Goal: Task Accomplishment & Management: Use online tool/utility

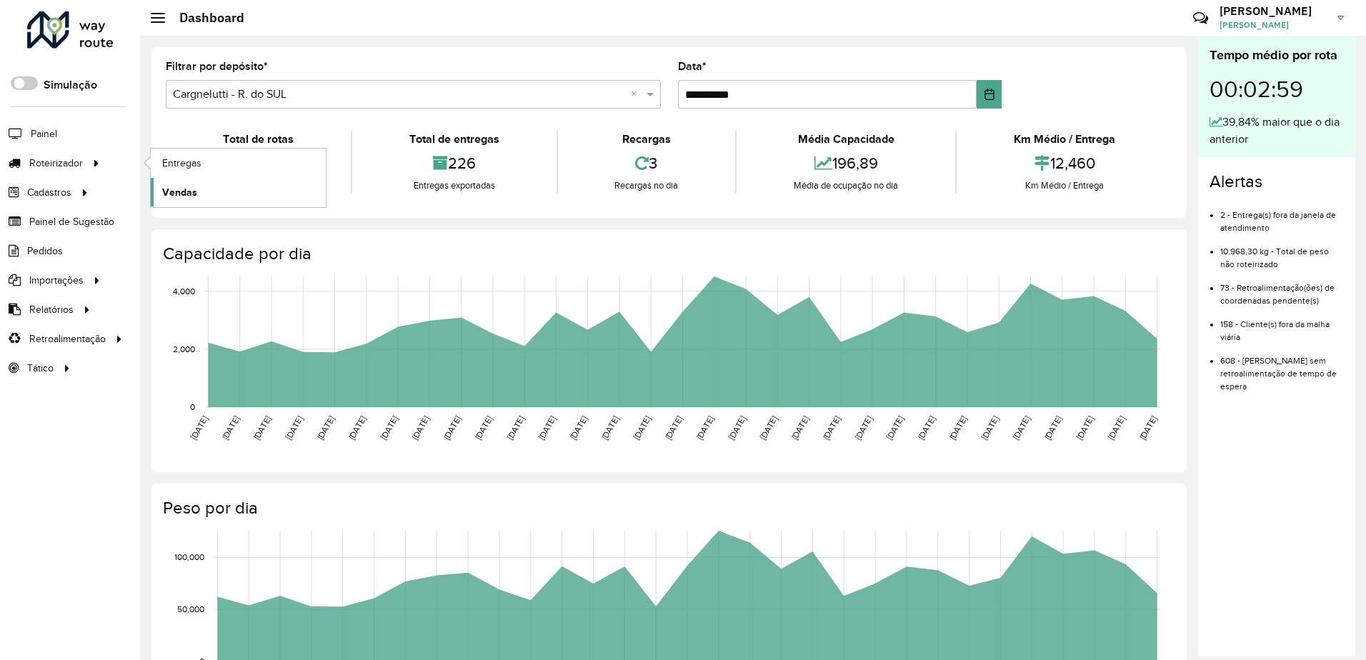
click at [184, 196] on span "Vendas" at bounding box center [179, 192] width 35 height 15
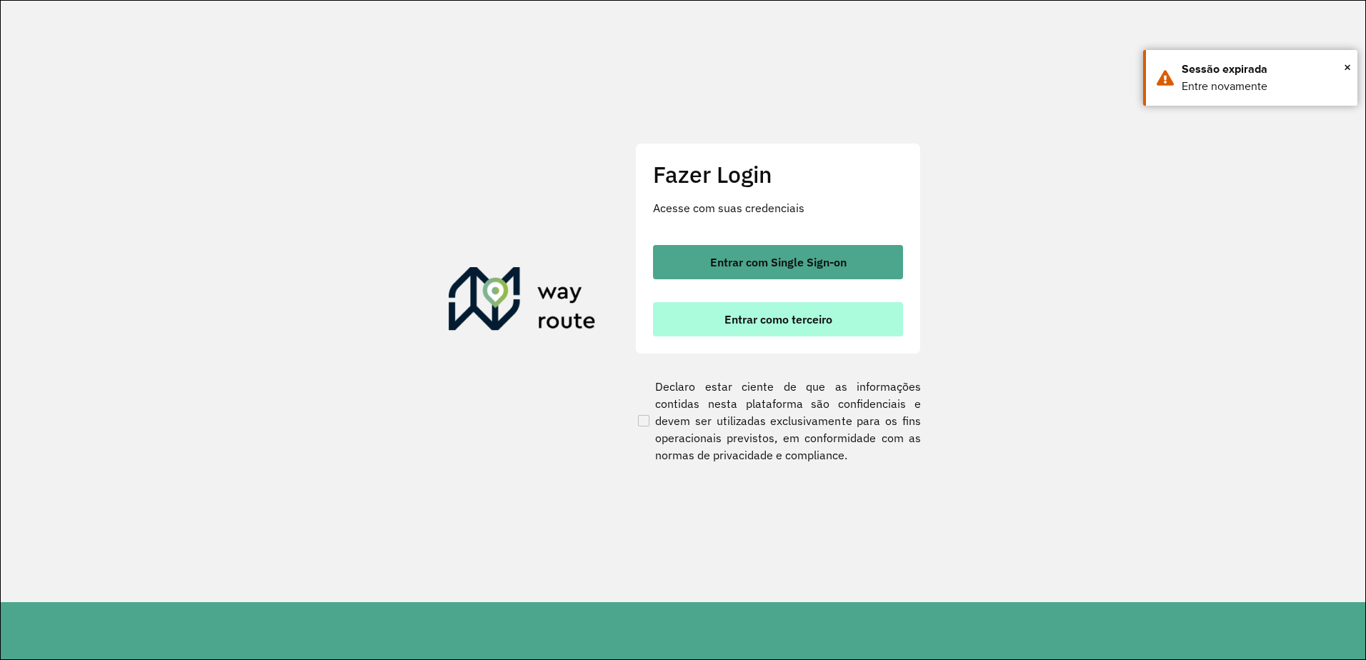
click at [788, 314] on span "Entrar como terceiro" at bounding box center [778, 319] width 108 height 11
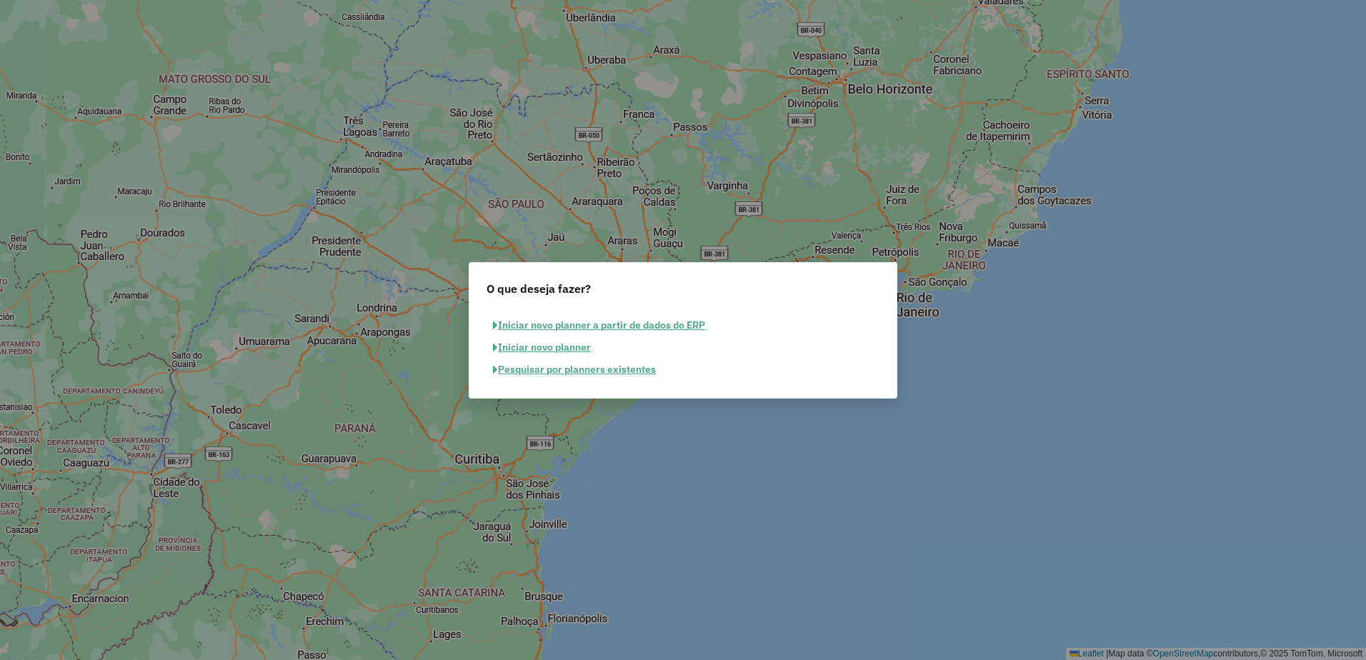
click at [561, 369] on button "Pesquisar por planners existentes" at bounding box center [574, 370] width 176 height 22
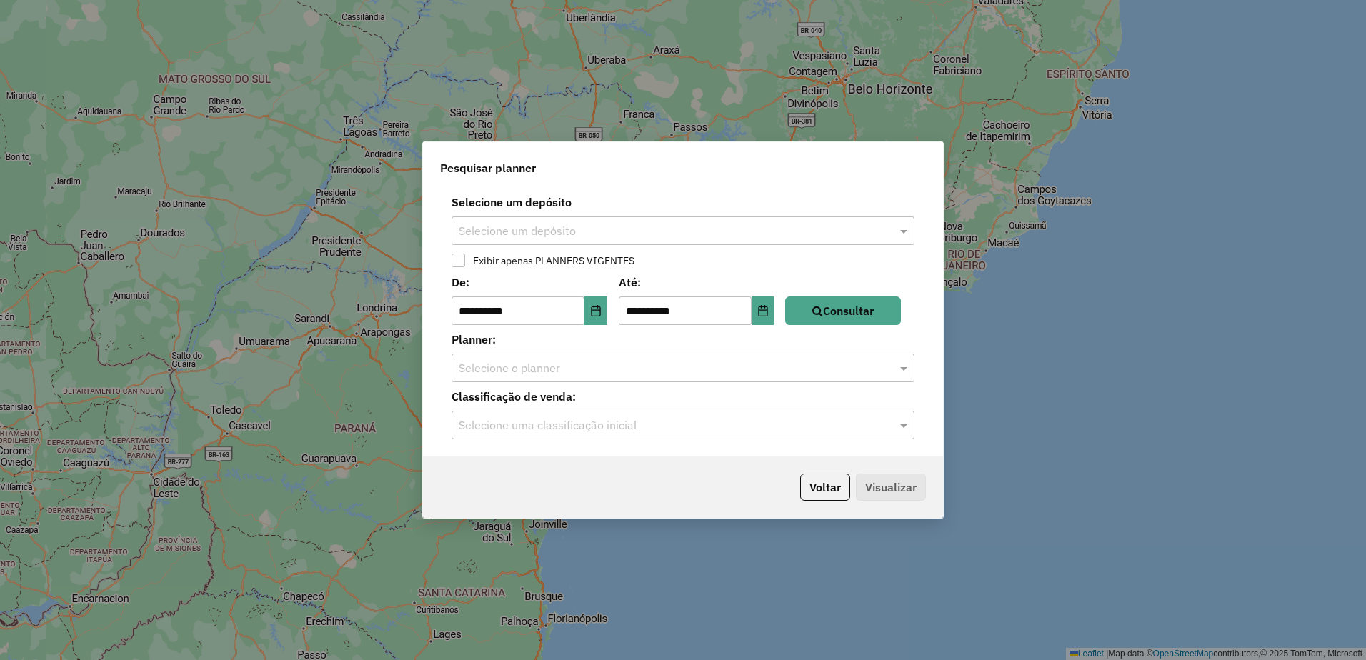
click at [605, 231] on input "text" at bounding box center [669, 231] width 420 height 17
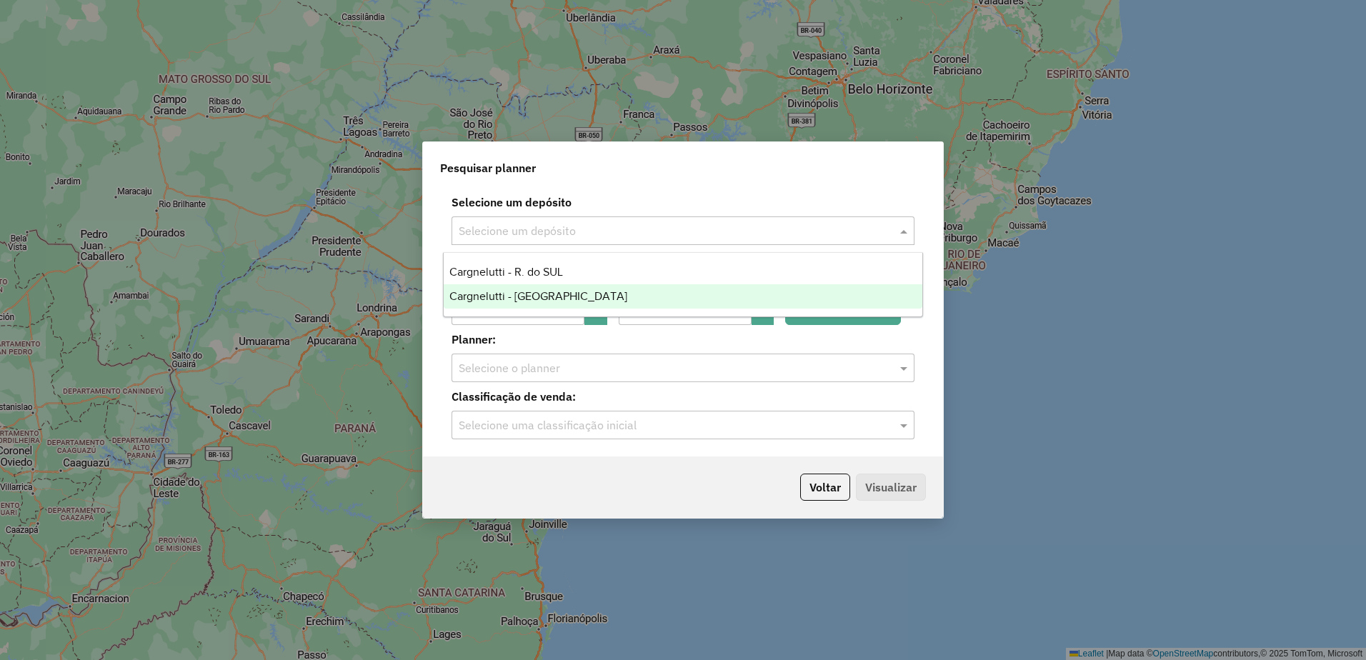
click at [579, 300] on div "Cargnelutti - Uruguaiana" at bounding box center [683, 296] width 479 height 24
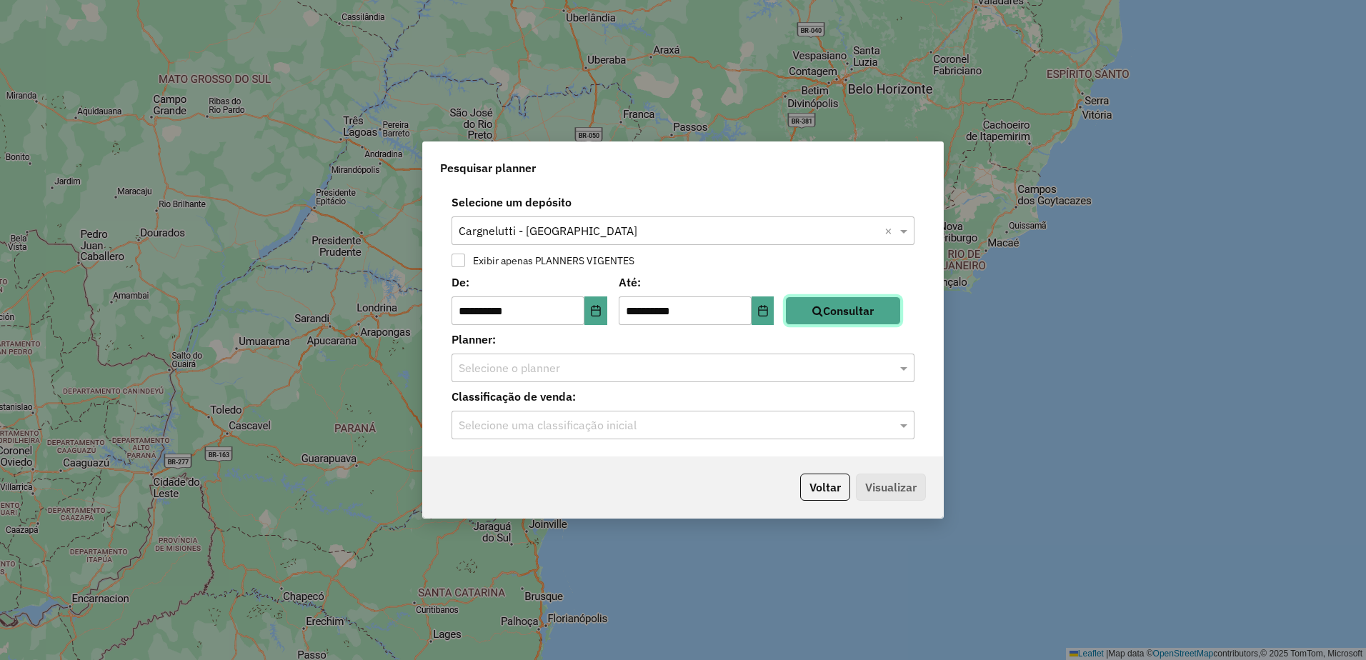
click at [866, 309] on button "Consultar" at bounding box center [843, 310] width 116 height 29
click at [715, 373] on input "text" at bounding box center [669, 368] width 420 height 17
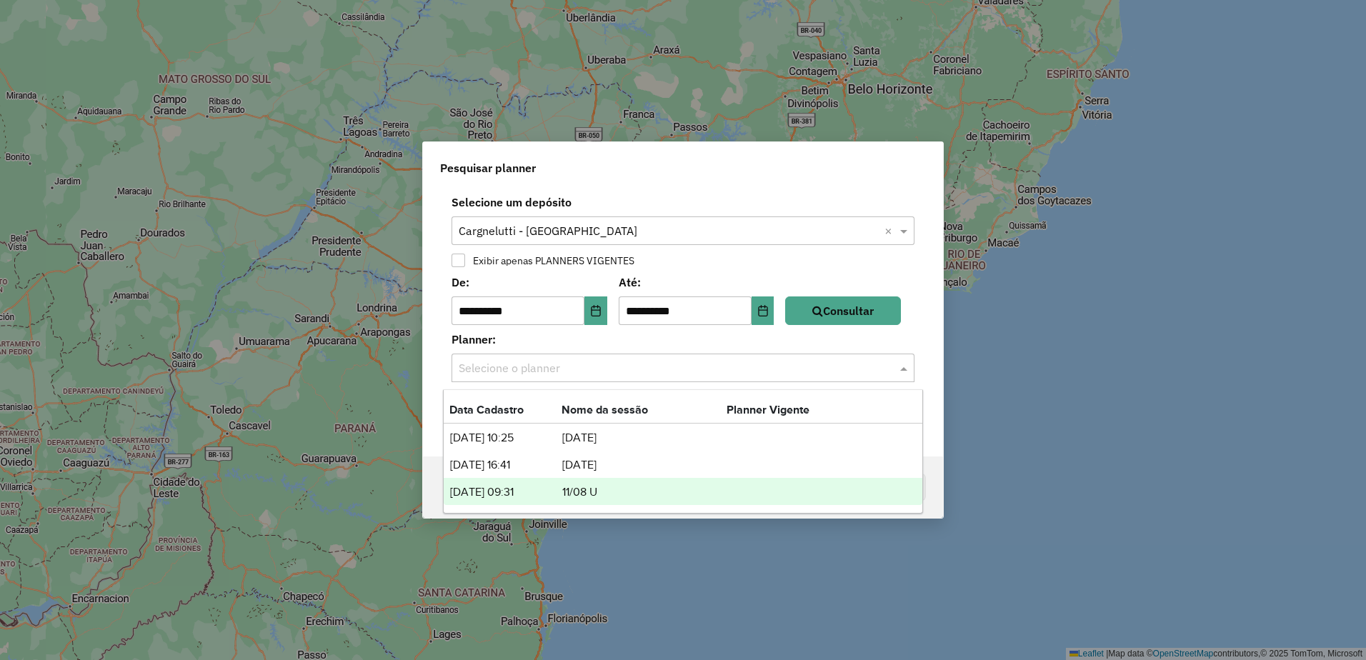
click at [577, 491] on td "11/08 U" at bounding box center [643, 492] width 165 height 19
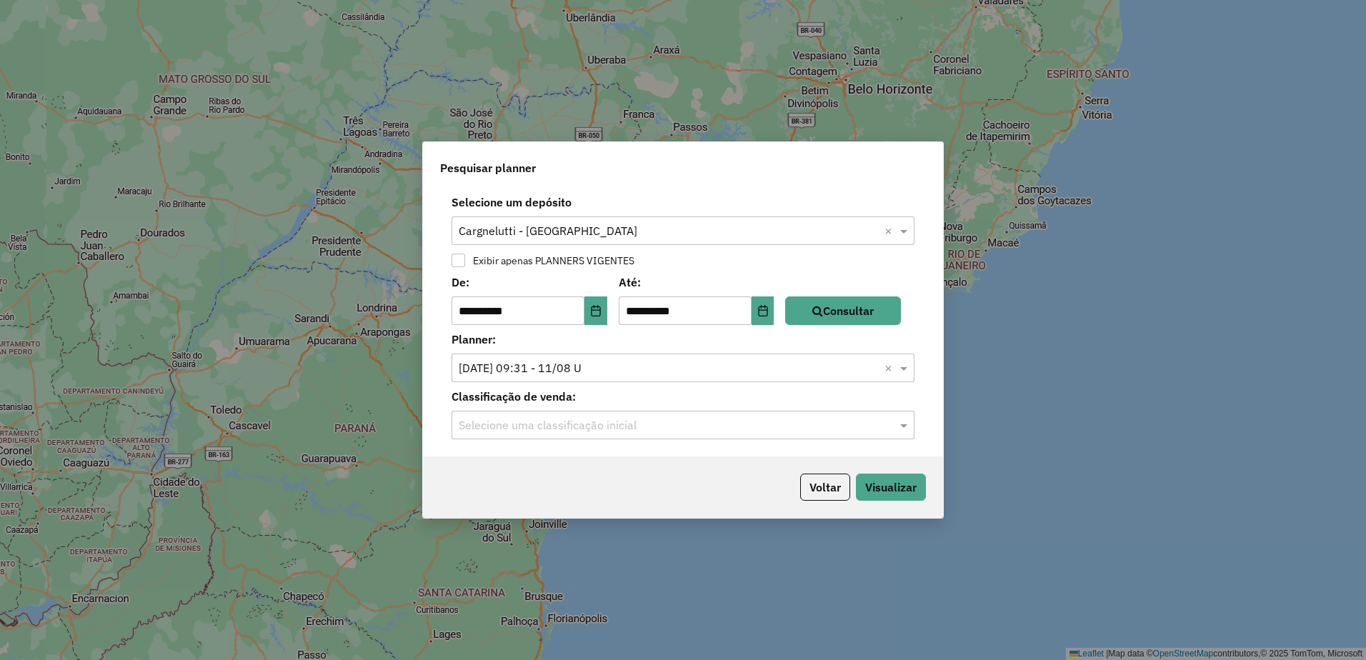
click at [831, 416] on div "Selecione uma classificação inicial" at bounding box center [682, 425] width 463 height 29
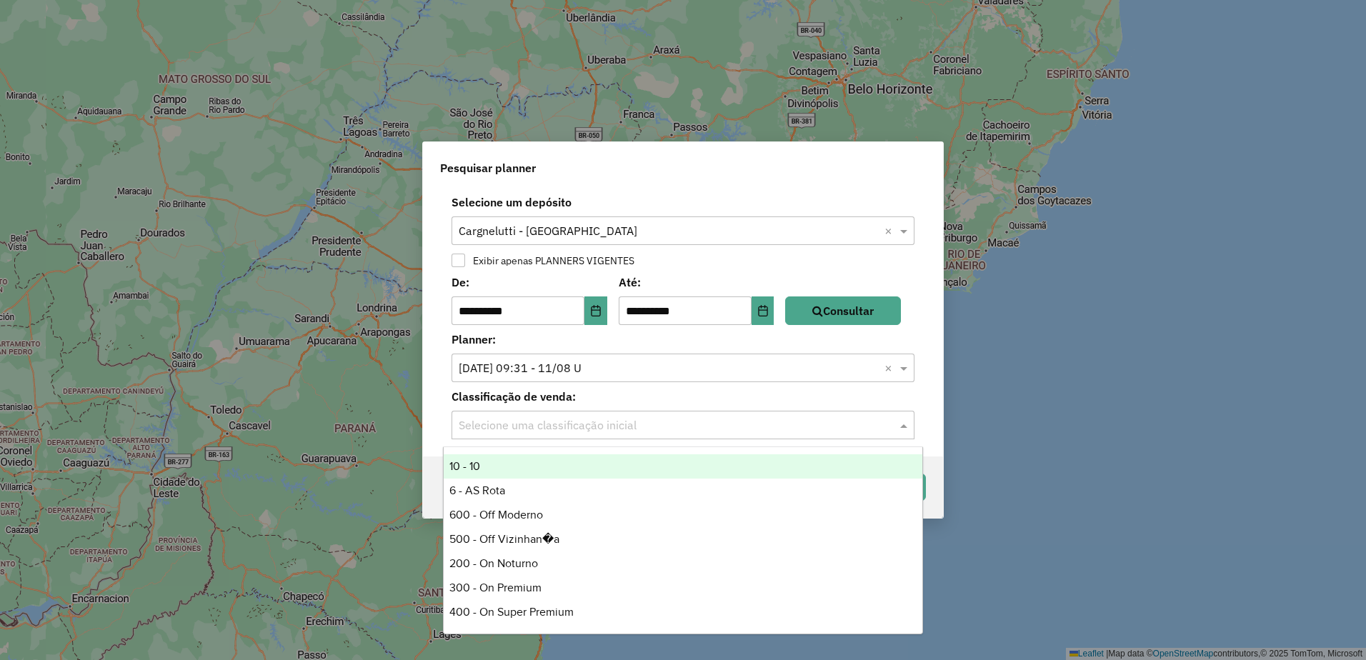
click at [601, 459] on div "10 - 10" at bounding box center [683, 466] width 479 height 24
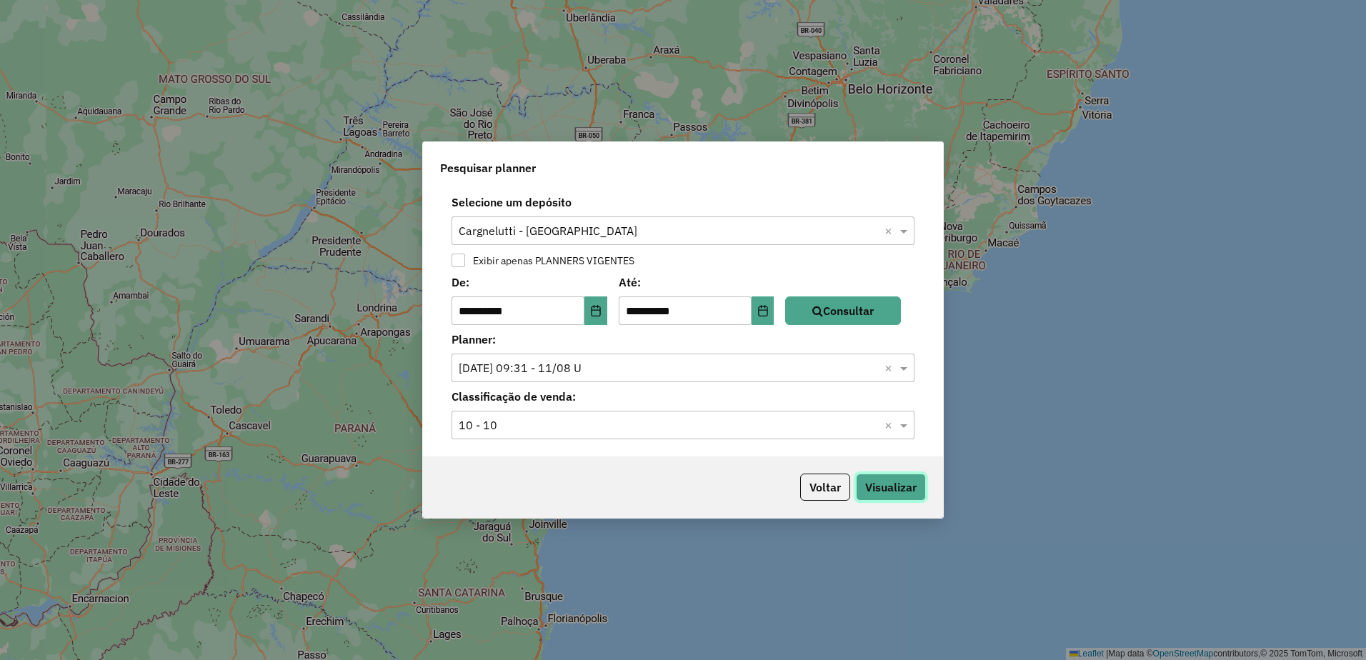
click at [920, 498] on button "Visualizar" at bounding box center [891, 487] width 70 height 27
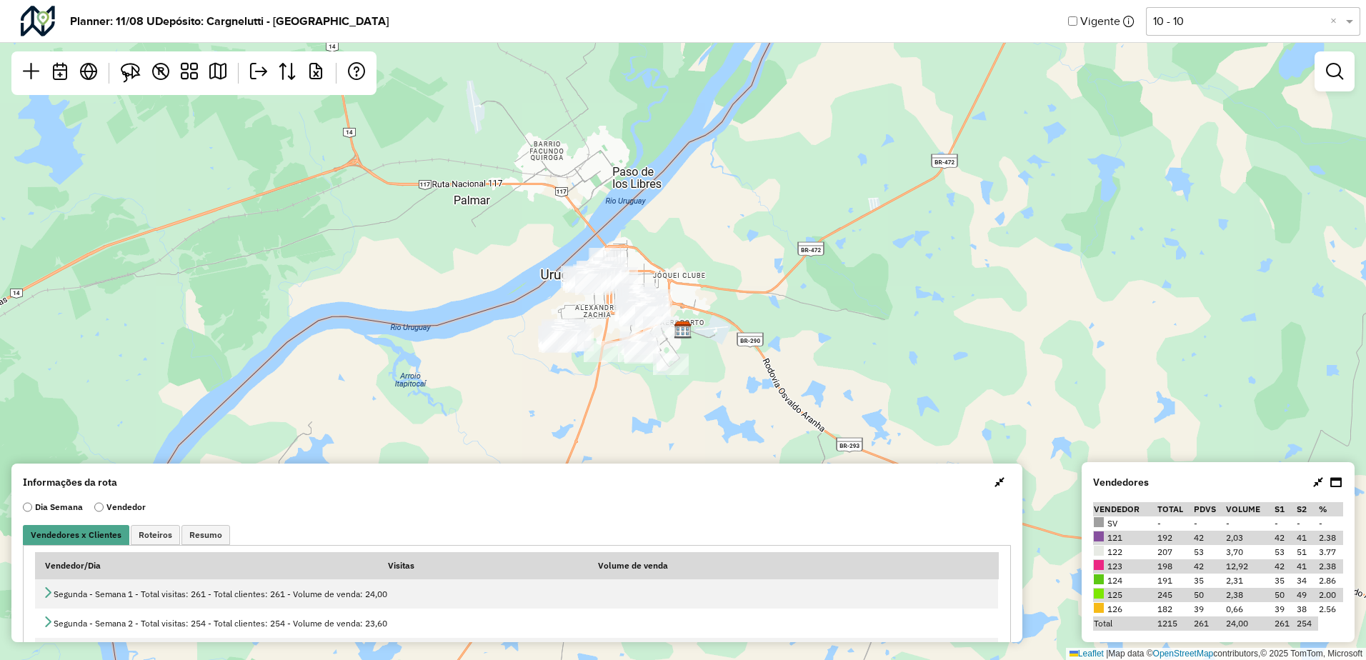
click at [997, 487] on span "button" at bounding box center [999, 481] width 10 height 11
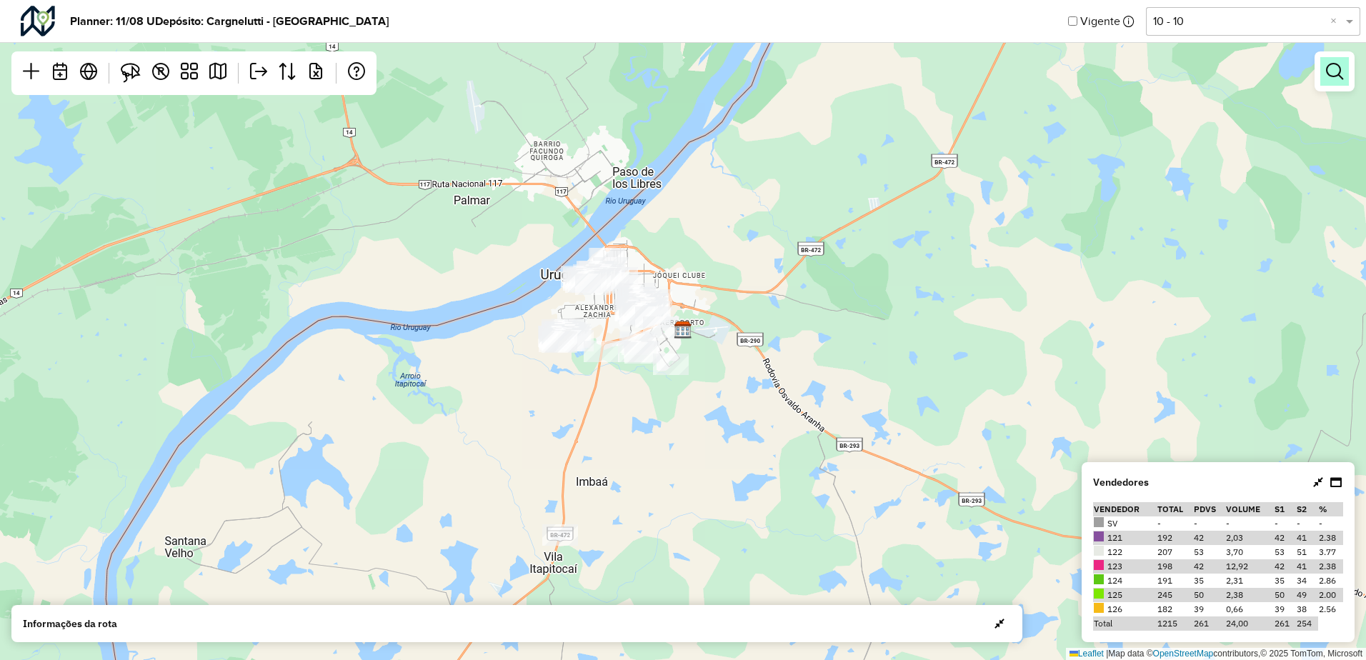
click at [1337, 67] on em at bounding box center [1334, 71] width 17 height 17
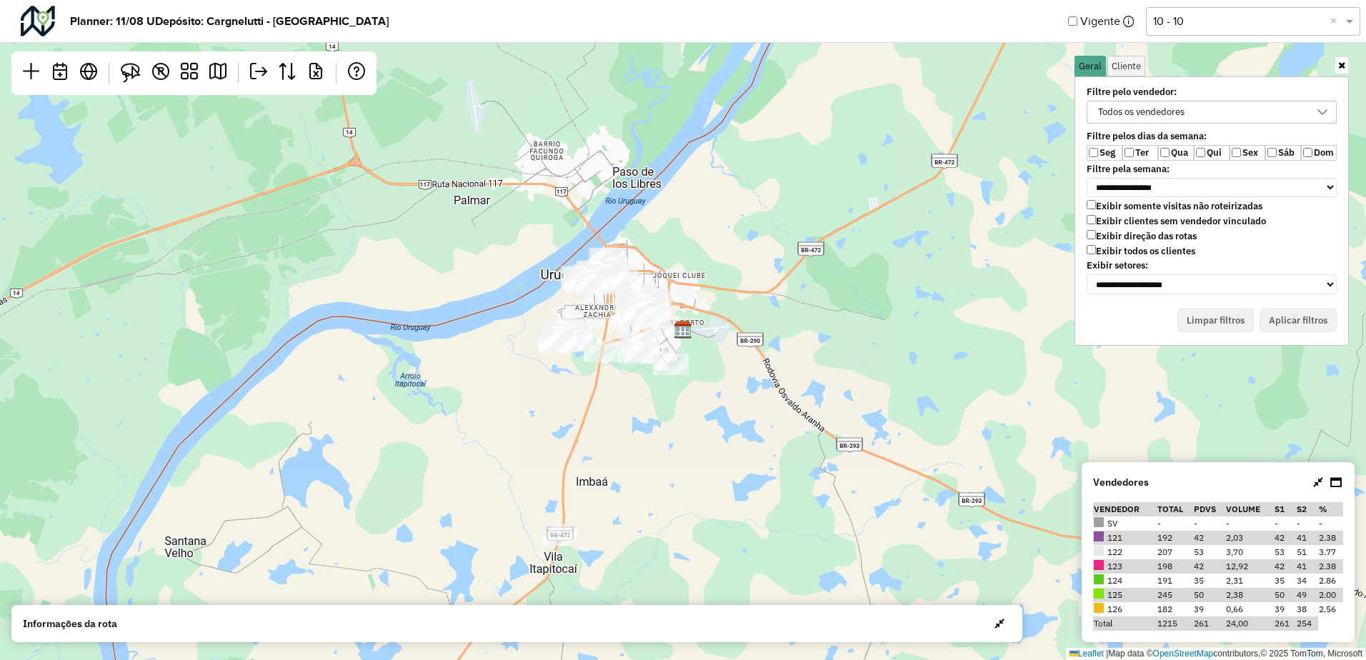
click at [1134, 112] on div "Todos os vendedores" at bounding box center [1141, 111] width 96 height 21
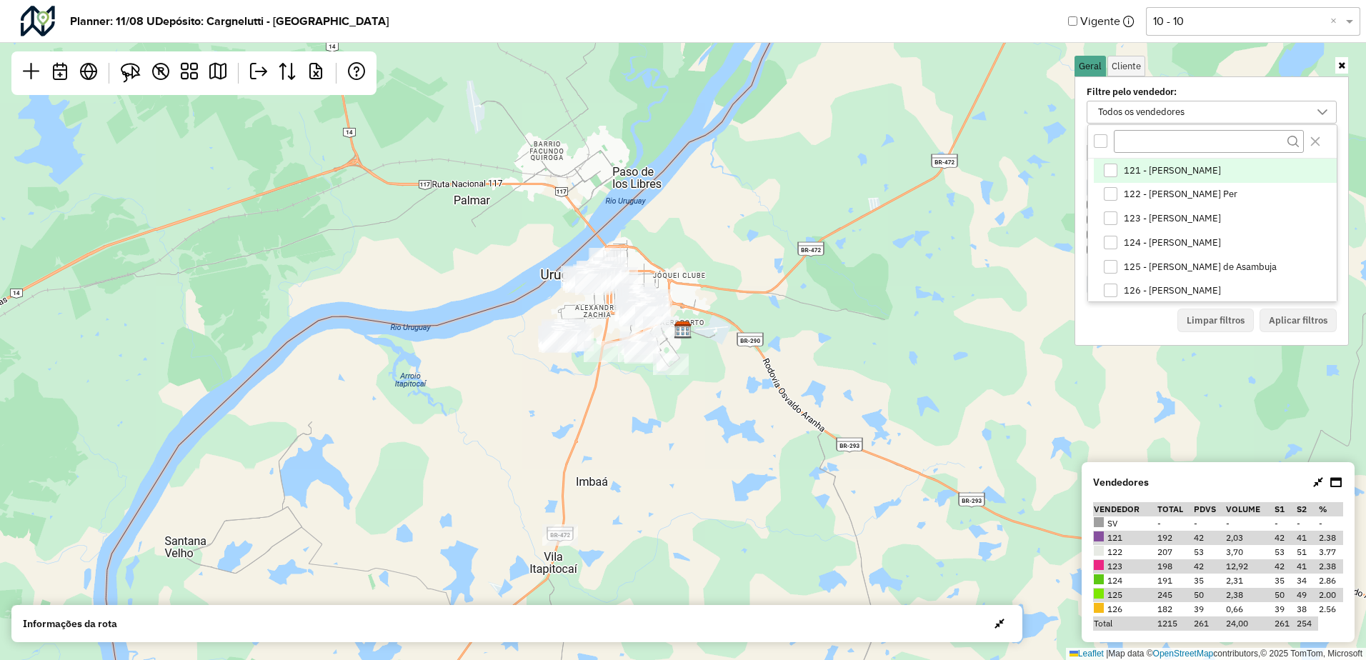
click at [1134, 169] on span "121 - [PERSON_NAME]" at bounding box center [1171, 170] width 97 height 11
click at [1318, 320] on button "Aplicar filtros" at bounding box center [1297, 321] width 77 height 24
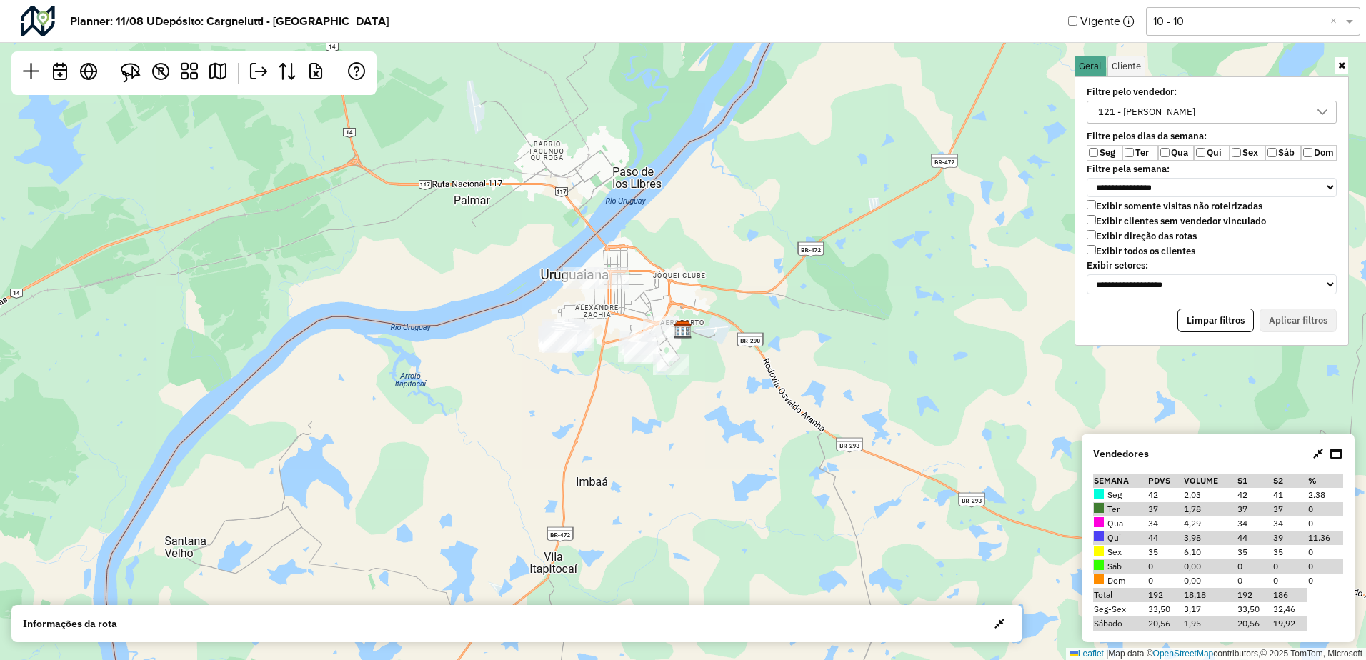
drag, startPoint x: 1137, startPoint y: 150, endPoint x: 1158, endPoint y: 153, distance: 20.9
click at [1137, 151] on label "Ter" at bounding box center [1140, 153] width 36 height 16
click at [1176, 152] on label "Qua" at bounding box center [1176, 153] width 36 height 16
click at [1210, 149] on label "Qui" at bounding box center [1211, 153] width 36 height 16
click at [1239, 147] on label "Sex" at bounding box center [1247, 153] width 36 height 16
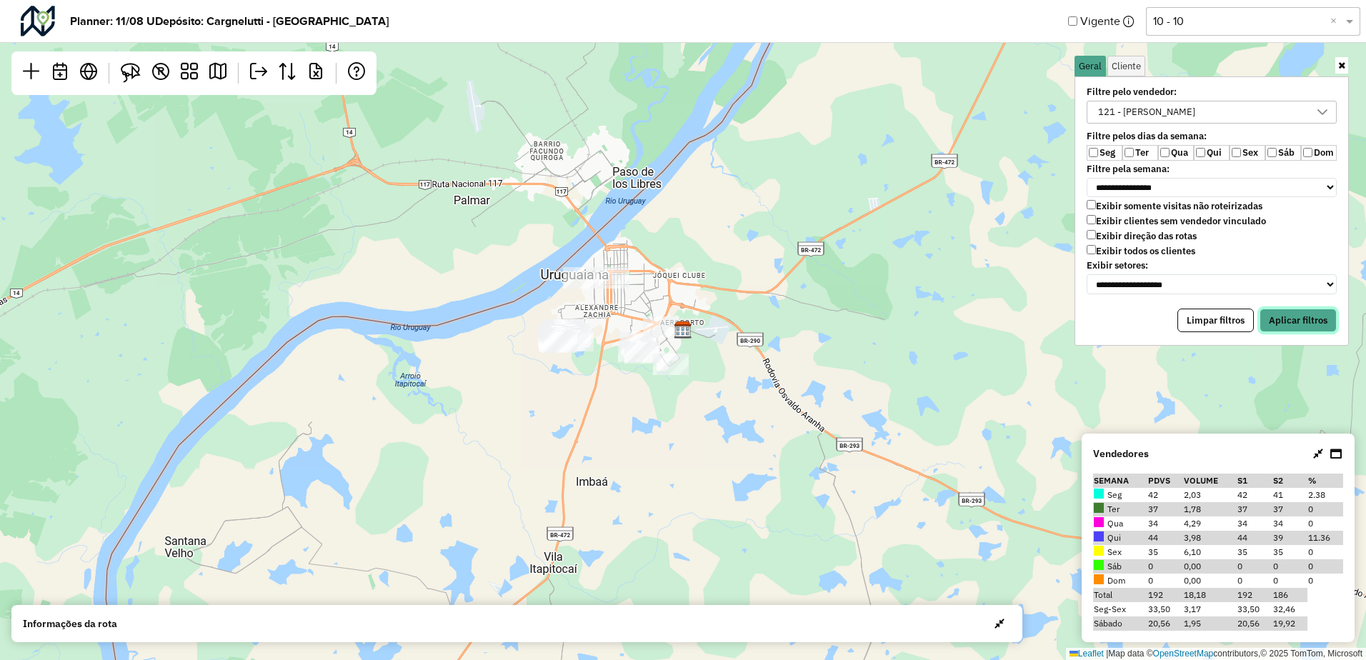
click at [1303, 317] on button "Aplicar filtros" at bounding box center [1297, 321] width 77 height 24
drag, startPoint x: 678, startPoint y: 279, endPoint x: 769, endPoint y: 254, distance: 93.9
click at [768, 254] on div "Leaflet | Map data © OpenStreetMap contributors,© 2025 TomTom, Microsoft" at bounding box center [683, 330] width 1366 height 660
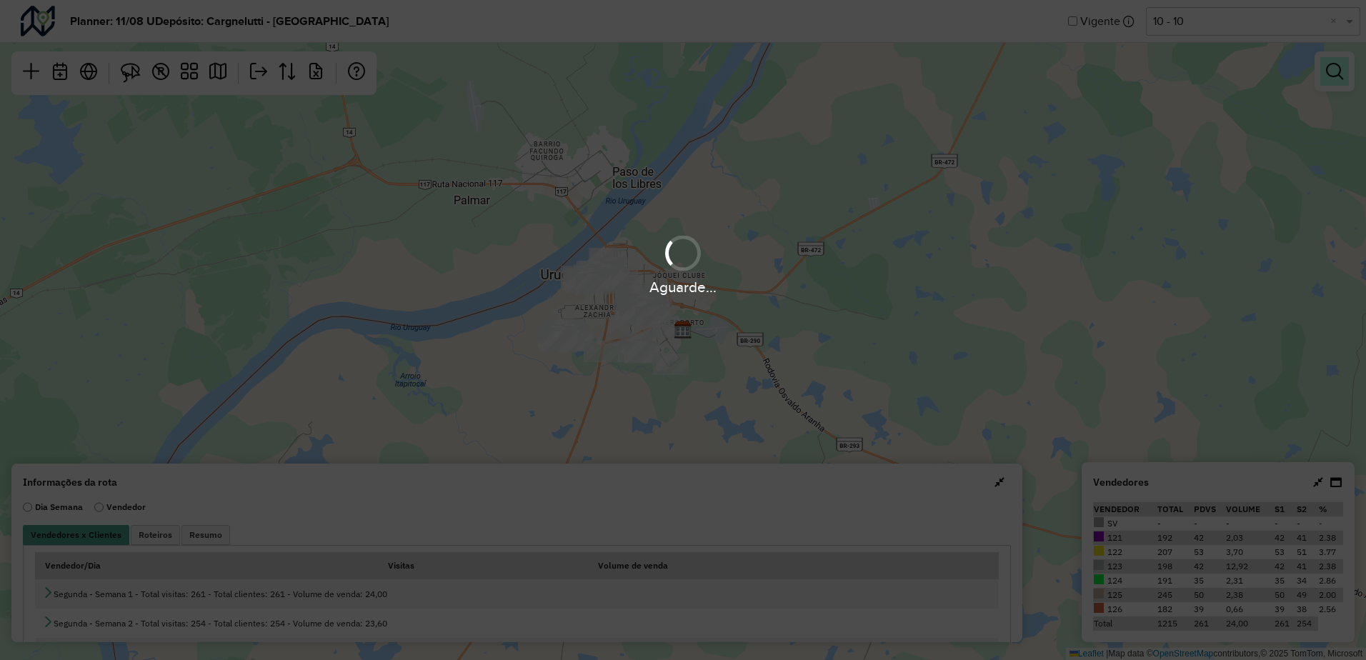
click at [1337, 81] on link at bounding box center [1334, 71] width 29 height 29
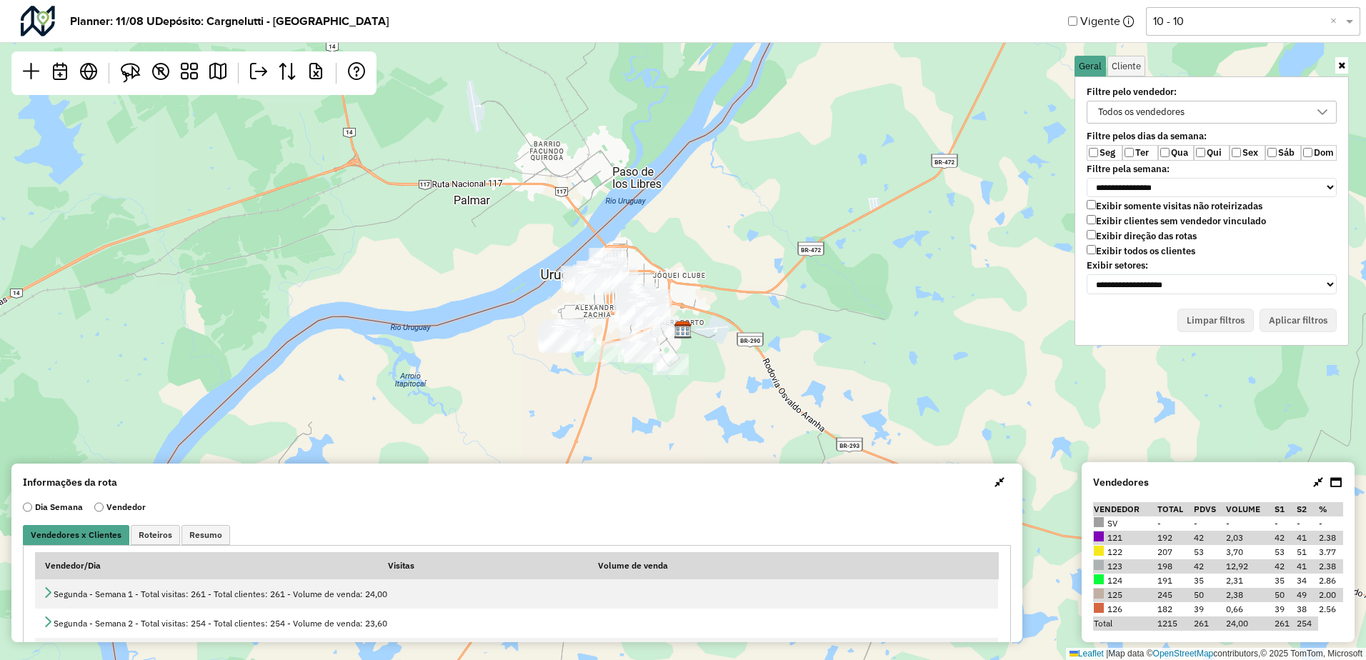
click at [1127, 111] on div "Todos os vendedores" at bounding box center [1141, 111] width 96 height 21
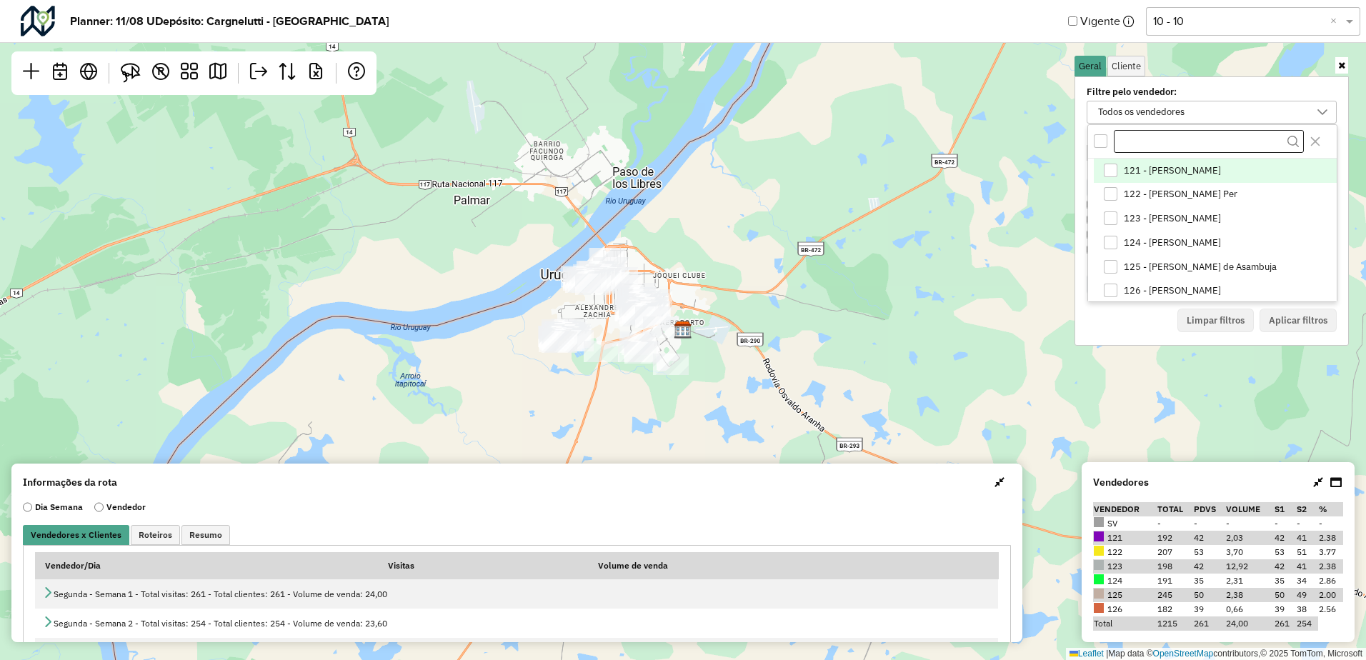
scroll to position [8, 56]
click at [1156, 169] on span "121 - [PERSON_NAME]" at bounding box center [1171, 170] width 97 height 11
click at [1310, 329] on button "Aplicar filtros" at bounding box center [1297, 321] width 77 height 24
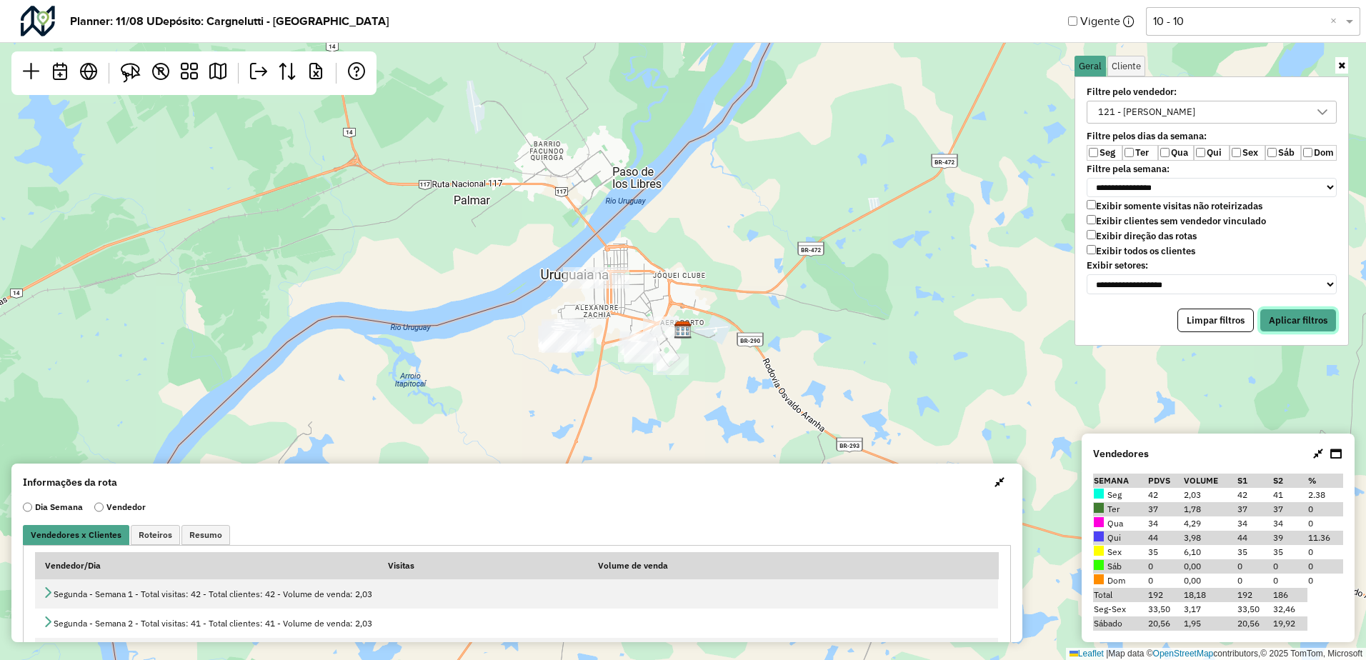
click at [1281, 316] on button "Aplicar filtros" at bounding box center [1297, 321] width 77 height 24
click at [1228, 153] on label "Qui" at bounding box center [1211, 153] width 36 height 16
click at [1308, 324] on button "Aplicar filtros" at bounding box center [1297, 321] width 77 height 24
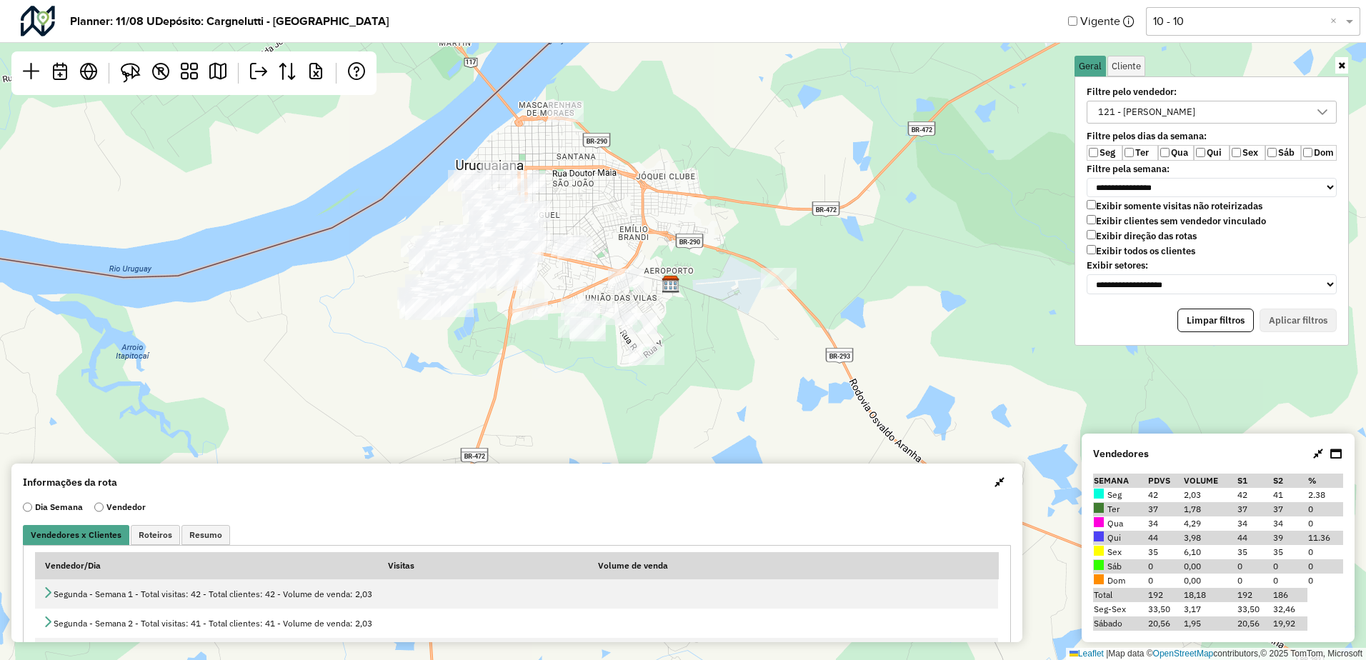
click at [994, 481] on span "button" at bounding box center [999, 481] width 10 height 11
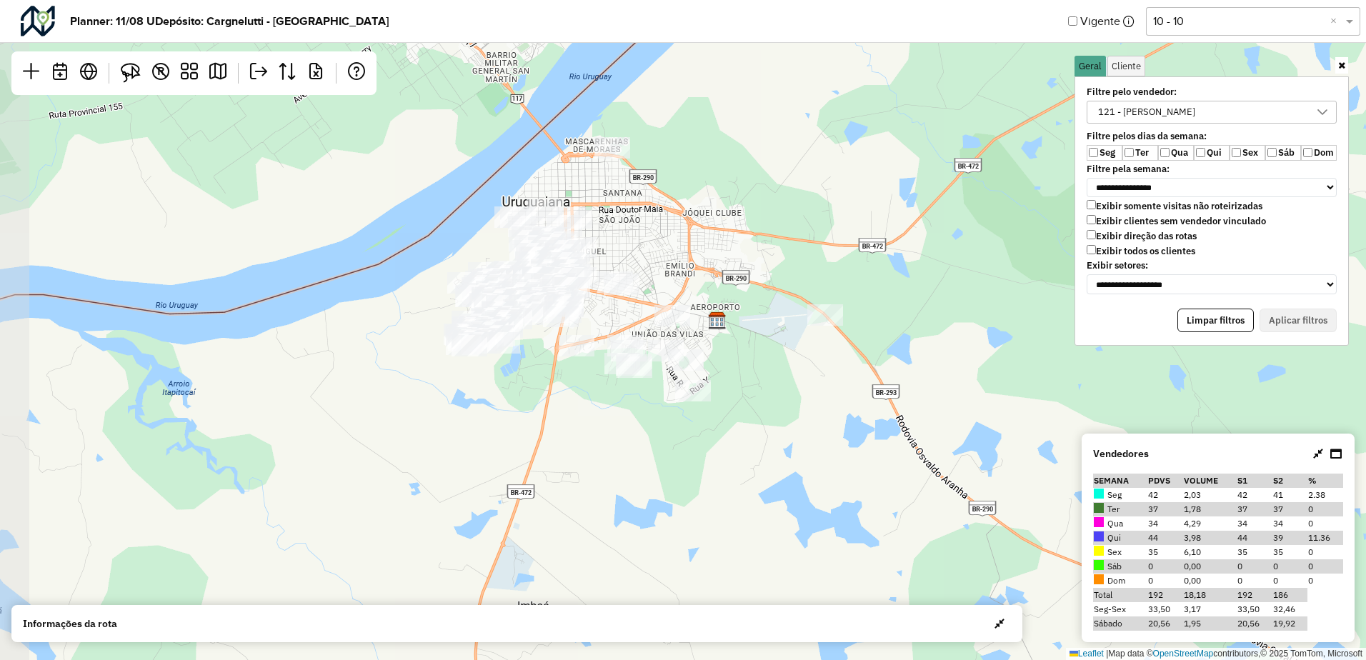
drag, startPoint x: 474, startPoint y: 348, endPoint x: 522, endPoint y: 386, distance: 61.0
click at [522, 386] on div "Leaflet | Map data © OpenStreetMap contributors,© 2025 TomTom, Microsoft" at bounding box center [683, 330] width 1366 height 660
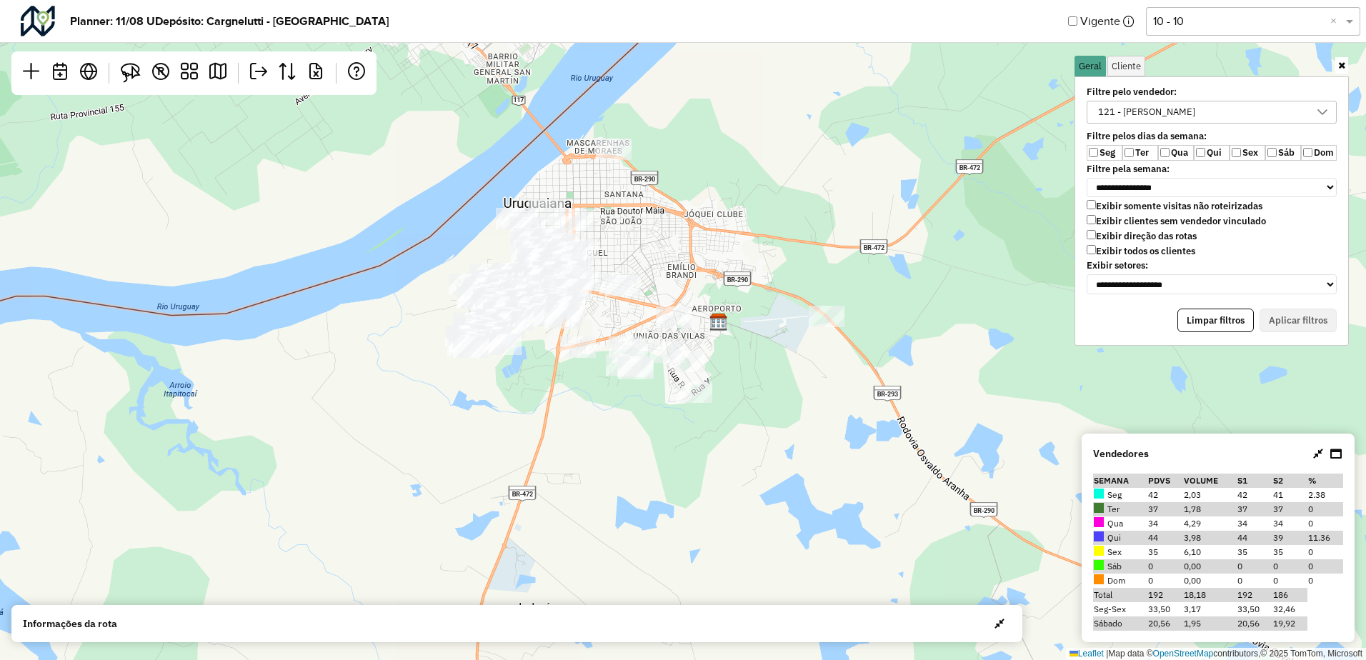
click at [1196, 104] on div "121 - [PERSON_NAME]" at bounding box center [1146, 111] width 107 height 21
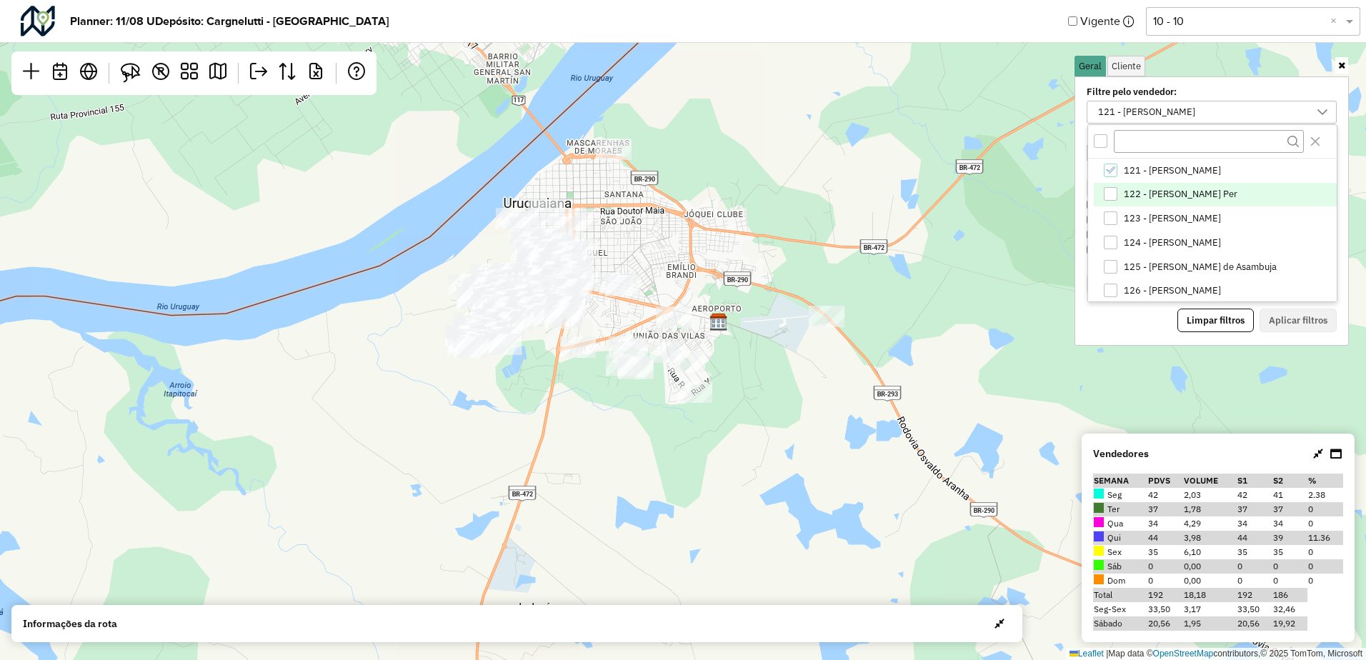
click at [1138, 204] on li "122 - [PERSON_NAME] Per" at bounding box center [1214, 195] width 243 height 24
click at [1298, 316] on button "Aplicar filtros" at bounding box center [1297, 321] width 77 height 24
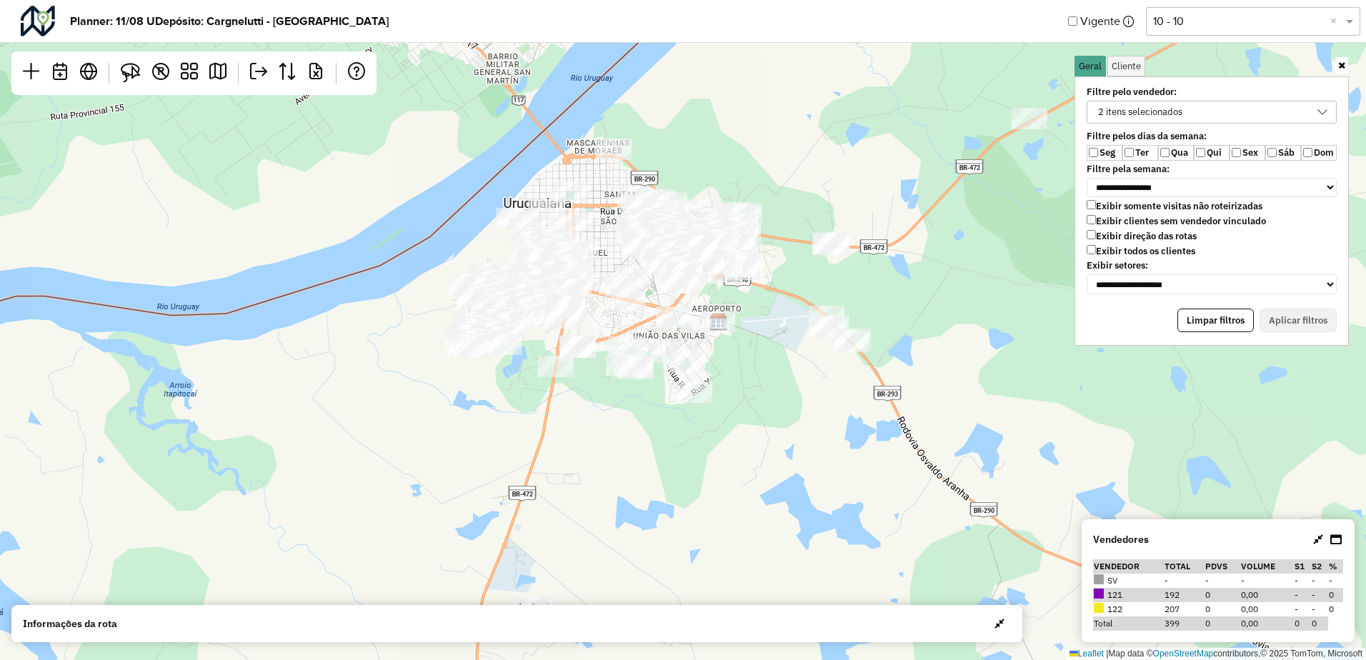
click at [1172, 115] on div "2 itens selecionados" at bounding box center [1140, 111] width 94 height 21
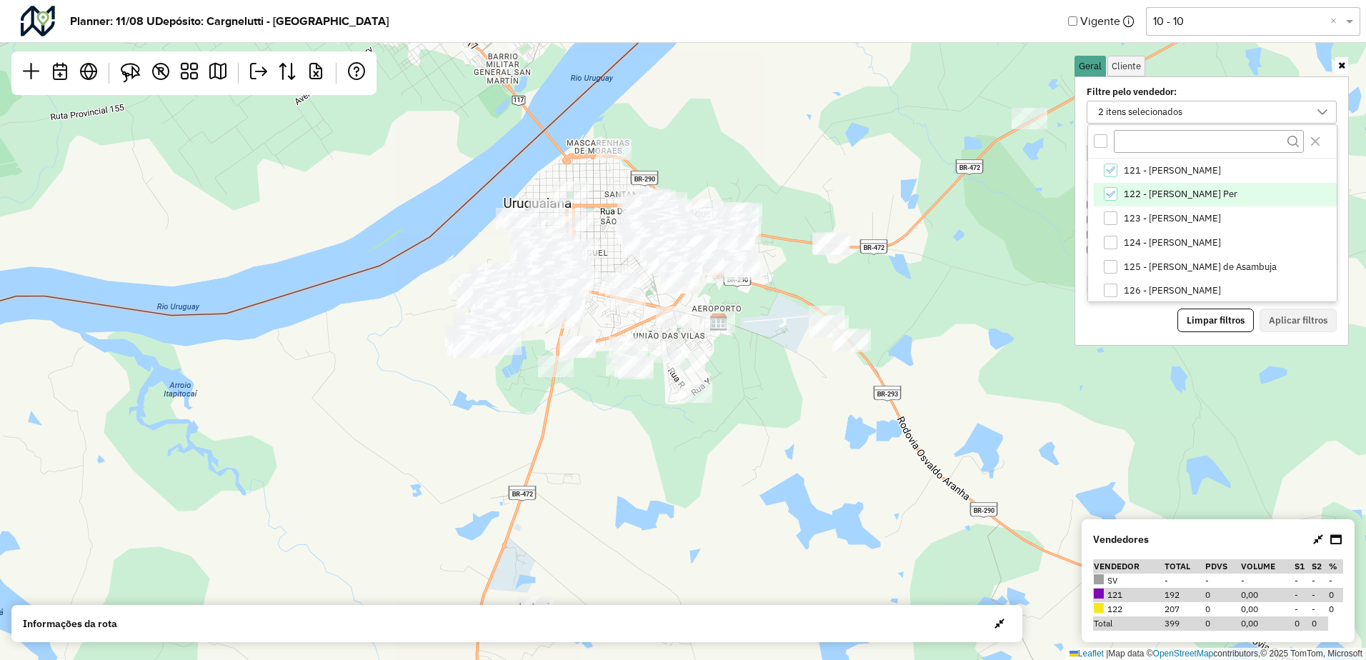
click at [1146, 195] on span "122 - [PERSON_NAME] Per" at bounding box center [1180, 194] width 114 height 11
click at [1282, 324] on button "Aplicar filtros" at bounding box center [1297, 321] width 77 height 24
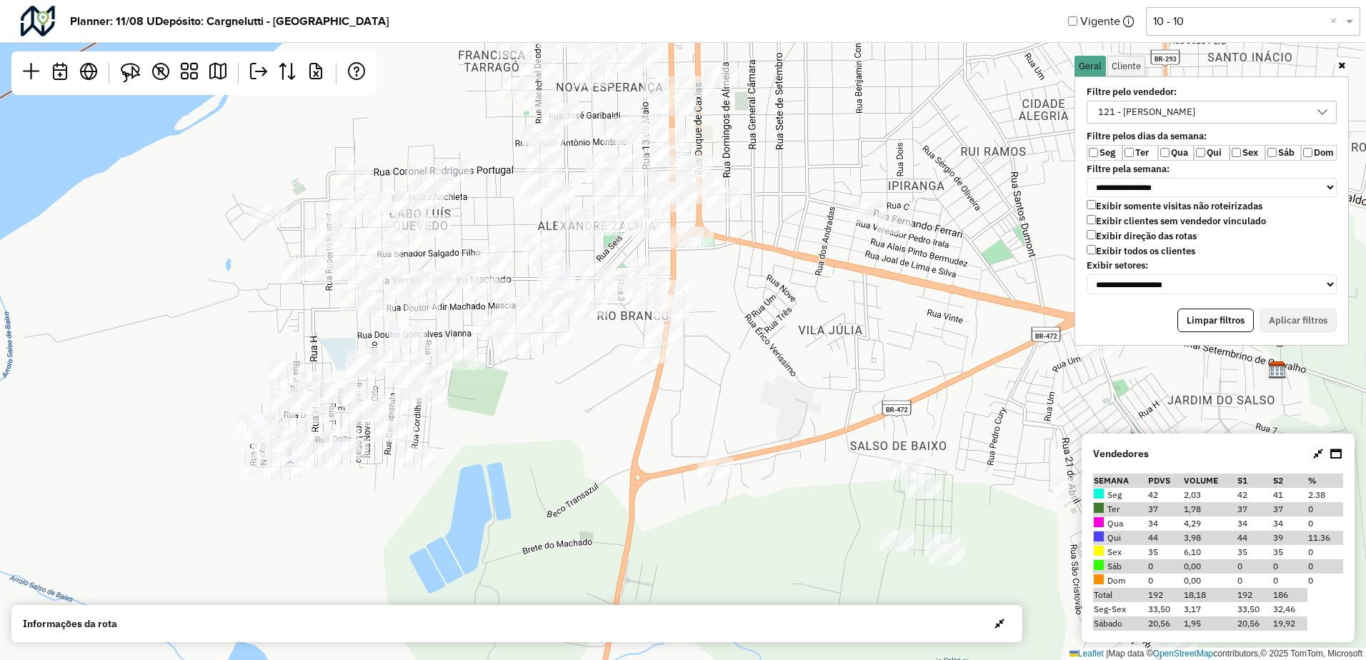
drag, startPoint x: 652, startPoint y: 332, endPoint x: 731, endPoint y: 327, distance: 78.7
click at [731, 327] on div "Leaflet | Map data © OpenStreetMap contributors,© 2025 TomTom, Microsoft" at bounding box center [683, 330] width 1366 height 660
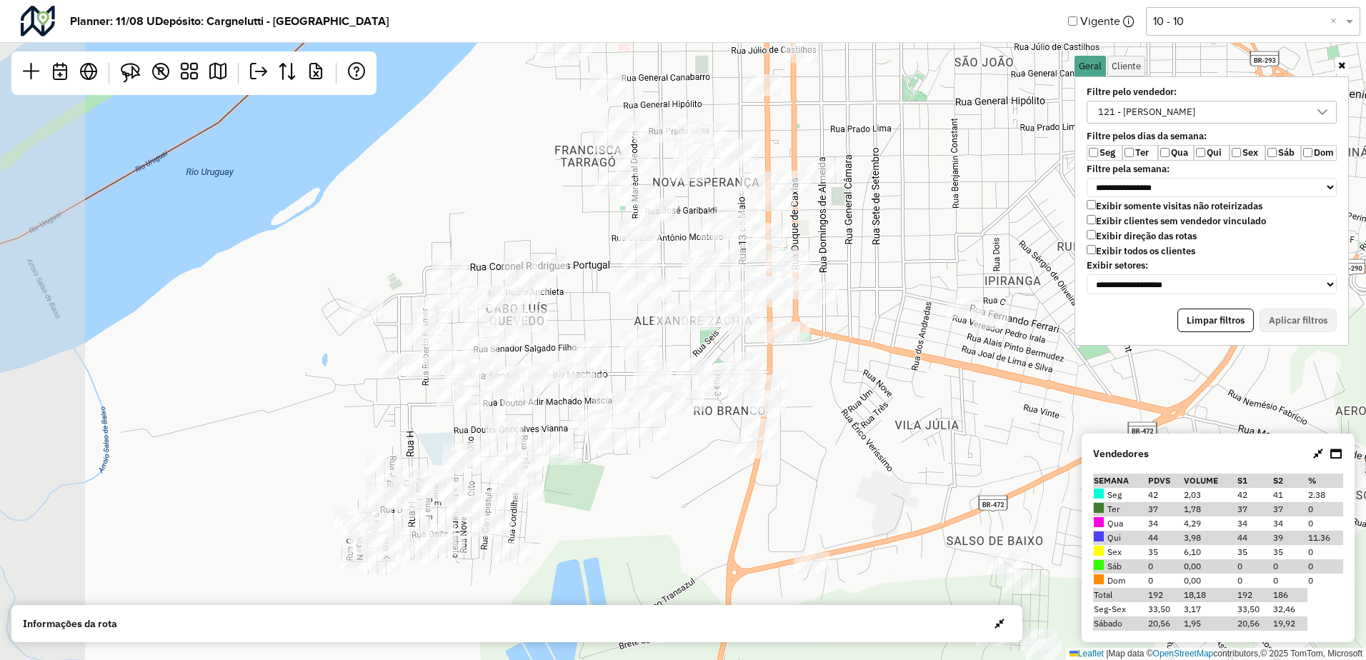
drag, startPoint x: 761, startPoint y: 242, endPoint x: 852, endPoint y: 336, distance: 131.3
click at [849, 341] on div "Leaflet | Map data © OpenStreetMap contributors,© 2025 TomTom, Microsoft" at bounding box center [683, 330] width 1366 height 660
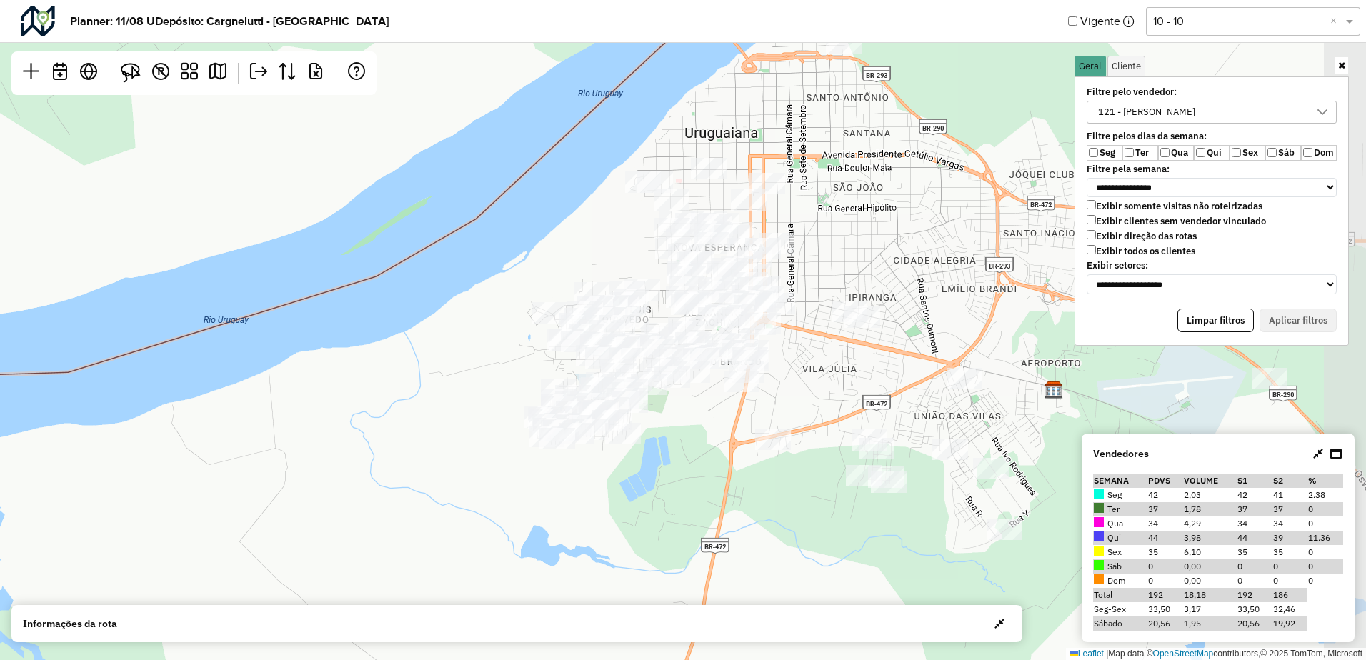
drag, startPoint x: 876, startPoint y: 372, endPoint x: 817, endPoint y: 361, distance: 60.2
click at [817, 361] on div "Leaflet | Map data © OpenStreetMap contributors,© 2025 TomTom, Microsoft" at bounding box center [683, 330] width 1366 height 660
click at [1322, 456] on icon at bounding box center [1318, 453] width 10 height 11
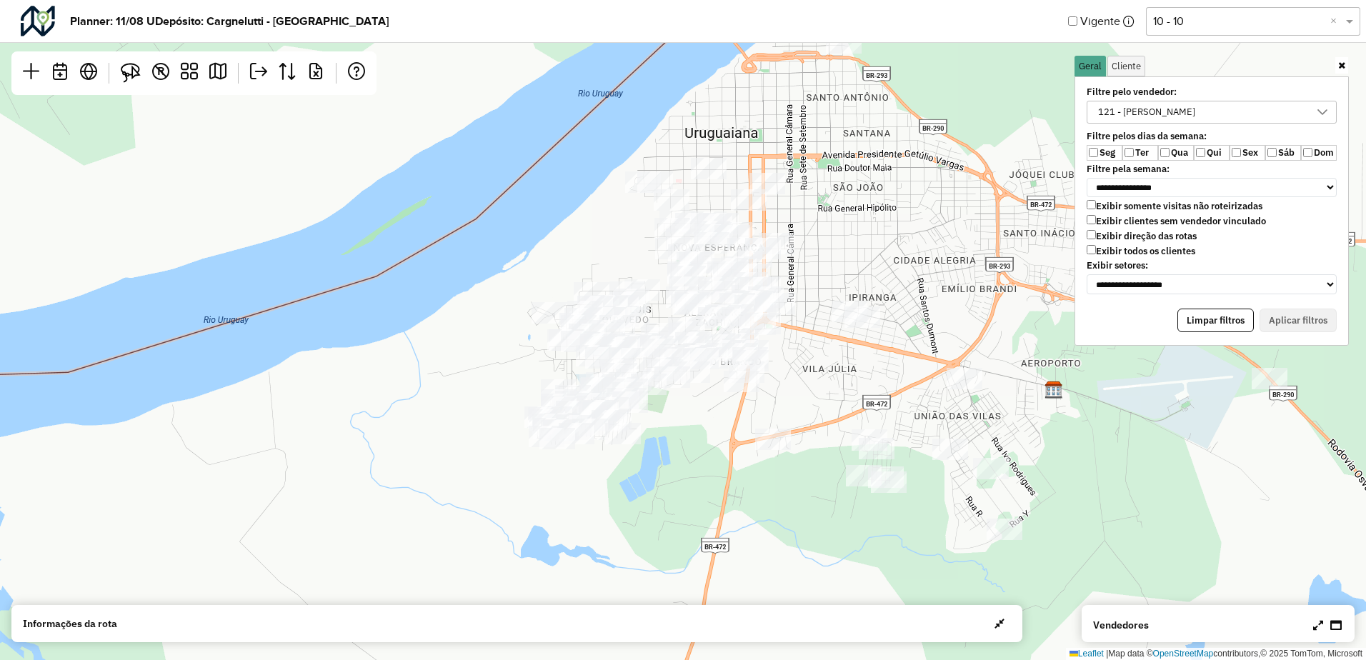
click at [1338, 69] on icon at bounding box center [1341, 65] width 7 height 9
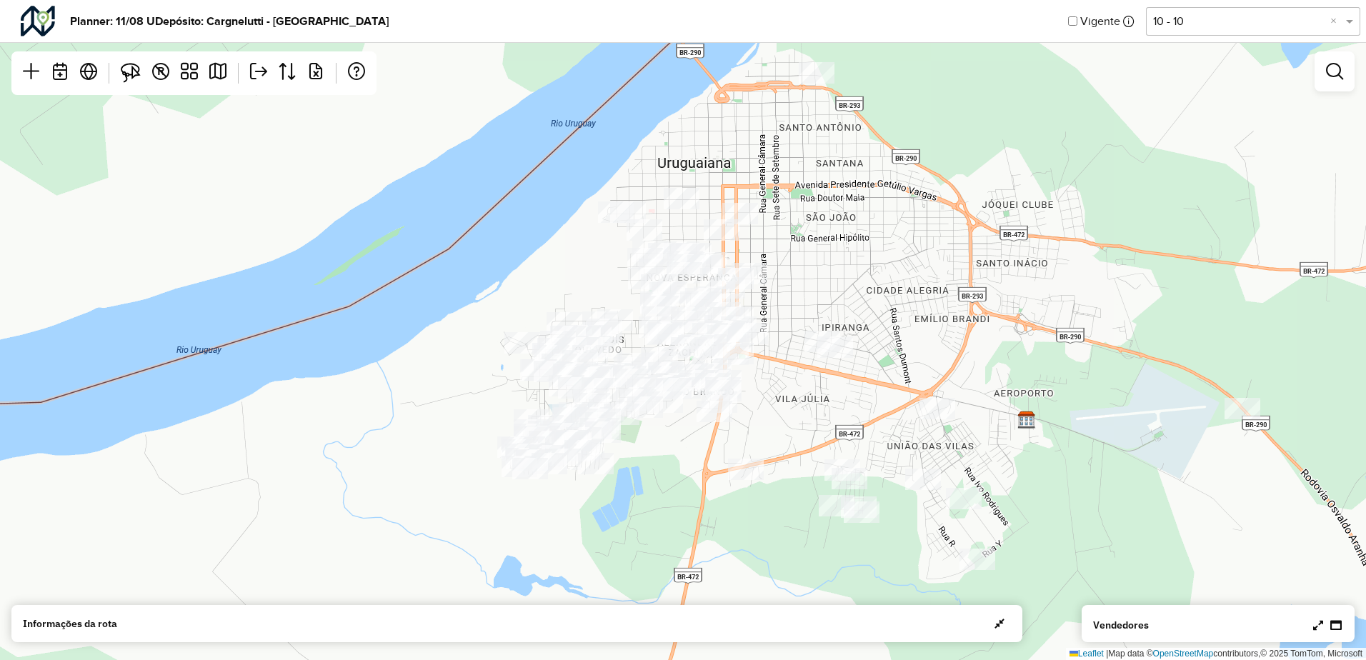
drag, startPoint x: 1041, startPoint y: 264, endPoint x: 1017, endPoint y: 292, distance: 36.5
click at [1017, 292] on div "Leaflet | Map data © OpenStreetMap contributors,© 2025 TomTom, Microsoft" at bounding box center [683, 330] width 1366 height 660
drag, startPoint x: 887, startPoint y: 383, endPoint x: 882, endPoint y: 356, distance: 27.6
click at [882, 356] on div "Leaflet | Map data © OpenStreetMap contributors,© 2025 TomTom, Microsoft" at bounding box center [683, 330] width 1366 height 660
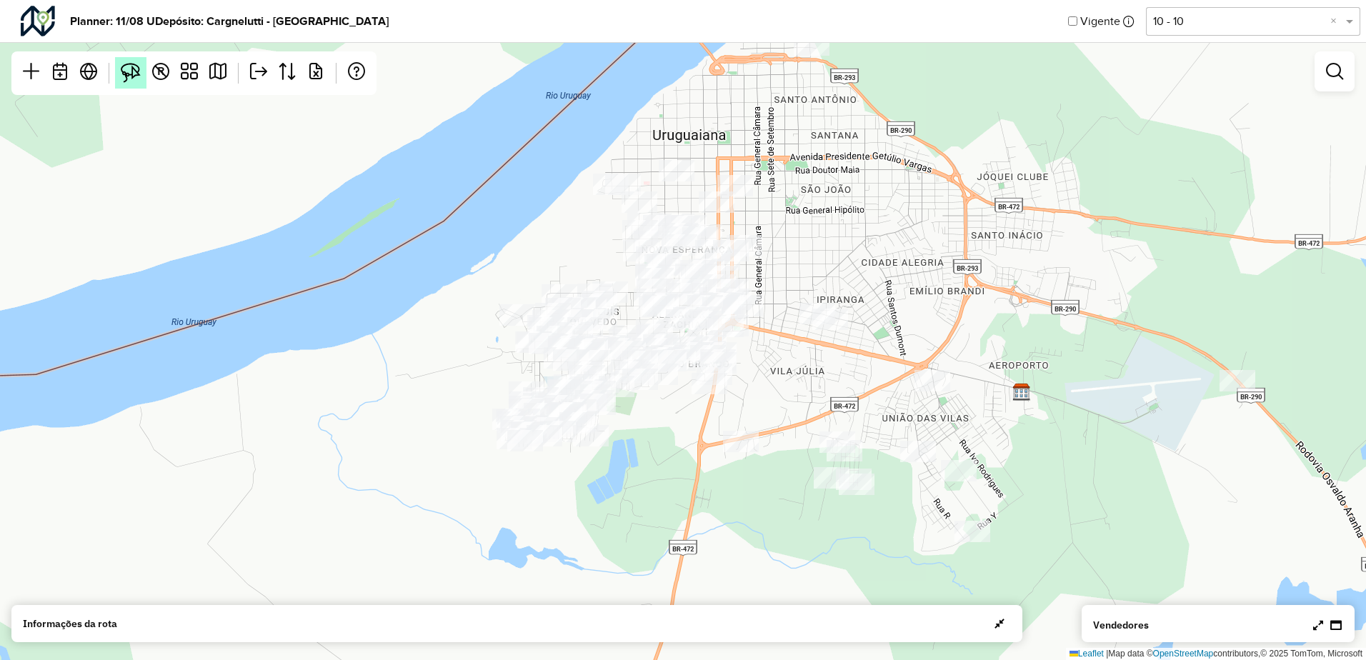
click at [120, 79] on link at bounding box center [130, 72] width 31 height 31
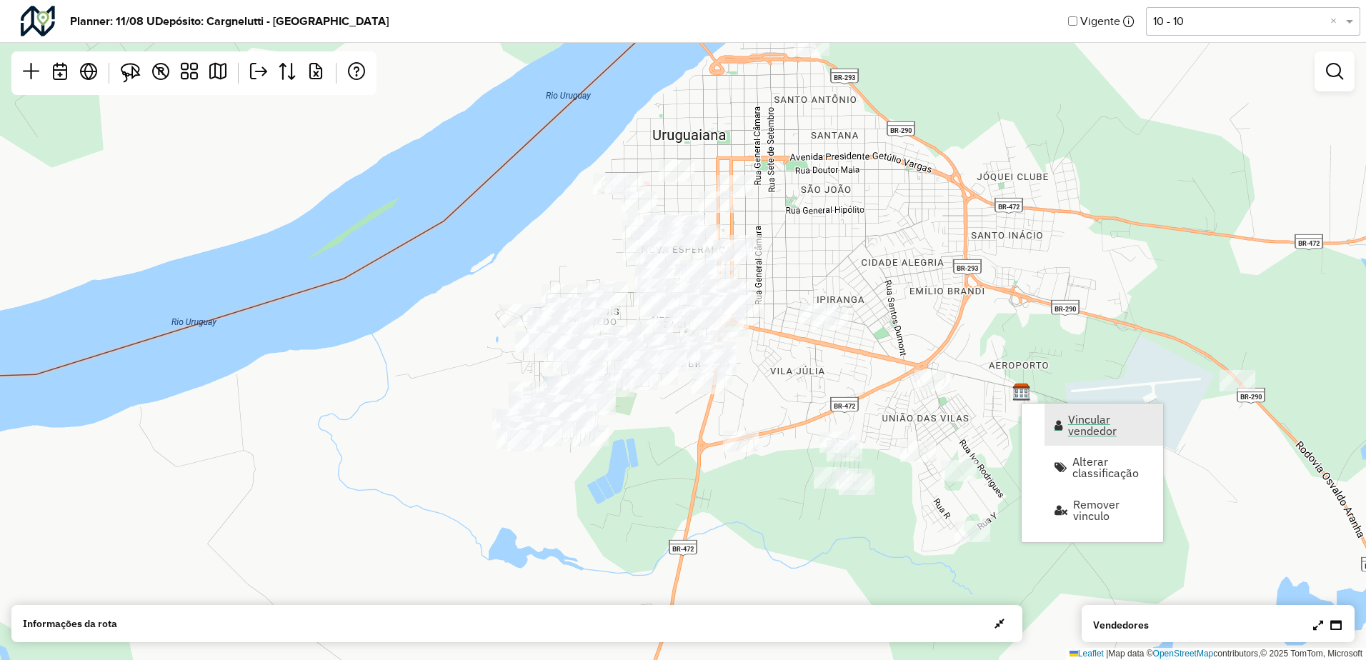
click at [1091, 425] on span "Vincular vendedor" at bounding box center [1111, 425] width 86 height 23
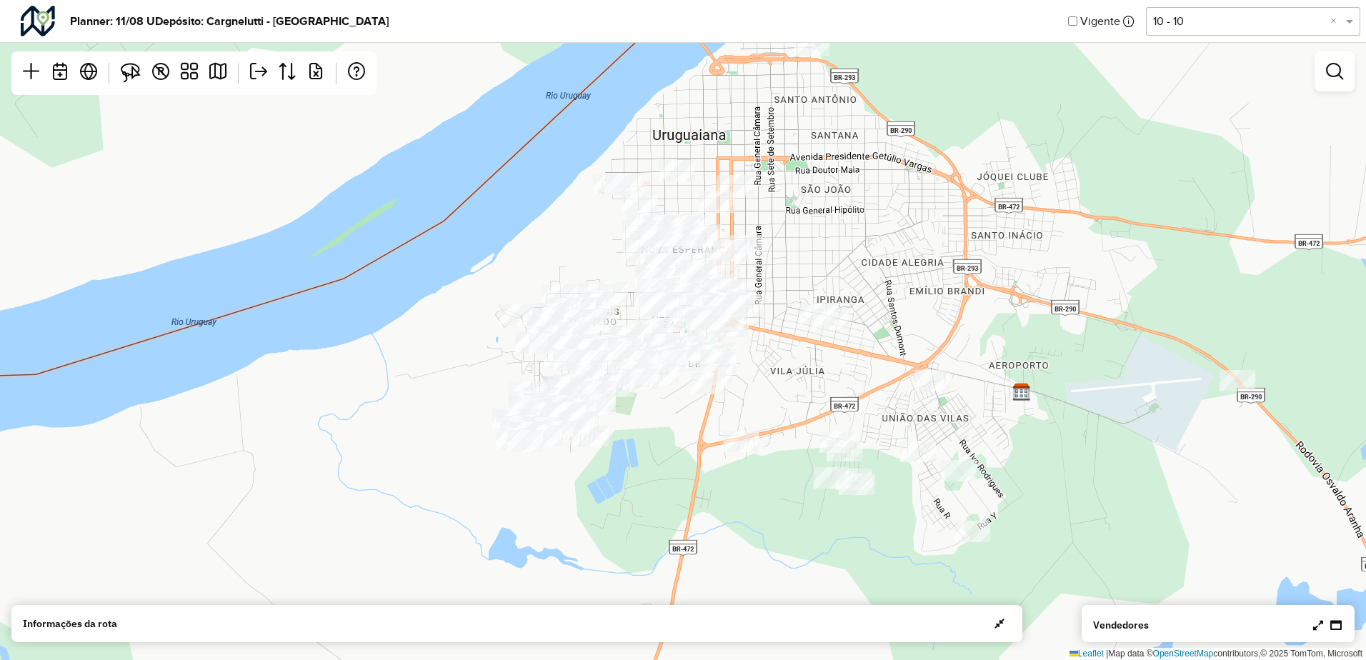
select select "*******"
select select "*"
select select "*******"
select select "*"
select select "*******"
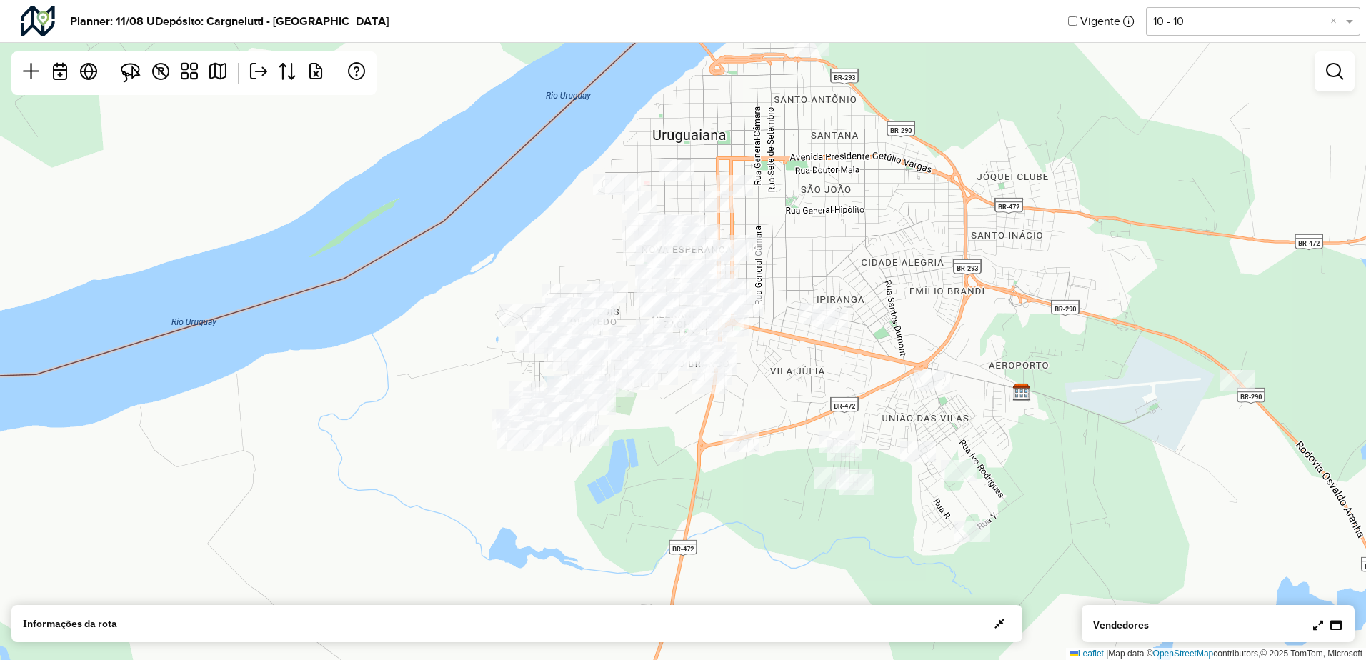
select select "*"
select select "*******"
select select "*"
select select "*******"
select select "*"
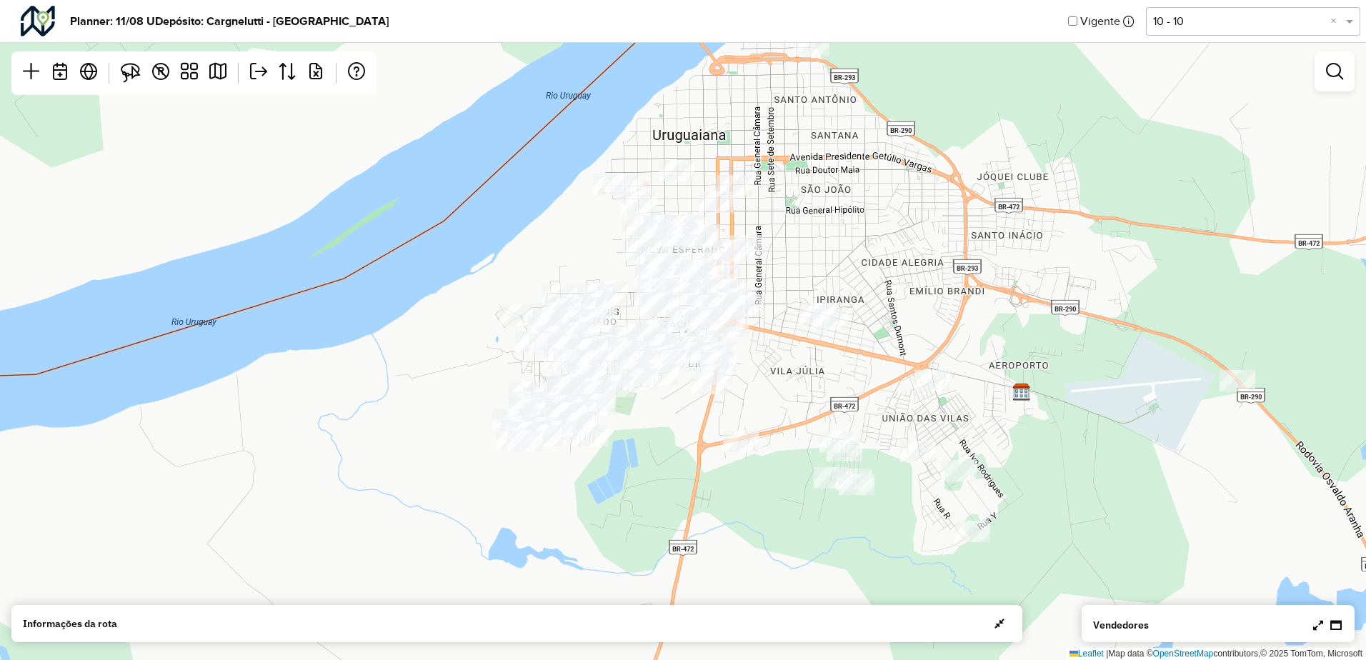
select select "*******"
select select "*"
select select "*******"
select select "*"
select select "*******"
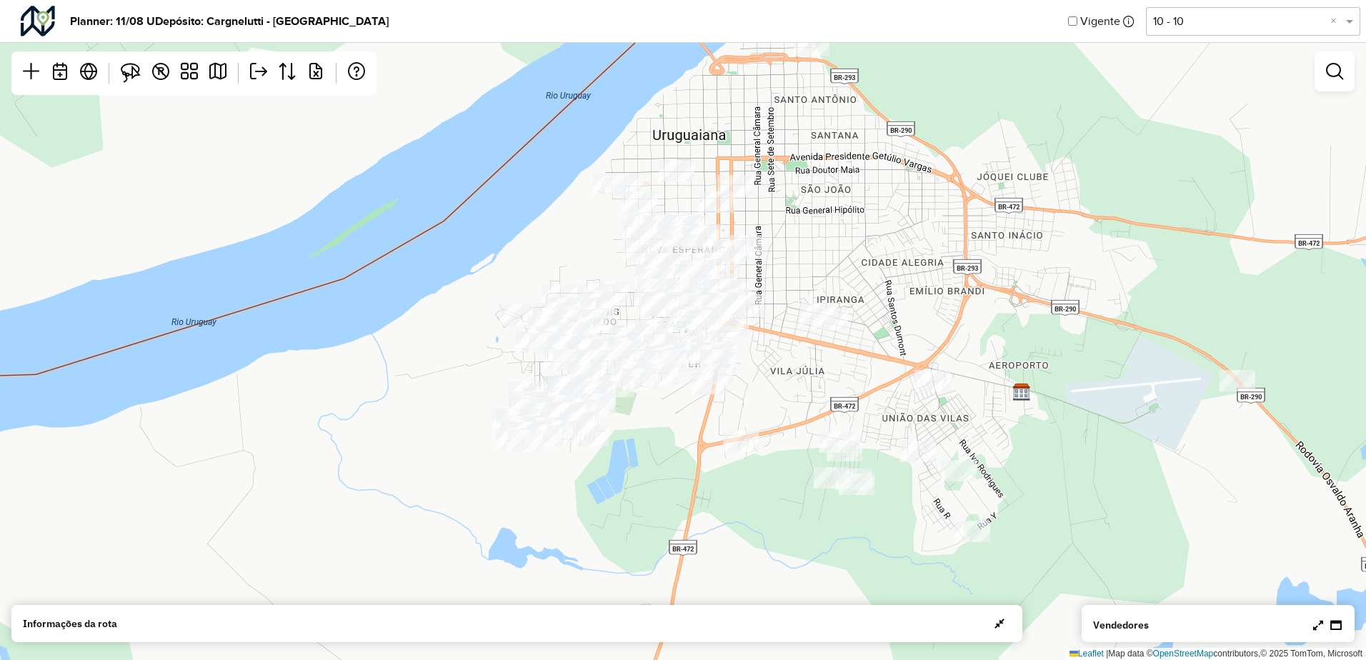
select select "*"
select select "*******"
select select "*"
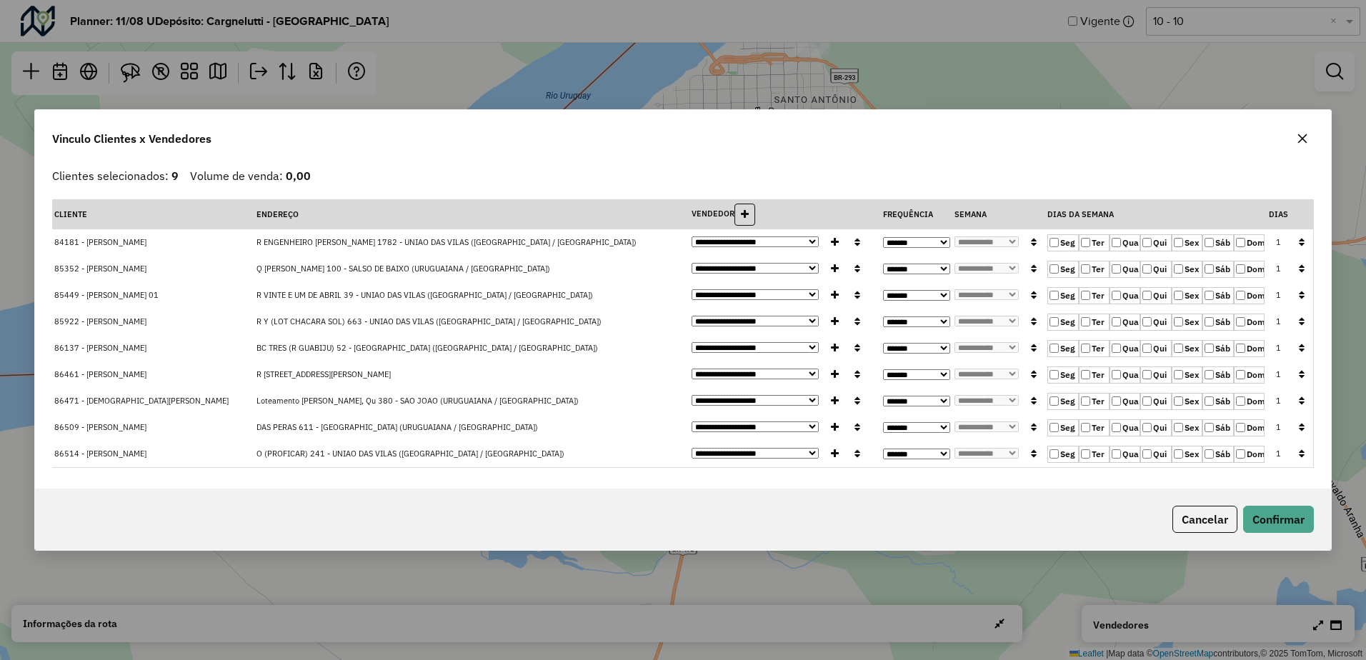
click at [1306, 139] on icon "button" at bounding box center [1301, 138] width 11 height 11
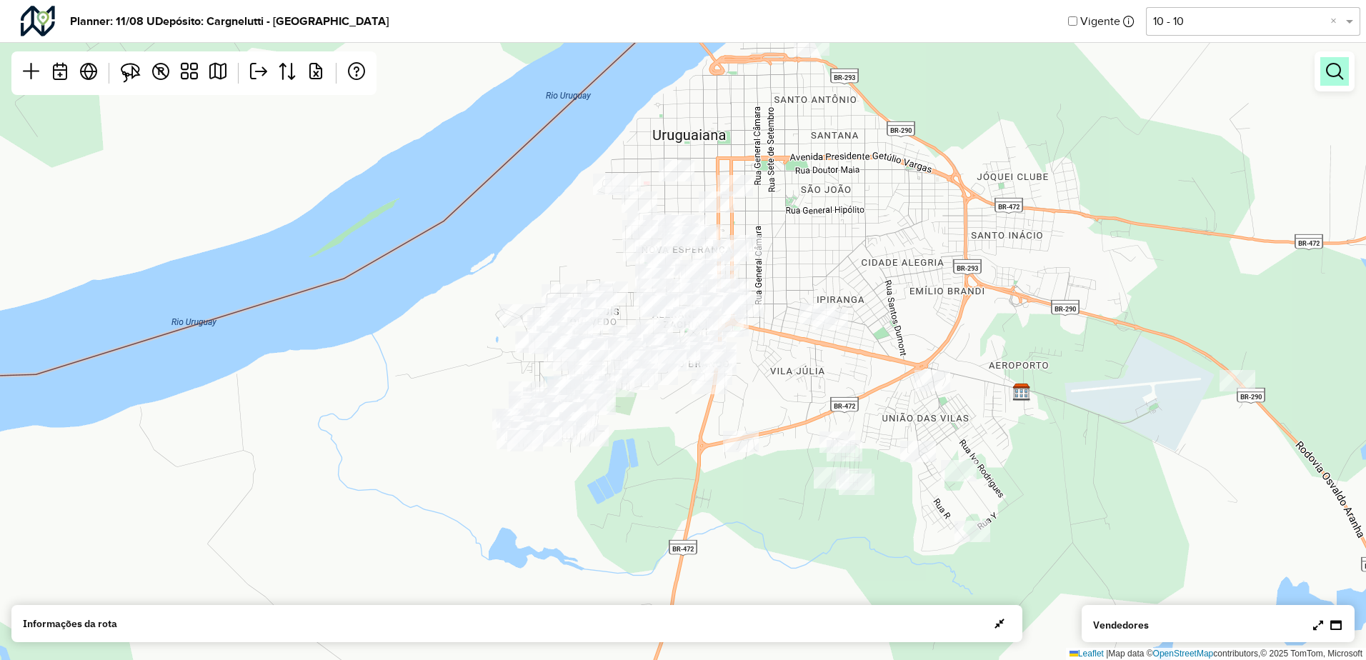
click at [1342, 79] on em at bounding box center [1334, 71] width 17 height 17
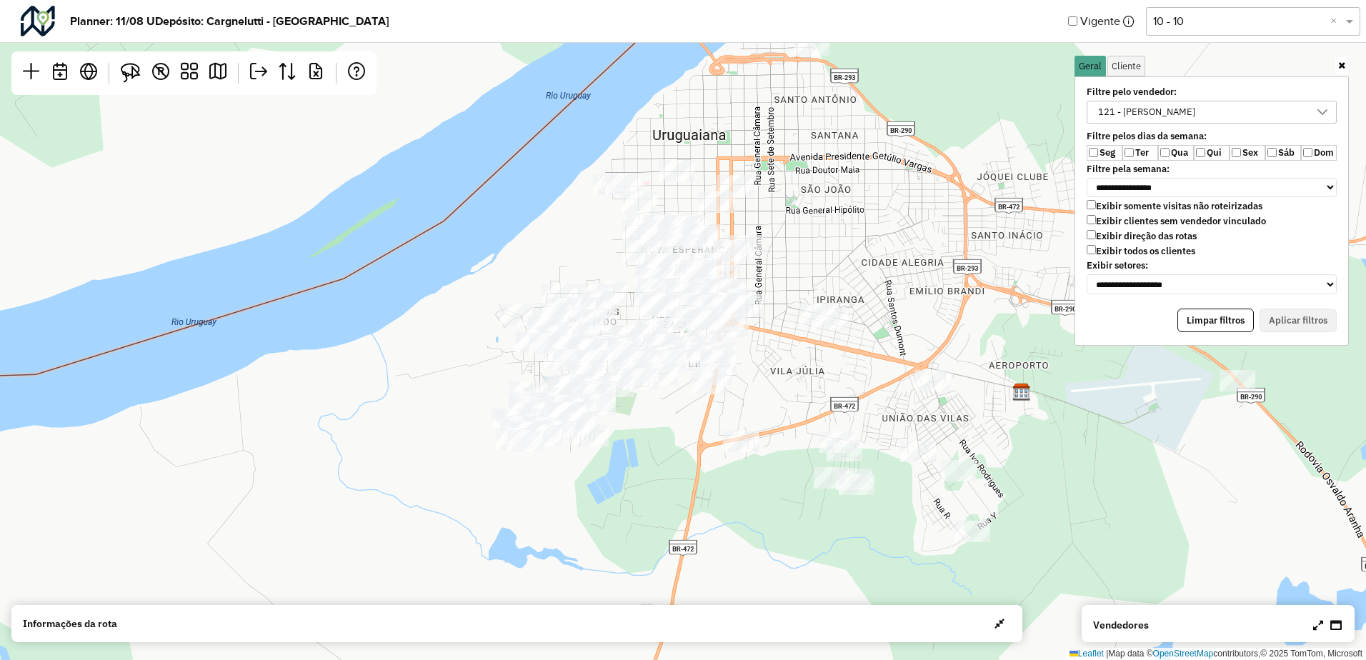
click at [1132, 114] on div "121 - [PERSON_NAME]" at bounding box center [1146, 111] width 107 height 21
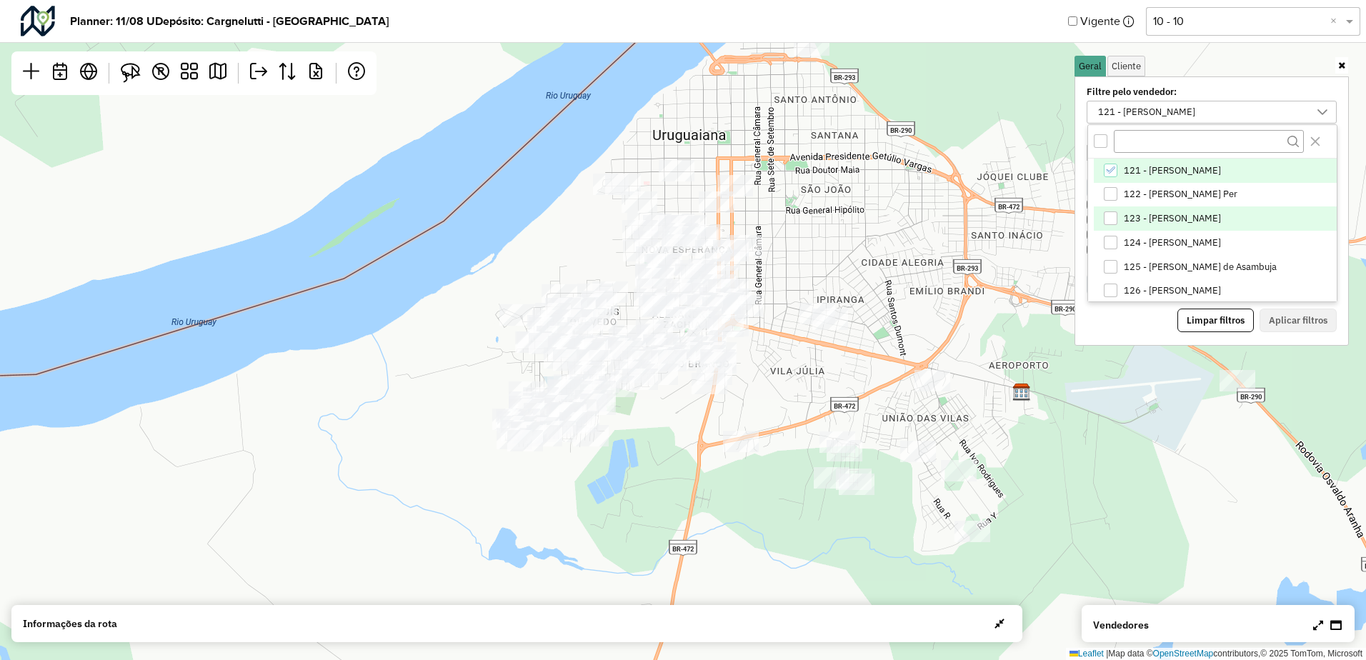
click at [1146, 216] on span "123 - [PERSON_NAME]" at bounding box center [1171, 218] width 97 height 11
click at [1156, 173] on span "121 - [PERSON_NAME]" at bounding box center [1171, 170] width 97 height 11
click at [1291, 319] on button "Aplicar filtros" at bounding box center [1297, 321] width 77 height 24
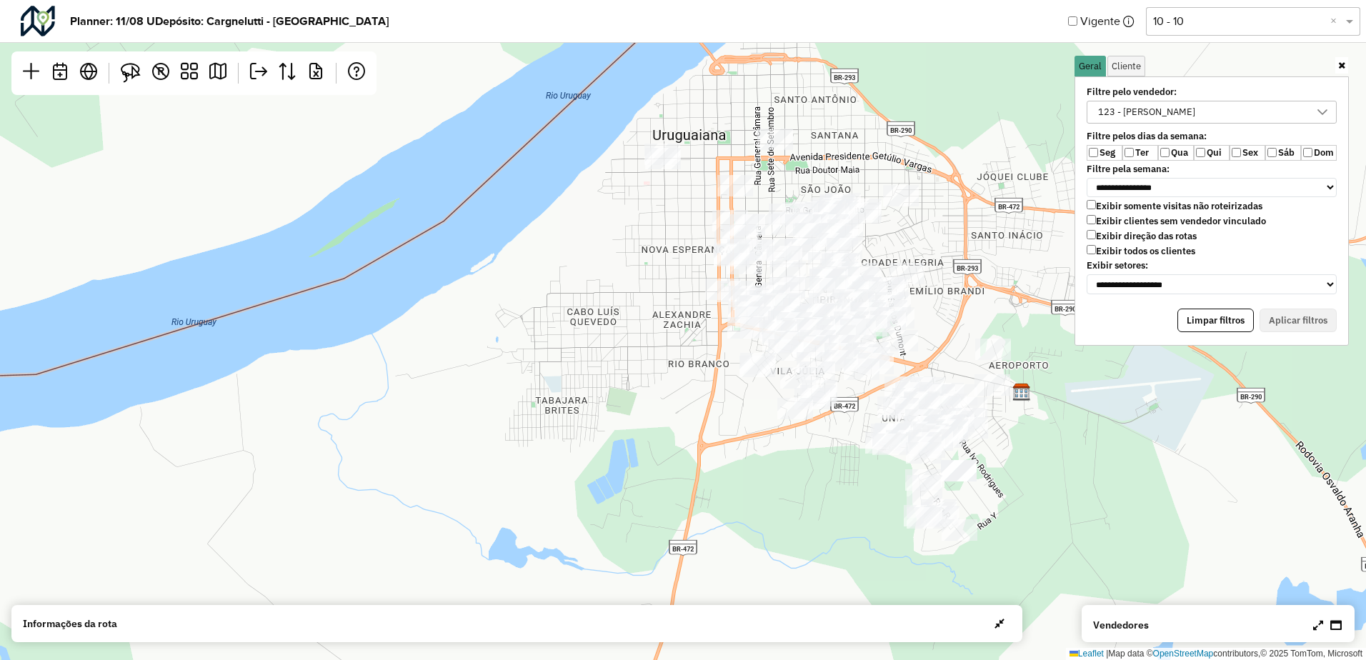
click at [1315, 625] on icon at bounding box center [1318, 624] width 10 height 11
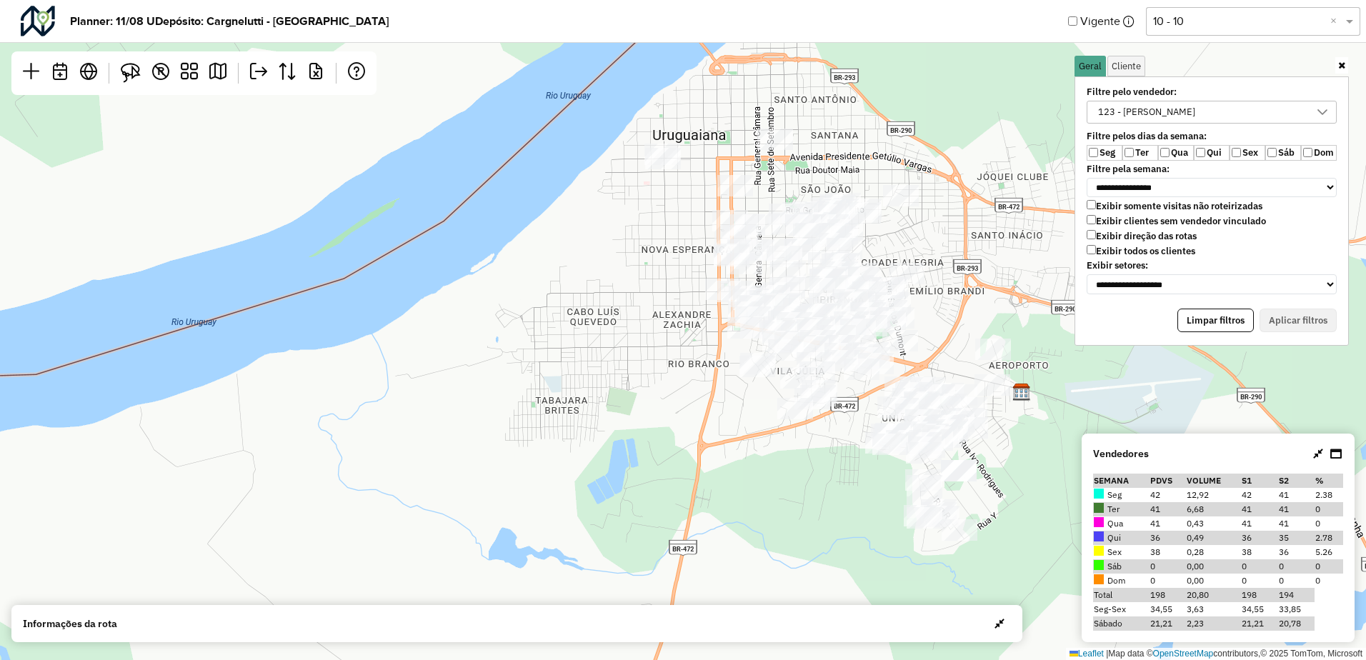
click at [1186, 112] on div "123 - [PERSON_NAME]" at bounding box center [1146, 111] width 107 height 21
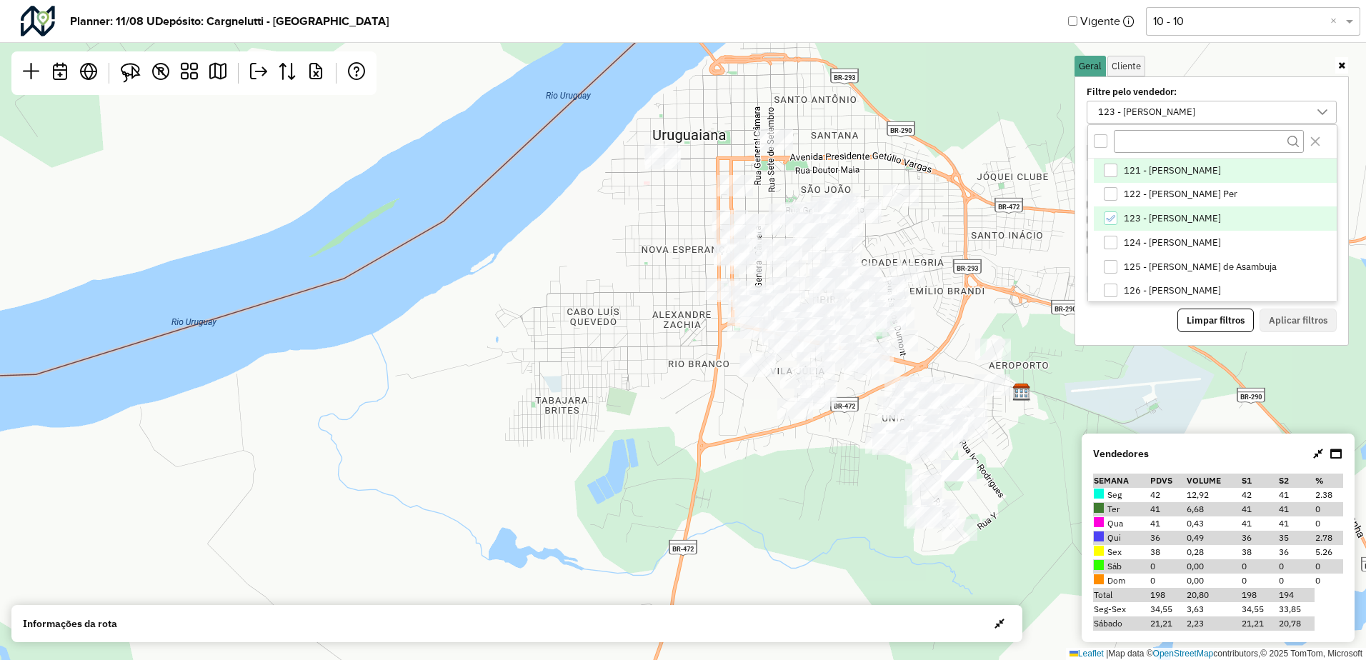
click at [1161, 172] on span "121 - [PERSON_NAME]" at bounding box center [1171, 170] width 97 height 11
click at [1153, 211] on li "123 - [PERSON_NAME]" at bounding box center [1214, 218] width 243 height 24
click at [1288, 318] on button "Aplicar filtros" at bounding box center [1297, 321] width 77 height 24
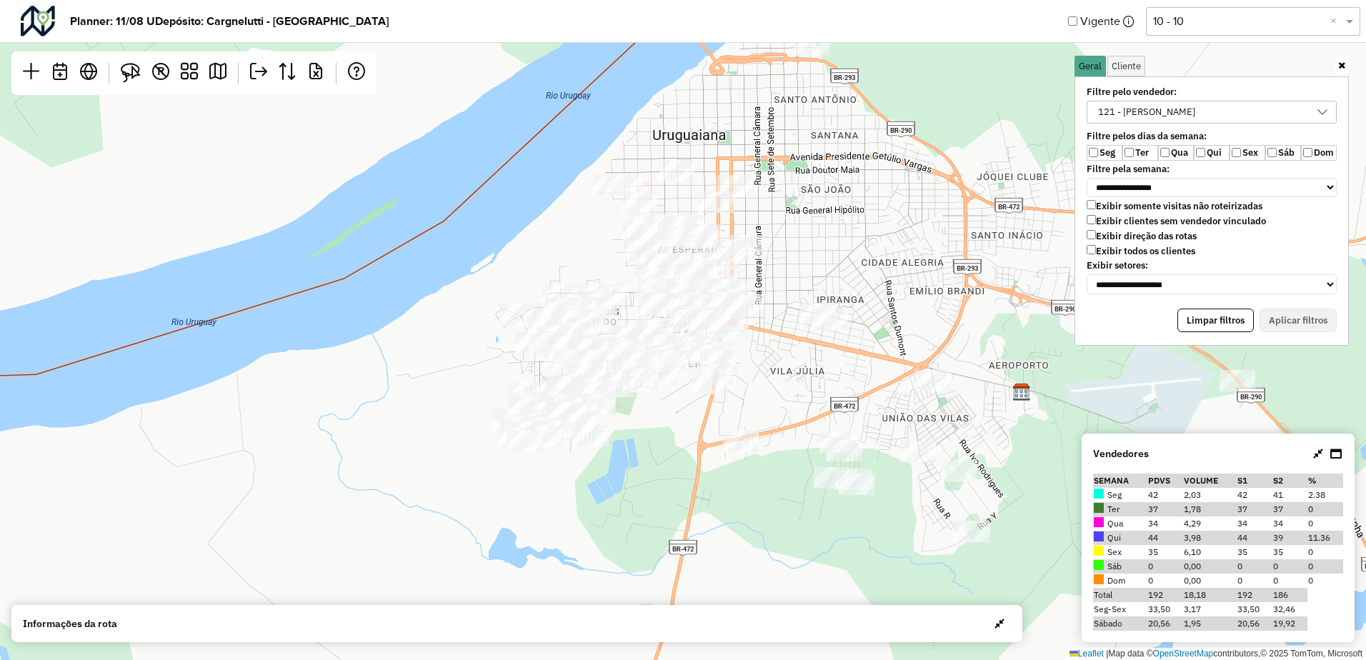
click at [1168, 112] on div "121 - [PERSON_NAME]" at bounding box center [1146, 111] width 107 height 21
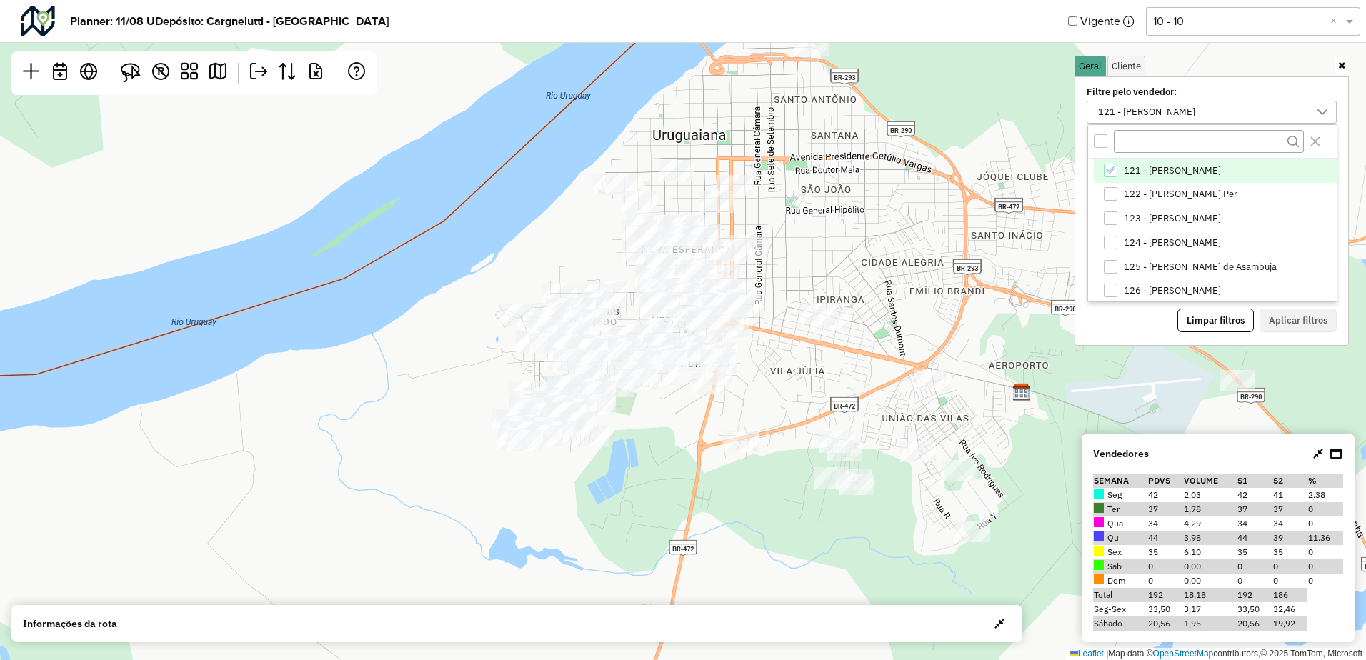
click at [1168, 172] on span "121 - [PERSON_NAME]" at bounding box center [1171, 170] width 97 height 11
click at [1161, 223] on span "123 - [PERSON_NAME]" at bounding box center [1171, 218] width 97 height 11
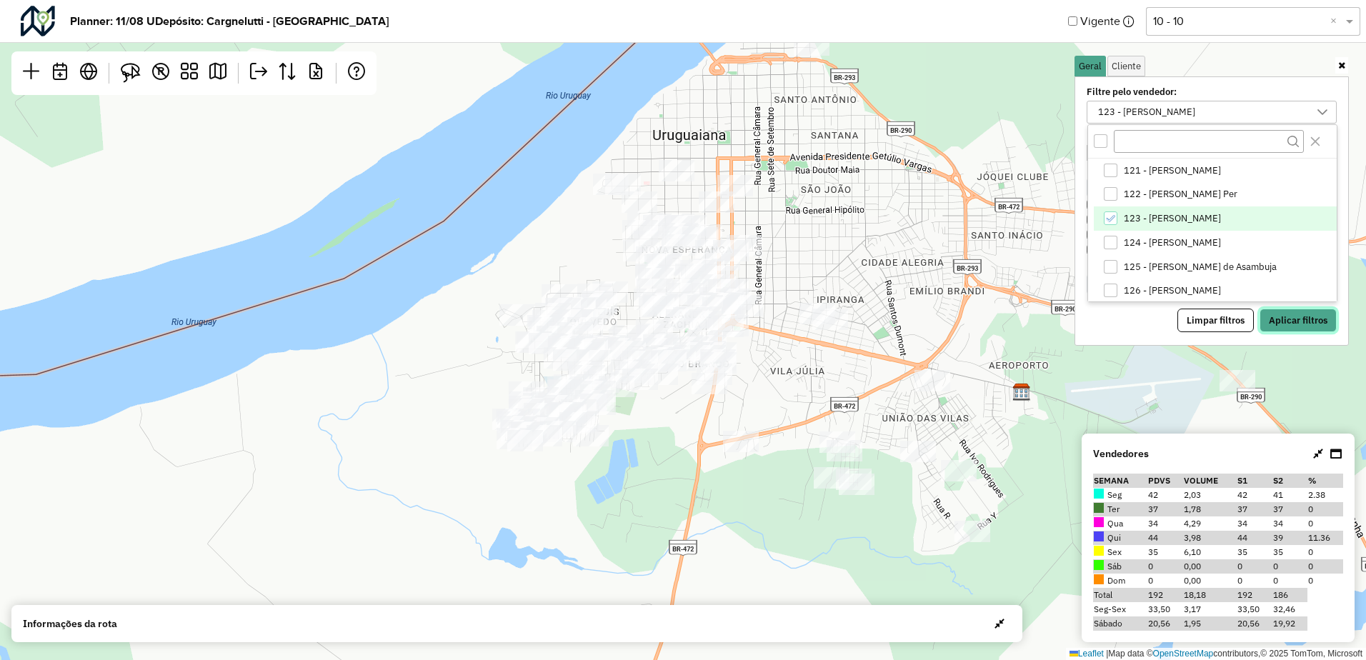
click at [1292, 319] on button "Aplicar filtros" at bounding box center [1297, 321] width 77 height 24
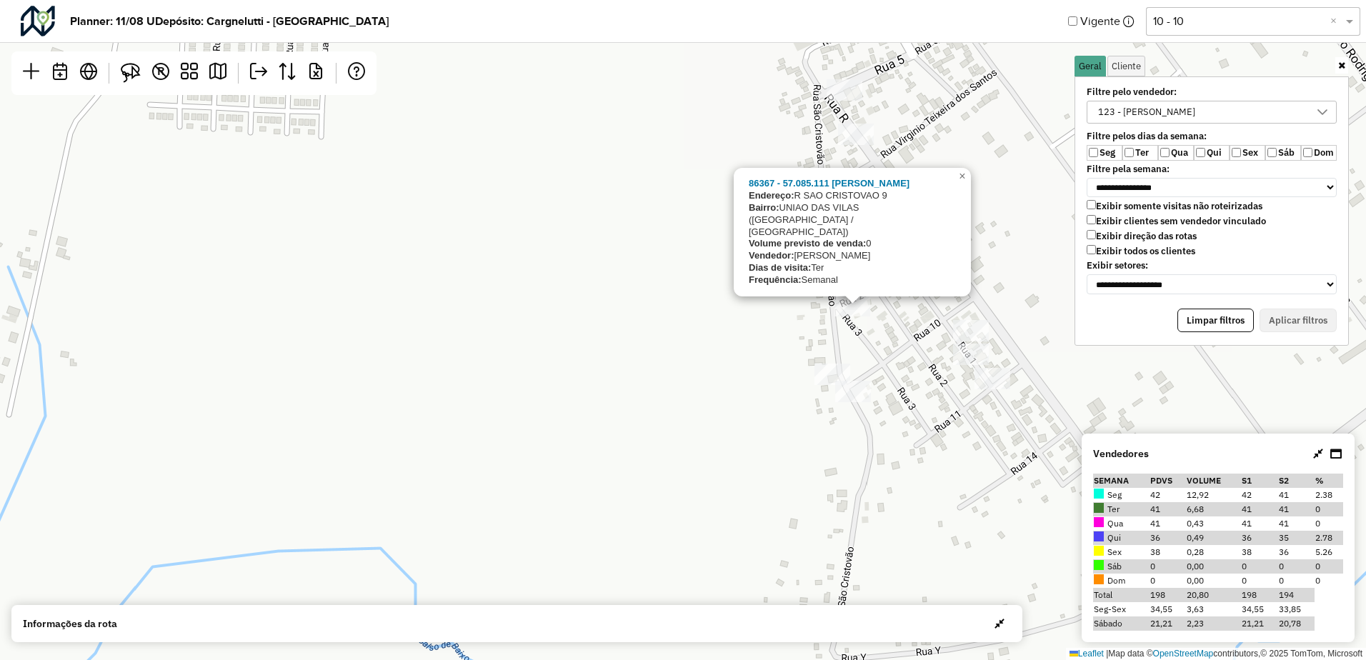
click at [664, 311] on div "86367 - 57.085.111 [PERSON_NAME]: [STREET_ADDRESS] Bairro: UNIAO DAS VILAS ([GE…" at bounding box center [683, 330] width 1366 height 660
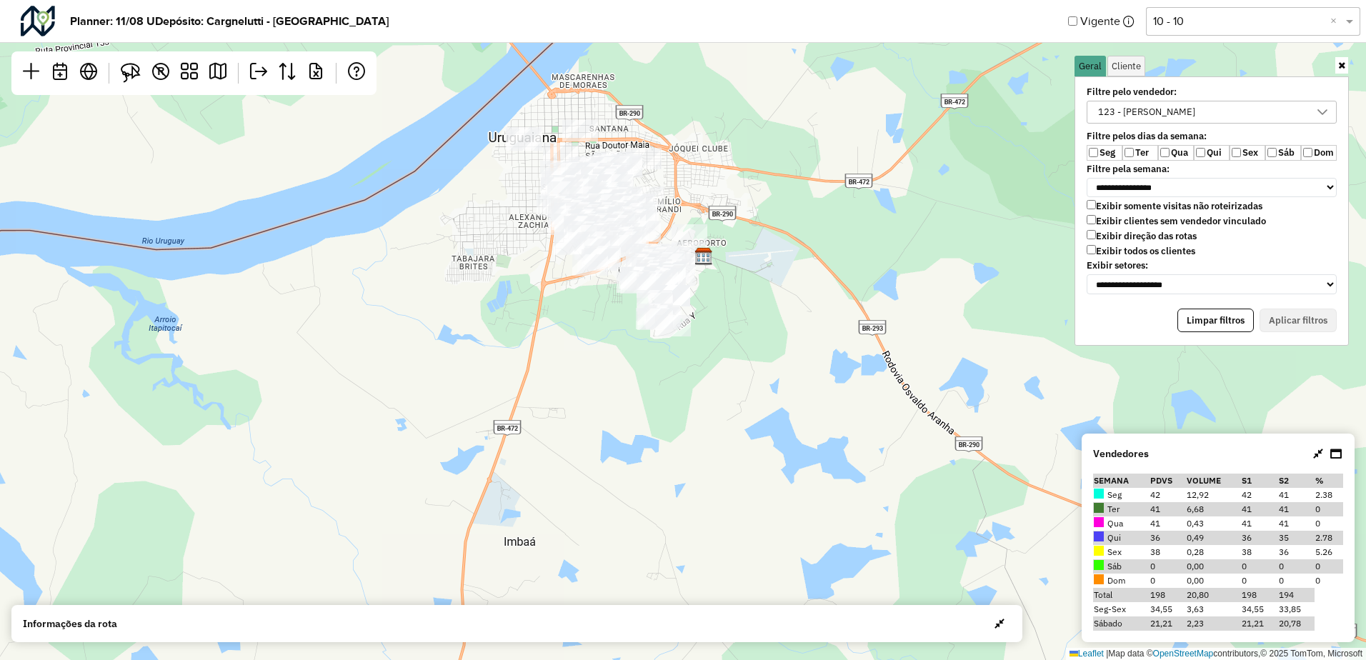
drag, startPoint x: 691, startPoint y: 137, endPoint x: 714, endPoint y: 201, distance: 68.5
click at [714, 201] on div "Leaflet | Map data © OpenStreetMap contributors,© 2025 TomTom, Microsoft" at bounding box center [683, 330] width 1366 height 660
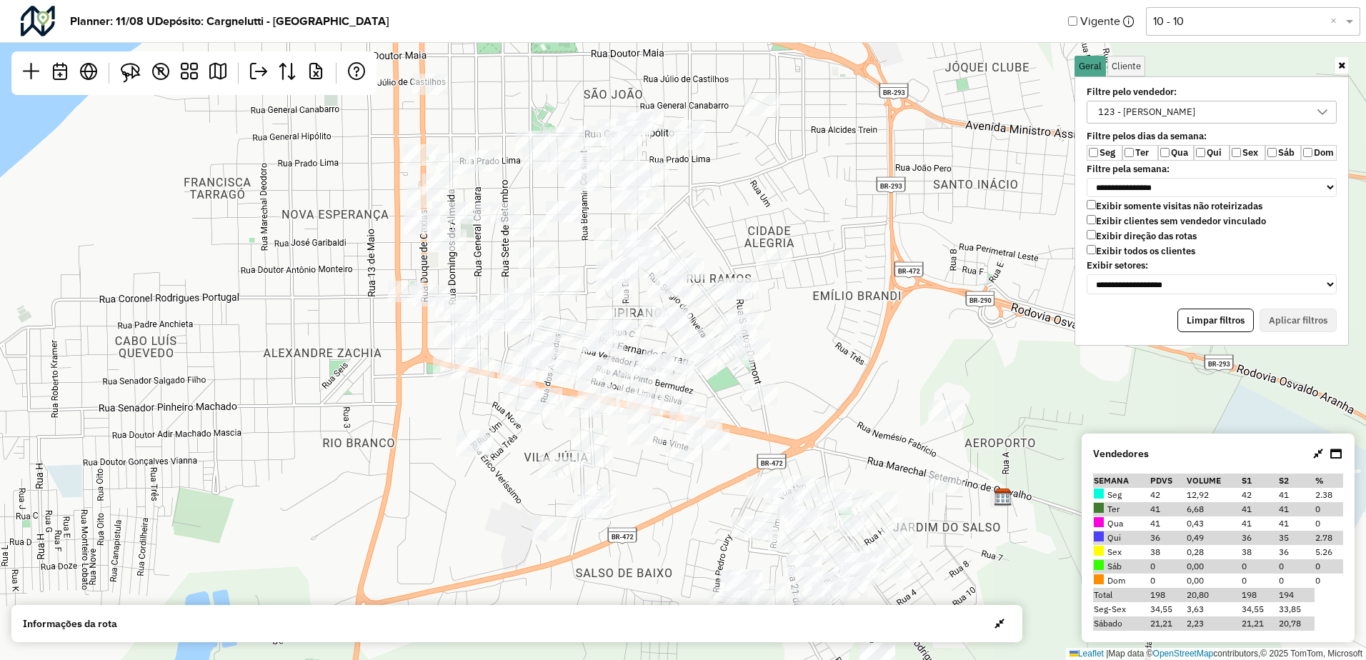
drag, startPoint x: 691, startPoint y: 299, endPoint x: 755, endPoint y: 214, distance: 106.1
click at [758, 220] on div "Leaflet | Map data © OpenStreetMap contributors,© 2025 TomTom, Microsoft" at bounding box center [683, 330] width 1366 height 660
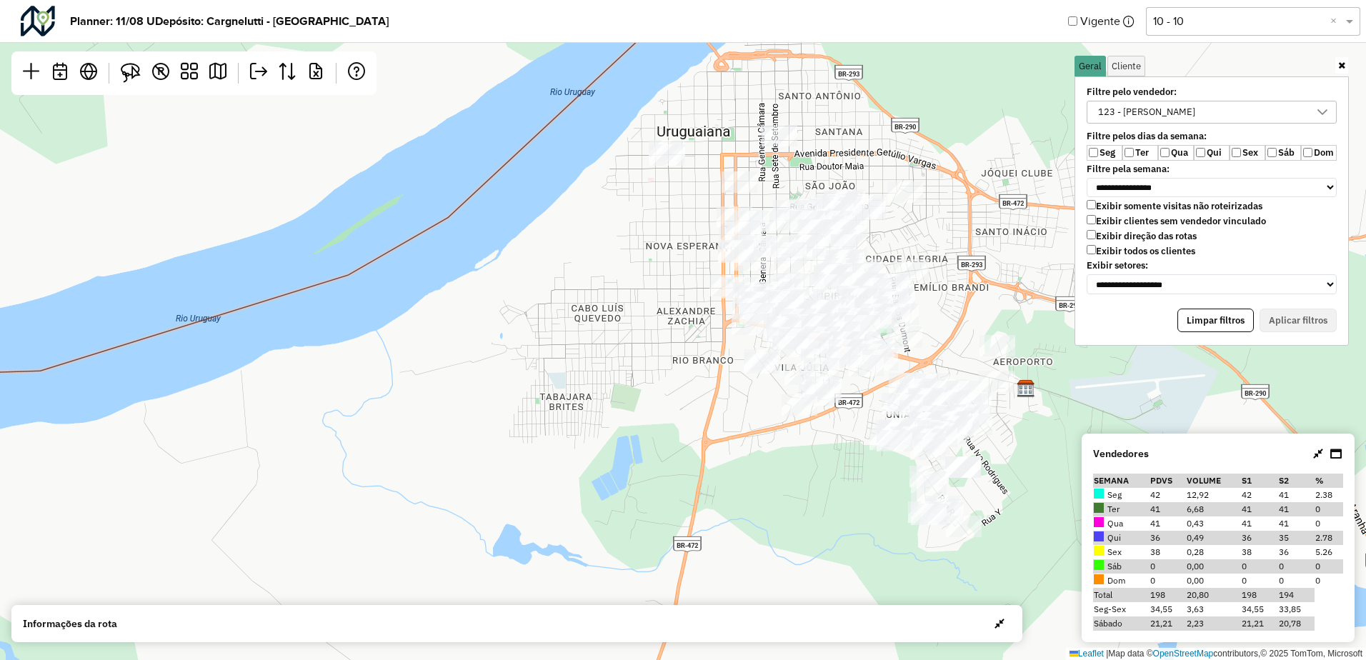
drag, startPoint x: 1004, startPoint y: 334, endPoint x: 969, endPoint y: 291, distance: 54.8
click at [969, 291] on div "Leaflet | Map data © OpenStreetMap contributors,© 2025 TomTom, Microsoft" at bounding box center [683, 330] width 1366 height 660
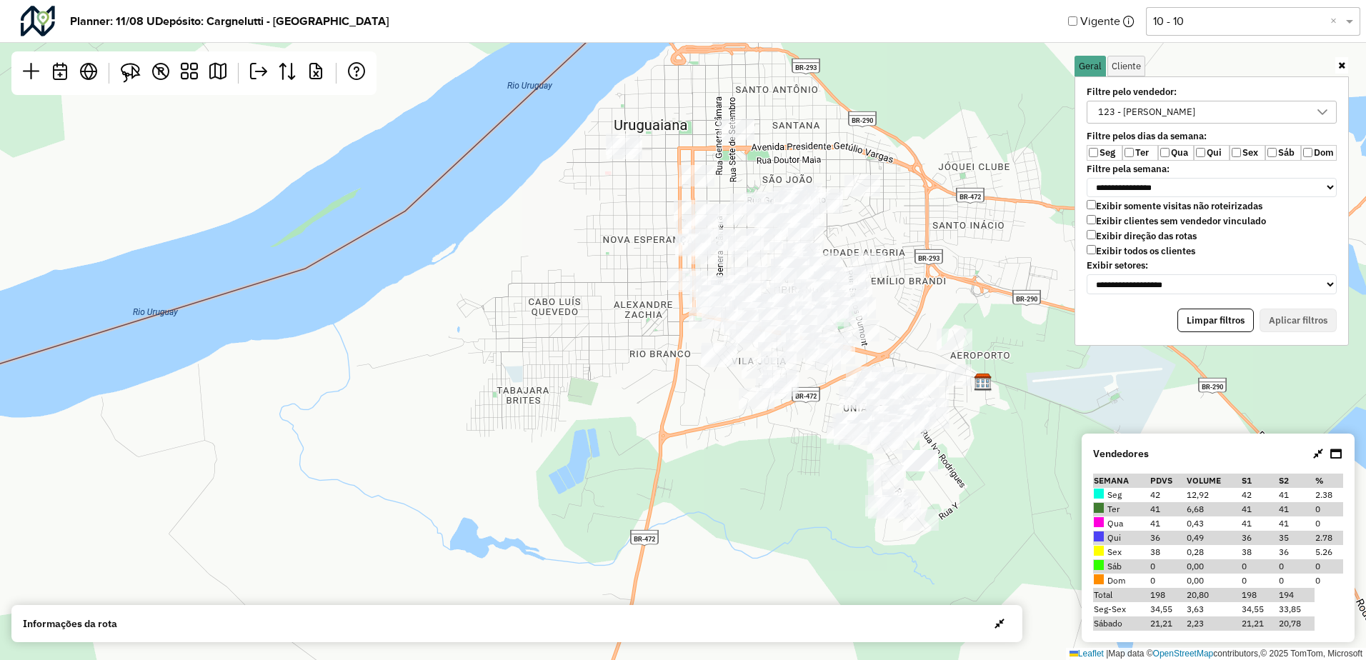
drag, startPoint x: 996, startPoint y: 300, endPoint x: 960, endPoint y: 304, distance: 36.6
click at [960, 304] on div "Leaflet | Map data © OpenStreetMap contributors,© 2025 TomTom, Microsoft" at bounding box center [683, 330] width 1366 height 660
click at [1119, 112] on div "123 - [PERSON_NAME]" at bounding box center [1146, 111] width 107 height 21
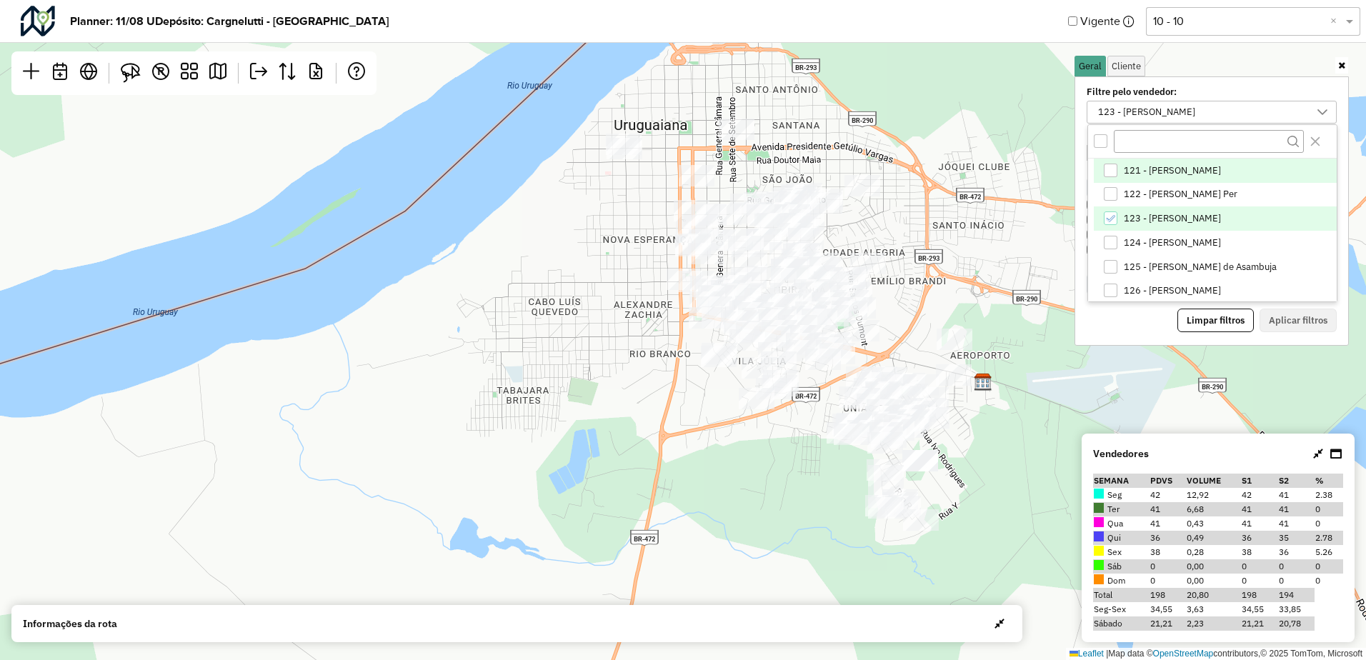
click at [1128, 169] on span "121 - [PERSON_NAME]" at bounding box center [1171, 170] width 97 height 11
click at [1118, 221] on li "123 - [PERSON_NAME]" at bounding box center [1214, 218] width 243 height 24
click at [1293, 316] on button "Aplicar filtros" at bounding box center [1297, 321] width 77 height 24
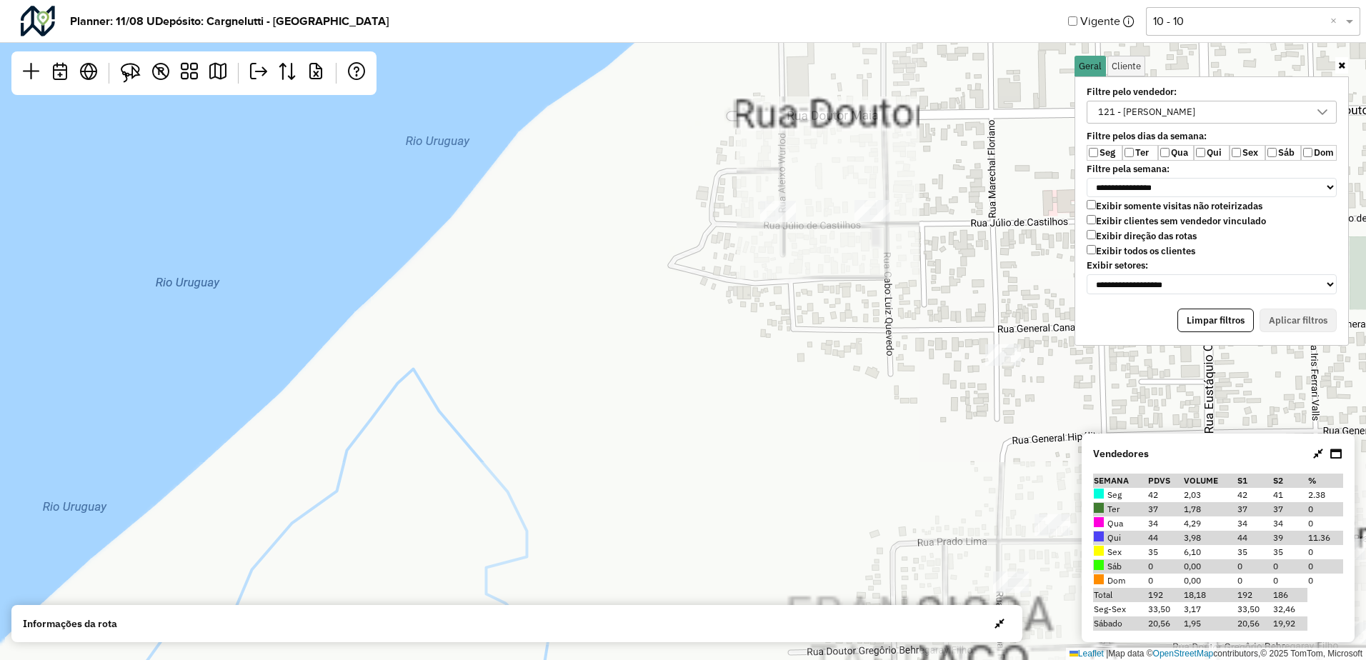
drag, startPoint x: 648, startPoint y: 140, endPoint x: 710, endPoint y: 245, distance: 121.6
click at [658, 263] on div "Leaflet | Map data © OpenStreetMap contributors,© 2025 TomTom, Microsoft" at bounding box center [683, 330] width 1366 height 660
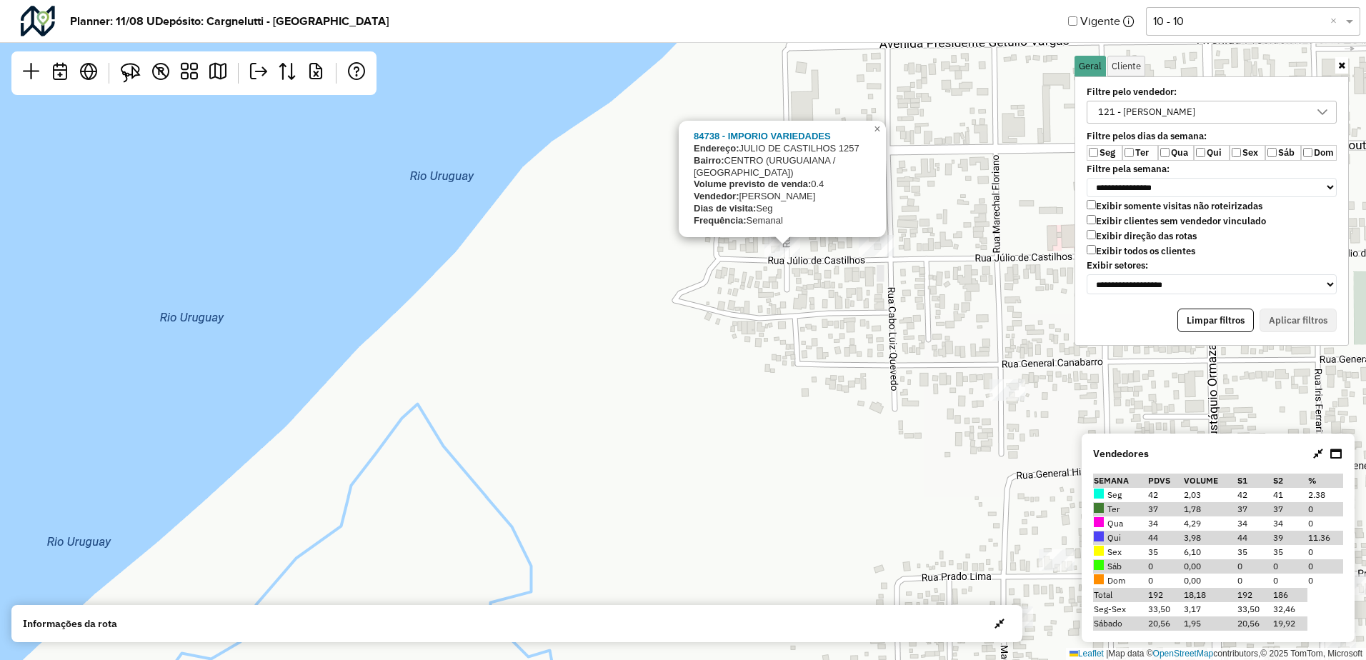
click at [813, 295] on div "84738 - IMPORIO VARIEDADES Endereço: [PERSON_NAME] 1257 Bairro: [GEOGRAPHIC_DAT…" at bounding box center [683, 330] width 1366 height 660
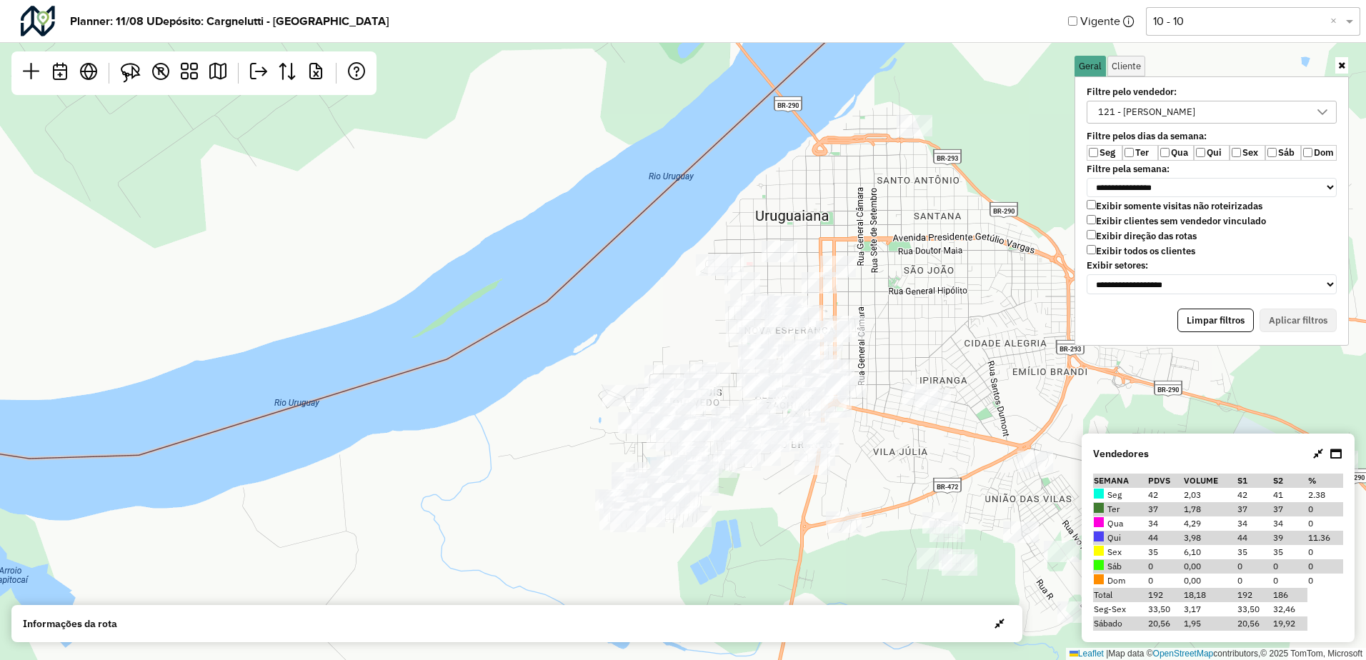
drag, startPoint x: 630, startPoint y: 268, endPoint x: 706, endPoint y: 306, distance: 85.0
click at [706, 306] on div "Leaflet | Map data © OpenStreetMap contributors,© 2025 TomTom, Microsoft" at bounding box center [683, 330] width 1366 height 660
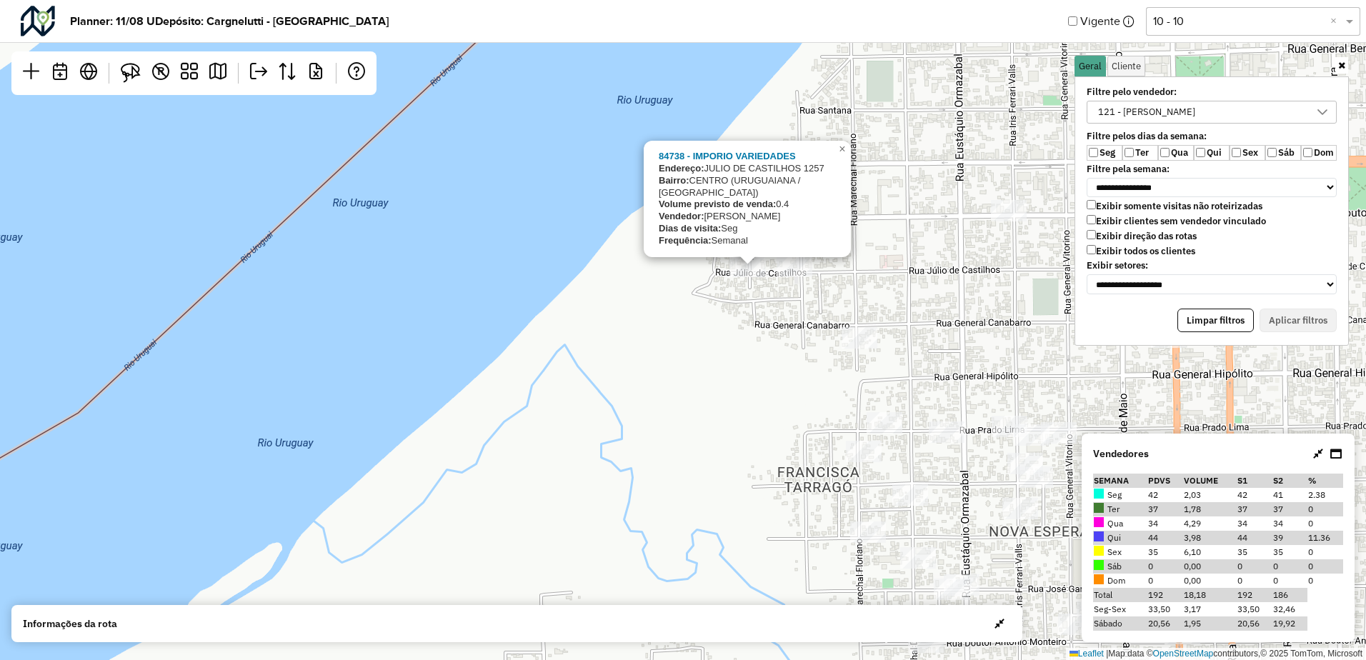
click at [791, 319] on div "84738 - IMPORIO VARIEDADES Endereço: [PERSON_NAME] 1257 Bairro: [GEOGRAPHIC_DAT…" at bounding box center [683, 330] width 1366 height 660
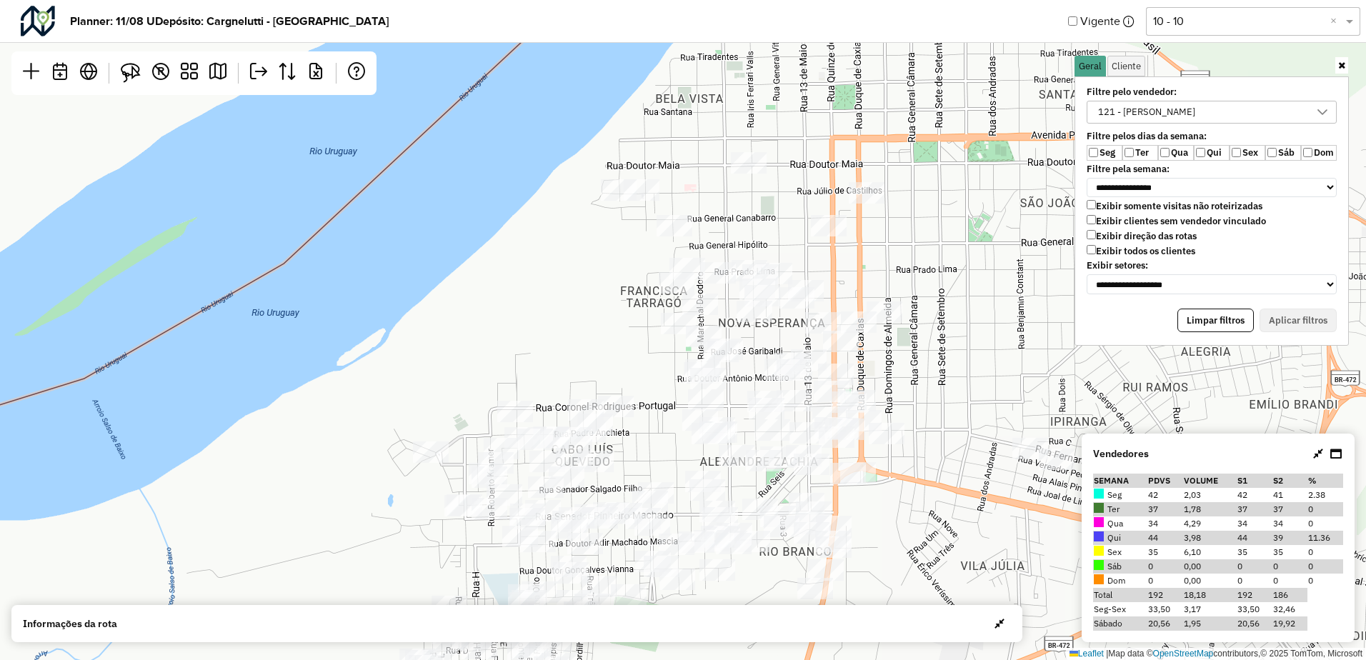
drag, startPoint x: 763, startPoint y: 319, endPoint x: 615, endPoint y: 217, distance: 179.9
click at [615, 217] on div "Leaflet | Map data © OpenStreetMap contributors,© 2025 TomTom, Microsoft" at bounding box center [683, 330] width 1366 height 660
click at [1112, 116] on div "121 - [PERSON_NAME]" at bounding box center [1146, 111] width 107 height 21
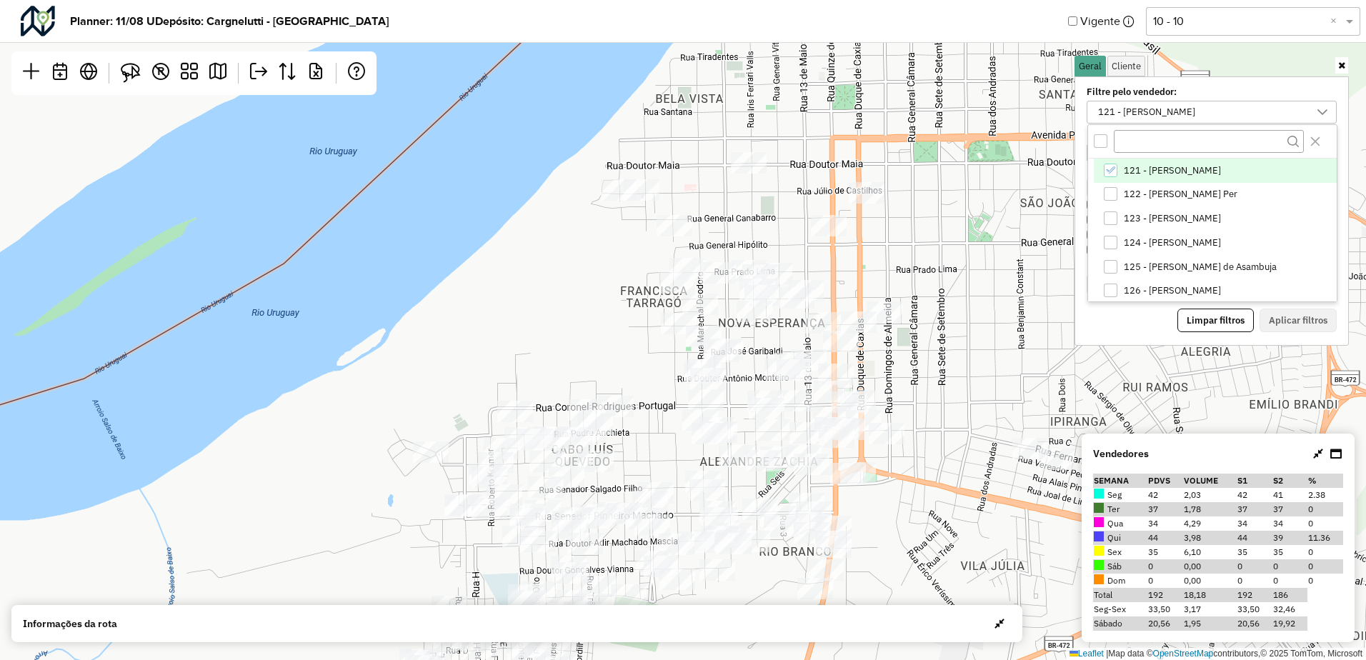
click at [1146, 175] on span "121 - [PERSON_NAME]" at bounding box center [1171, 170] width 97 height 11
click at [1157, 246] on span "124 - [PERSON_NAME]" at bounding box center [1171, 242] width 97 height 11
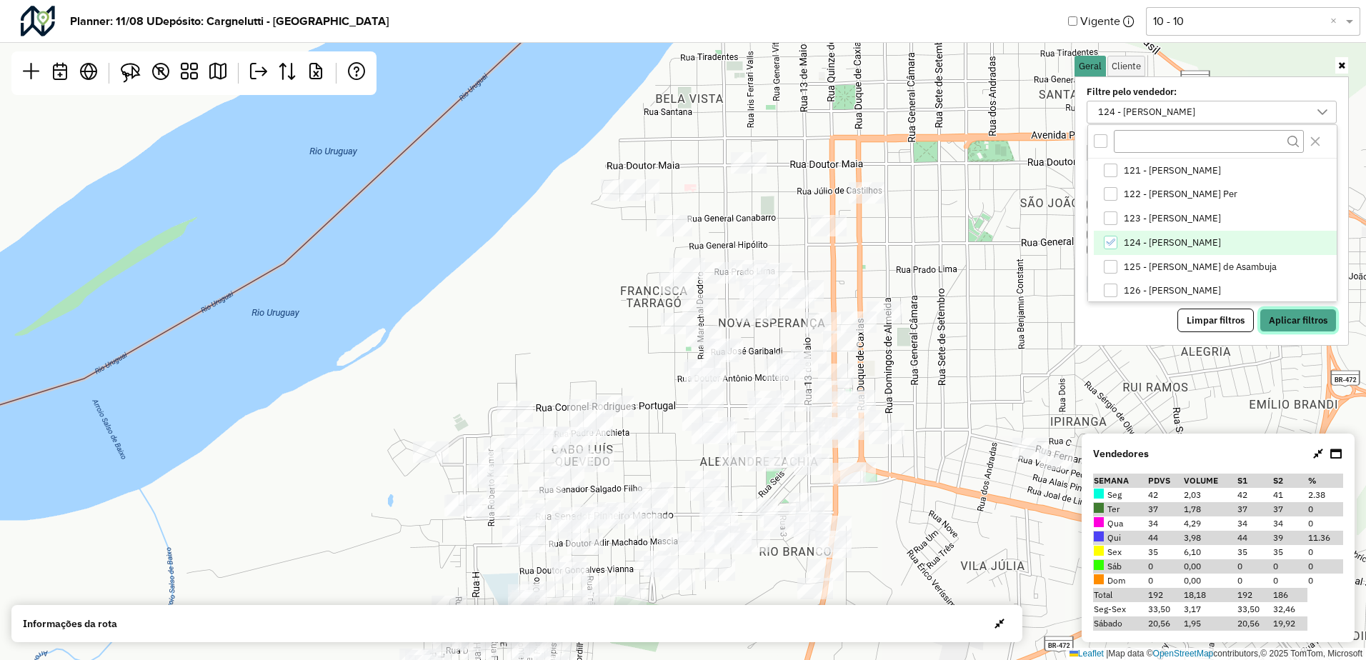
click at [1312, 317] on button "Aplicar filtros" at bounding box center [1297, 321] width 77 height 24
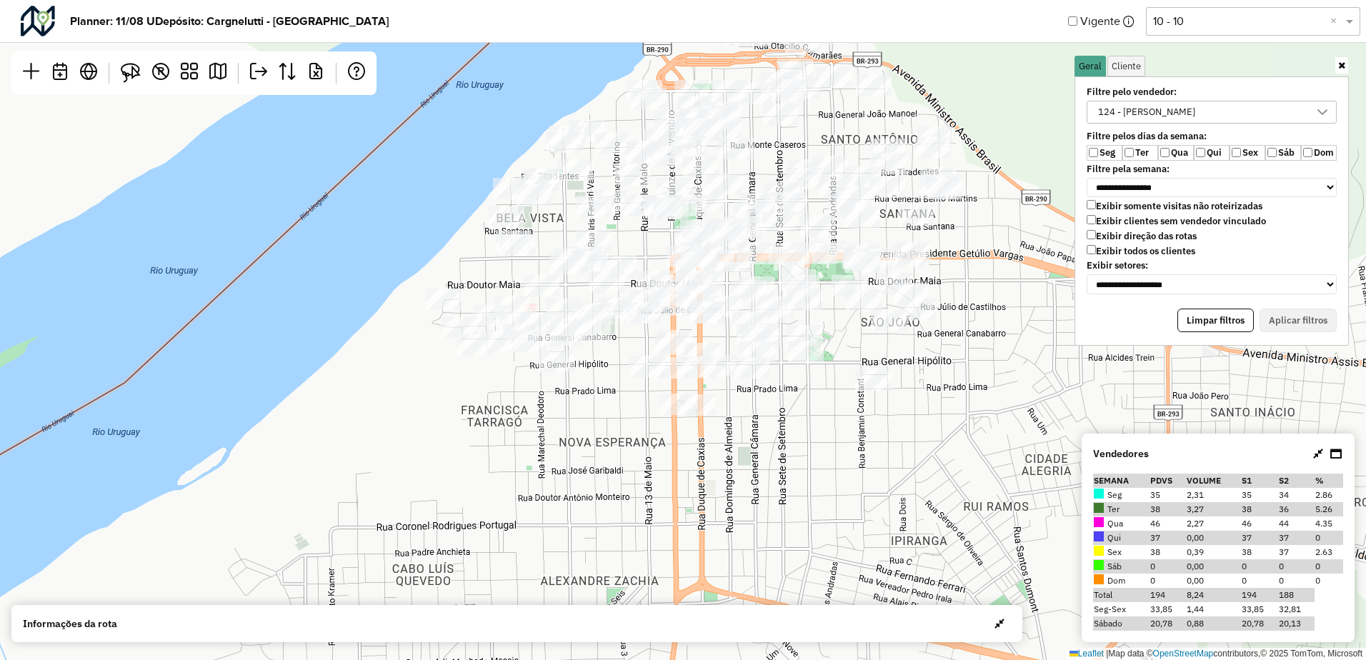
drag, startPoint x: 733, startPoint y: 299, endPoint x: 595, endPoint y: 396, distance: 169.2
click at [595, 398] on div "Leaflet | Map data © OpenStreetMap contributors,© 2025 TomTom, Microsoft" at bounding box center [683, 330] width 1366 height 660
click at [1200, 109] on div "124 - [PERSON_NAME]" at bounding box center [1146, 111] width 107 height 21
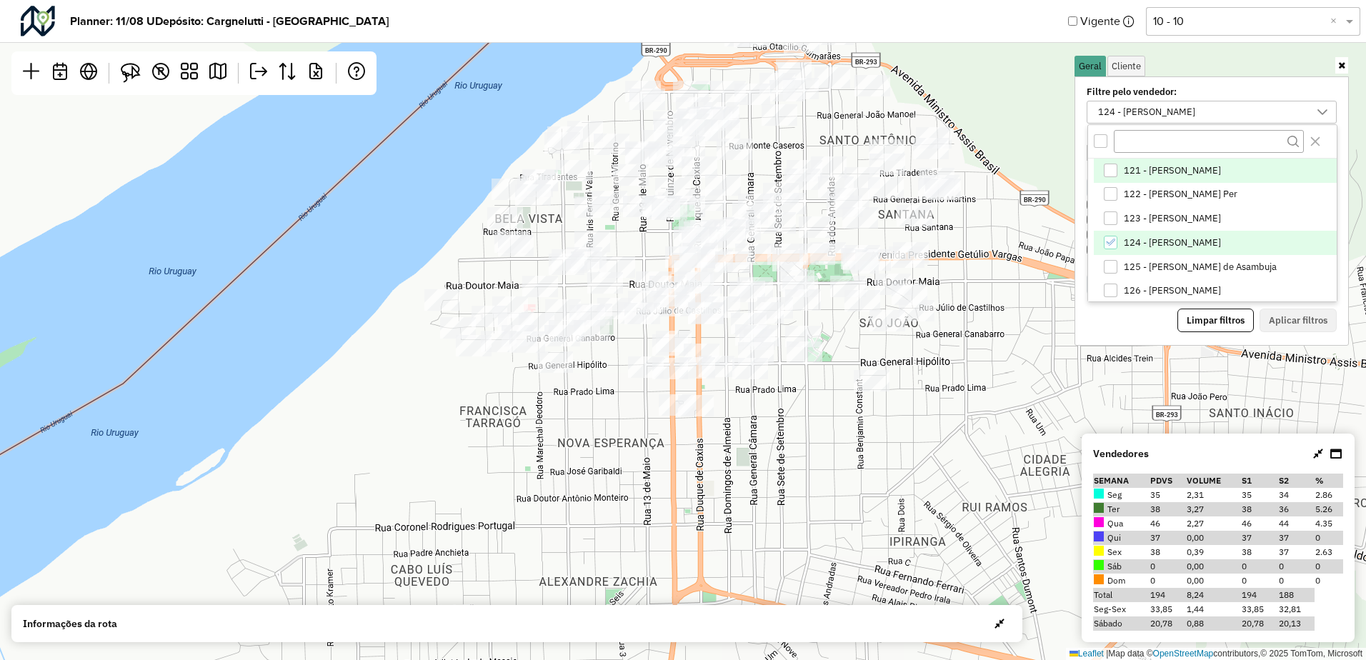
click at [1143, 166] on span "121 - [PERSON_NAME]" at bounding box center [1171, 170] width 97 height 11
click at [1146, 247] on span "124 - [PERSON_NAME]" at bounding box center [1171, 242] width 97 height 11
click at [1280, 319] on button "Aplicar filtros" at bounding box center [1297, 321] width 77 height 24
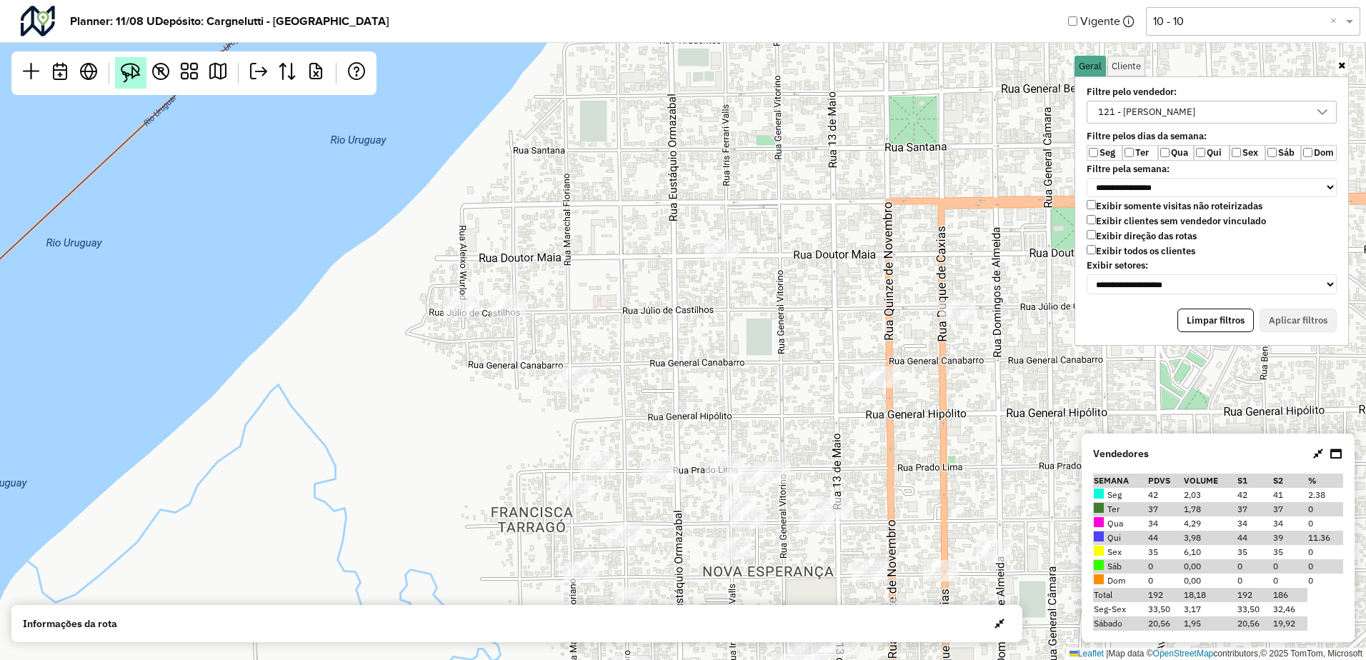
click at [126, 66] on img at bounding box center [131, 73] width 20 height 20
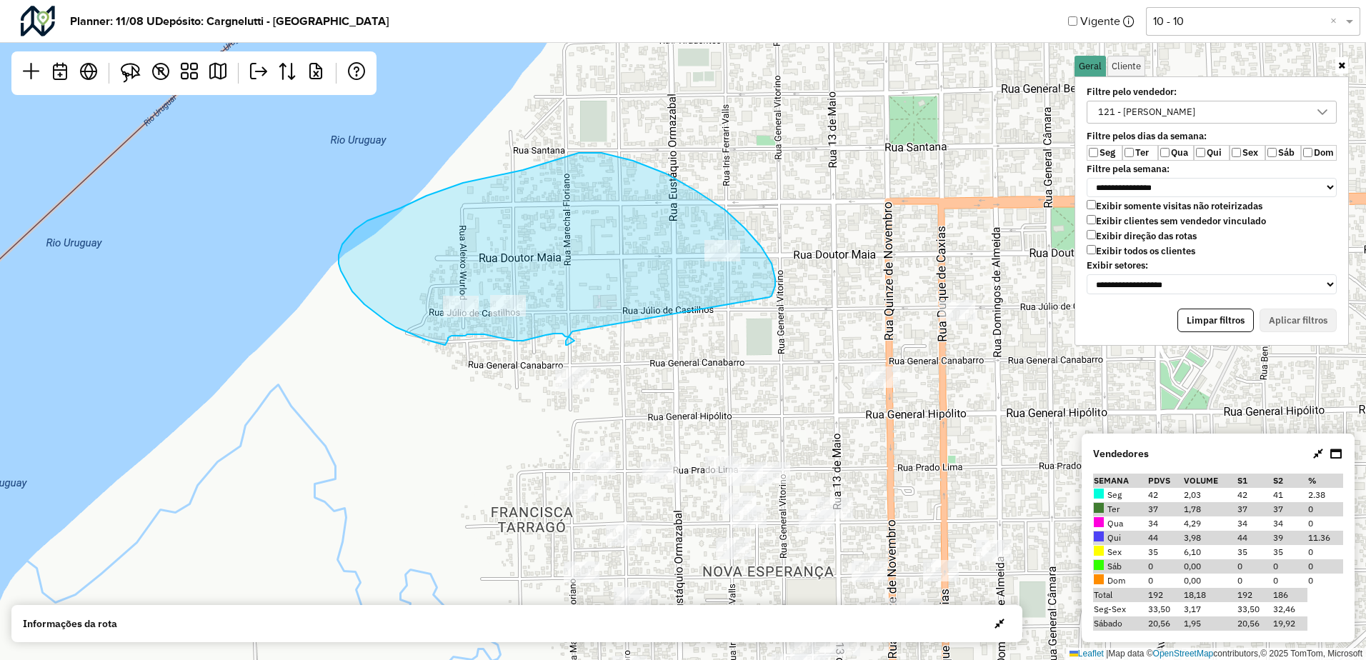
drag, startPoint x: 771, startPoint y: 296, endPoint x: 572, endPoint y: 331, distance: 202.4
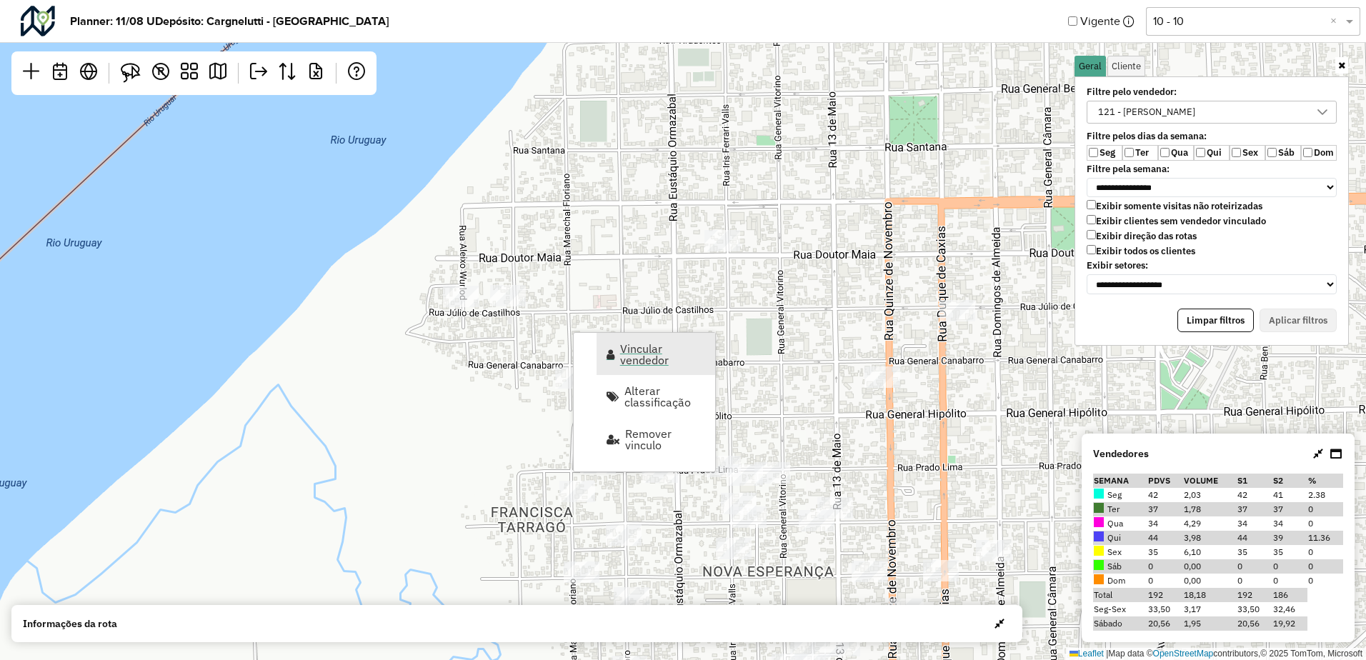
click at [637, 355] on span "Vincular vendedor" at bounding box center [663, 354] width 86 height 23
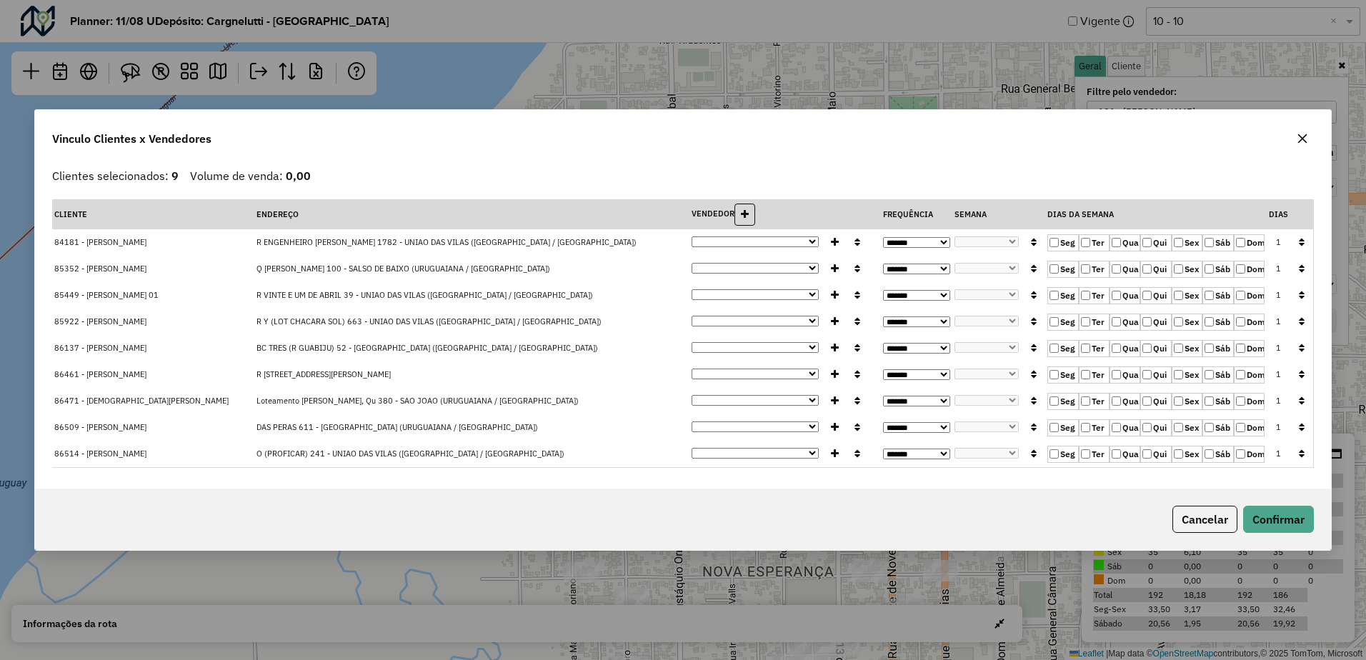
select select "*******"
select select "*"
select select "*******"
select select "*"
select select "*******"
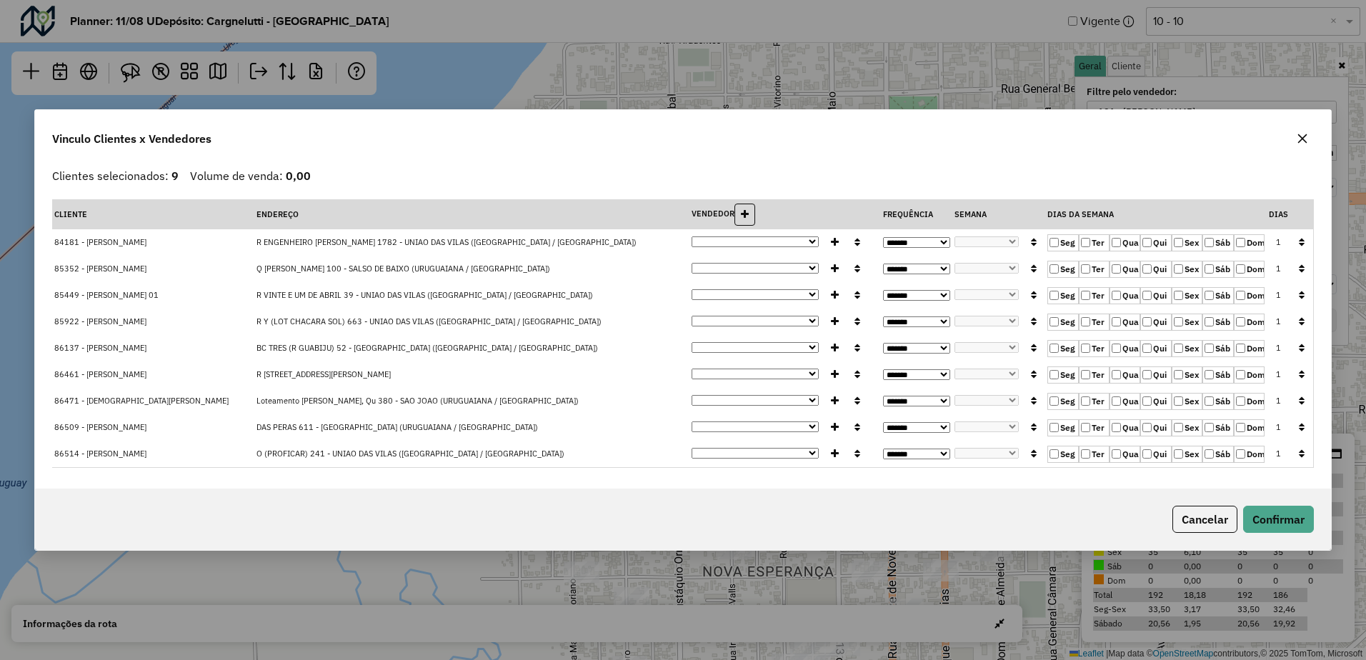
select select "*"
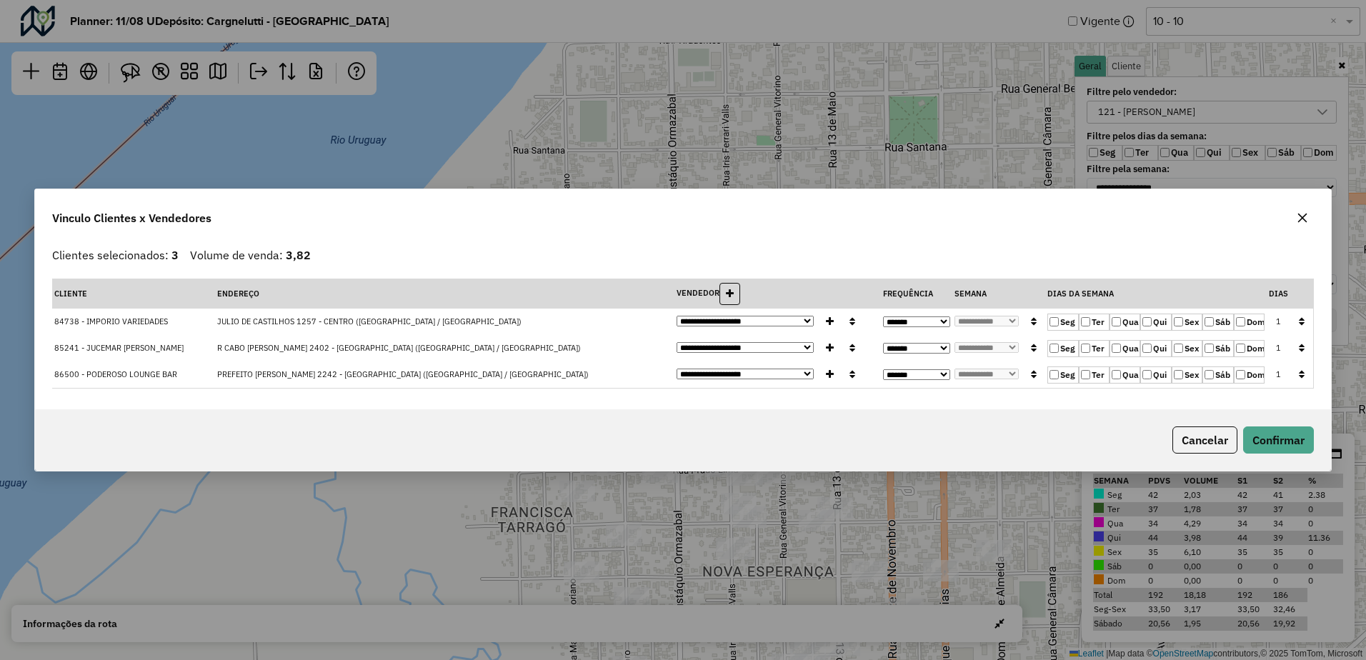
click at [1305, 320] on button "button" at bounding box center [1301, 322] width 19 height 22
click at [775, 321] on select "**********" at bounding box center [745, 321] width 138 height 11
select select "*******"
click at [676, 316] on select "**********" at bounding box center [745, 321] width 138 height 11
click at [849, 320] on icon "button" at bounding box center [852, 321] width 6 height 10
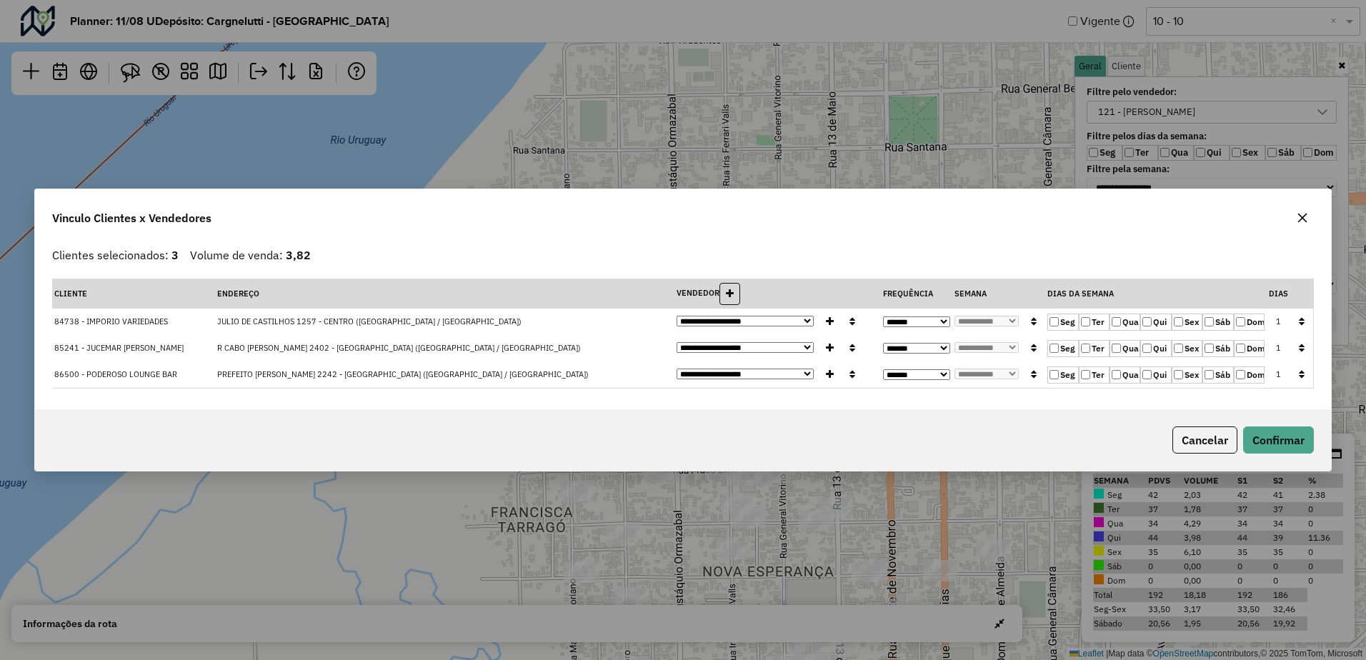
select select "*******"
click at [485, 246] on div "**********" at bounding box center [683, 325] width 1296 height 169
click at [1261, 446] on button "Confirmar" at bounding box center [1278, 439] width 71 height 27
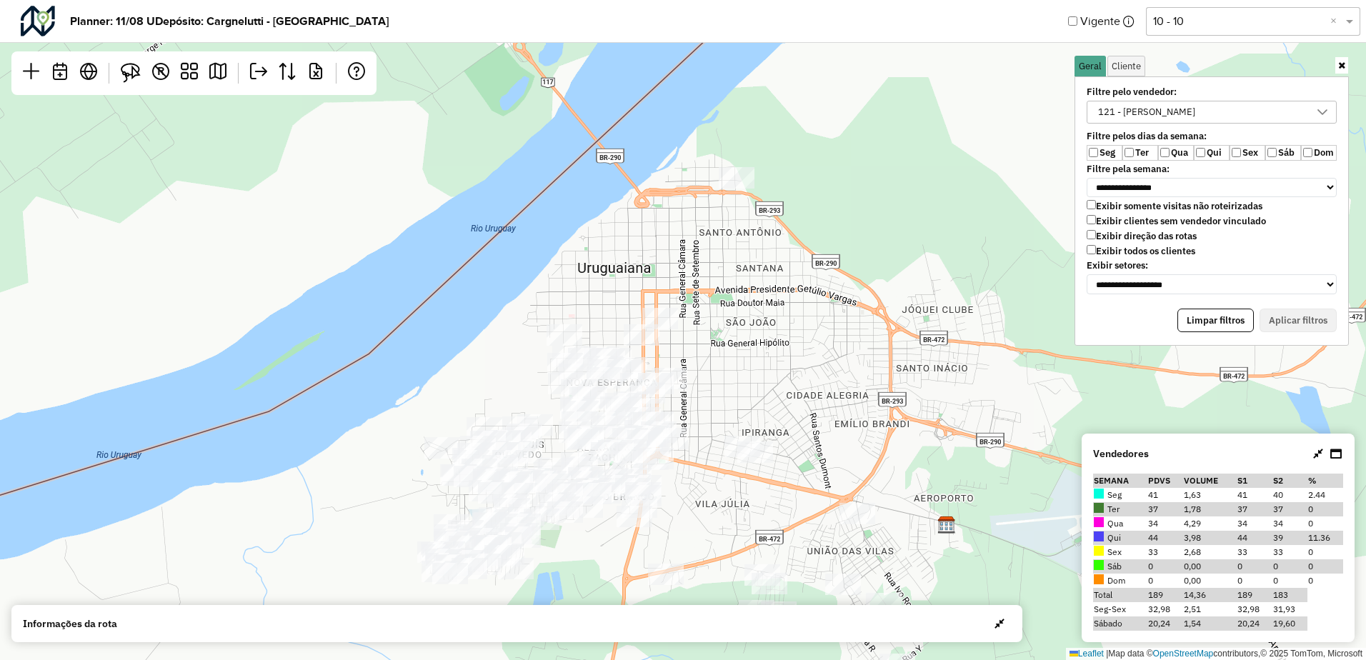
drag, startPoint x: 1005, startPoint y: 387, endPoint x: 707, endPoint y: 362, distance: 298.9
click at [707, 362] on div "Leaflet | Map data © OpenStreetMap contributors,© 2025 TomTom, Microsoft" at bounding box center [683, 330] width 1366 height 660
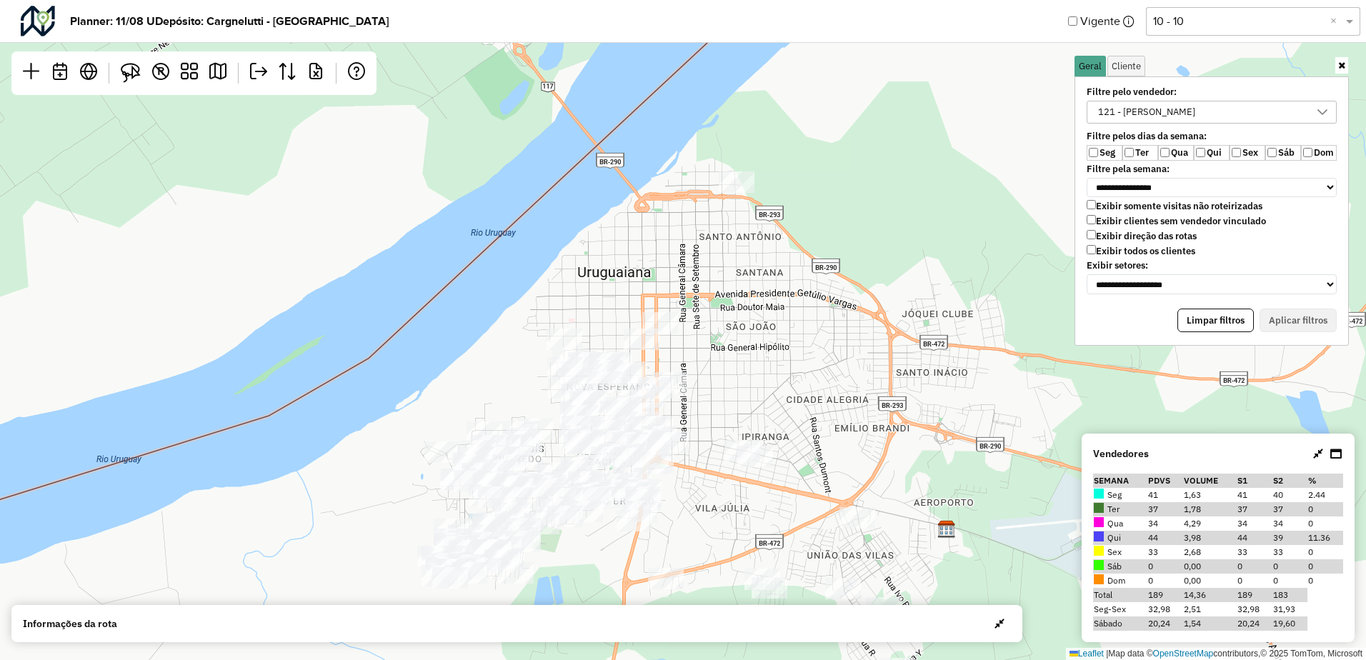
drag, startPoint x: 739, startPoint y: 255, endPoint x: 730, endPoint y: 286, distance: 32.8
click at [730, 286] on div "Leaflet | Map data © OpenStreetMap contributors,© 2025 TomTom, Microsoft" at bounding box center [683, 330] width 1366 height 660
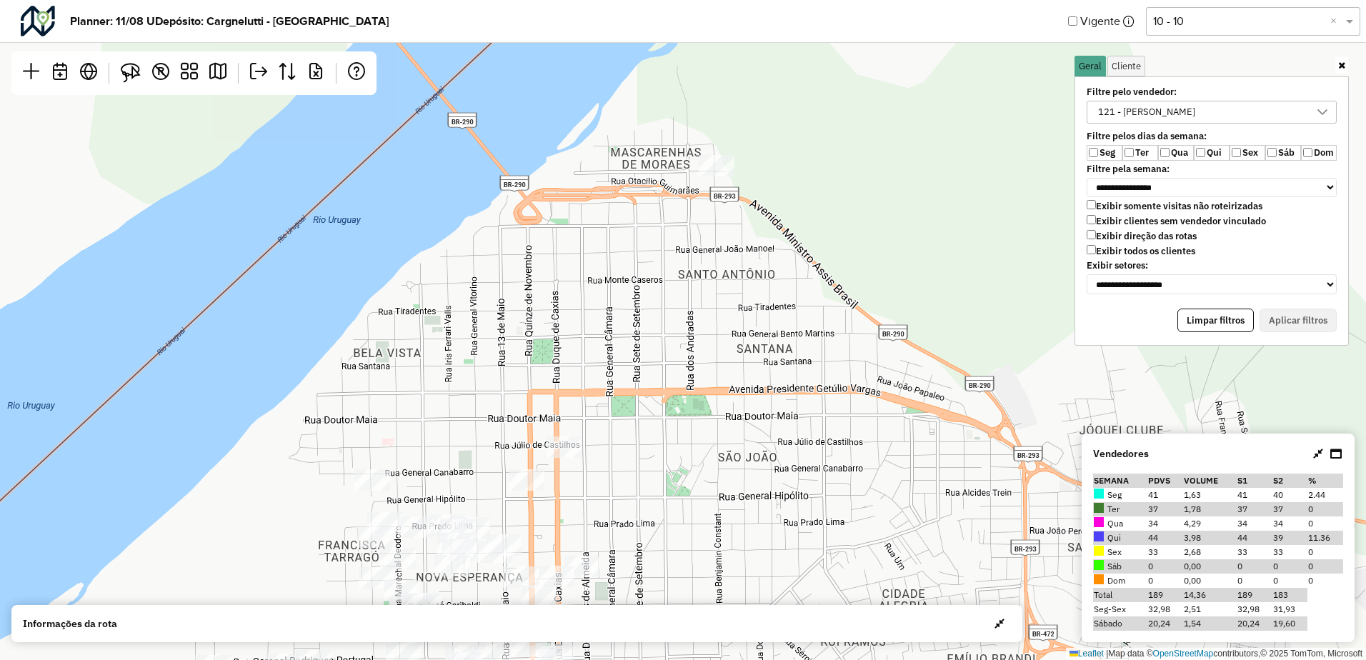
click at [735, 160] on div "Leaflet | Map data © OpenStreetMap contributors,© 2025 TomTom, Microsoft" at bounding box center [683, 330] width 1366 height 660
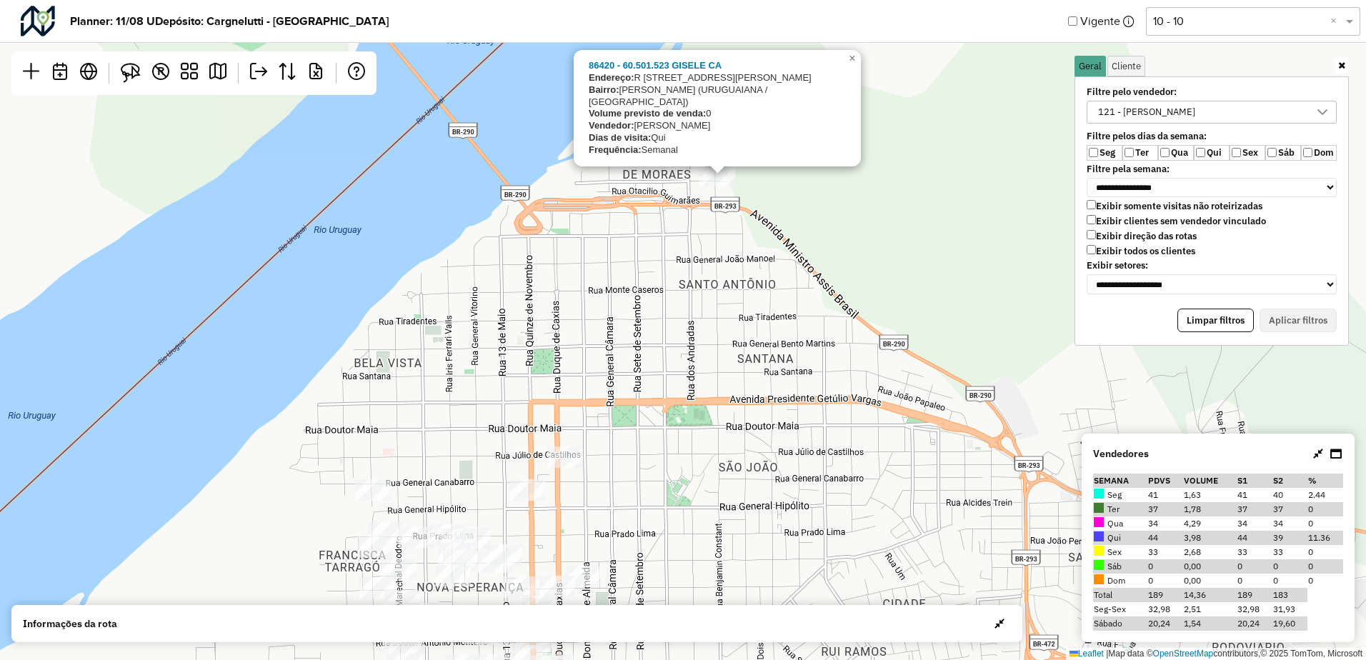
drag, startPoint x: 774, startPoint y: 250, endPoint x: 773, endPoint y: 301, distance: 51.4
click at [773, 301] on div "86420 - 60.501.523 [PERSON_NAME]: [STREET_ADDRESS][PERSON_NAME][PERSON_NAME]) V…" at bounding box center [683, 330] width 1366 height 660
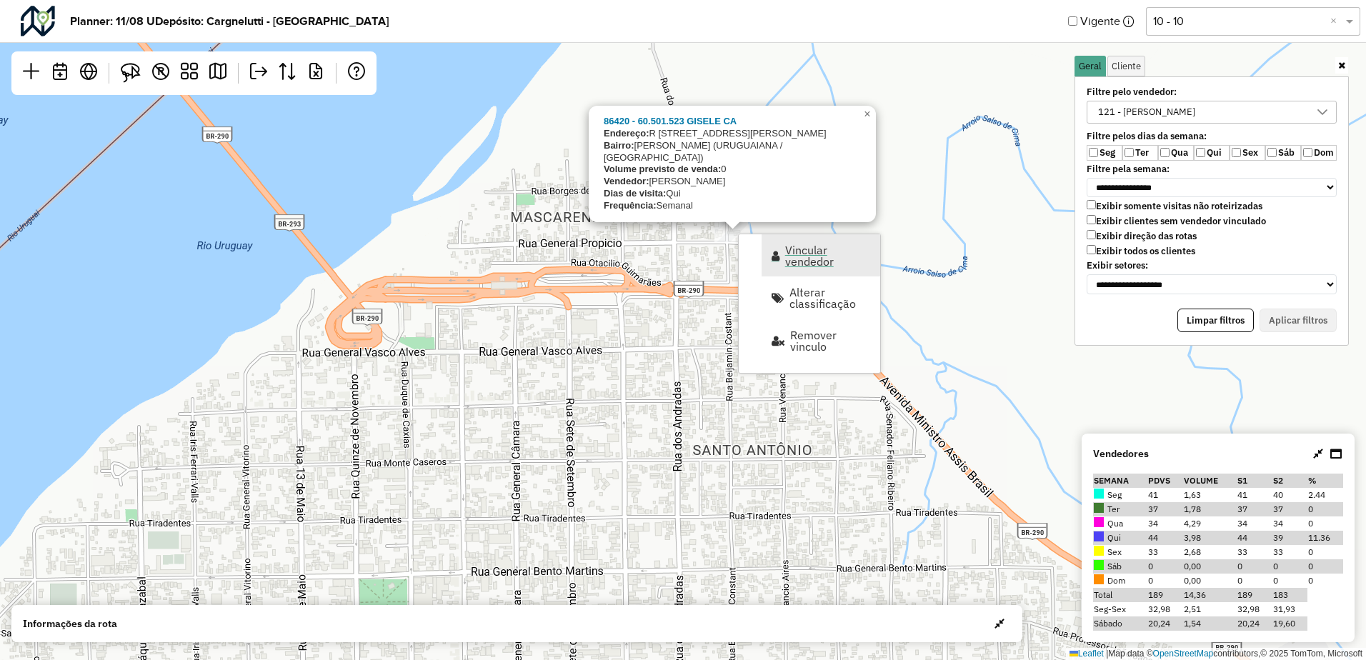
click at [821, 263] on span "Vincular vendedor" at bounding box center [828, 255] width 86 height 23
select select "*******"
select select "*"
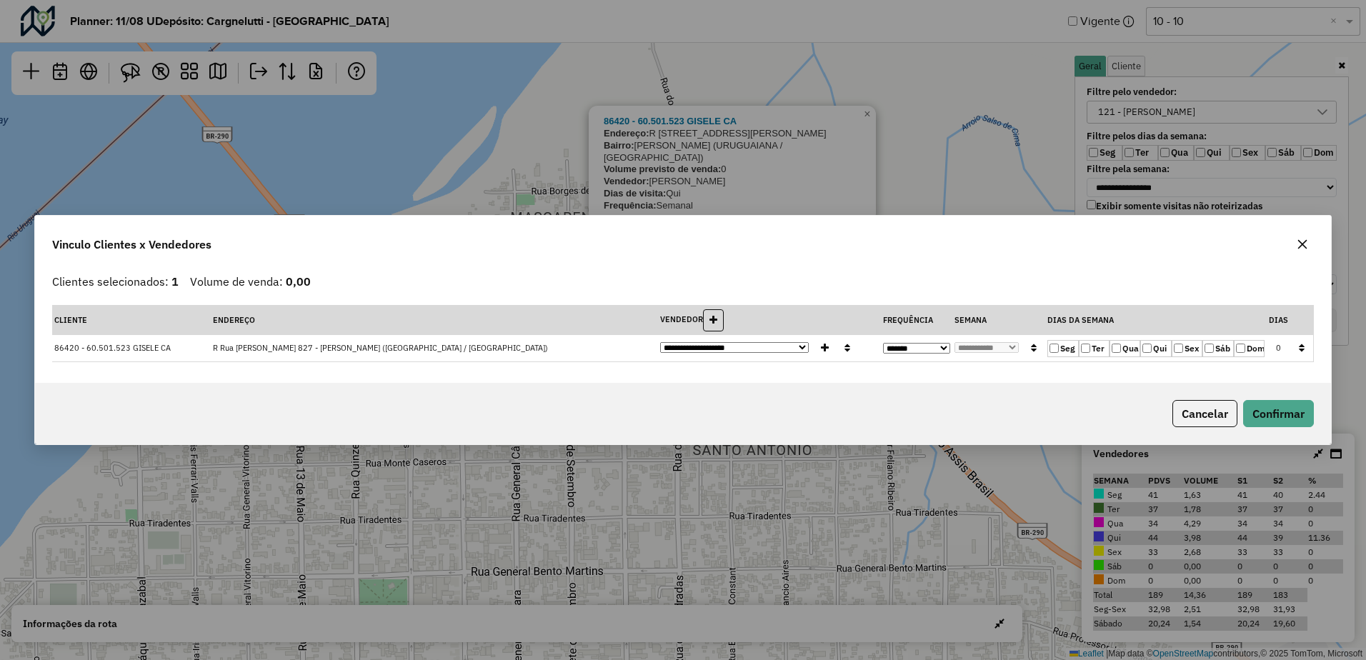
click at [1059, 348] on label "Seg" at bounding box center [1062, 348] width 31 height 17
click at [1315, 243] on div "Vinculo Clientes x Vendedores" at bounding box center [683, 241] width 1296 height 51
click at [1301, 241] on icon "button" at bounding box center [1301, 244] width 11 height 11
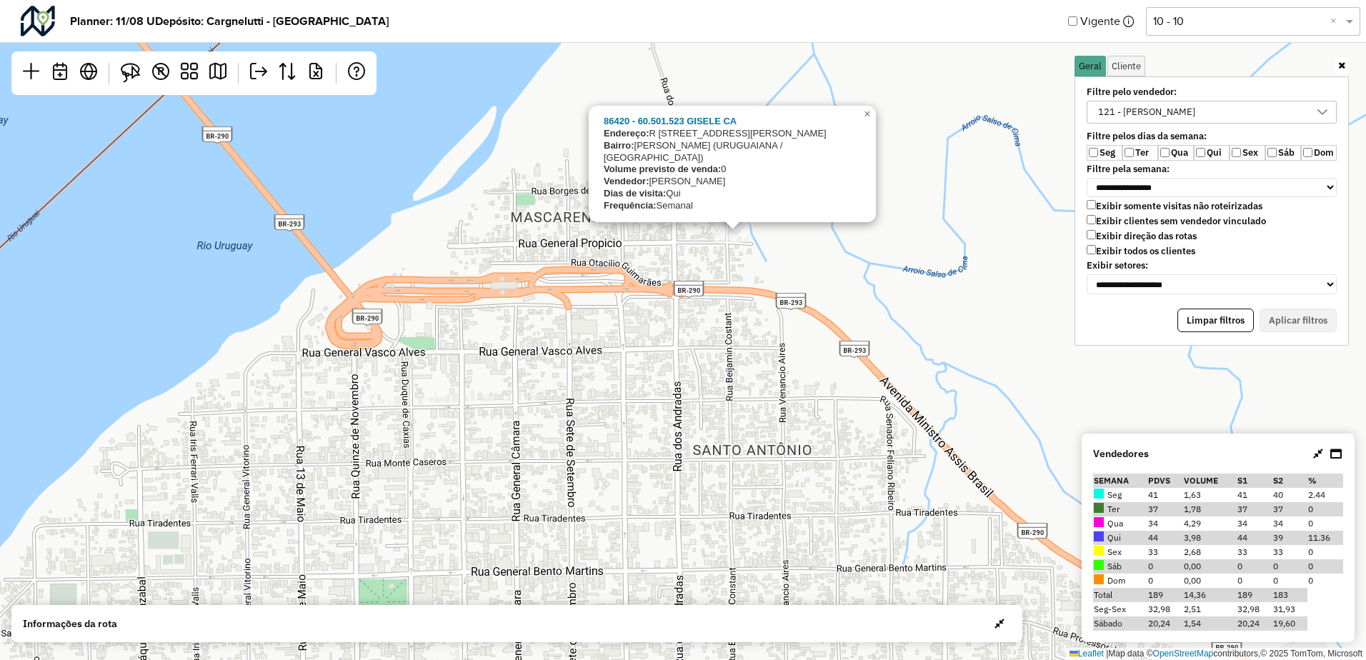
click at [1201, 99] on div "**********" at bounding box center [1211, 191] width 267 height 214
click at [1200, 113] on div "121 - [PERSON_NAME]" at bounding box center [1146, 111] width 107 height 21
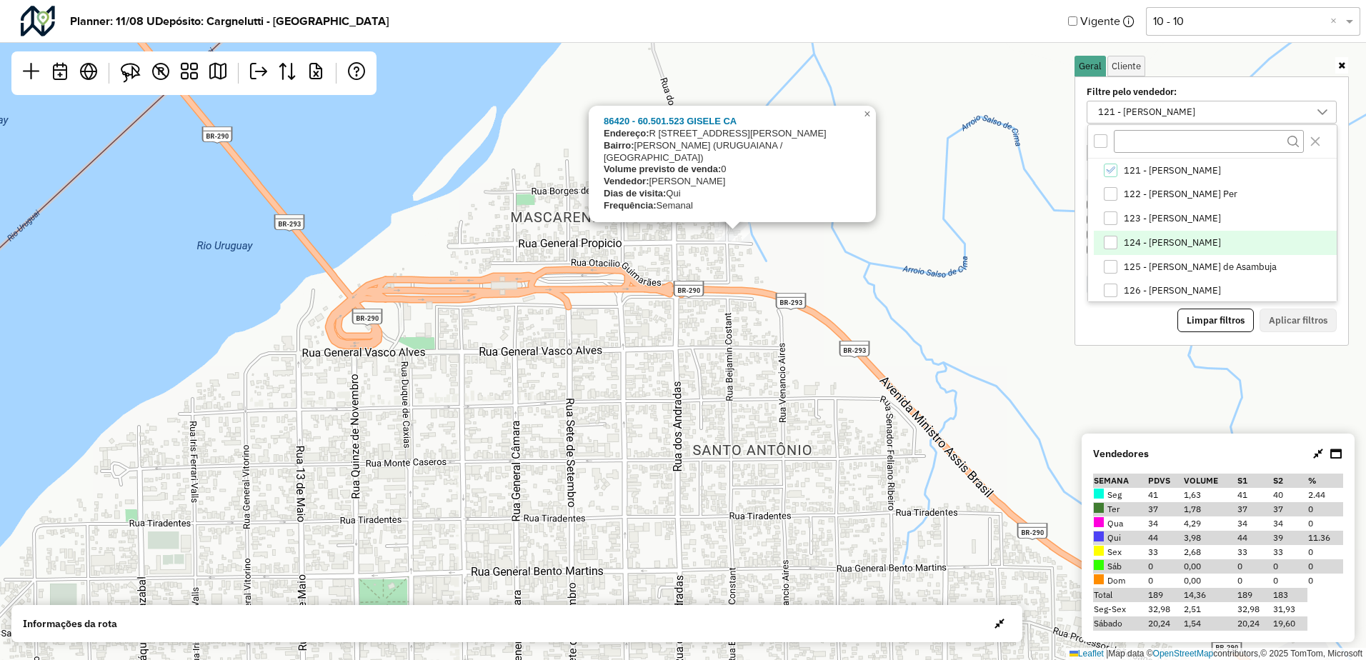
click at [1151, 237] on span "124 - [PERSON_NAME]" at bounding box center [1171, 242] width 97 height 11
click at [1148, 171] on span "121 - [PERSON_NAME]" at bounding box center [1171, 170] width 97 height 11
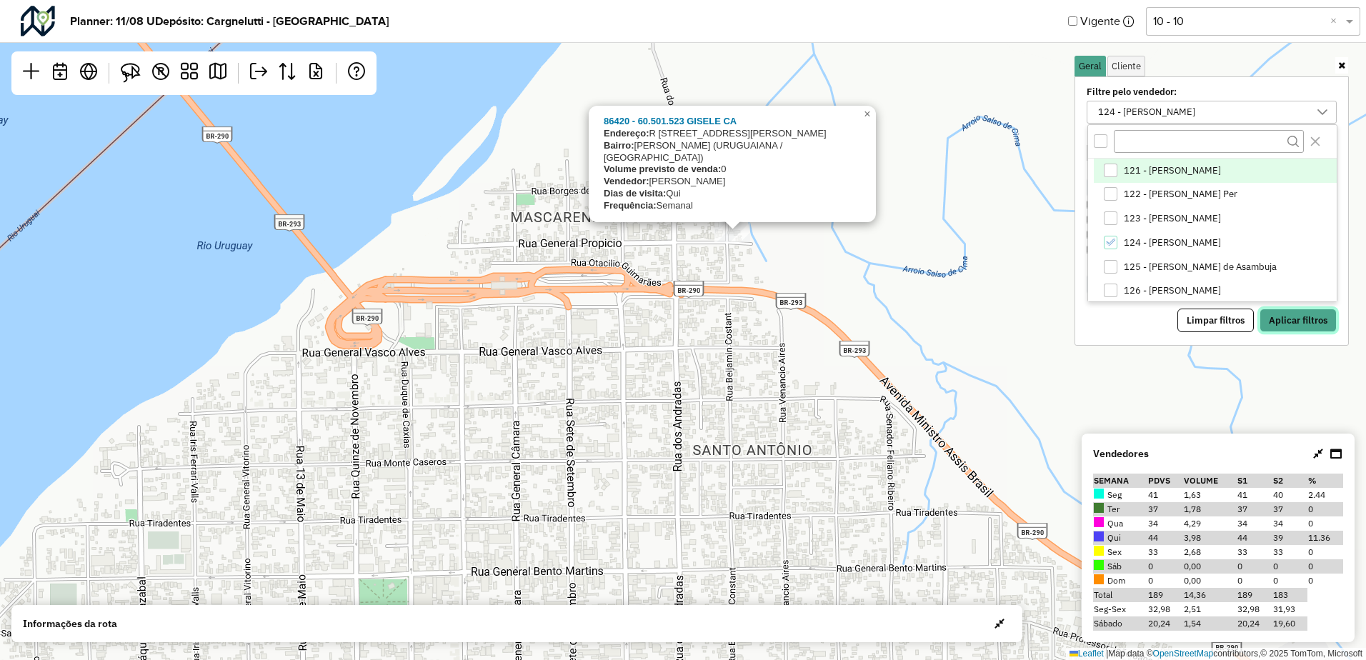
click at [1291, 322] on button "Aplicar filtros" at bounding box center [1297, 321] width 77 height 24
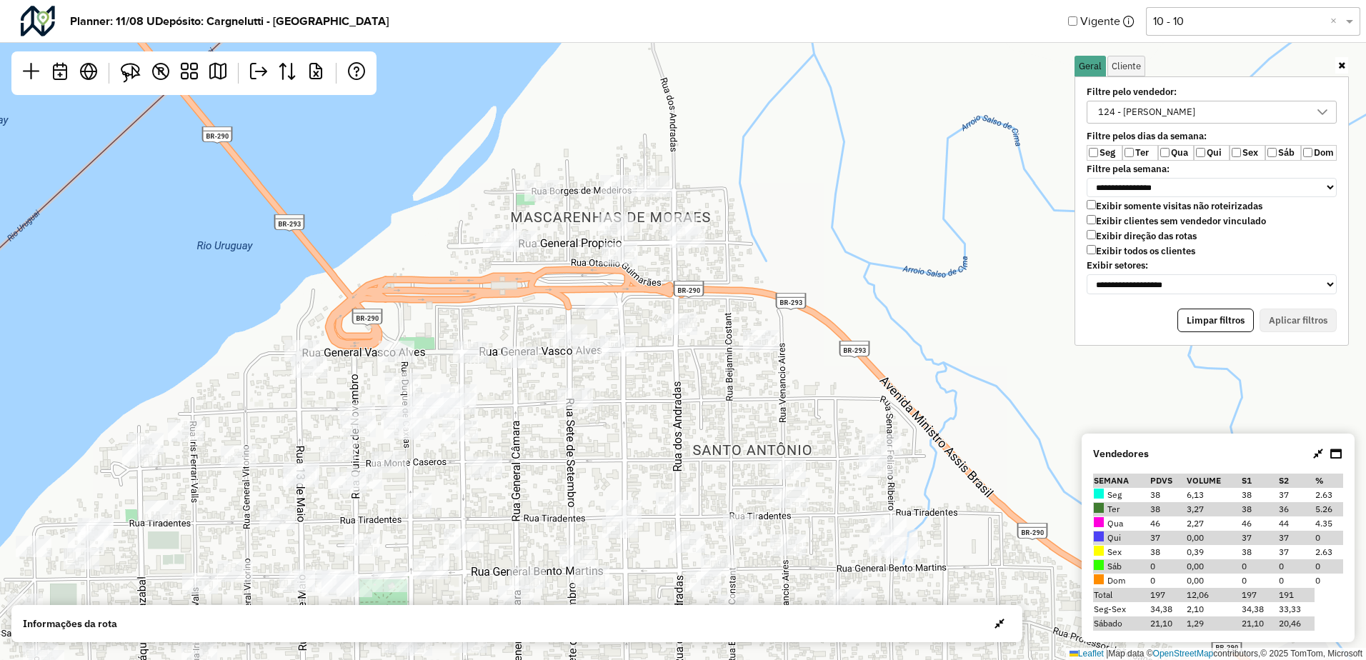
click at [1223, 110] on div "124 - [PERSON_NAME]" at bounding box center [1201, 111] width 216 height 21
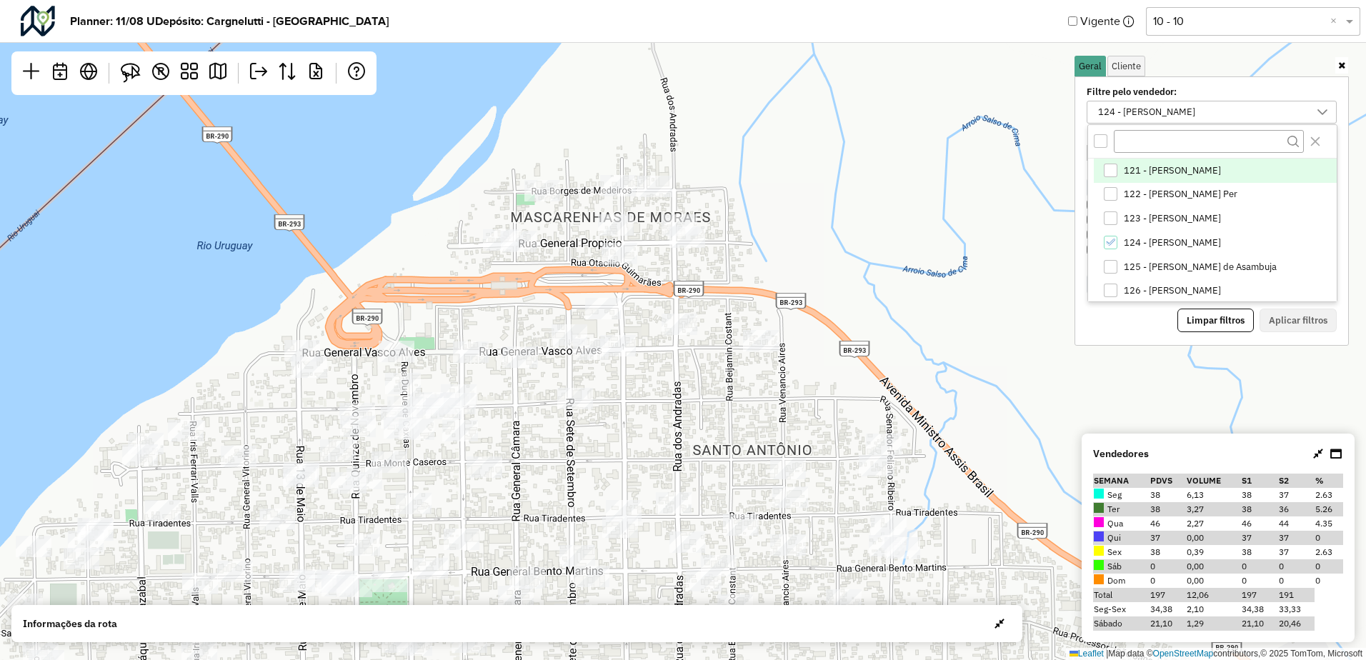
click at [1173, 166] on span "121 - [PERSON_NAME]" at bounding box center [1171, 170] width 97 height 11
click at [1169, 243] on span "124 - [PERSON_NAME]" at bounding box center [1171, 242] width 97 height 11
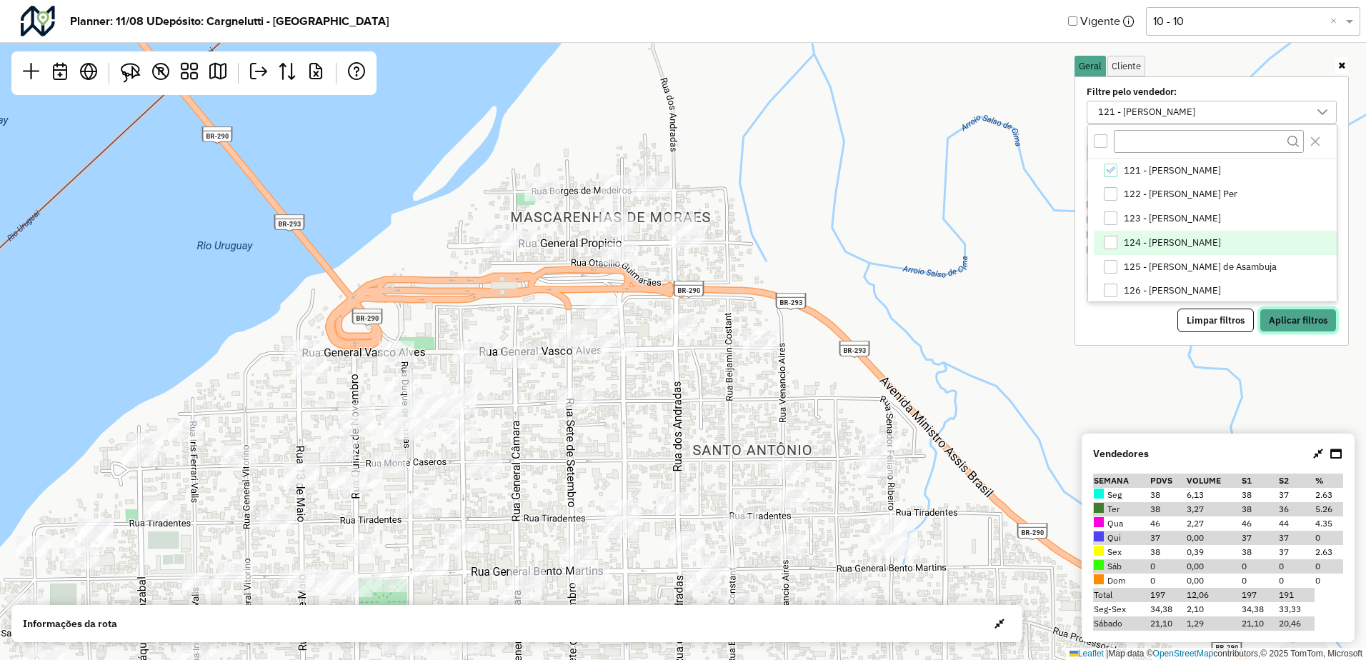
click at [1288, 313] on button "Aplicar filtros" at bounding box center [1297, 321] width 77 height 24
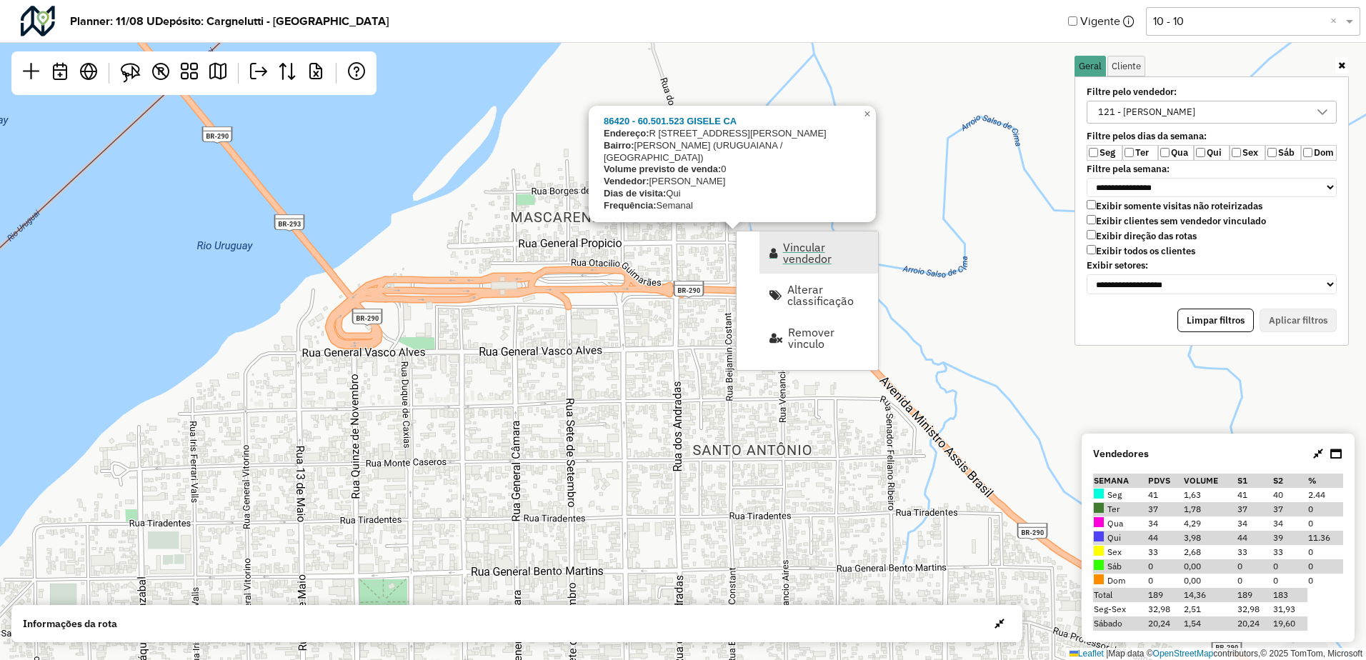
click at [807, 255] on span "Vincular vendedor" at bounding box center [826, 252] width 86 height 23
select select "*******"
select select "*"
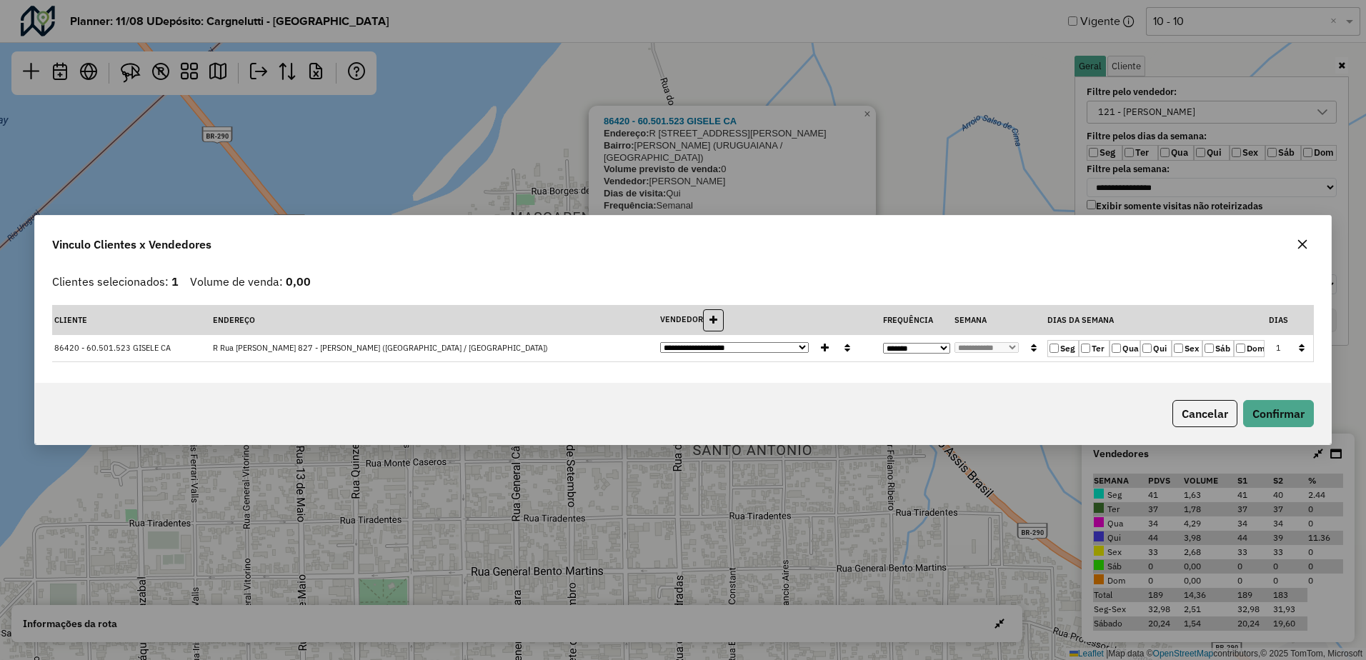
click at [1148, 343] on label "Qui" at bounding box center [1155, 348] width 31 height 17
drag, startPoint x: 776, startPoint y: 346, endPoint x: 754, endPoint y: 356, distance: 23.6
click at [776, 346] on select "**********" at bounding box center [734, 347] width 149 height 11
select select "*******"
click at [660, 342] on select "**********" at bounding box center [734, 347] width 149 height 11
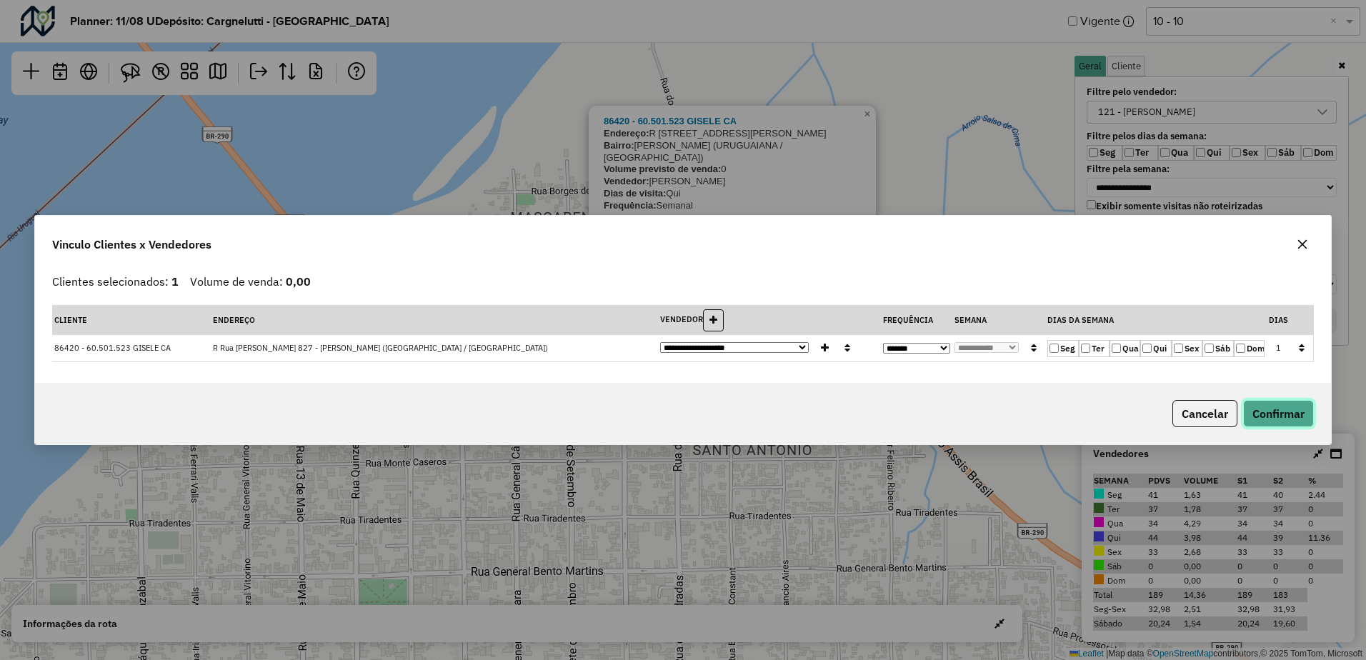
click at [1261, 412] on button "Confirmar" at bounding box center [1278, 413] width 71 height 27
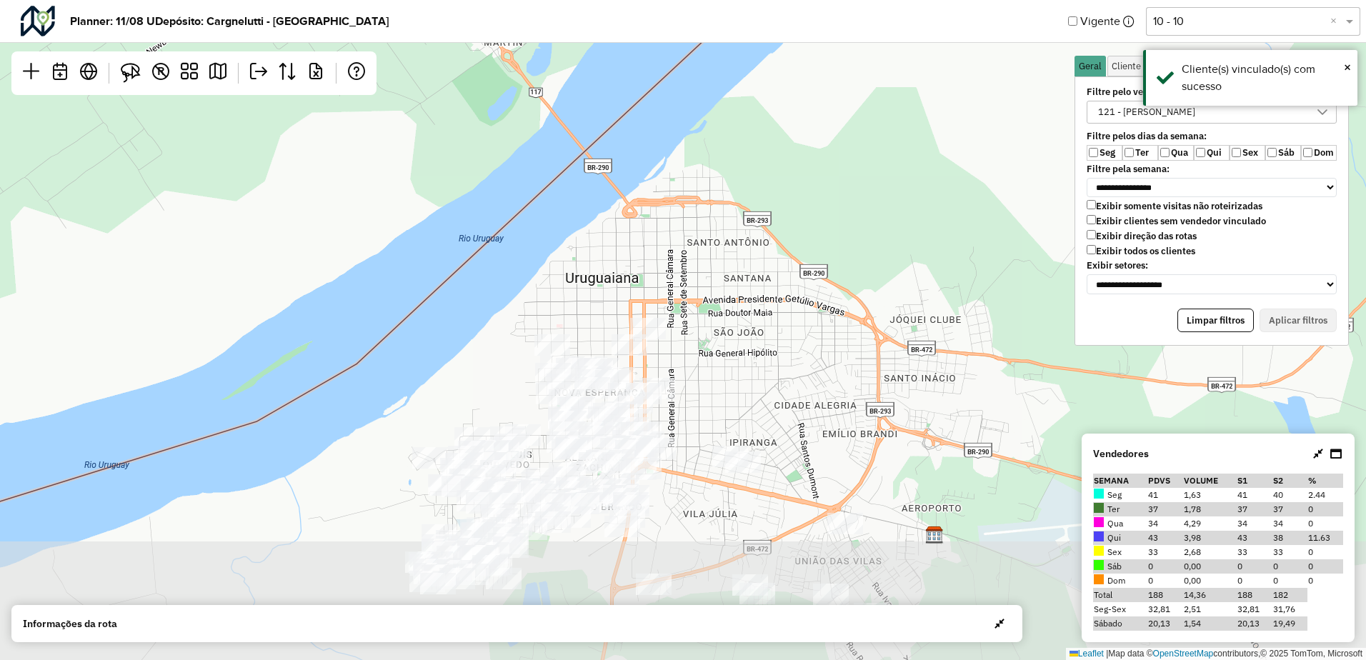
drag, startPoint x: 764, startPoint y: 436, endPoint x: 711, endPoint y: 257, distance: 186.4
click at [713, 269] on div "Leaflet | Map data © OpenStreetMap contributors,© 2025 TomTom, Microsoft" at bounding box center [683, 330] width 1366 height 660
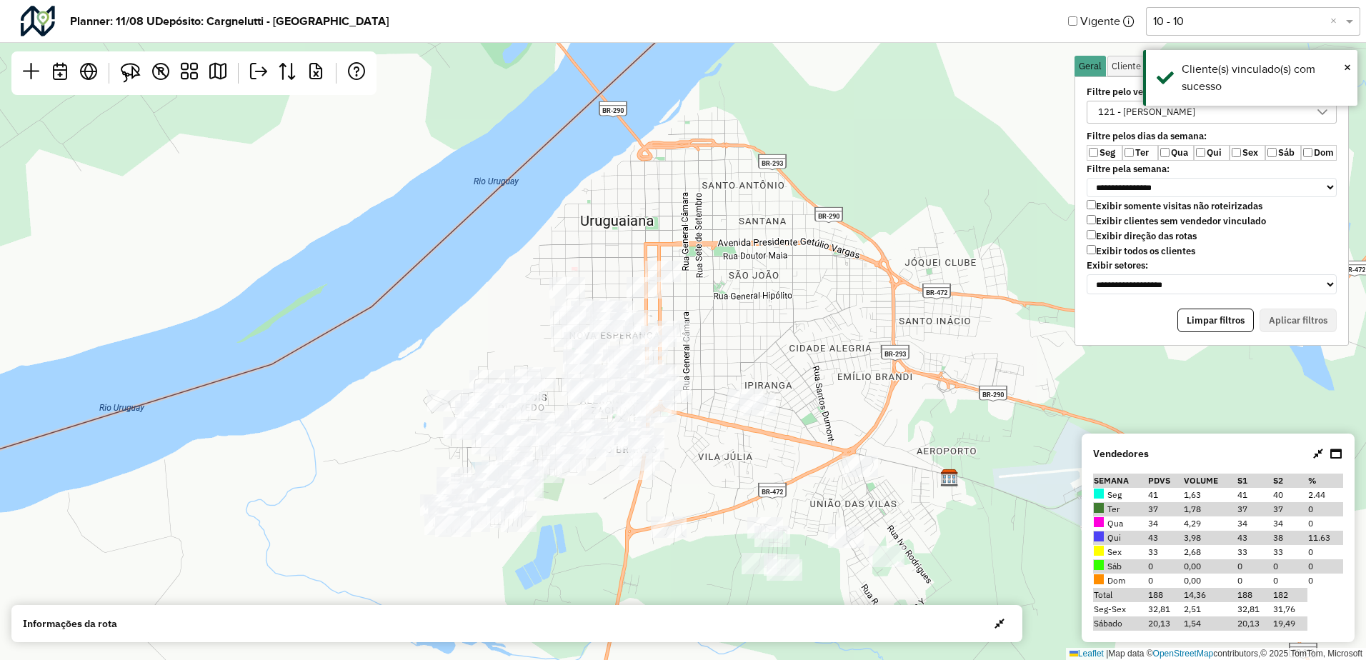
drag, startPoint x: 713, startPoint y: 332, endPoint x: 723, endPoint y: 243, distance: 89.9
click at [723, 243] on div "Leaflet | Map data © OpenStreetMap contributors,© 2025 TomTom, Microsoft" at bounding box center [683, 330] width 1366 height 660
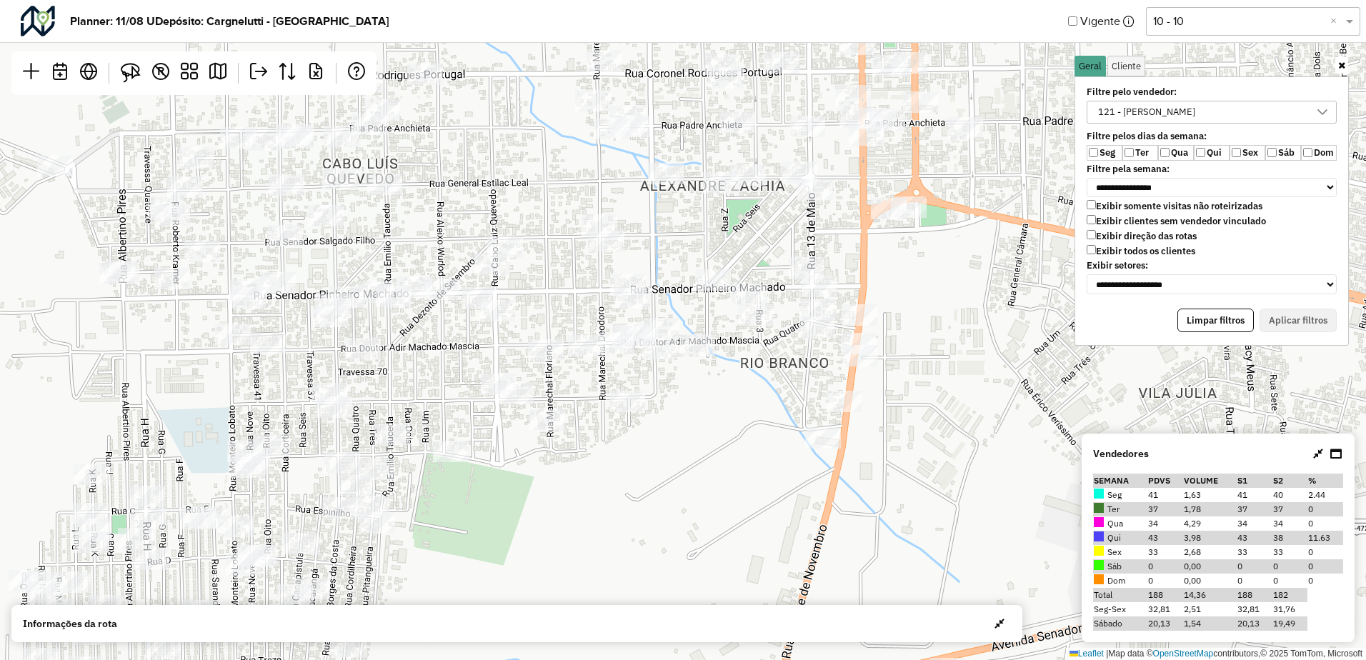
drag, startPoint x: 424, startPoint y: 370, endPoint x: 498, endPoint y: 368, distance: 73.6
click at [494, 368] on div "Leaflet | Map data © OpenStreetMap contributors,© 2025 TomTom, Microsoft" at bounding box center [683, 330] width 1366 height 660
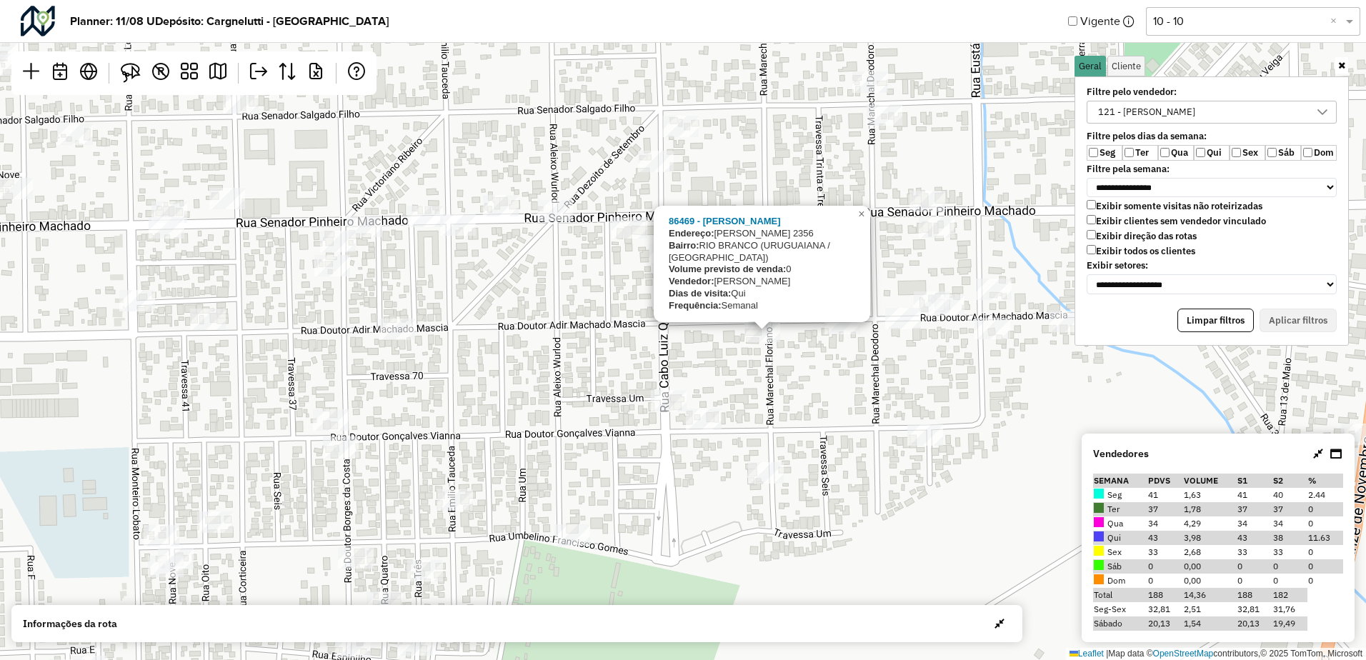
click at [614, 341] on div "86469 - [PERSON_NAME]: [PERSON_NAME][STREET_ADDRESS]) Volume previsto de venda:…" at bounding box center [683, 330] width 1366 height 660
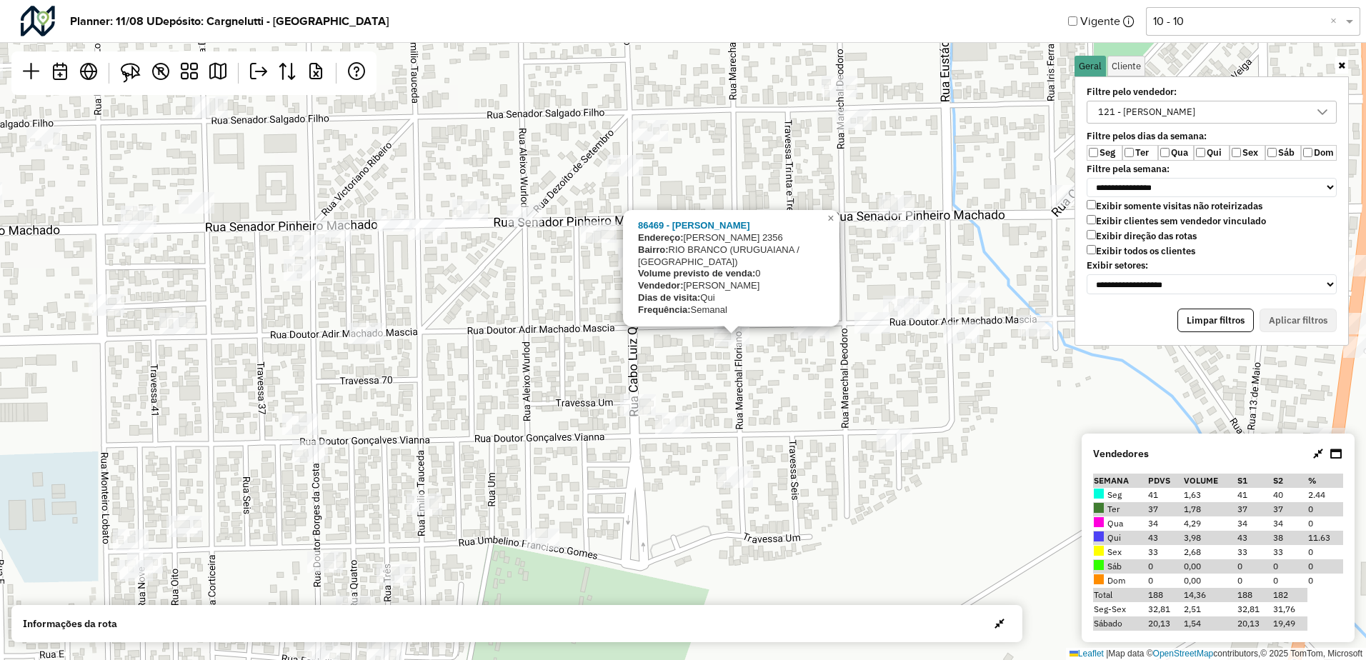
click at [347, 340] on div "86469 - [PERSON_NAME]: [PERSON_NAME][STREET_ADDRESS]) Volume previsto de venda:…" at bounding box center [683, 330] width 1366 height 660
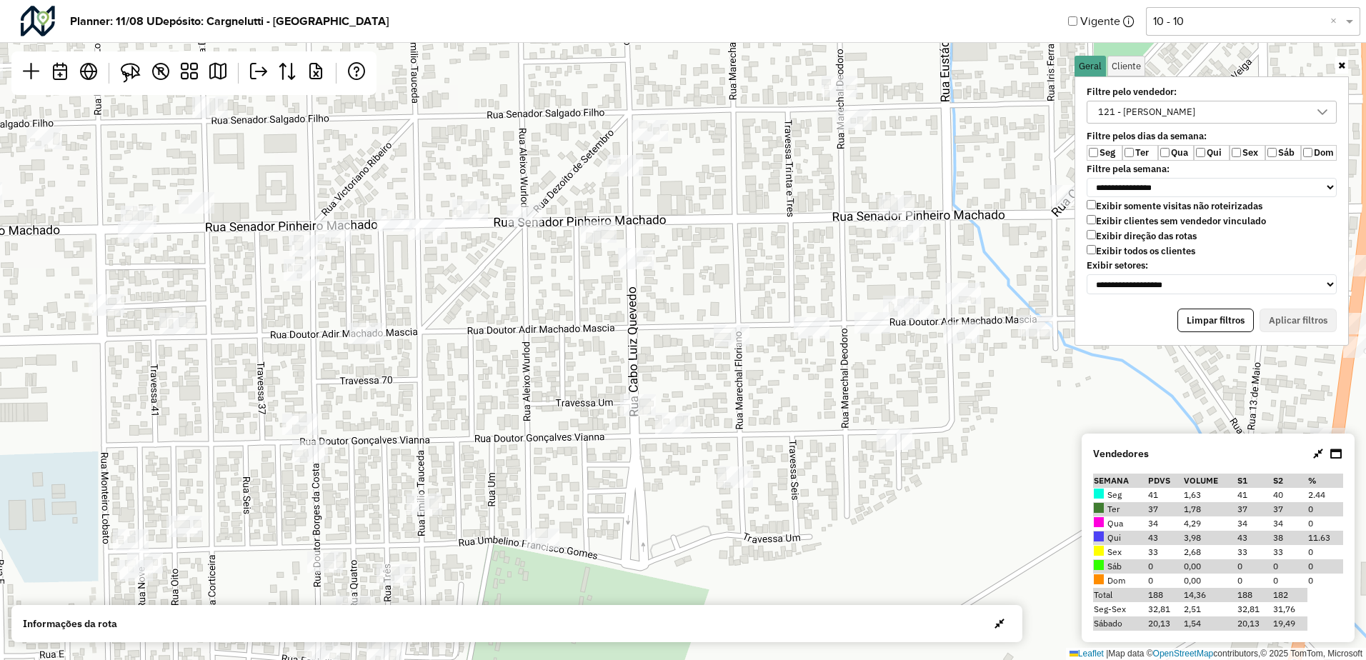
drag, startPoint x: 130, startPoint y: 66, endPoint x: 265, endPoint y: 145, distance: 156.5
click at [130, 66] on img at bounding box center [131, 73] width 20 height 20
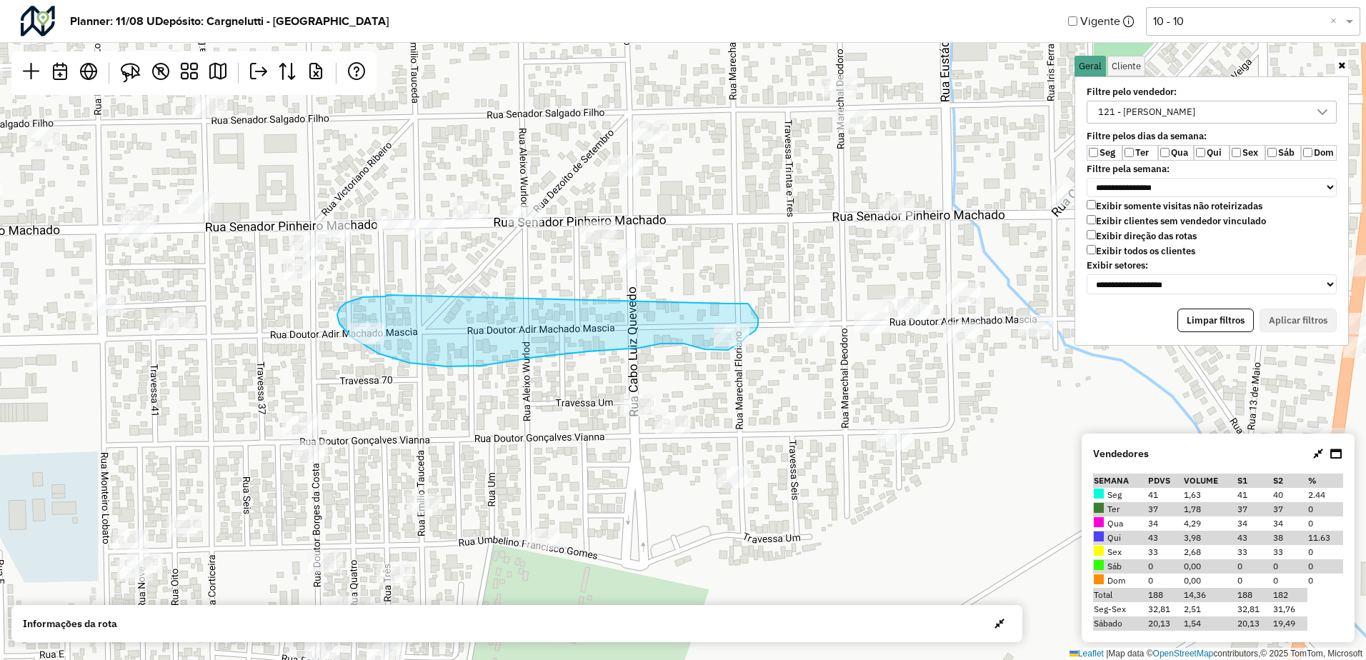
drag, startPoint x: 388, startPoint y: 295, endPoint x: 713, endPoint y: 304, distance: 325.8
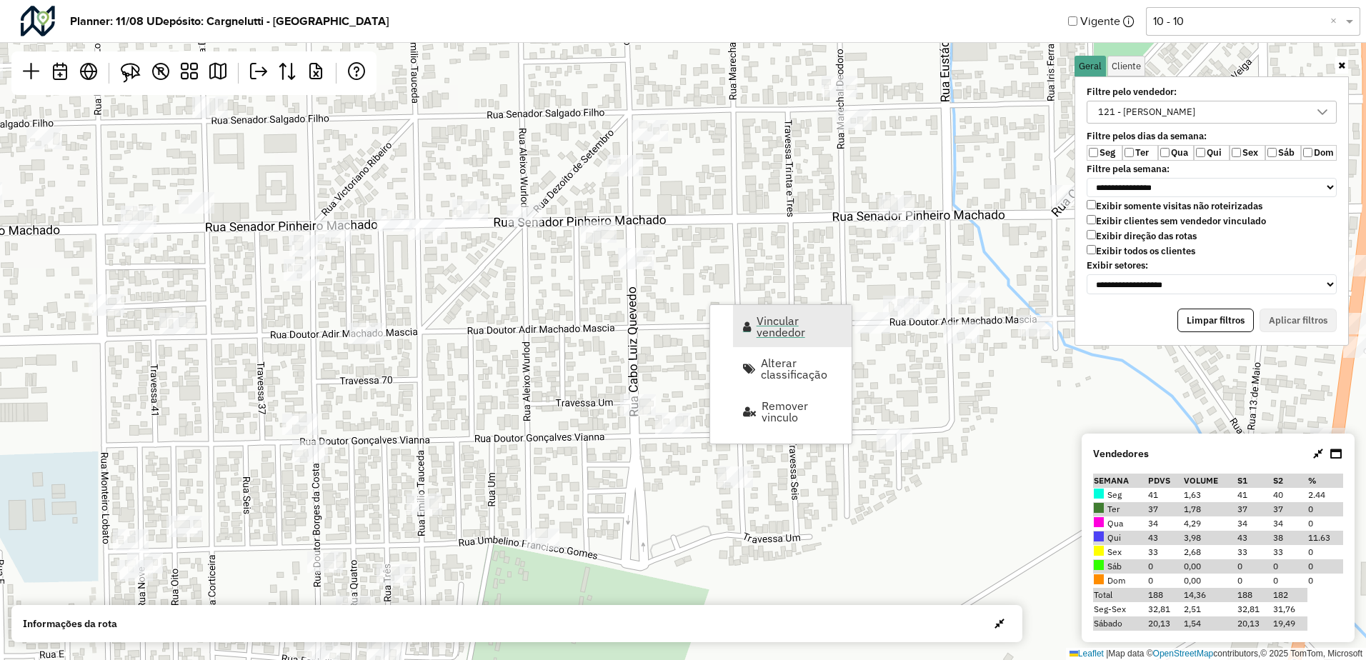
click at [765, 336] on span "Vincular vendedor" at bounding box center [799, 326] width 86 height 23
select select "*******"
select select "*"
select select "*******"
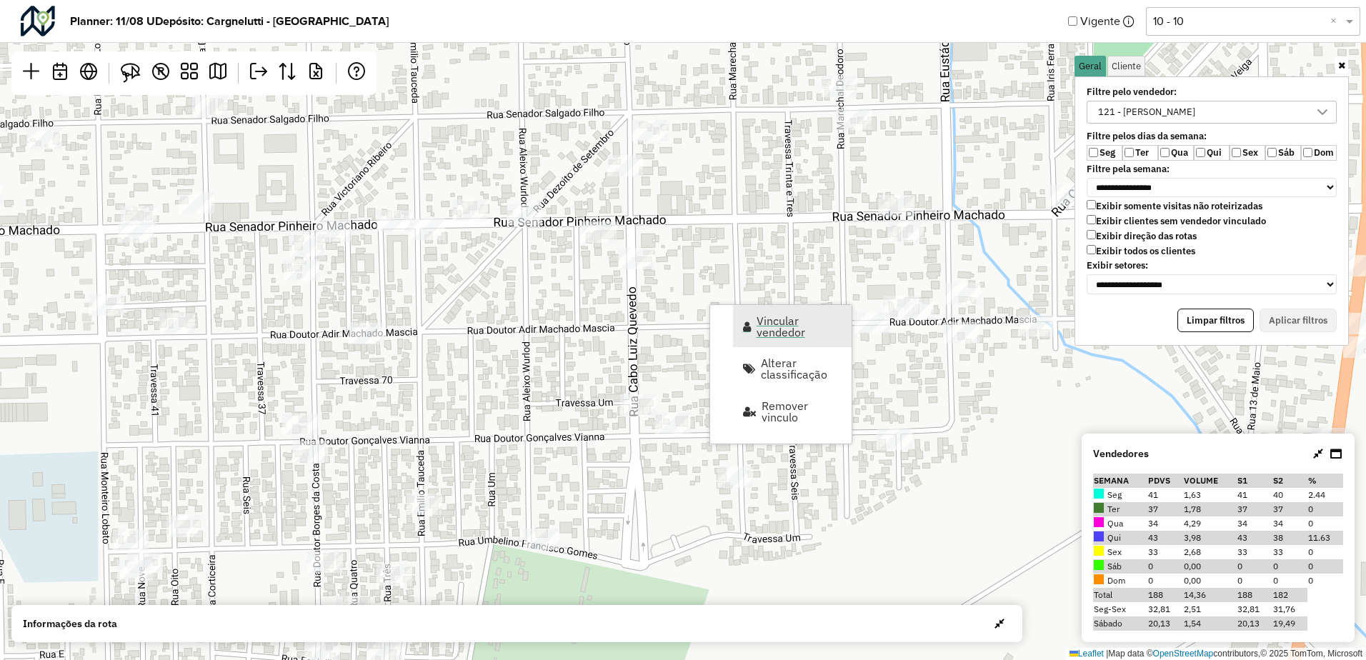
select select "*"
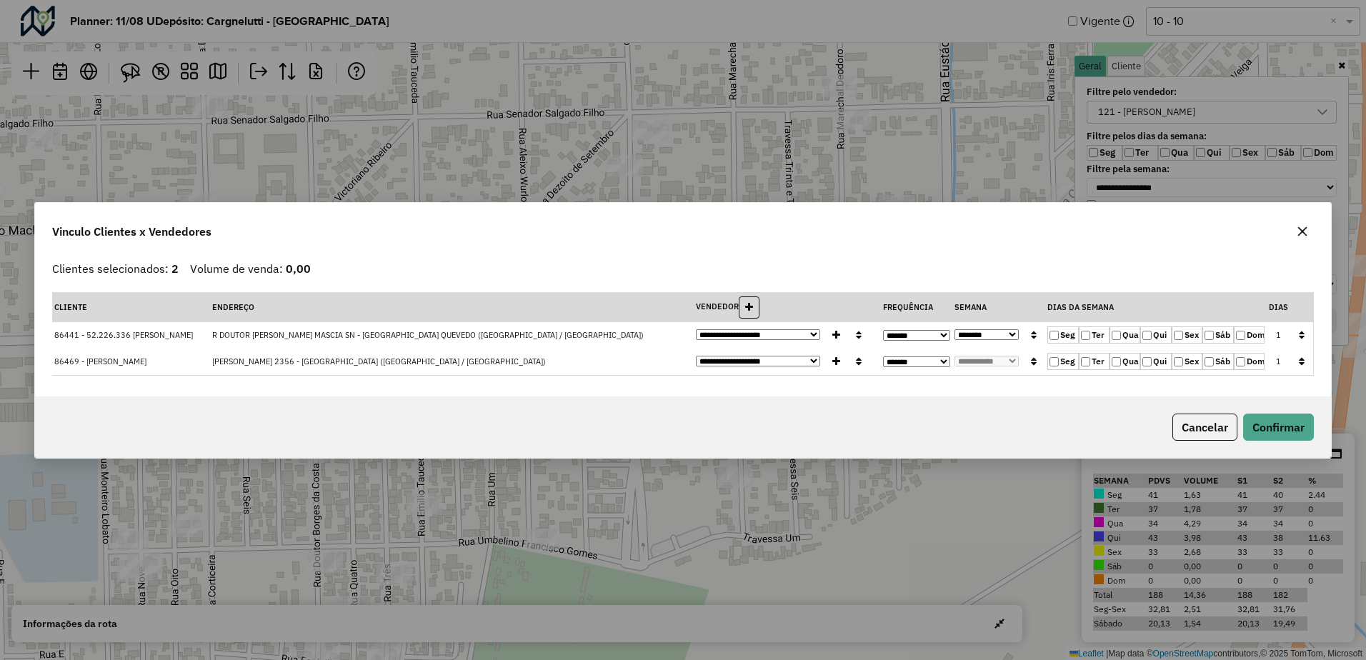
click at [1301, 330] on icon "button" at bounding box center [1301, 335] width 6 height 10
click at [1301, 431] on button "Confirmar" at bounding box center [1278, 427] width 71 height 27
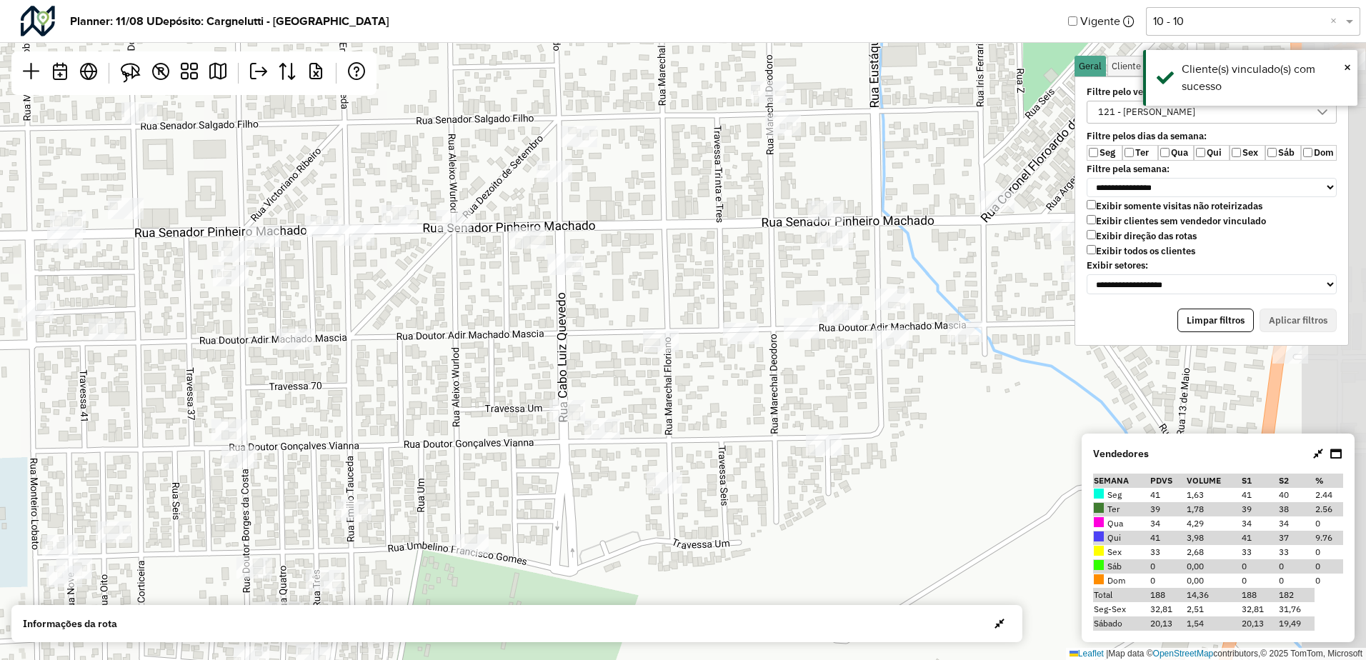
drag, startPoint x: 846, startPoint y: 264, endPoint x: 760, endPoint y: 272, distance: 86.8
click at [760, 272] on div "Leaflet | Map data © OpenStreetMap contributors,© 2025 TomTom, Microsoft" at bounding box center [683, 330] width 1366 height 660
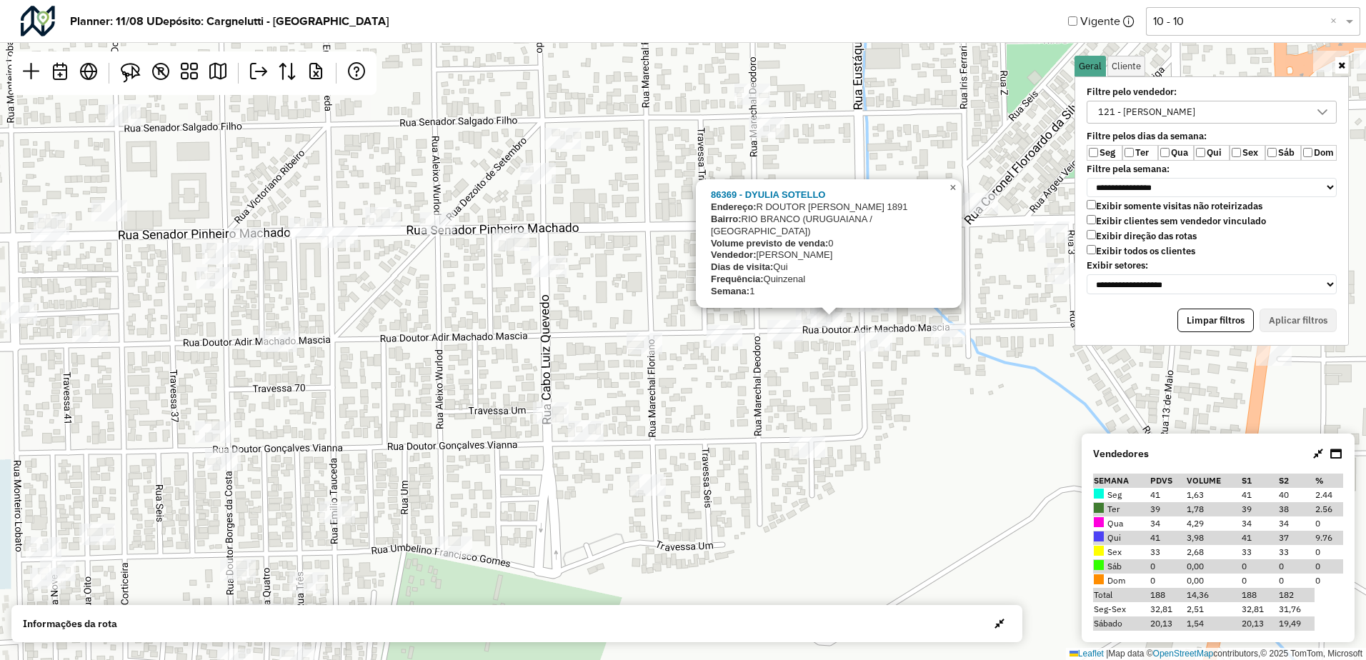
click at [953, 194] on span "×" at bounding box center [952, 187] width 6 height 12
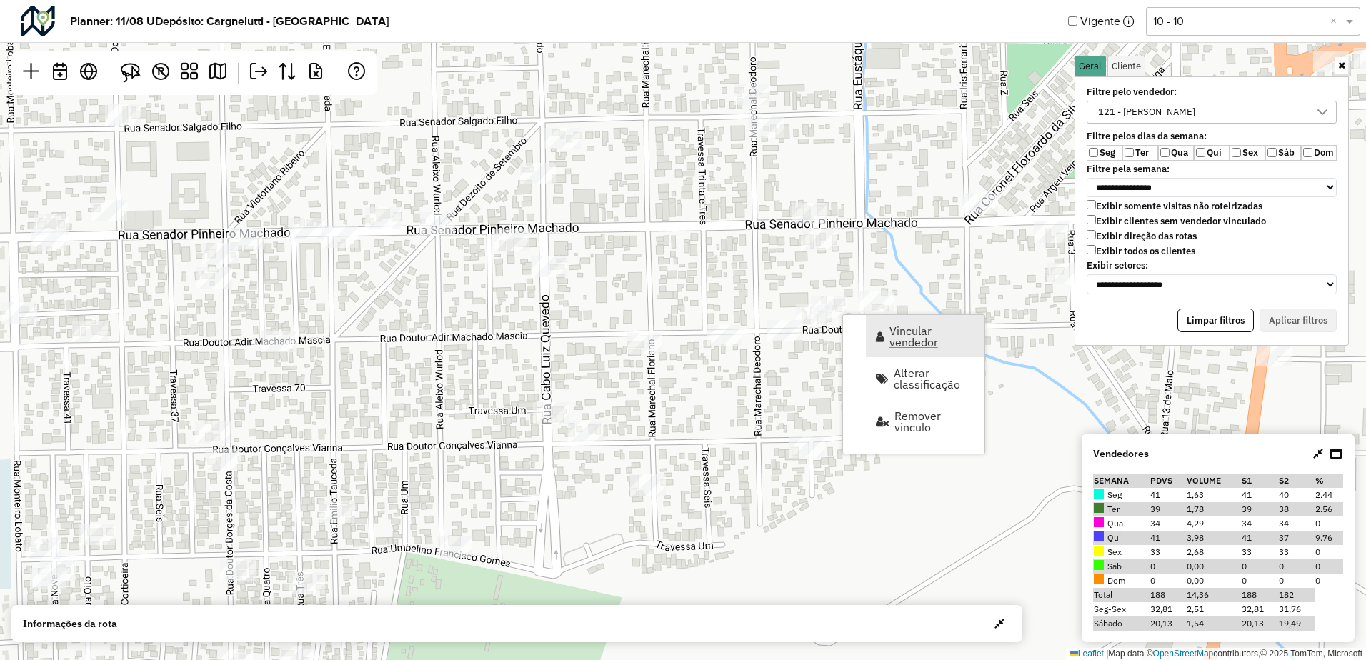
click at [906, 339] on span "Vincular vendedor" at bounding box center [932, 336] width 86 height 23
select select "*******"
select select "*"
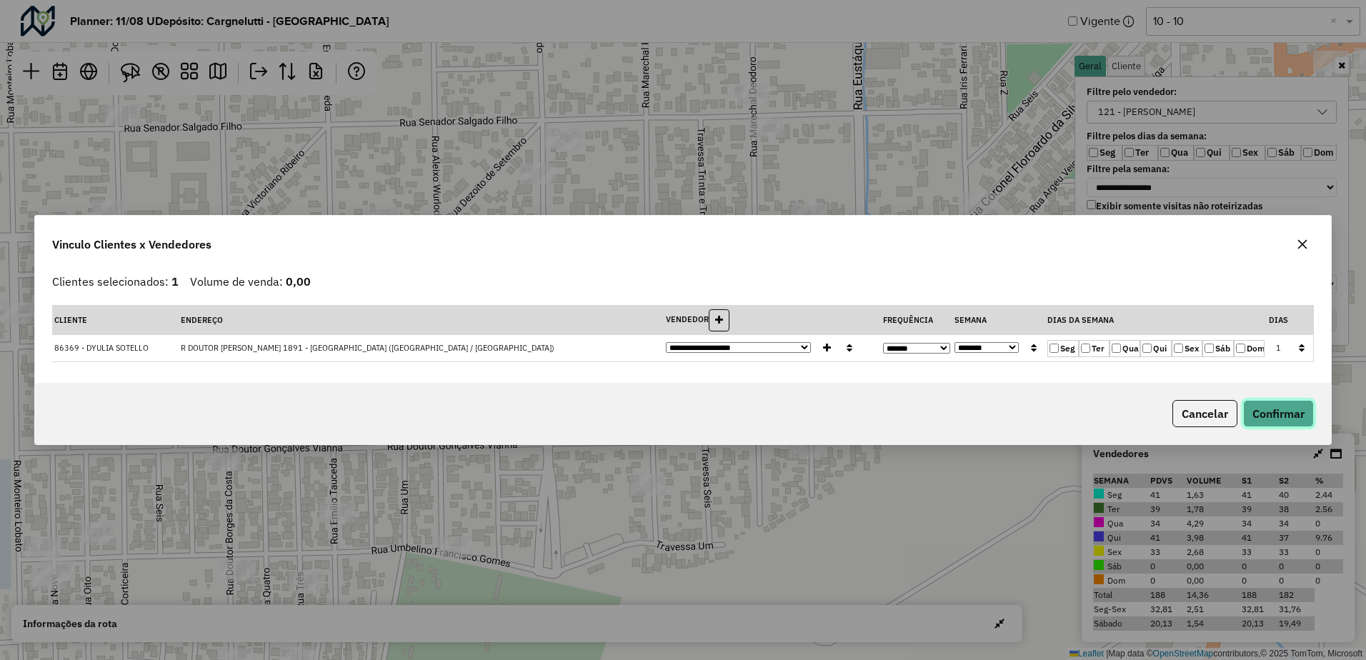
click at [1267, 419] on button "Confirmar" at bounding box center [1278, 413] width 71 height 27
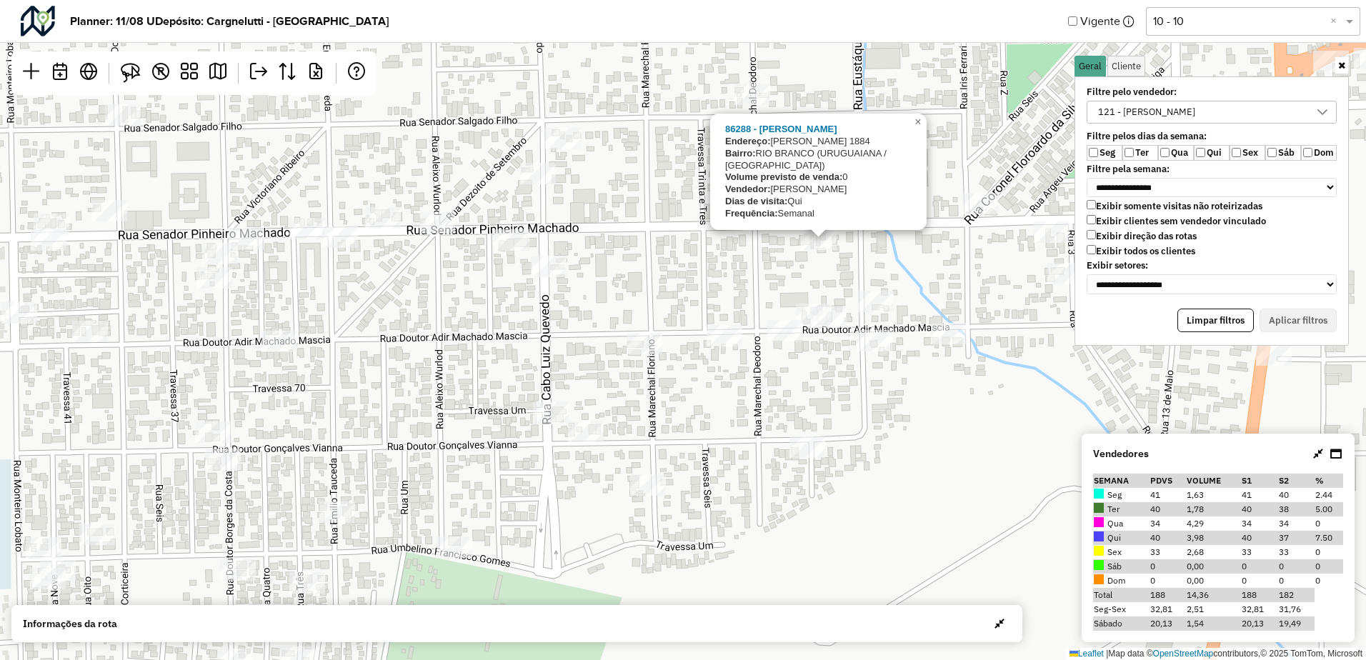
click at [801, 259] on div "86288 - [PERSON_NAME]: [PERSON_NAME][STREET_ADDRESS] Bairro: RIO BRANCO ([GEOGR…" at bounding box center [683, 330] width 1366 height 660
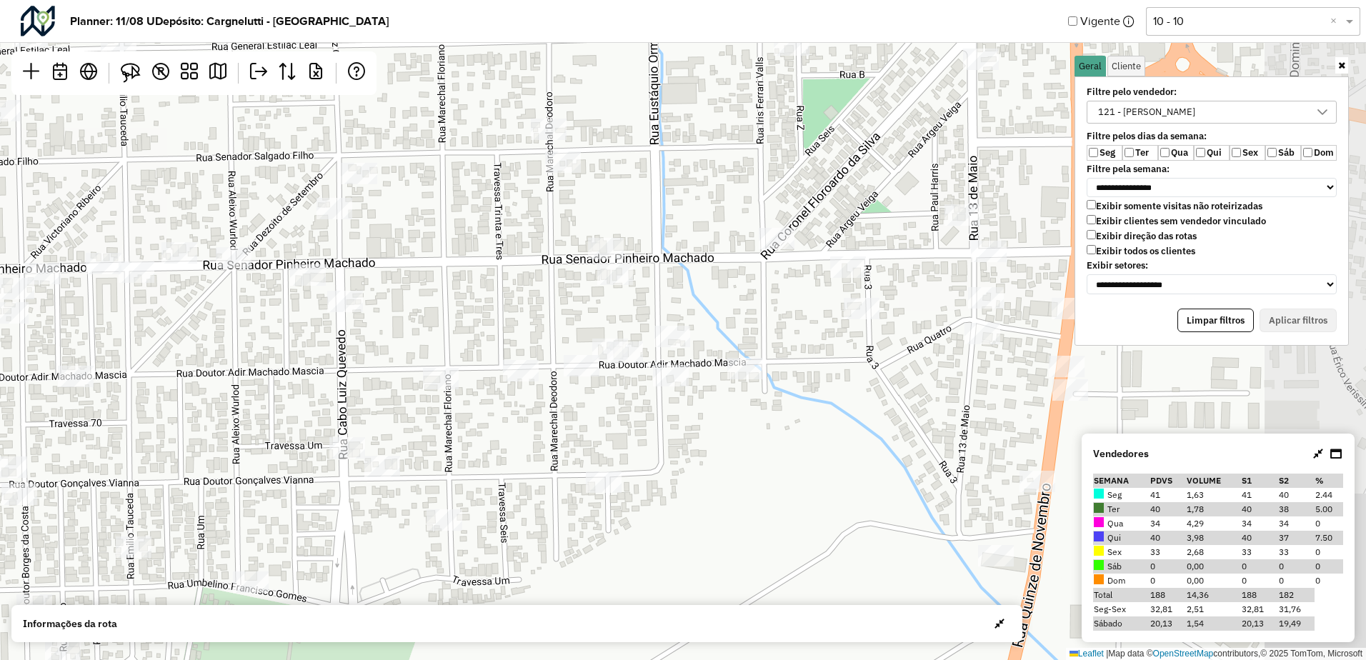
drag, startPoint x: 783, startPoint y: 265, endPoint x: 572, endPoint y: 304, distance: 214.9
click at [572, 304] on div "Leaflet | Map data © OpenStreetMap contributors,© 2025 TomTom, Microsoft" at bounding box center [683, 330] width 1366 height 660
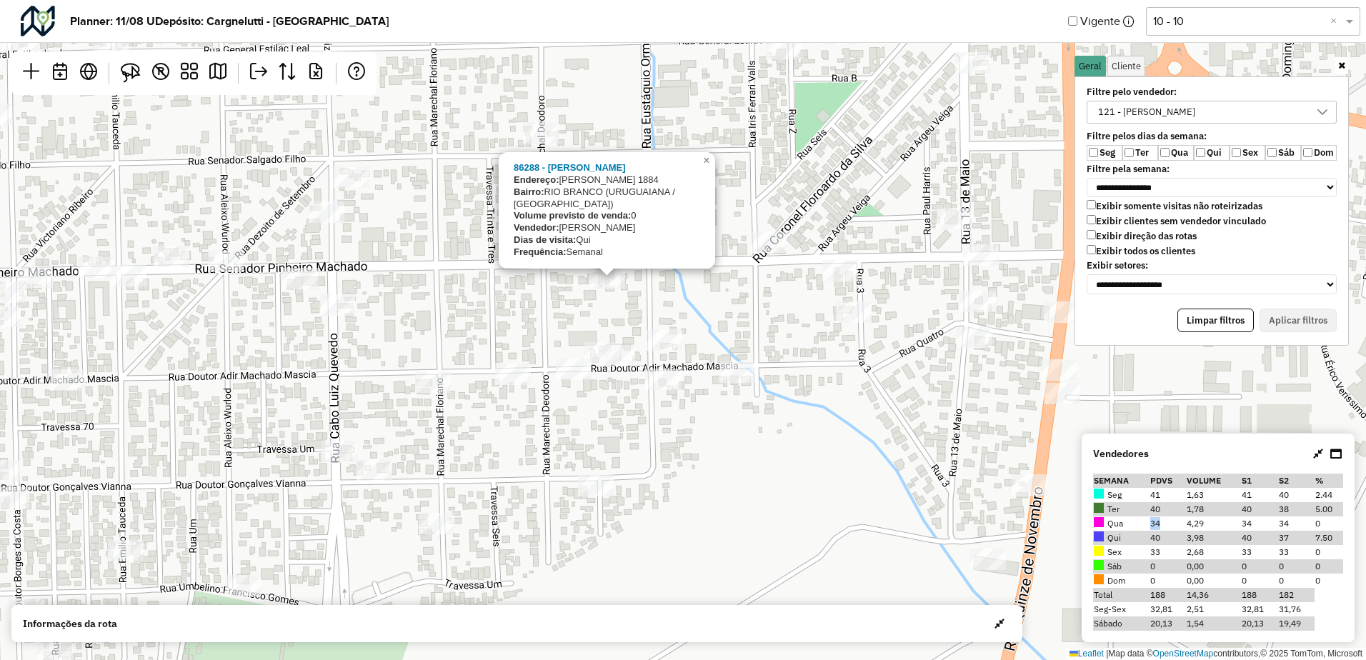
drag, startPoint x: 1157, startPoint y: 525, endPoint x: 1148, endPoint y: 524, distance: 8.6
click at [1149, 524] on td "34" at bounding box center [1167, 523] width 36 height 14
click at [544, 296] on div "86288 - [PERSON_NAME]: [PERSON_NAME][STREET_ADDRESS] Bairro: RIO BRANCO ([GEOGR…" at bounding box center [683, 330] width 1366 height 660
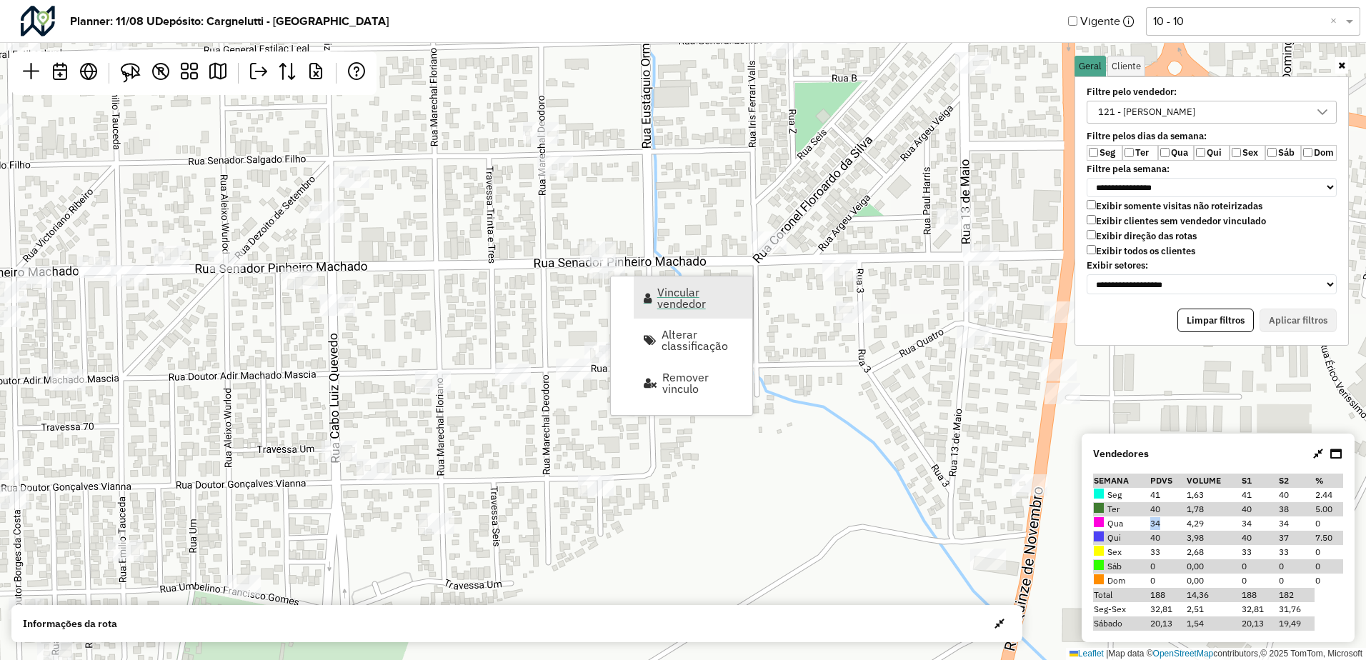
click at [681, 299] on span "Vincular vendedor" at bounding box center [700, 297] width 86 height 23
select select "*******"
select select "*"
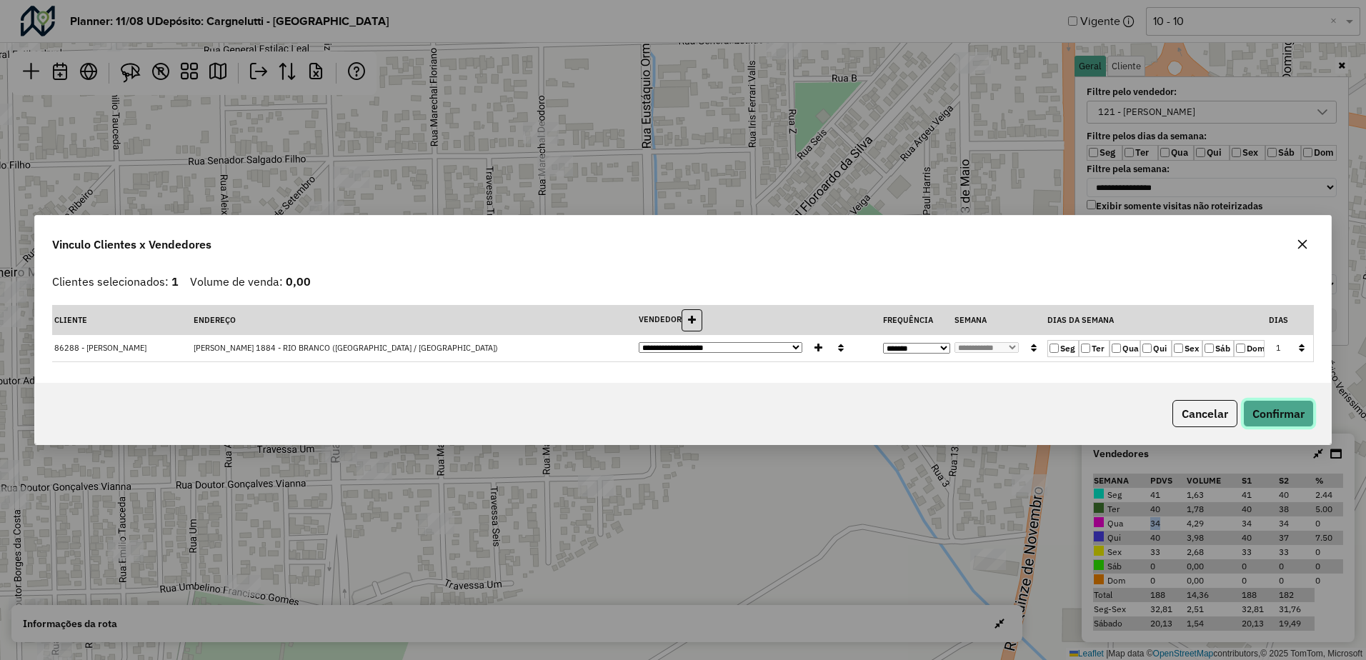
click at [1274, 410] on button "Confirmar" at bounding box center [1278, 413] width 71 height 27
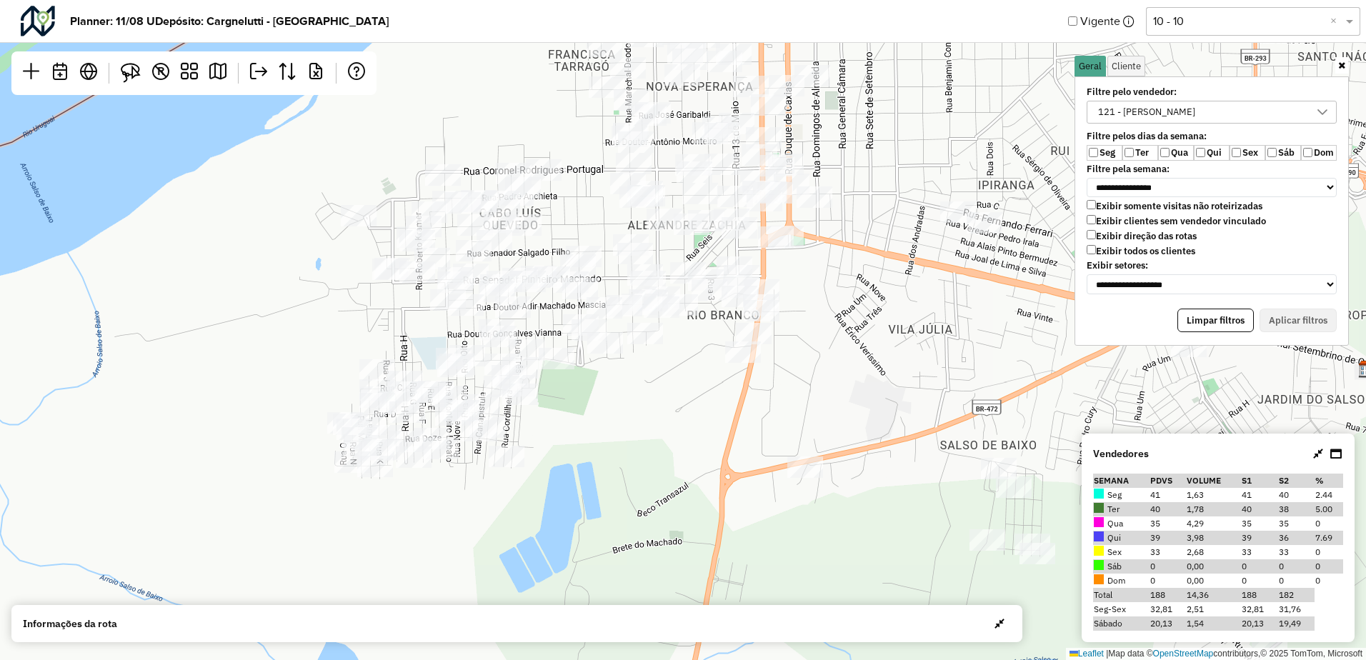
drag, startPoint x: 591, startPoint y: 402, endPoint x: 680, endPoint y: 382, distance: 91.5
click at [692, 388] on div "Leaflet | Map data © OpenStreetMap contributors,© 2025 TomTom, Microsoft" at bounding box center [683, 330] width 1366 height 660
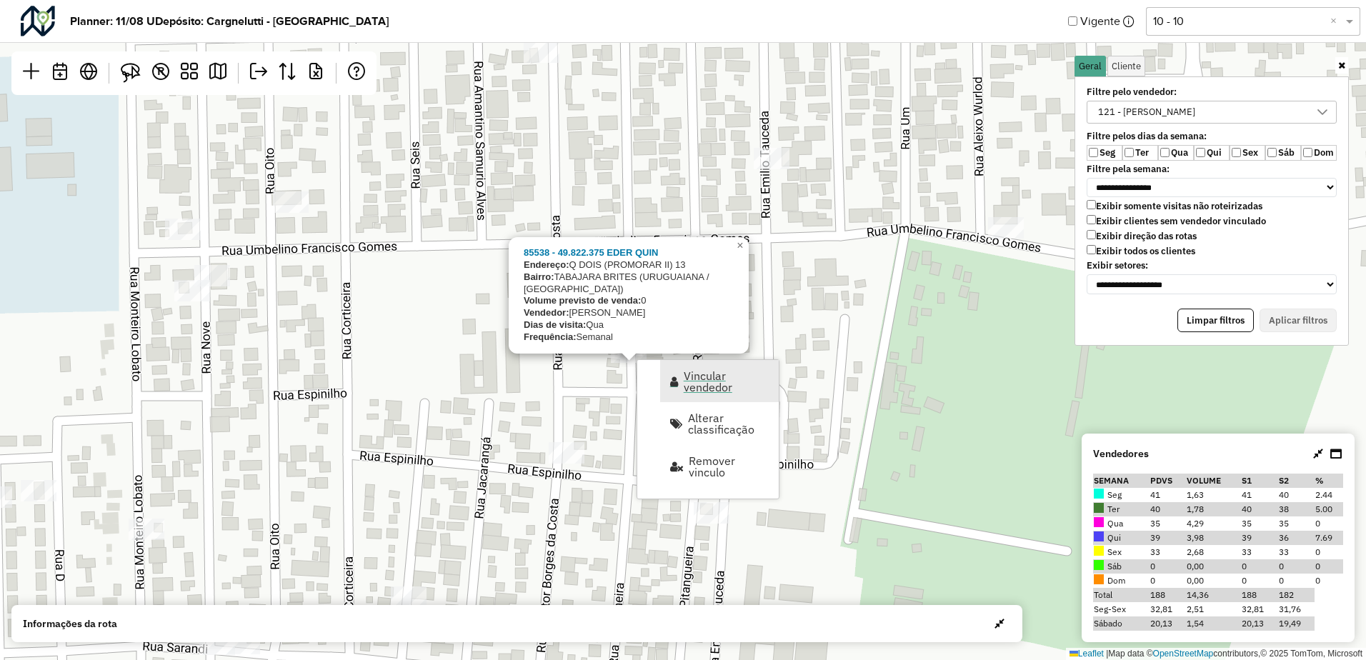
click at [709, 379] on span "Vincular vendedor" at bounding box center [726, 381] width 86 height 23
select select "*******"
select select "*"
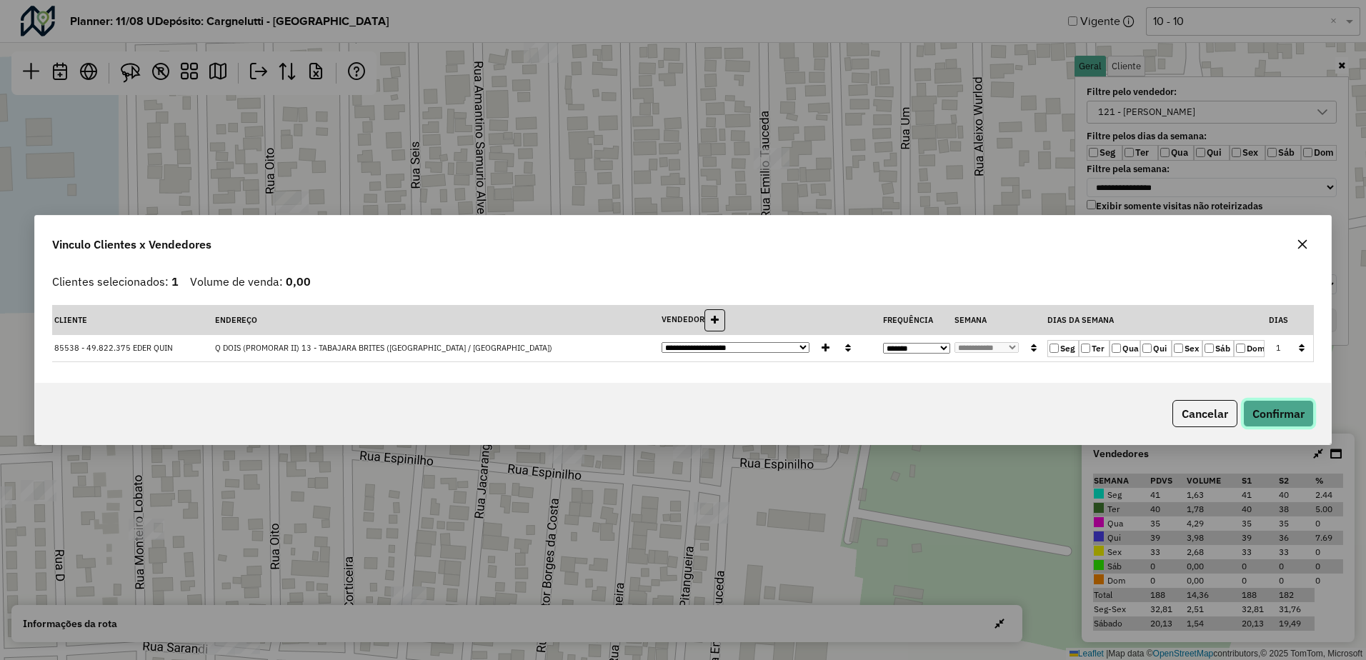
click at [1278, 414] on button "Confirmar" at bounding box center [1278, 413] width 71 height 27
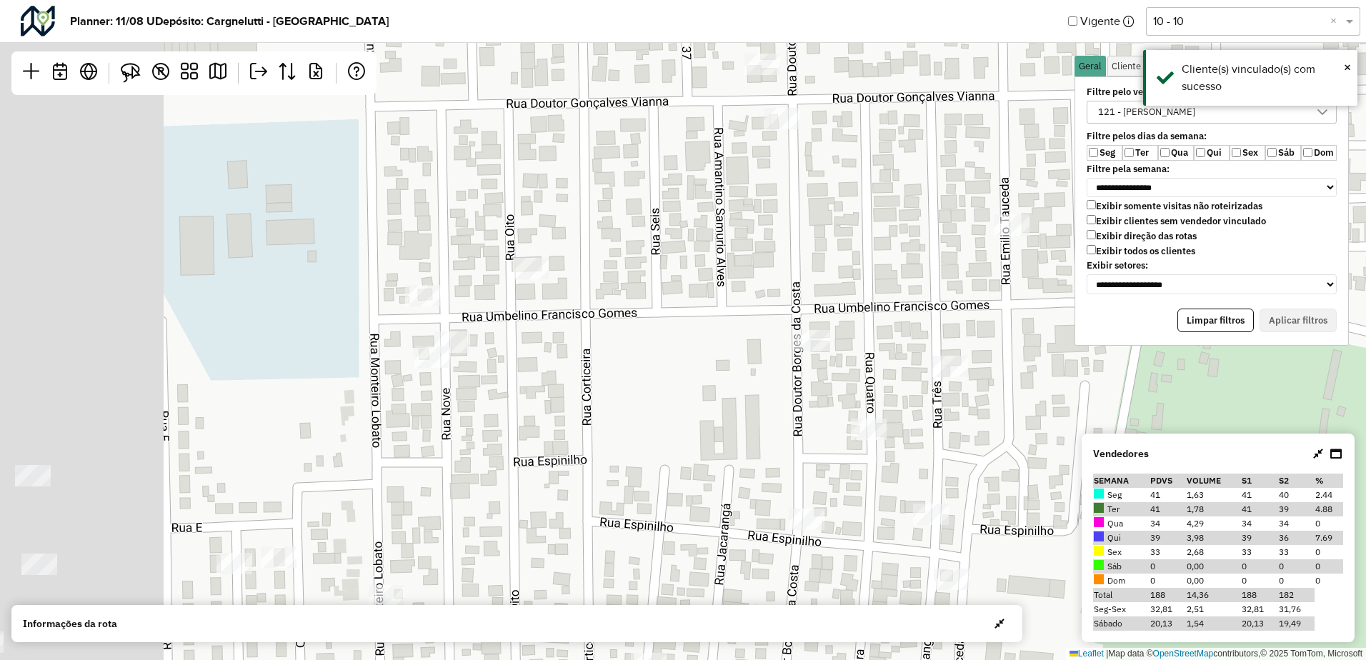
drag, startPoint x: 201, startPoint y: 326, endPoint x: 444, endPoint y: 390, distance: 251.9
click at [443, 389] on div "Leaflet | Map data © OpenStreetMap contributors,© 2025 TomTom, Microsoft" at bounding box center [683, 330] width 1366 height 660
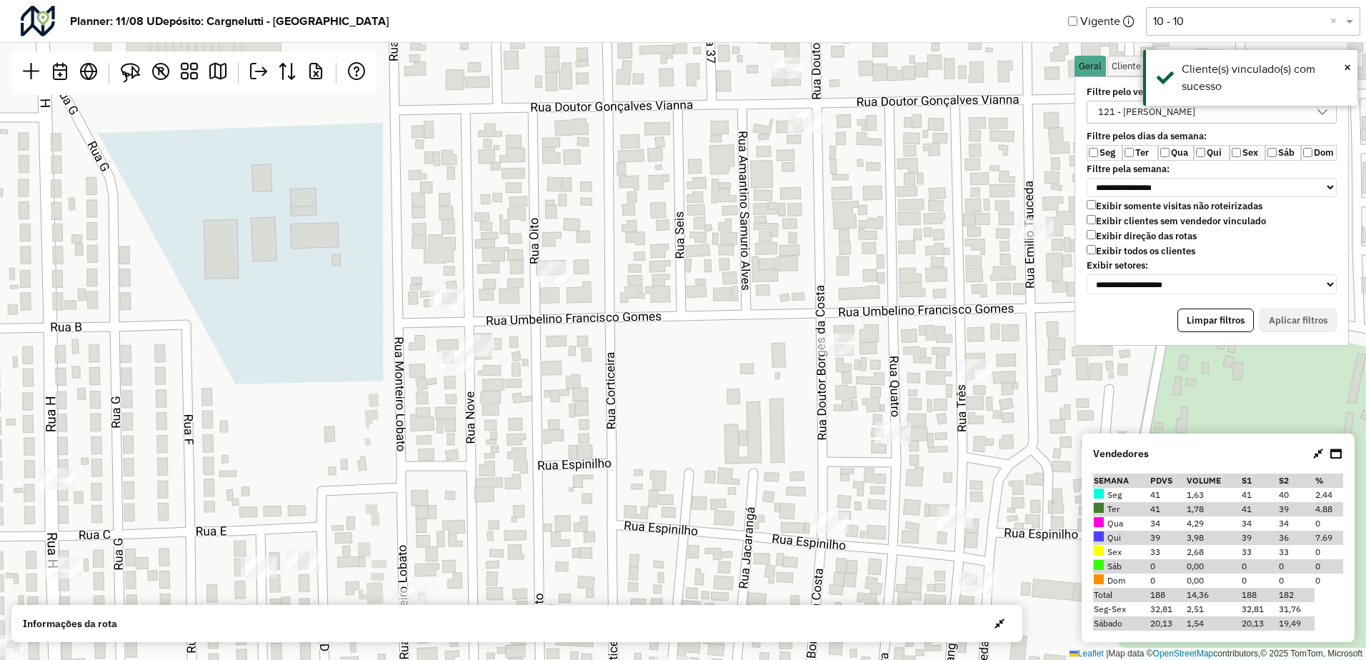
drag, startPoint x: 405, startPoint y: 349, endPoint x: 406, endPoint y: 341, distance: 8.6
click at [406, 341] on div "Leaflet | Map data © OpenStreetMap contributors,© 2025 TomTom, Microsoft" at bounding box center [683, 330] width 1366 height 660
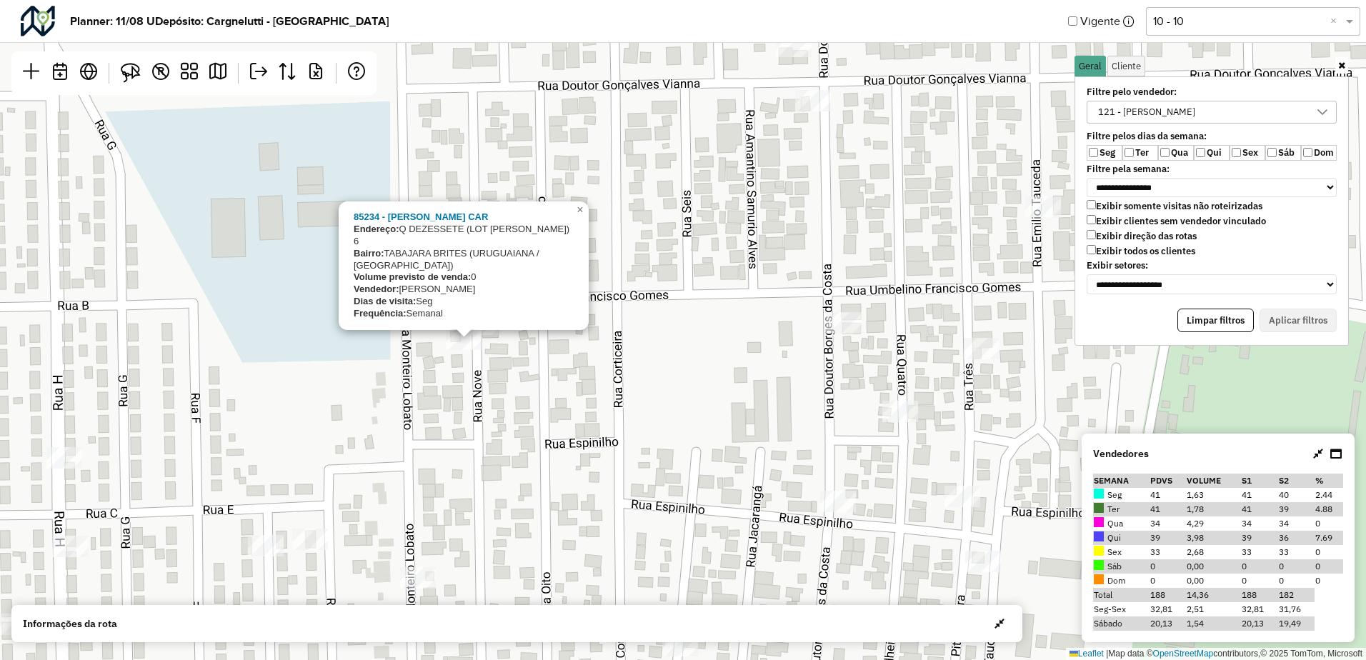
click at [718, 321] on div "85234 - [PERSON_NAME]: [PERSON_NAME] ([PERSON_NAME]) 6 Bairro: TABAJARA BRITES …" at bounding box center [683, 330] width 1366 height 660
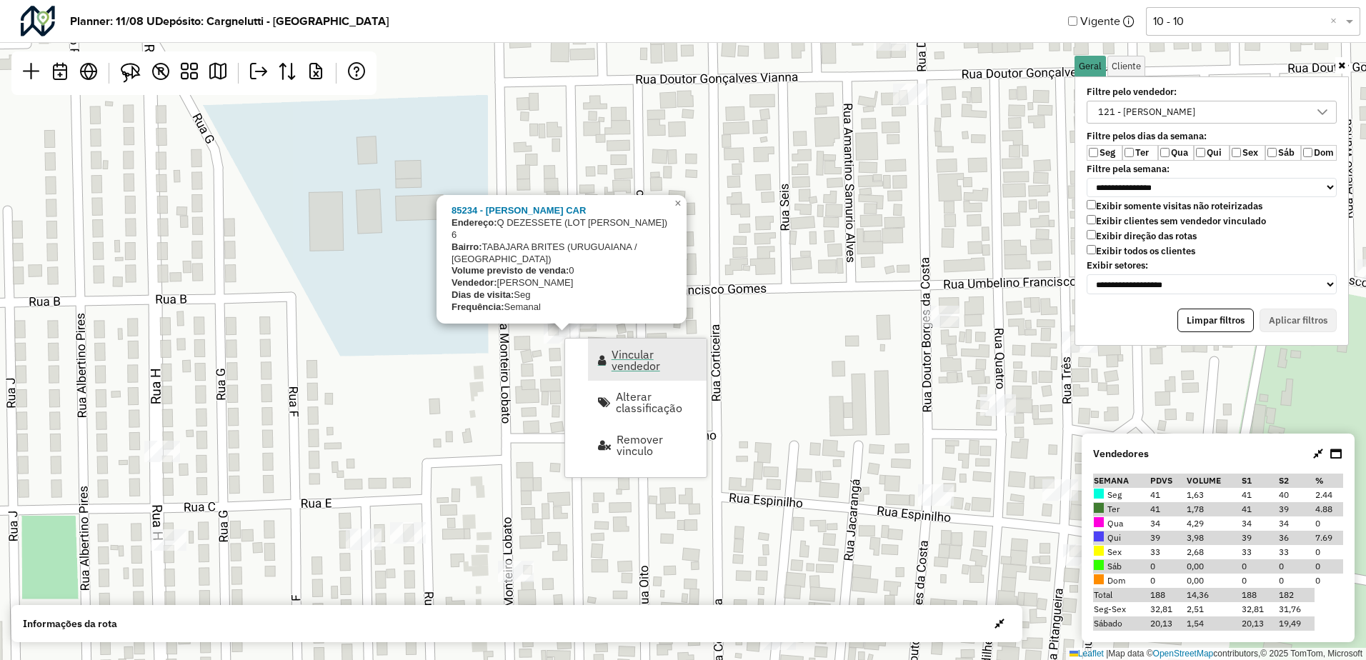
click at [606, 354] on span "Vincular vendedor" at bounding box center [602, 359] width 8 height 11
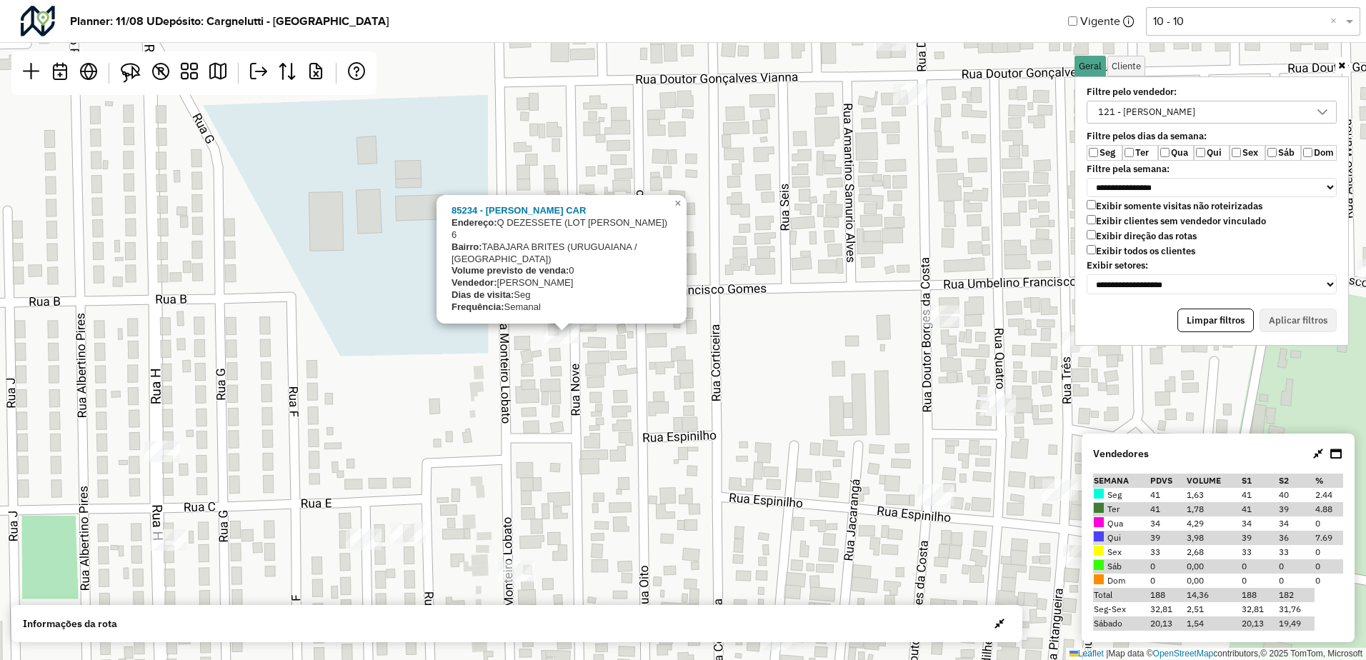
select select "*******"
select select "*"
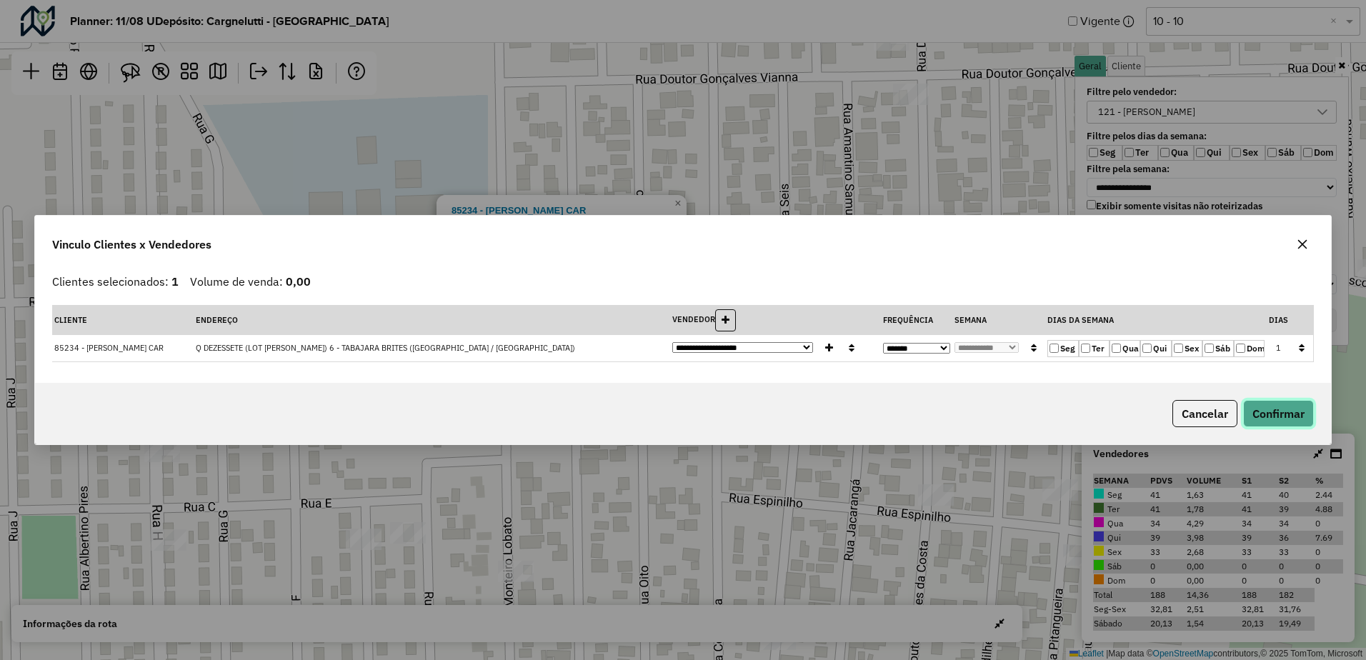
click at [1277, 414] on button "Confirmar" at bounding box center [1278, 413] width 71 height 27
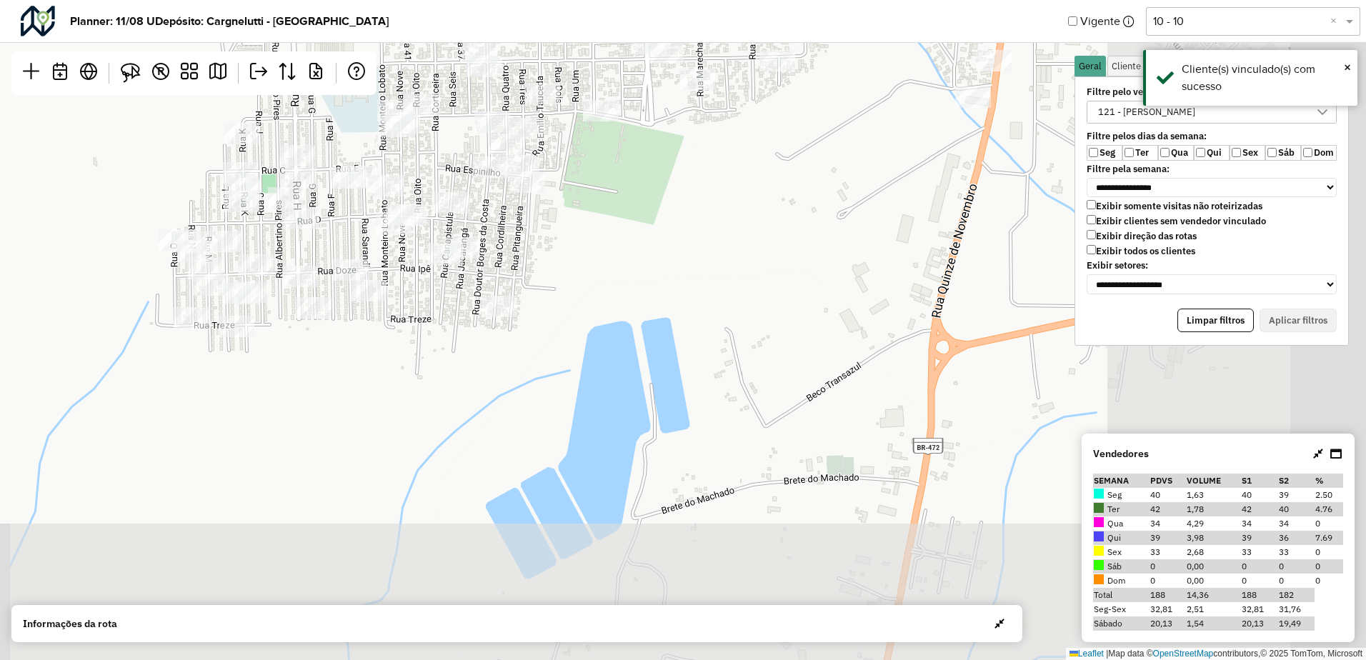
drag, startPoint x: 901, startPoint y: 420, endPoint x: 543, endPoint y: 207, distance: 416.9
click at [547, 208] on div "Leaflet | Map data © OpenStreetMap contributors,© 2025 TomTom, Microsoft" at bounding box center [683, 330] width 1366 height 660
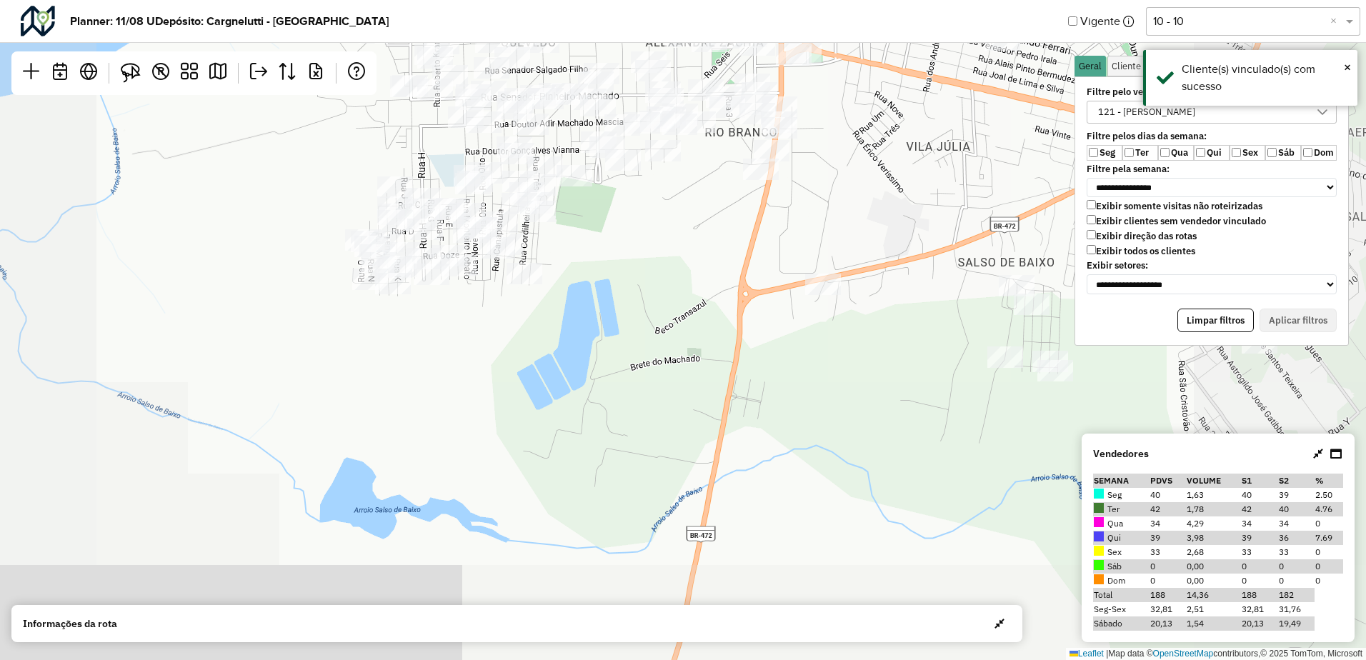
drag, startPoint x: 686, startPoint y: 244, endPoint x: 660, endPoint y: 375, distance: 133.9
click at [663, 374] on div "Leaflet | Map data © OpenStreetMap contributors,© 2025 TomTom, Microsoft" at bounding box center [683, 330] width 1366 height 660
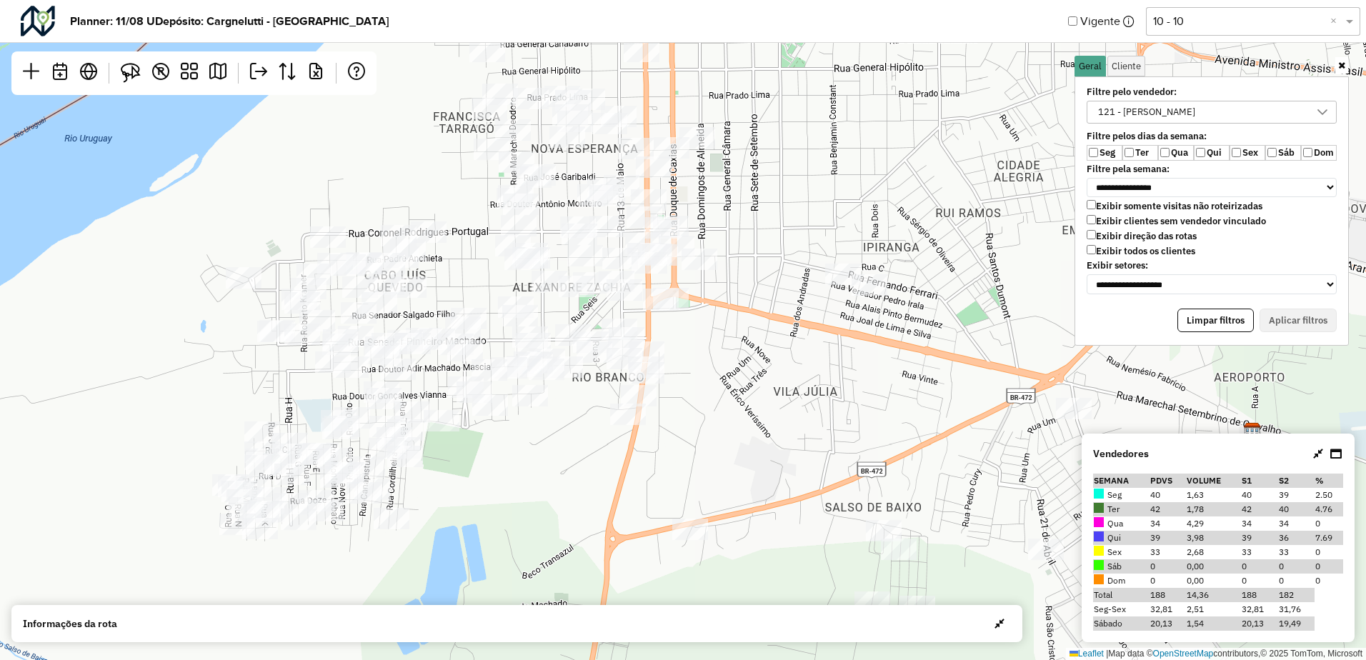
drag, startPoint x: 669, startPoint y: 346, endPoint x: 561, endPoint y: 439, distance: 142.3
click at [558, 449] on div "Leaflet | Map data © OpenStreetMap contributors,© 2025 TomTom, Microsoft" at bounding box center [683, 330] width 1366 height 660
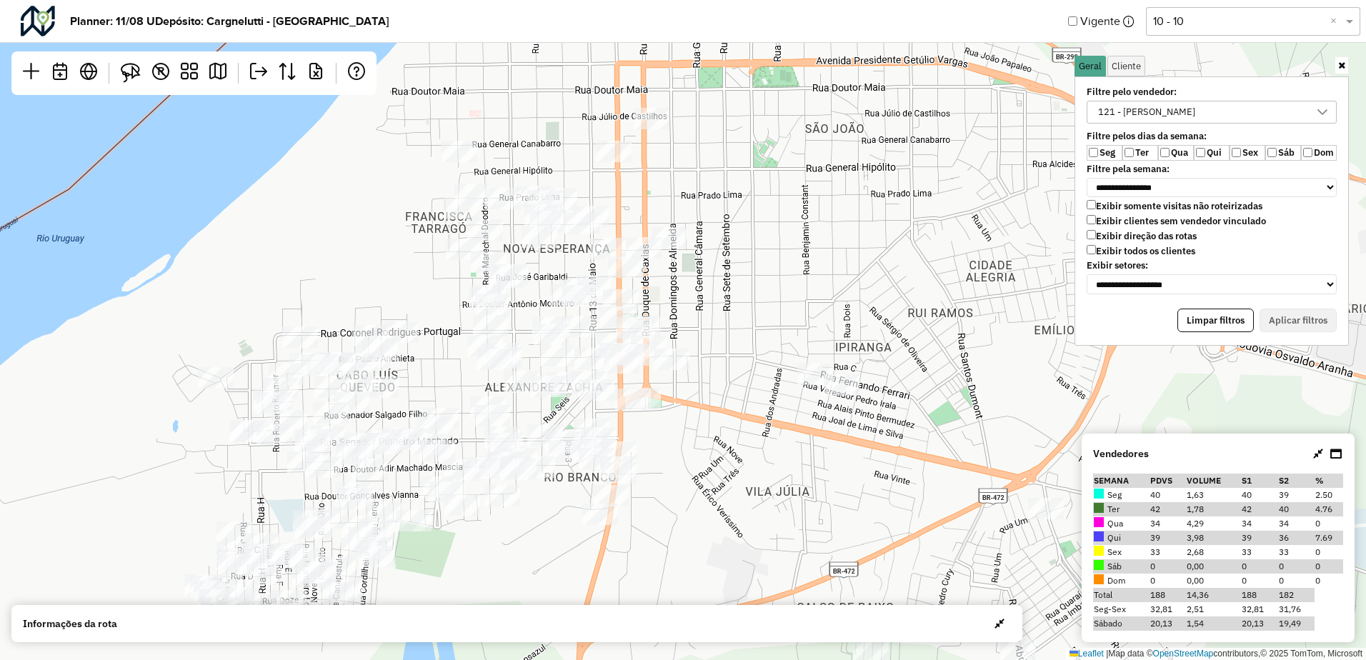
drag, startPoint x: 701, startPoint y: 328, endPoint x: 675, endPoint y: 428, distance: 103.4
click at [675, 428] on div "Leaflet | Map data © OpenStreetMap contributors,© 2025 TomTom, Microsoft" at bounding box center [683, 330] width 1366 height 660
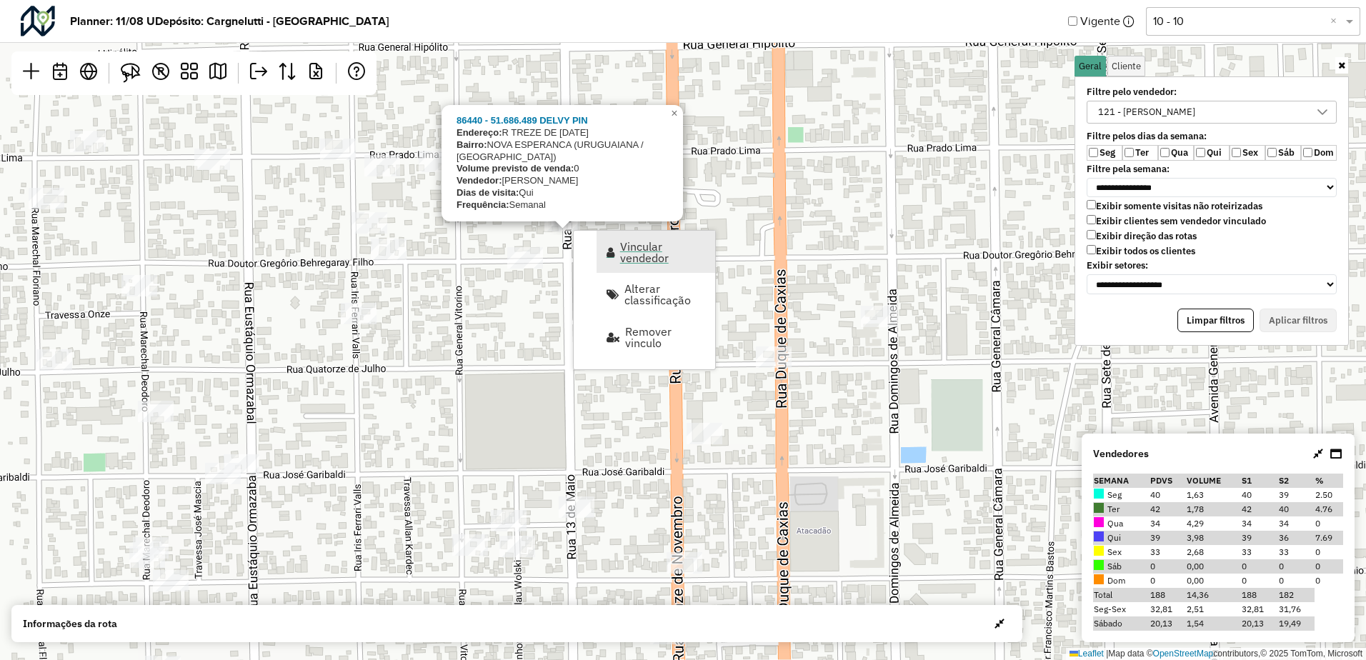
click at [633, 251] on span "Vincular vendedor" at bounding box center [663, 252] width 86 height 23
select select "*******"
select select "*"
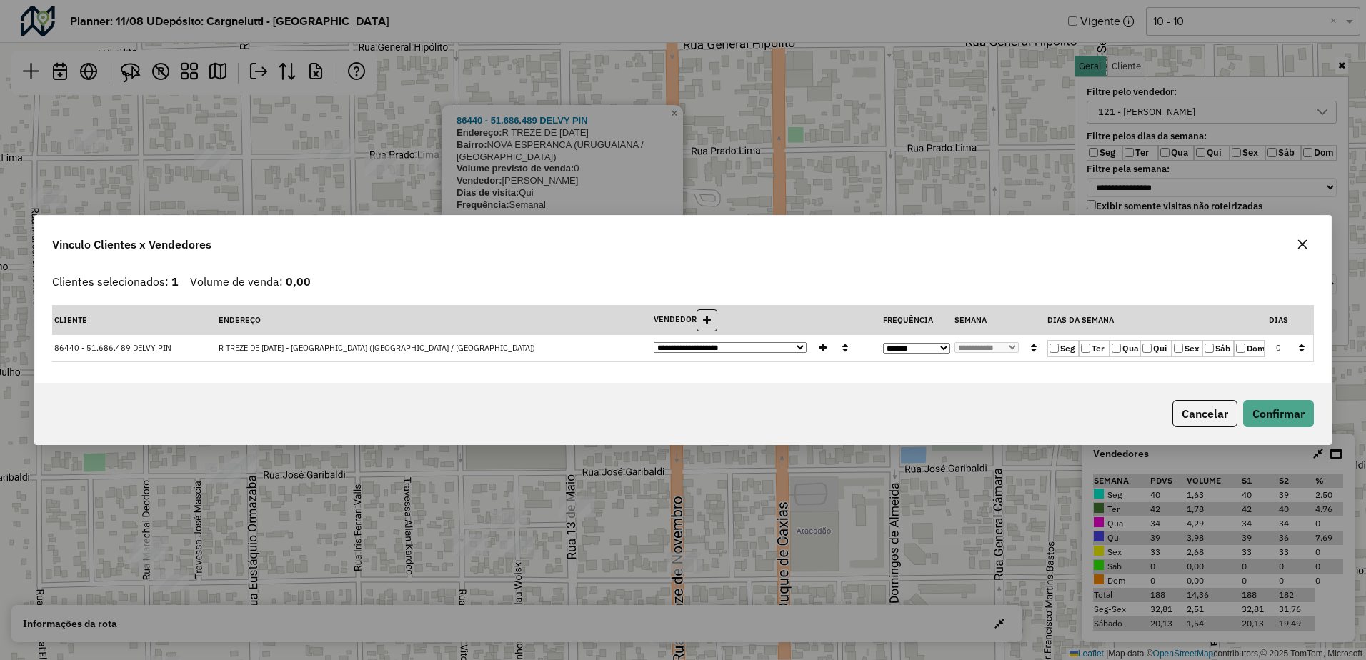
click at [1186, 350] on label "Sex" at bounding box center [1186, 348] width 31 height 17
click at [1278, 413] on button "Confirmar" at bounding box center [1278, 413] width 71 height 27
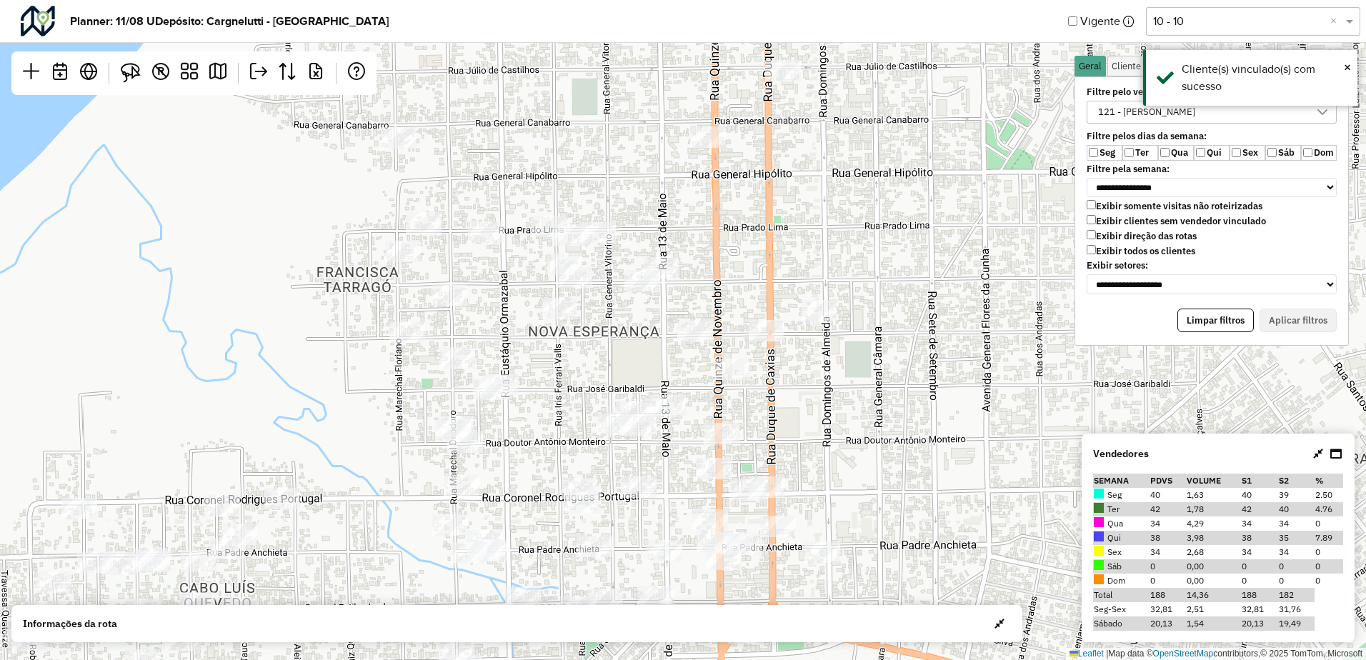
drag, startPoint x: 766, startPoint y: 491, endPoint x: 764, endPoint y: 379, distance: 112.9
click at [768, 374] on div "Leaflet | Map data © OpenStreetMap contributors,© 2025 TomTom, Microsoft" at bounding box center [683, 330] width 1366 height 660
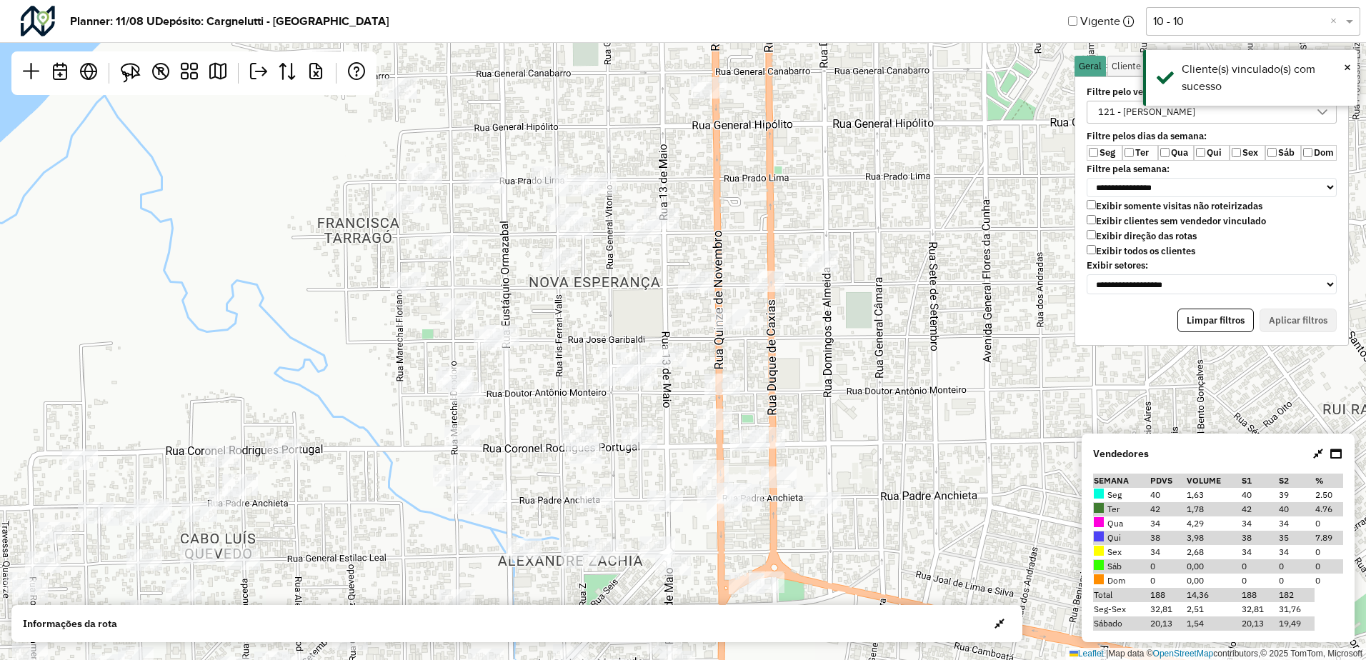
drag, startPoint x: 800, startPoint y: 393, endPoint x: 845, endPoint y: 324, distance: 82.0
click at [845, 324] on div "Leaflet | Map data © OpenStreetMap contributors,© 2025 TomTom, Microsoft" at bounding box center [683, 330] width 1366 height 660
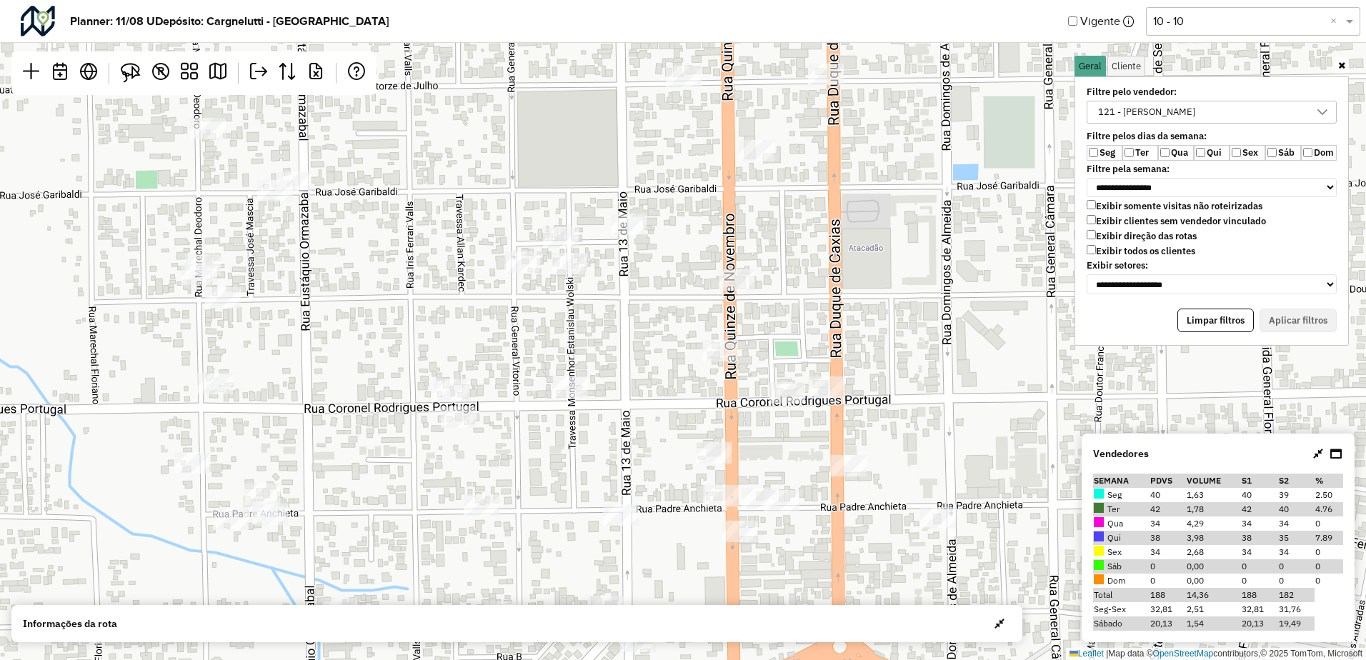
drag, startPoint x: 919, startPoint y: 426, endPoint x: 927, endPoint y: 342, distance: 83.9
click at [928, 342] on div "Leaflet | Map data © OpenStreetMap contributors,© 2025 TomTom, Microsoft" at bounding box center [683, 330] width 1366 height 660
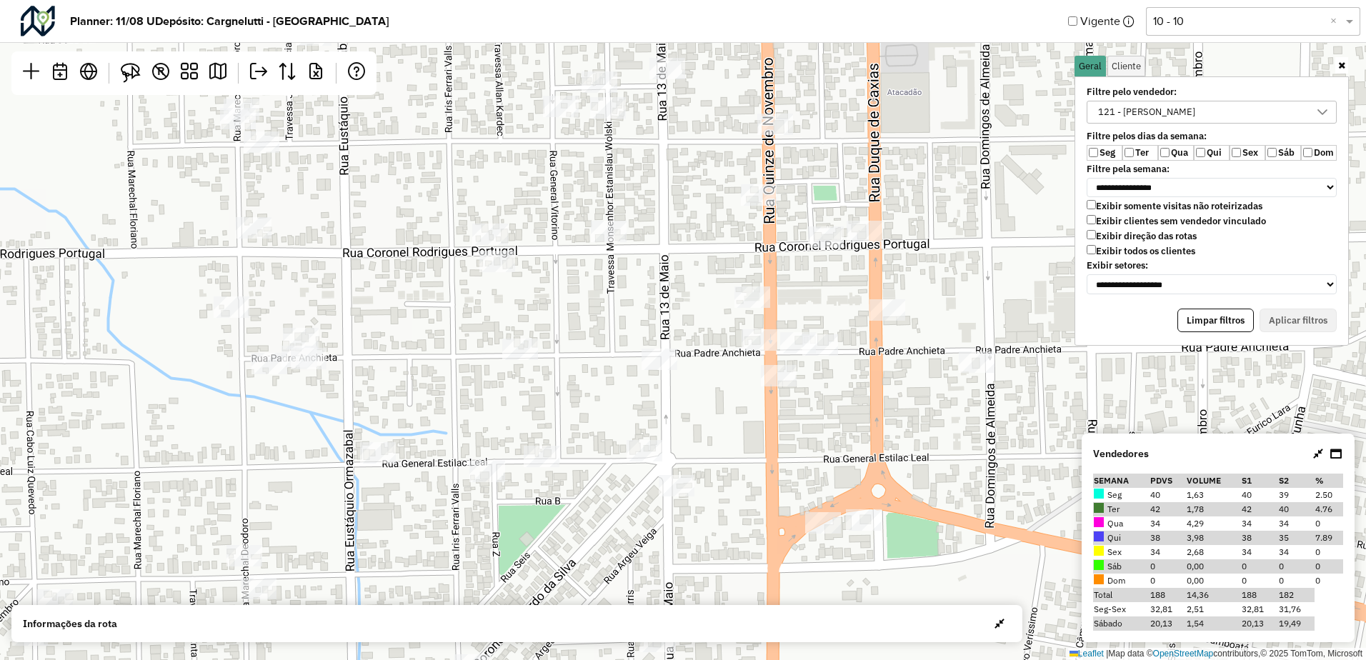
drag, startPoint x: 851, startPoint y: 432, endPoint x: 876, endPoint y: 387, distance: 51.5
click at [876, 388] on div "Leaflet | Map data © OpenStreetMap contributors,© 2025 TomTom, Microsoft" at bounding box center [683, 330] width 1366 height 660
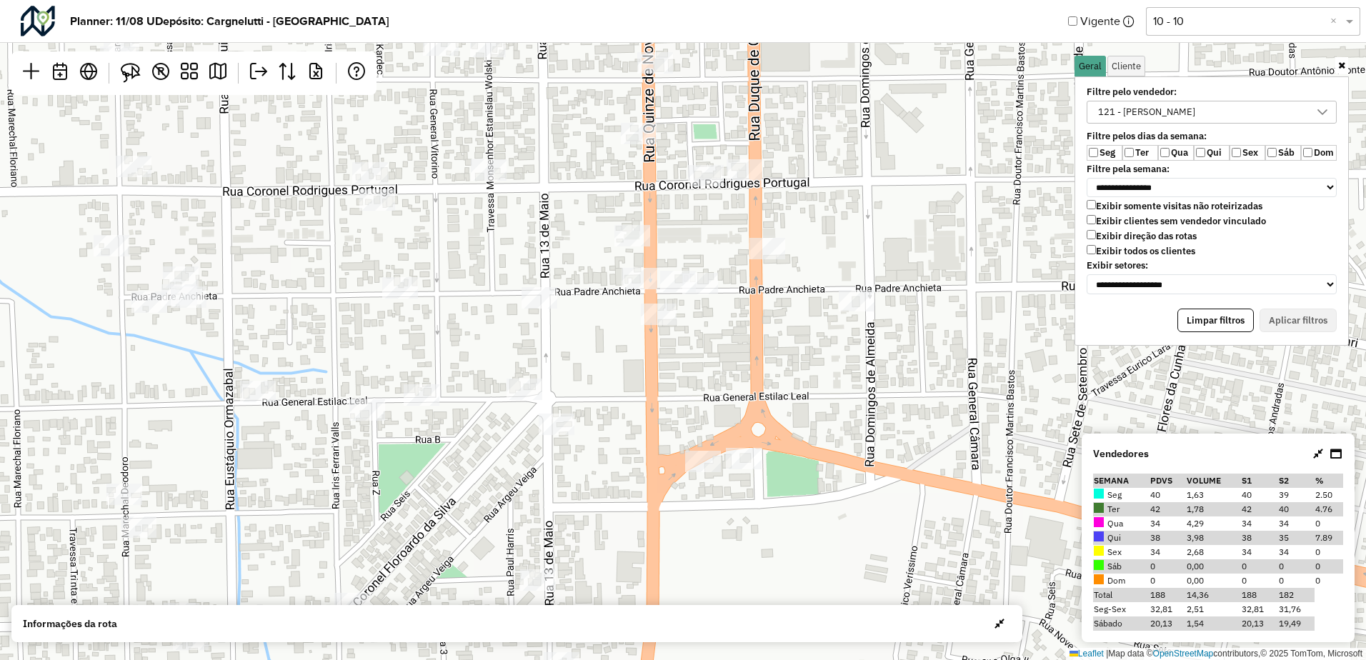
drag, startPoint x: 923, startPoint y: 391, endPoint x: 795, endPoint y: 339, distance: 138.7
click at [796, 339] on div "Leaflet | Map data © OpenStreetMap contributors,© 2025 TomTom, Microsoft" at bounding box center [683, 330] width 1366 height 660
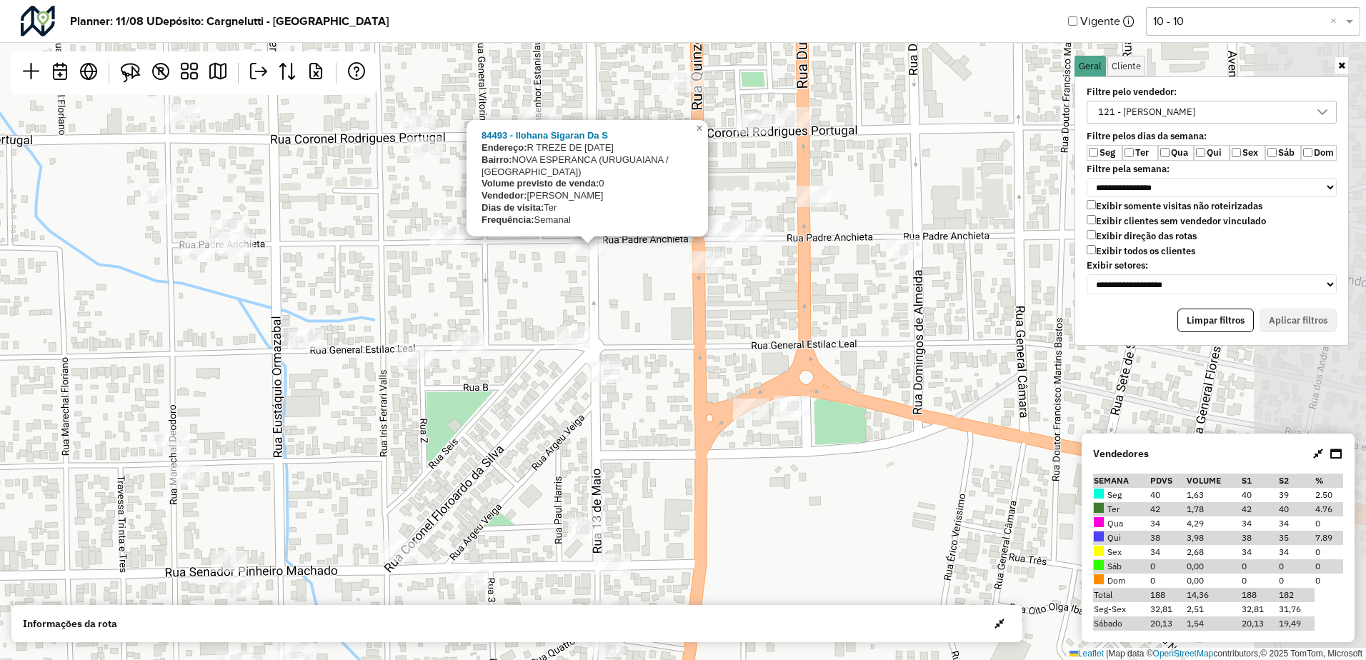
drag, startPoint x: 924, startPoint y: 303, endPoint x: 641, endPoint y: 265, distance: 285.3
click at [643, 263] on div "84493 - [PERSON_NAME] Da S Endereço: R TREZE DE [DATE] Bairro: [GEOGRAPHIC_DATA…" at bounding box center [683, 330] width 1366 height 660
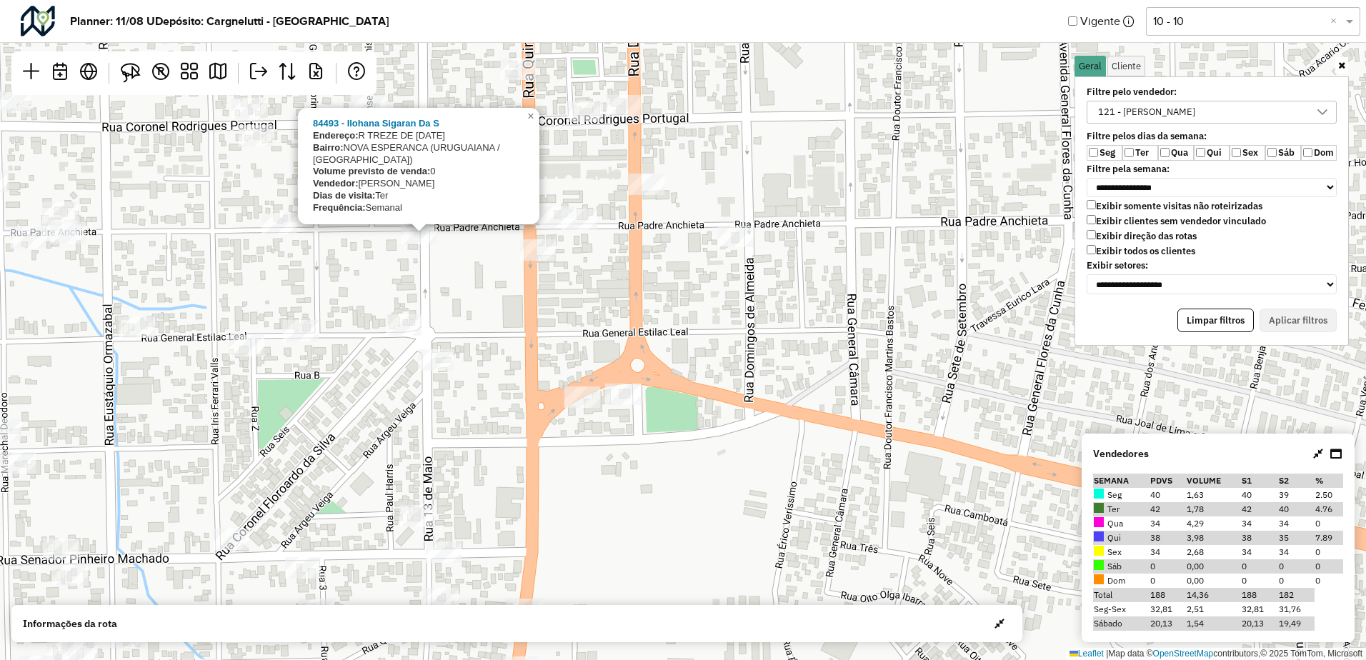
click at [754, 233] on div "84493 - [PERSON_NAME] Da S Endereço: R TREZE DE [DATE] Bairro: [GEOGRAPHIC_DATA…" at bounding box center [683, 330] width 1366 height 660
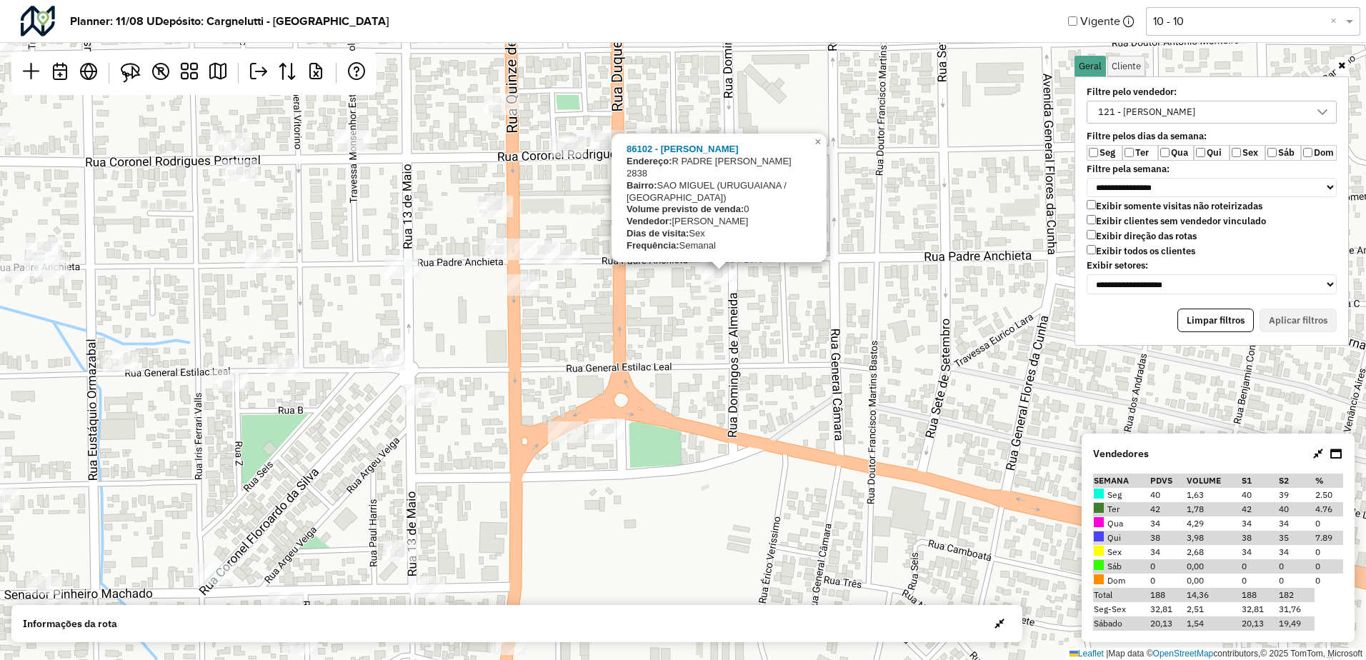
drag, startPoint x: 788, startPoint y: 287, endPoint x: 768, endPoint y: 324, distance: 41.6
click at [773, 320] on div "86102 - [PERSON_NAME]: [STREET_ADDRESS][PERSON_NAME] Bairro: [GEOGRAPHIC_DATA] …" at bounding box center [683, 330] width 1366 height 660
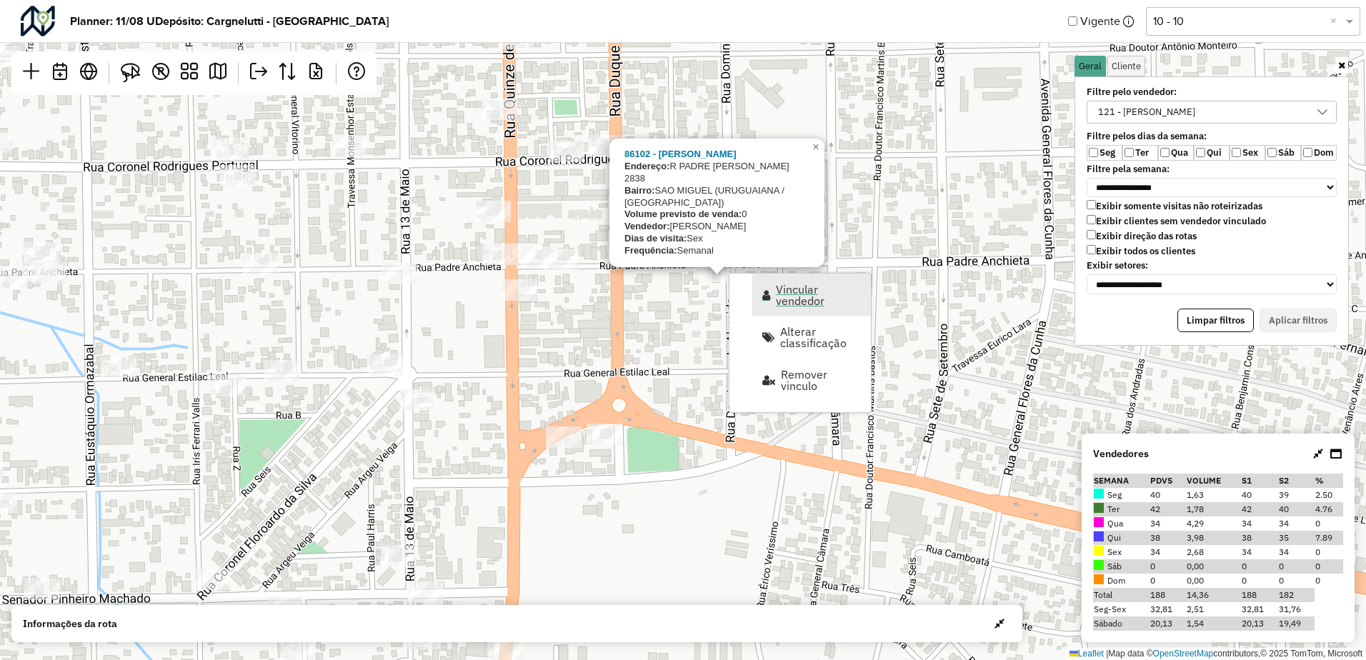
click at [785, 301] on span "Vincular vendedor" at bounding box center [819, 295] width 86 height 23
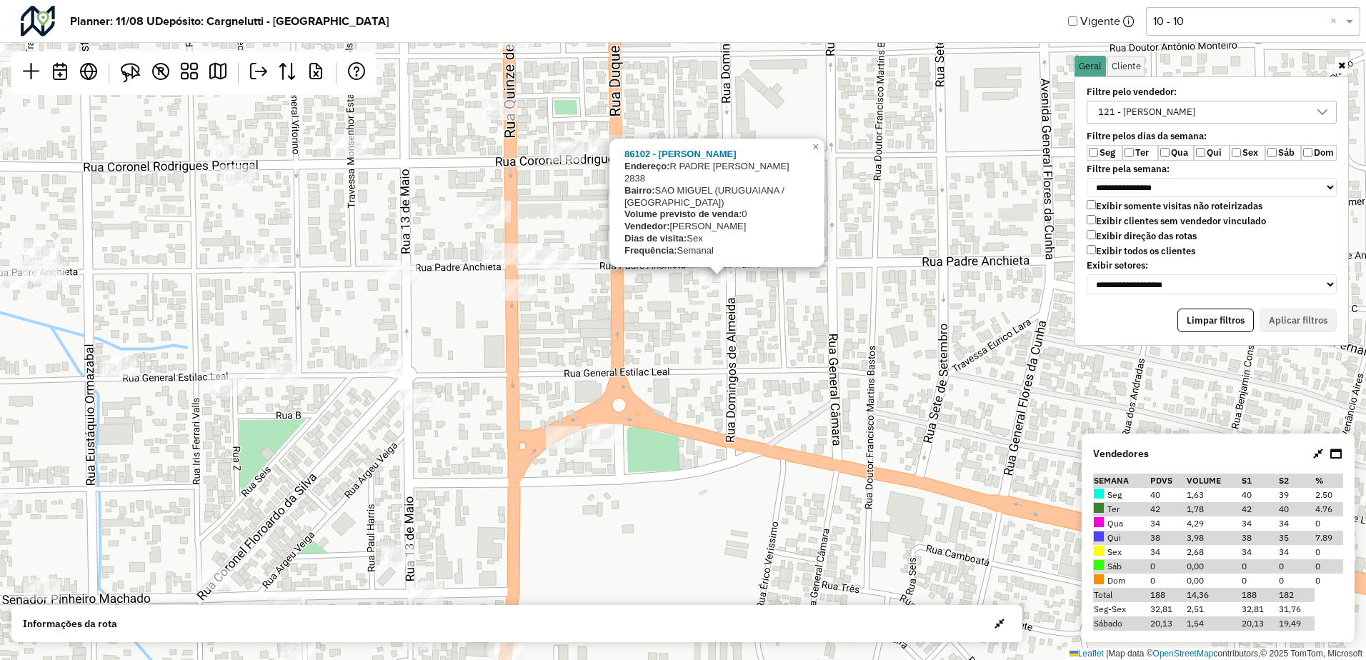
select select "*******"
select select "*"
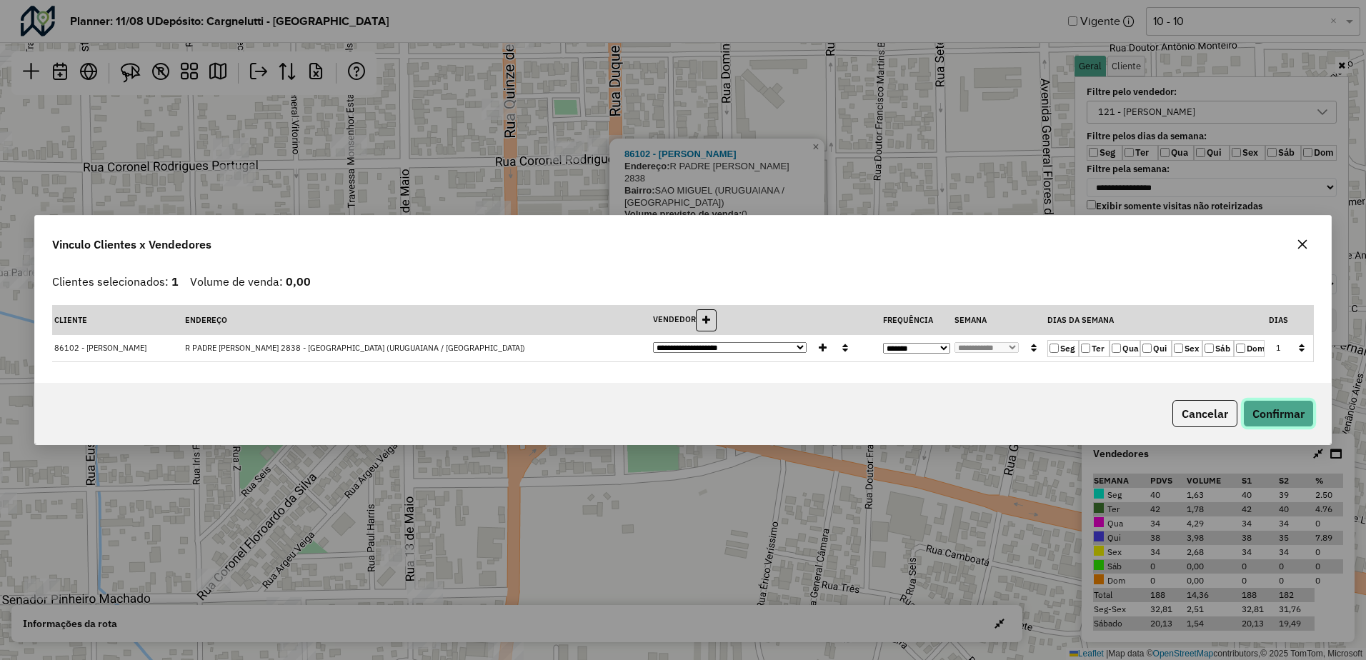
click at [1254, 414] on button "Confirmar" at bounding box center [1278, 413] width 71 height 27
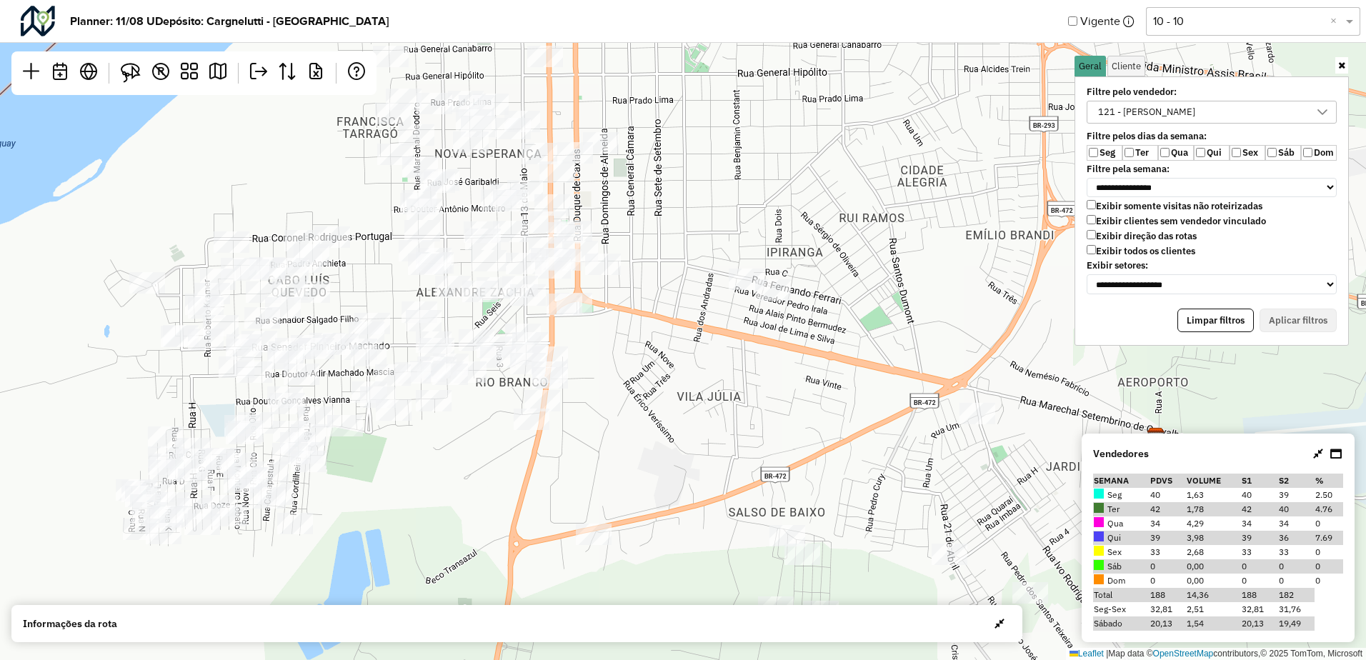
drag, startPoint x: 849, startPoint y: 392, endPoint x: 691, endPoint y: 273, distance: 198.4
click at [691, 273] on div "Leaflet | Map data © OpenStreetMap contributors,© 2025 TomTom, Microsoft" at bounding box center [683, 330] width 1366 height 660
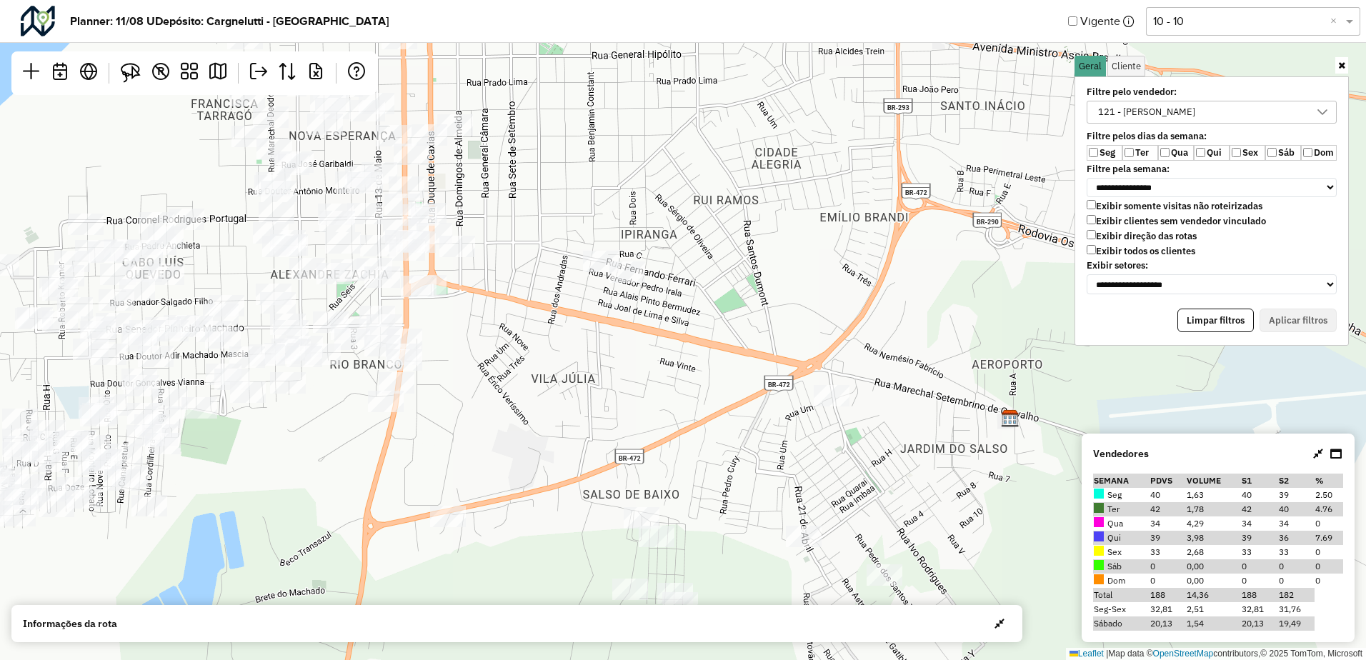
drag, startPoint x: 704, startPoint y: 298, endPoint x: 553, endPoint y: 311, distance: 151.2
click at [553, 311] on div "Leaflet | Map data © OpenStreetMap contributors,© 2025 TomTom, Microsoft" at bounding box center [683, 330] width 1366 height 660
click at [1138, 113] on div "121 - [PERSON_NAME]" at bounding box center [1146, 111] width 107 height 21
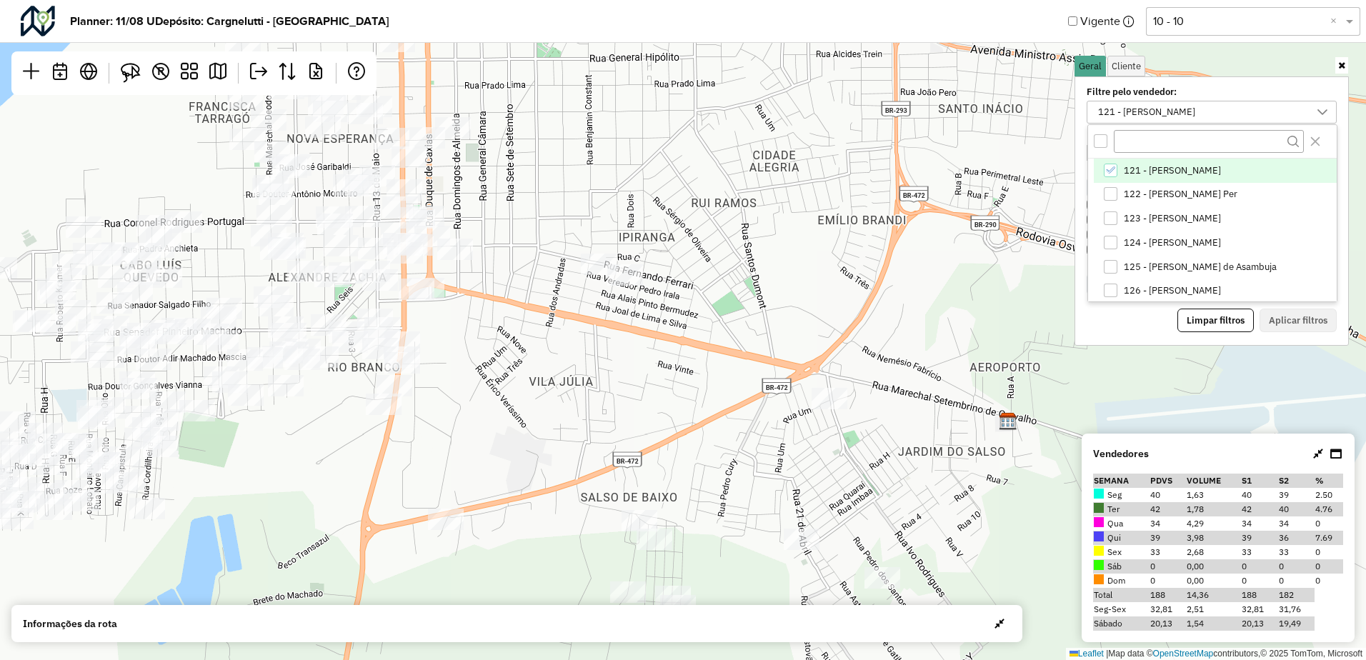
click at [1146, 167] on span "121 - [PERSON_NAME]" at bounding box center [1171, 170] width 97 height 11
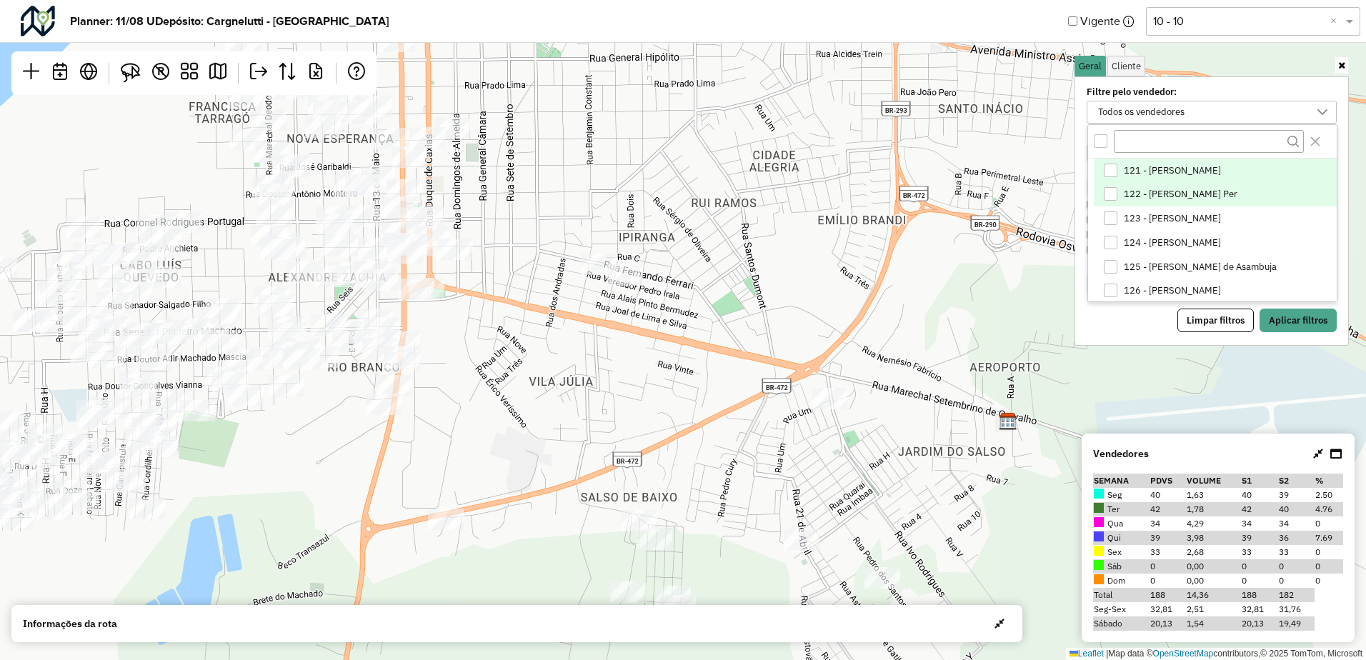
click at [1143, 194] on span "122 - [PERSON_NAME] Per" at bounding box center [1180, 194] width 114 height 11
click at [1296, 326] on button "Aplicar filtros" at bounding box center [1297, 321] width 77 height 24
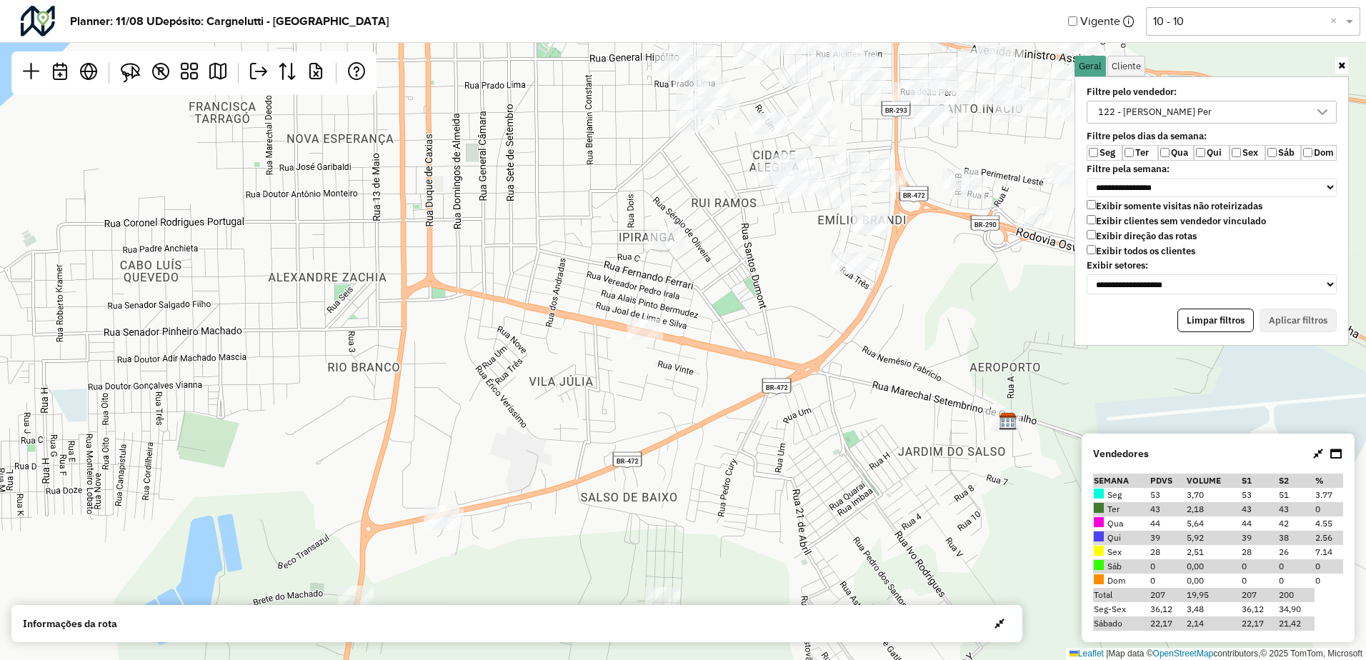
click at [1184, 110] on div "122 - [PERSON_NAME] Per" at bounding box center [1155, 111] width 124 height 21
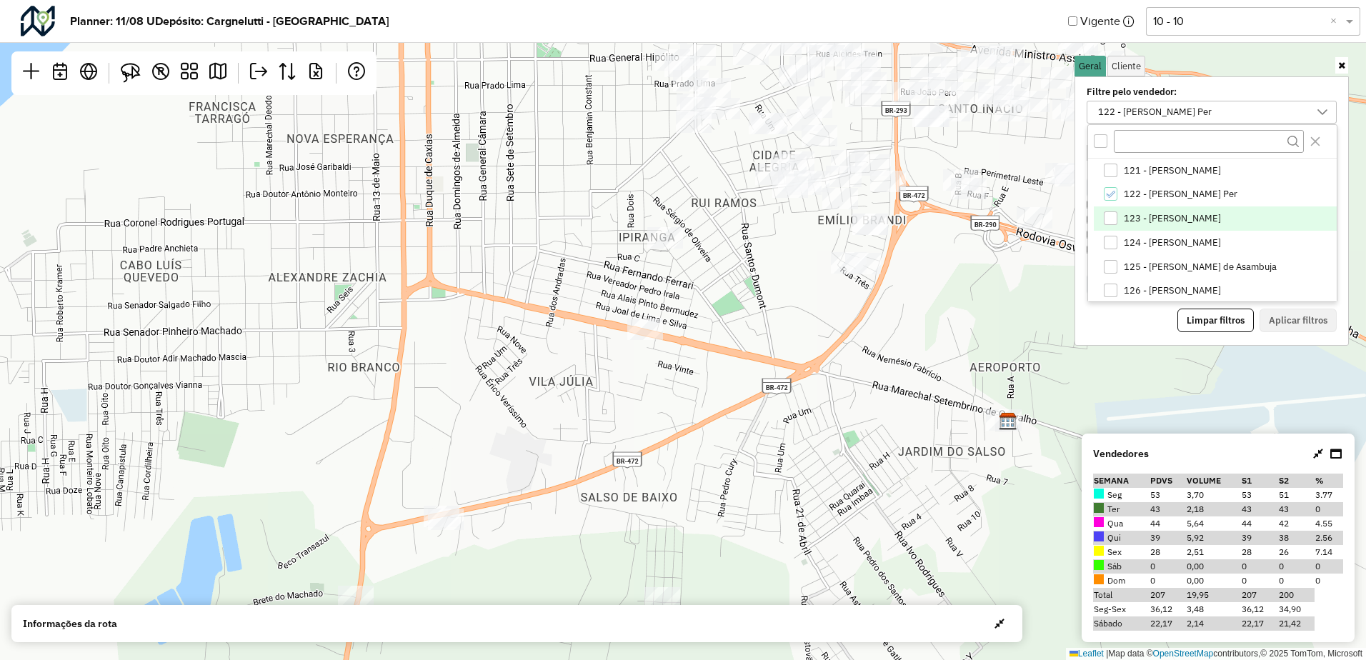
click at [1150, 220] on span "123 - [PERSON_NAME]" at bounding box center [1171, 218] width 97 height 11
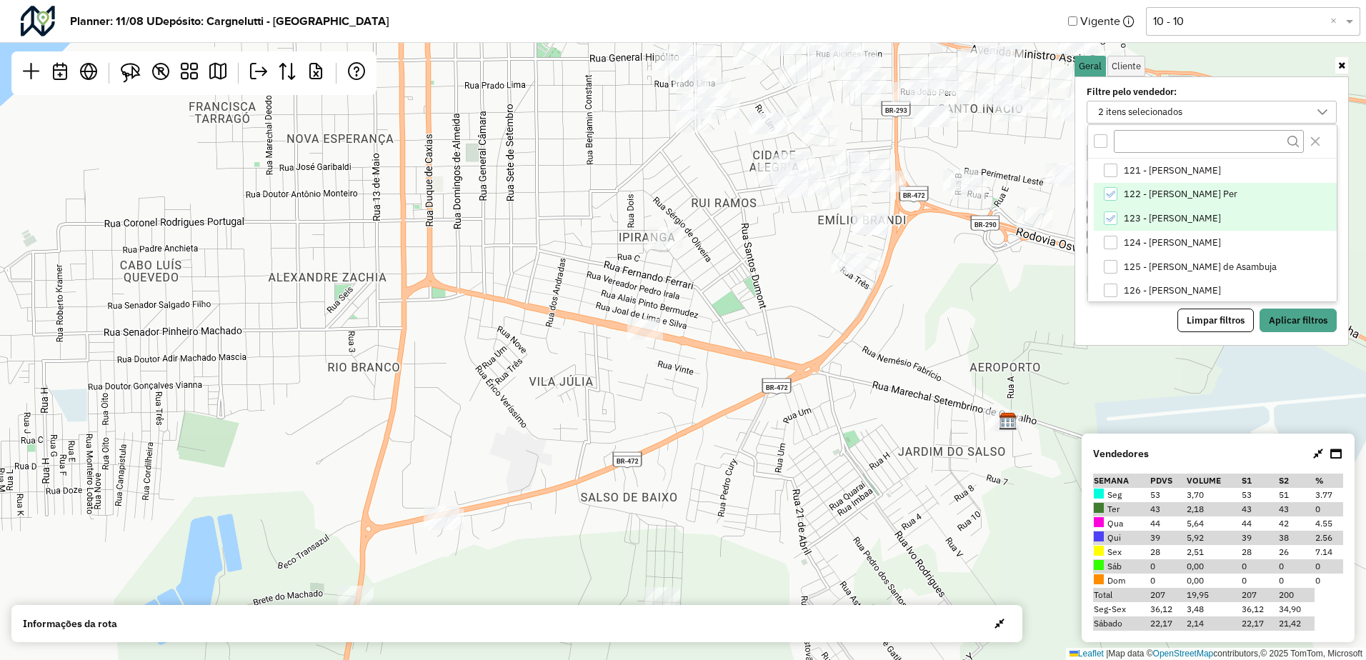
click at [1147, 191] on span "122 - [PERSON_NAME] Per" at bounding box center [1180, 194] width 114 height 11
click at [1281, 317] on button "Aplicar filtros" at bounding box center [1297, 321] width 77 height 24
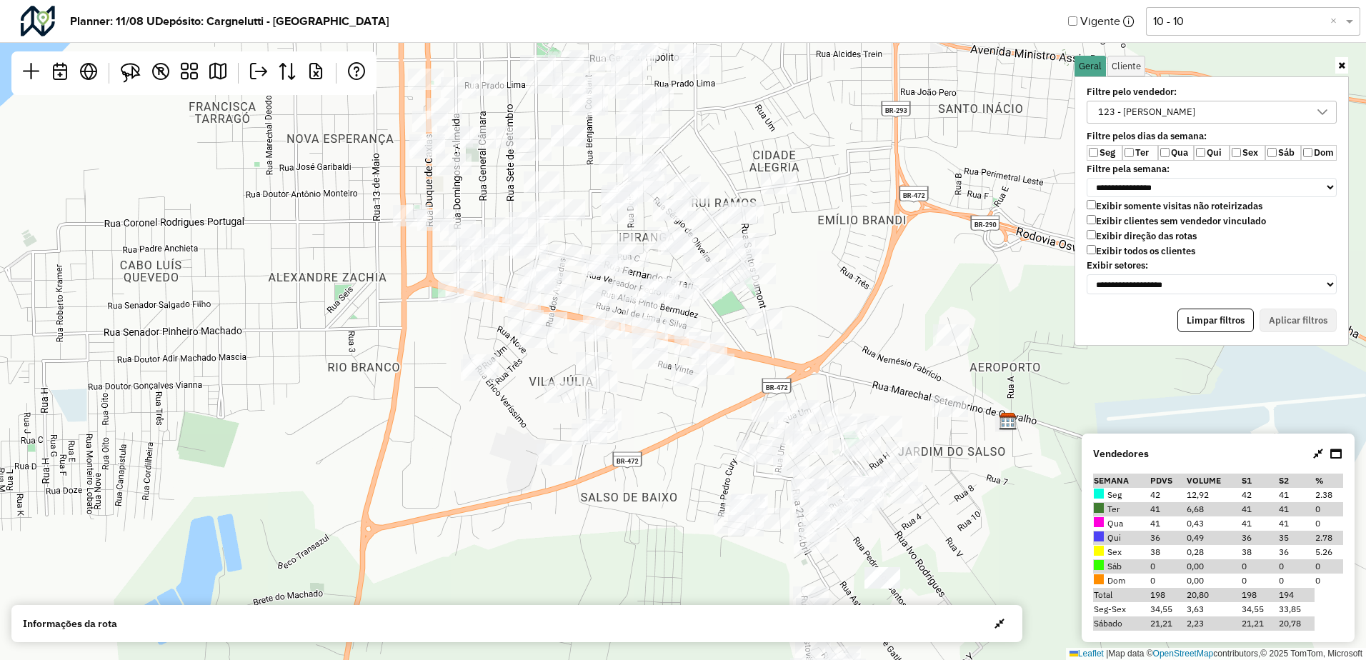
click at [1200, 116] on div "123 - [PERSON_NAME]" at bounding box center [1146, 111] width 107 height 21
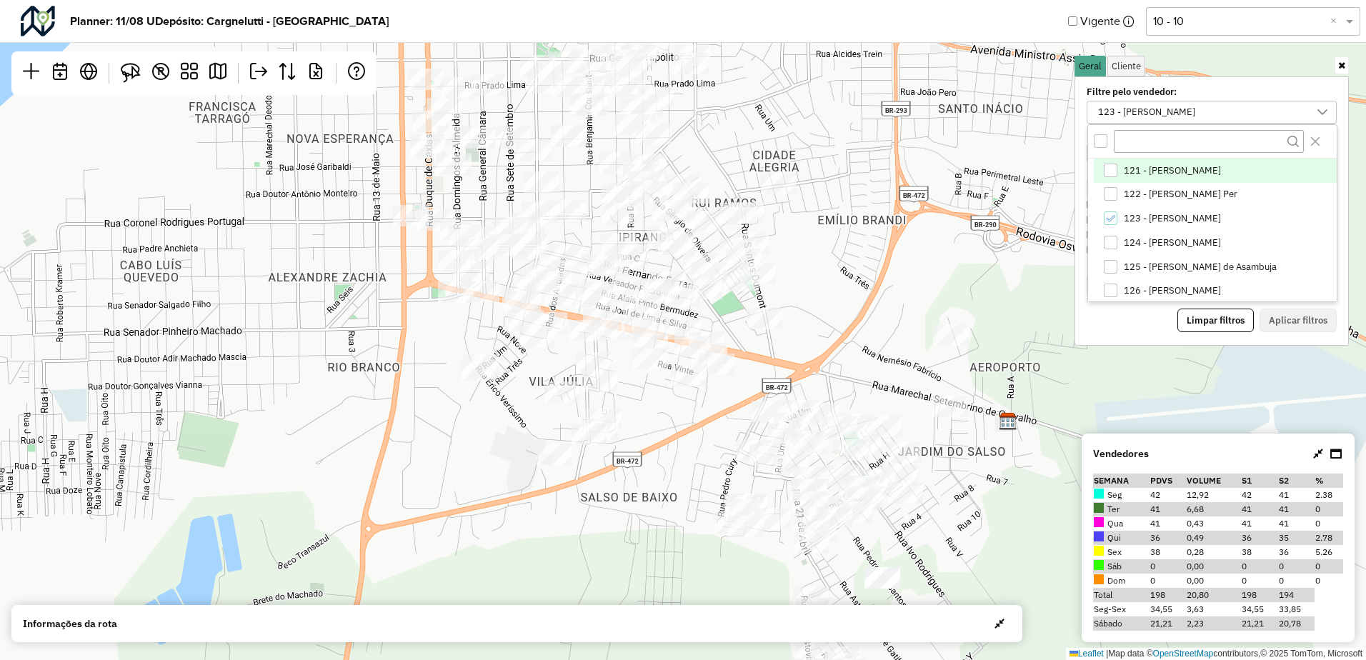
click at [1188, 174] on span "121 - [PERSON_NAME]" at bounding box center [1171, 170] width 97 height 11
click at [1193, 223] on span "123 - [PERSON_NAME]" at bounding box center [1171, 218] width 97 height 11
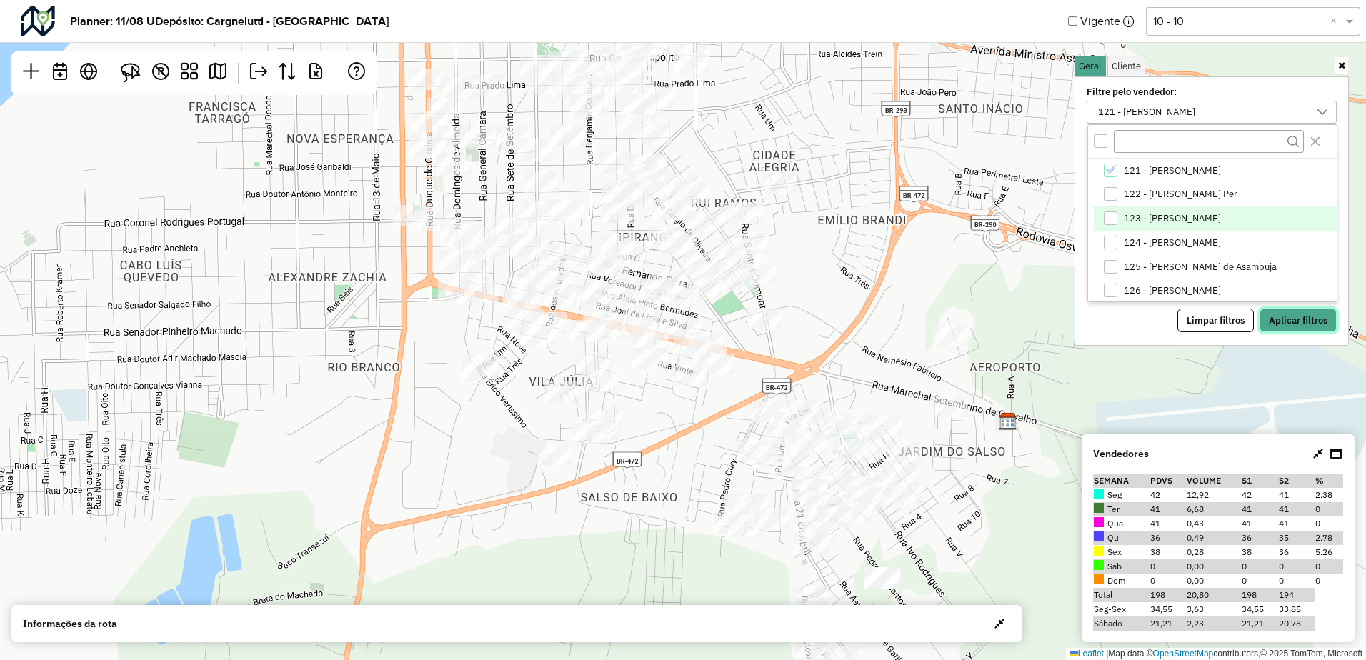
click at [1281, 321] on button "Aplicar filtros" at bounding box center [1297, 321] width 77 height 24
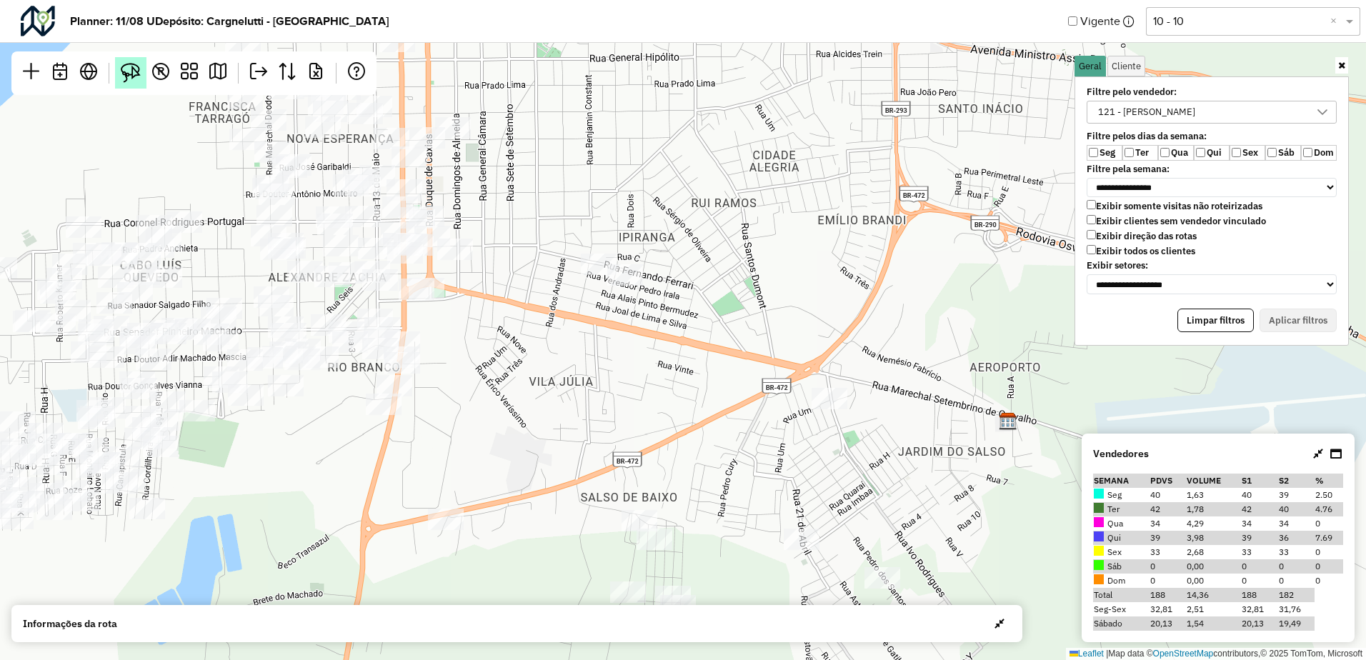
click at [132, 71] on img at bounding box center [131, 73] width 20 height 20
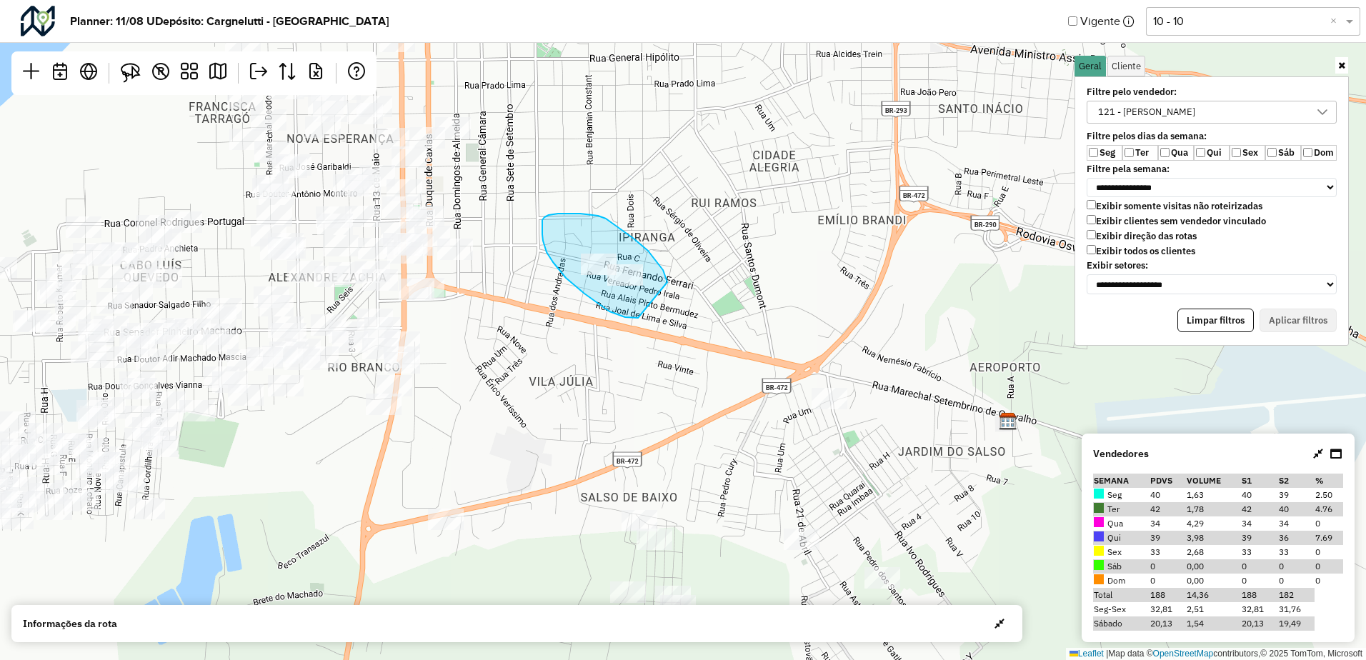
drag, startPoint x: 666, startPoint y: 279, endPoint x: 653, endPoint y: 314, distance: 38.0
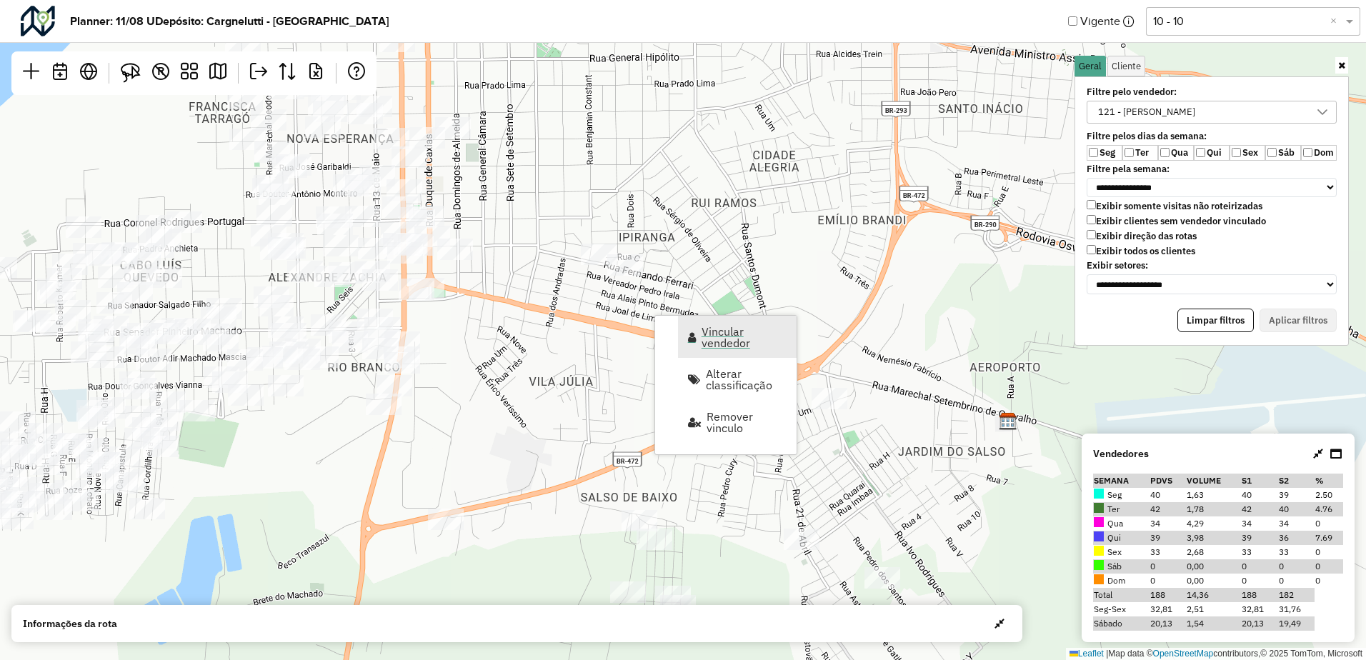
click at [708, 339] on span "Vincular vendedor" at bounding box center [744, 337] width 86 height 23
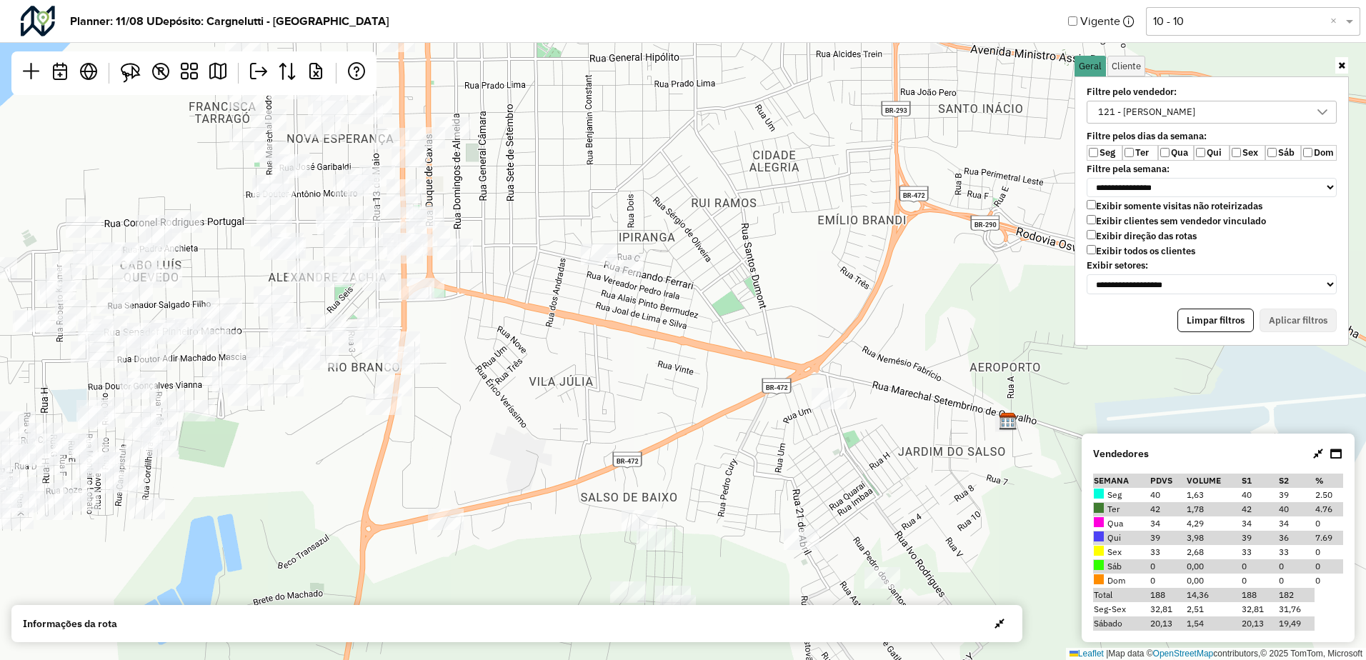
select select "*******"
select select "*"
select select "*******"
select select "*"
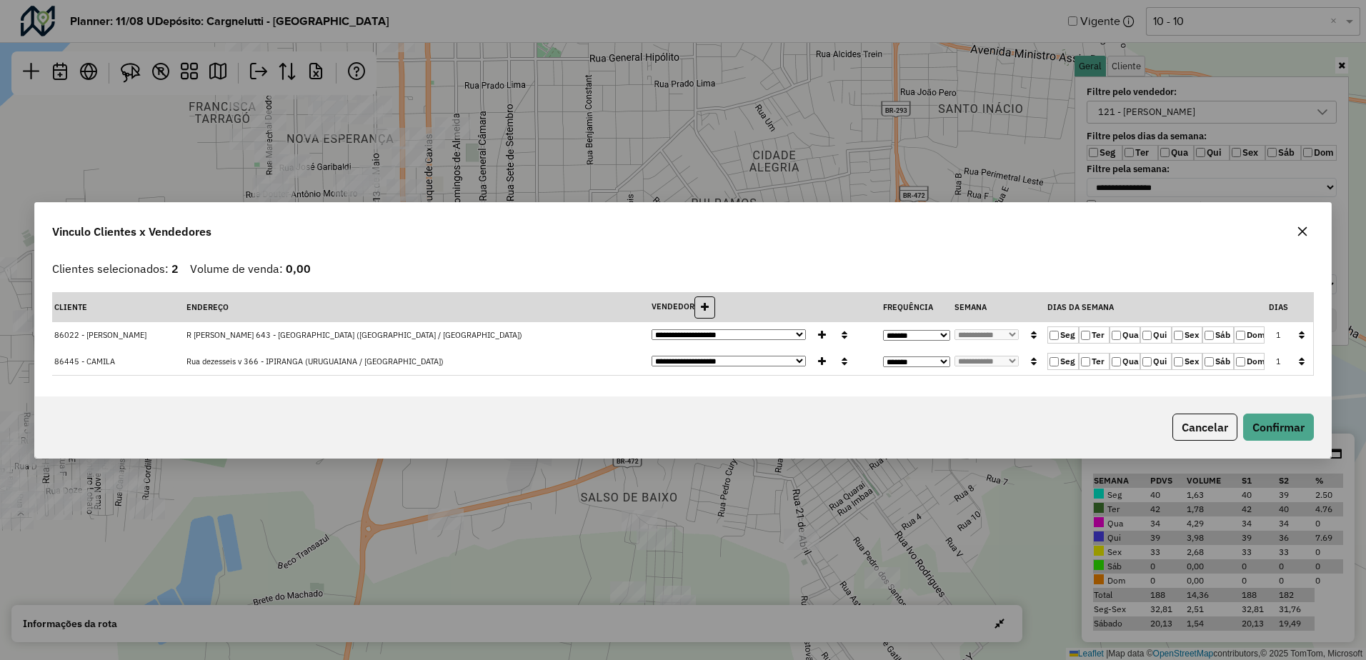
click at [701, 331] on select "**********" at bounding box center [728, 334] width 154 height 11
select select "*******"
click at [651, 329] on select "**********" at bounding box center [728, 334] width 154 height 11
click at [841, 335] on icon "button" at bounding box center [844, 335] width 6 height 10
select select "*******"
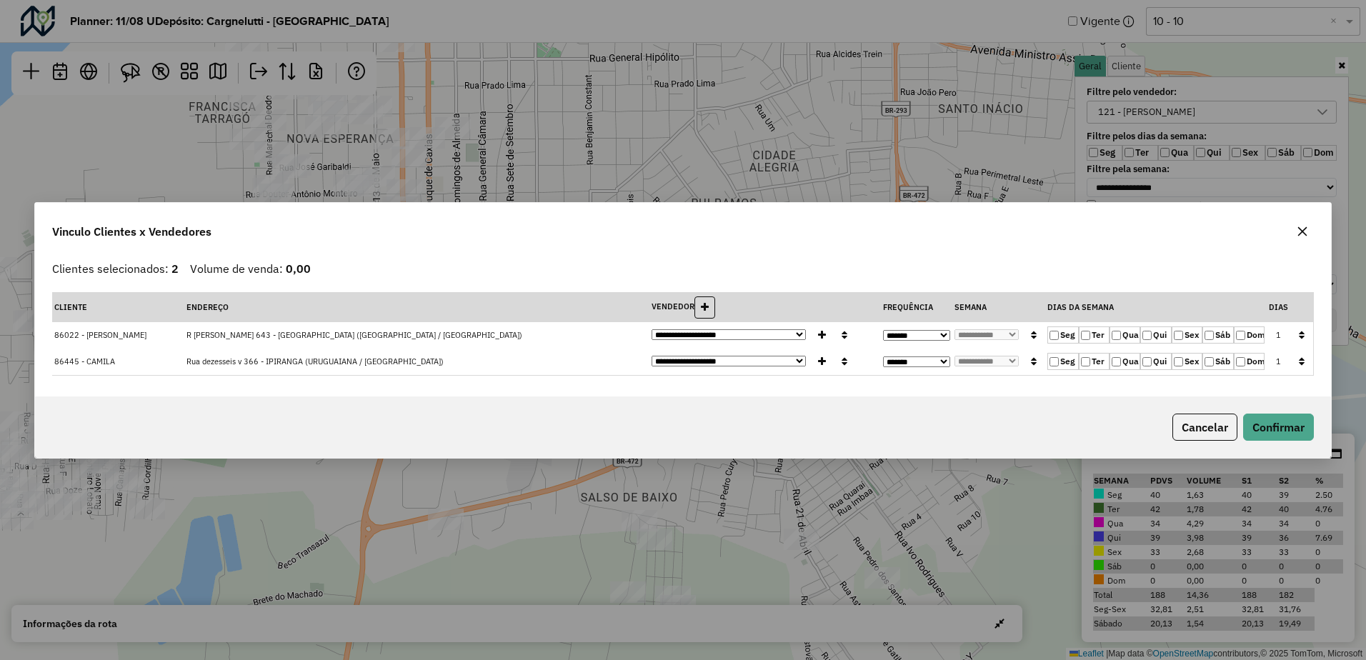
click at [1305, 331] on button "button" at bounding box center [1301, 335] width 19 height 22
click at [1284, 431] on button "Confirmar" at bounding box center [1278, 427] width 71 height 27
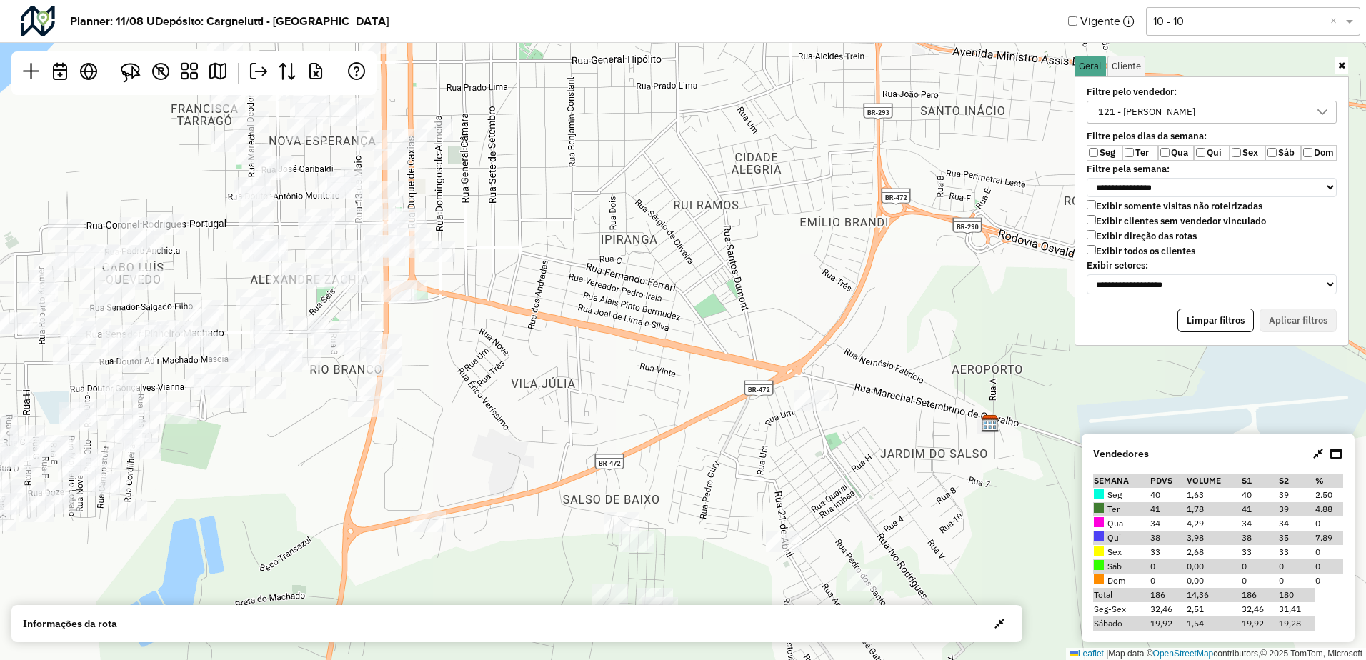
click at [1148, 109] on div "121 - [PERSON_NAME]" at bounding box center [1146, 111] width 107 height 21
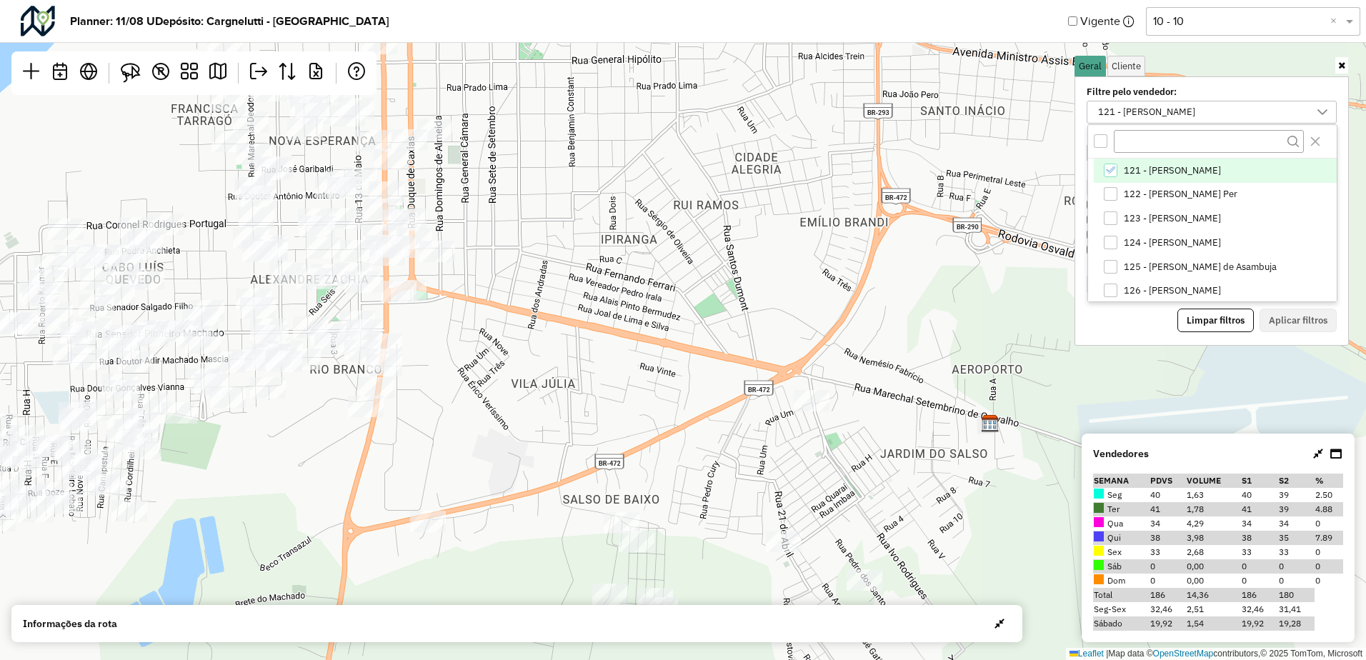
click at [1155, 174] on span "121 - [PERSON_NAME]" at bounding box center [1171, 170] width 97 height 11
click at [1156, 220] on span "123 - [PERSON_NAME]" at bounding box center [1171, 218] width 97 height 11
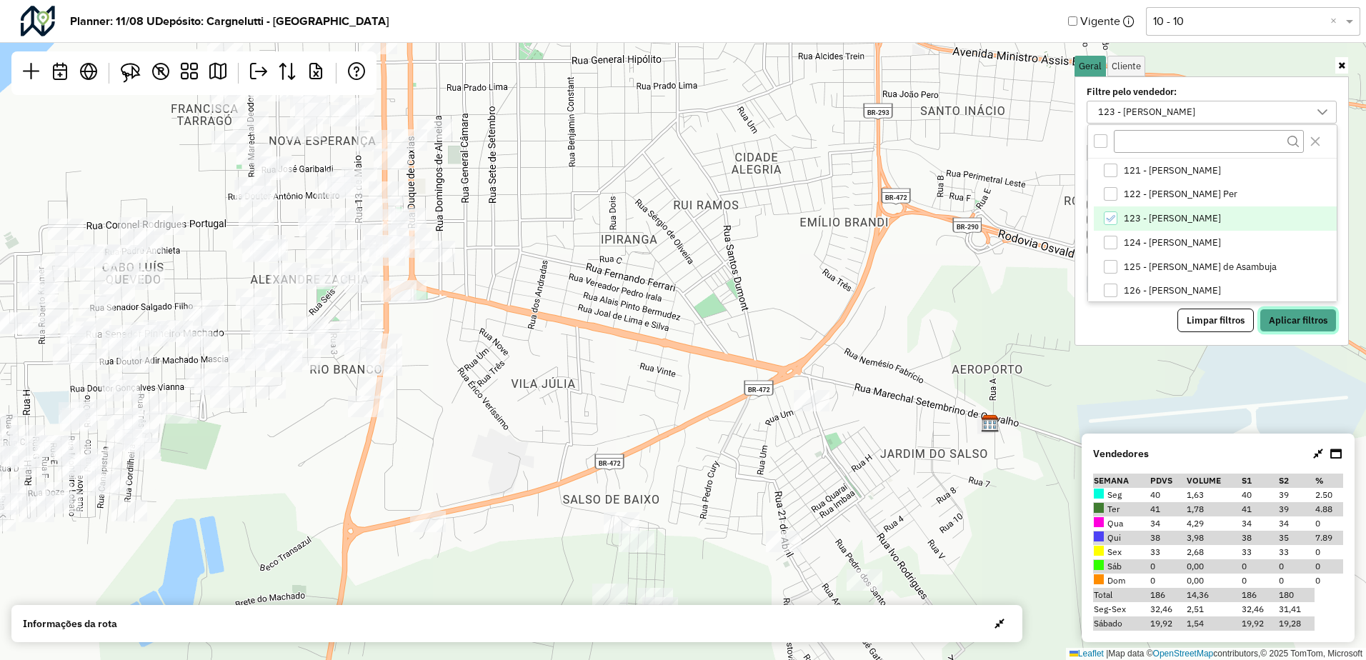
click at [1283, 322] on button "Aplicar filtros" at bounding box center [1297, 321] width 77 height 24
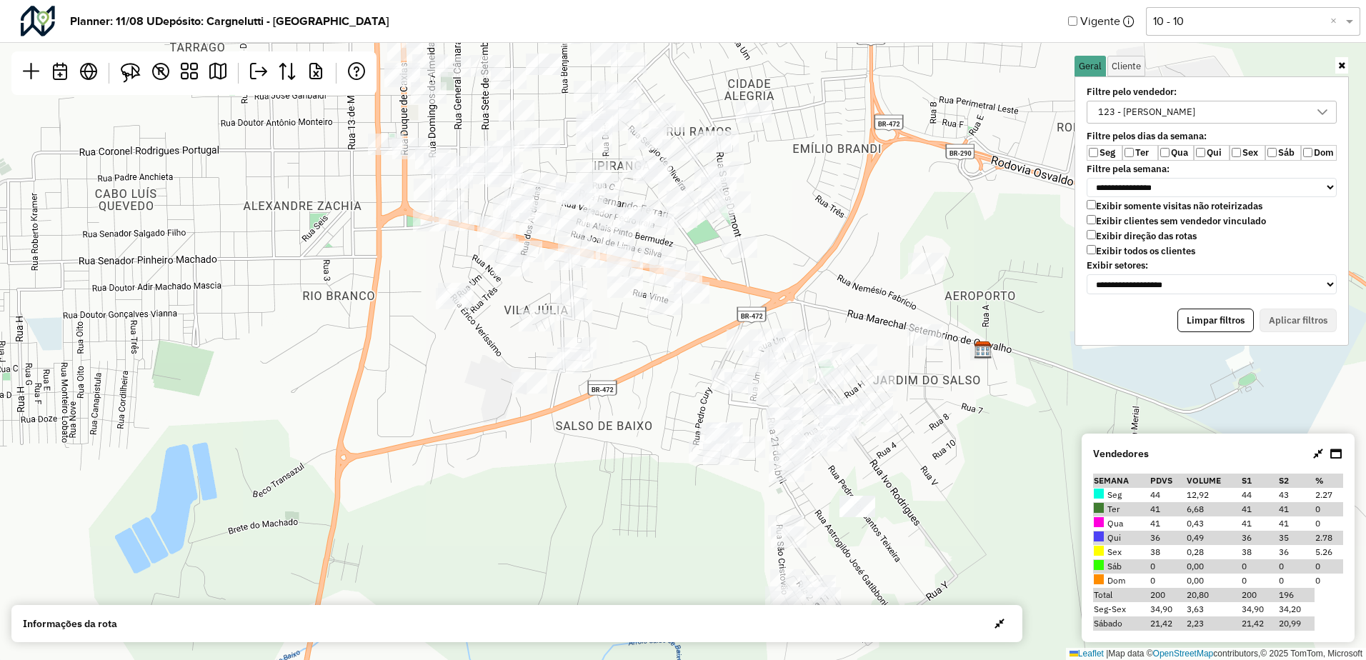
drag, startPoint x: 965, startPoint y: 504, endPoint x: 948, endPoint y: 389, distance: 116.3
click at [948, 394] on div "Leaflet | Map data © OpenStreetMap contributors,© 2025 TomTom, Microsoft" at bounding box center [683, 330] width 1366 height 660
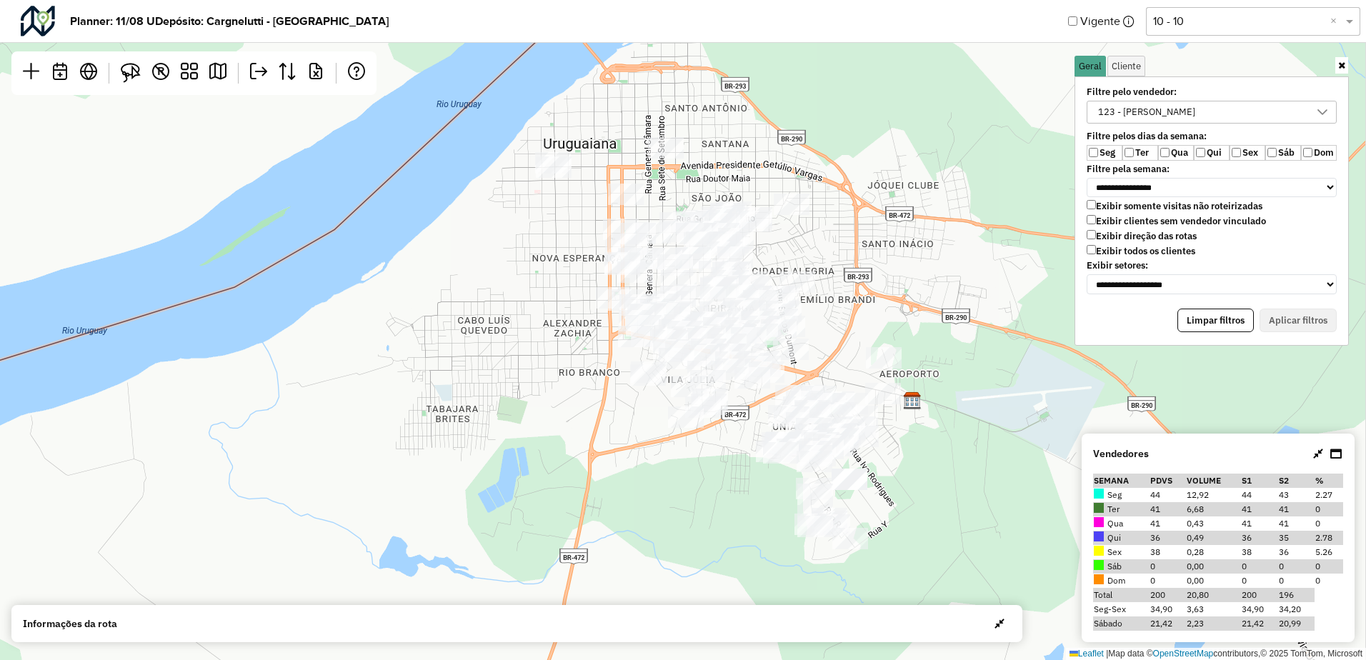
drag, startPoint x: 957, startPoint y: 471, endPoint x: 948, endPoint y: 478, distance: 11.7
click at [948, 478] on div "Leaflet | Map data © OpenStreetMap contributors,© 2025 TomTom, Microsoft" at bounding box center [683, 330] width 1366 height 660
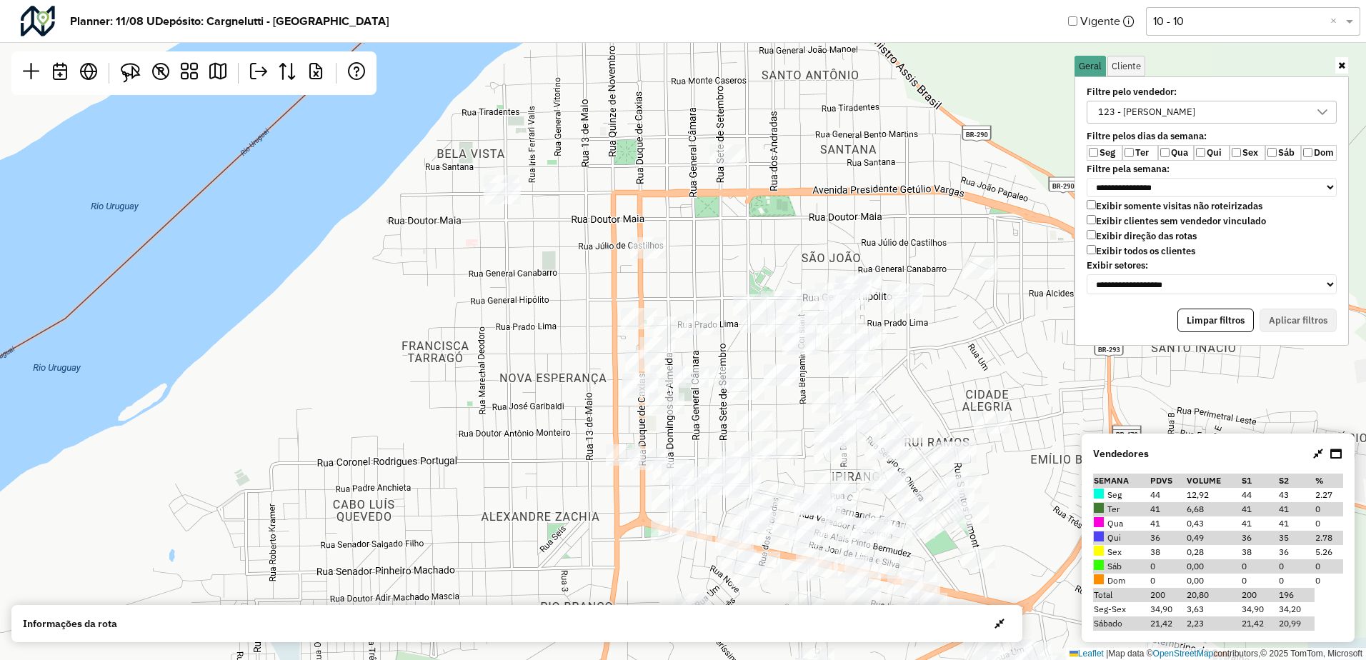
drag, startPoint x: 589, startPoint y: 179, endPoint x: 598, endPoint y: 191, distance: 14.9
click at [594, 191] on div "Leaflet | Map data © OpenStreetMap contributors,© 2025 TomTom, Microsoft" at bounding box center [683, 330] width 1366 height 660
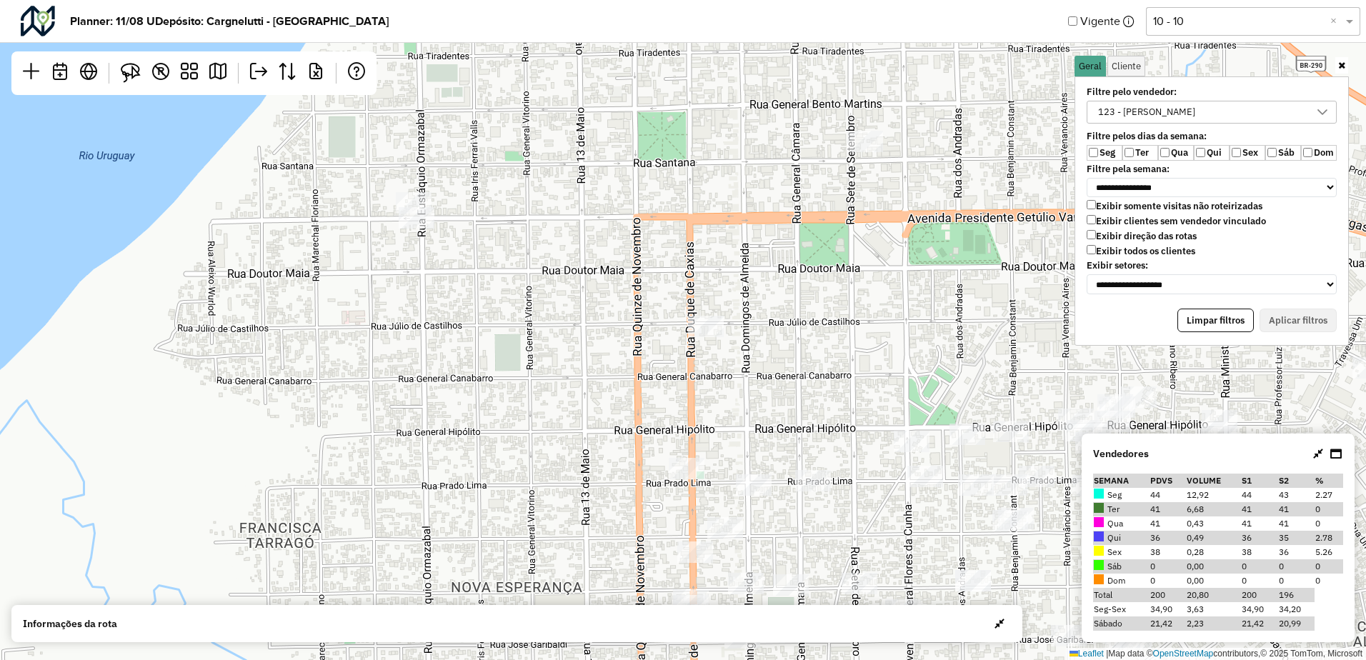
drag, startPoint x: 620, startPoint y: 230, endPoint x: 620, endPoint y: 238, distance: 7.9
click at [620, 238] on div "Leaflet | Map data © OpenStreetMap contributors,© 2025 TomTom, Microsoft" at bounding box center [683, 330] width 1366 height 660
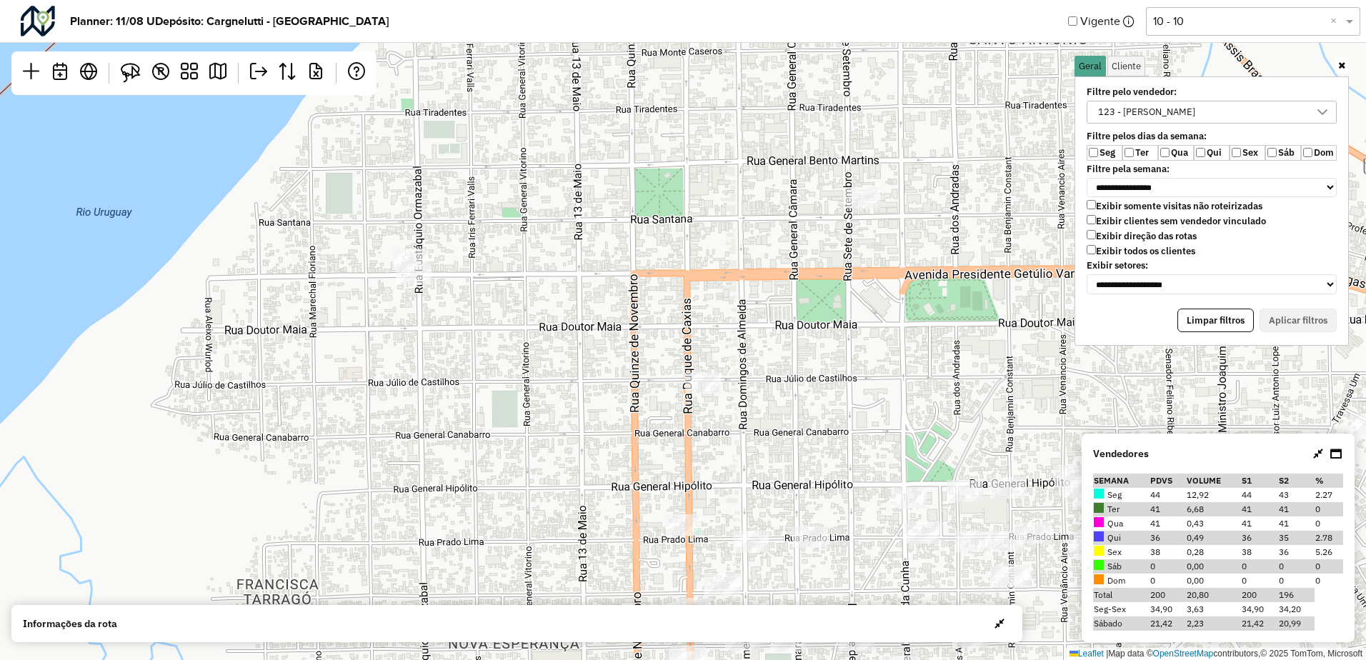
click at [1136, 111] on div "123 - [PERSON_NAME]" at bounding box center [1146, 111] width 107 height 21
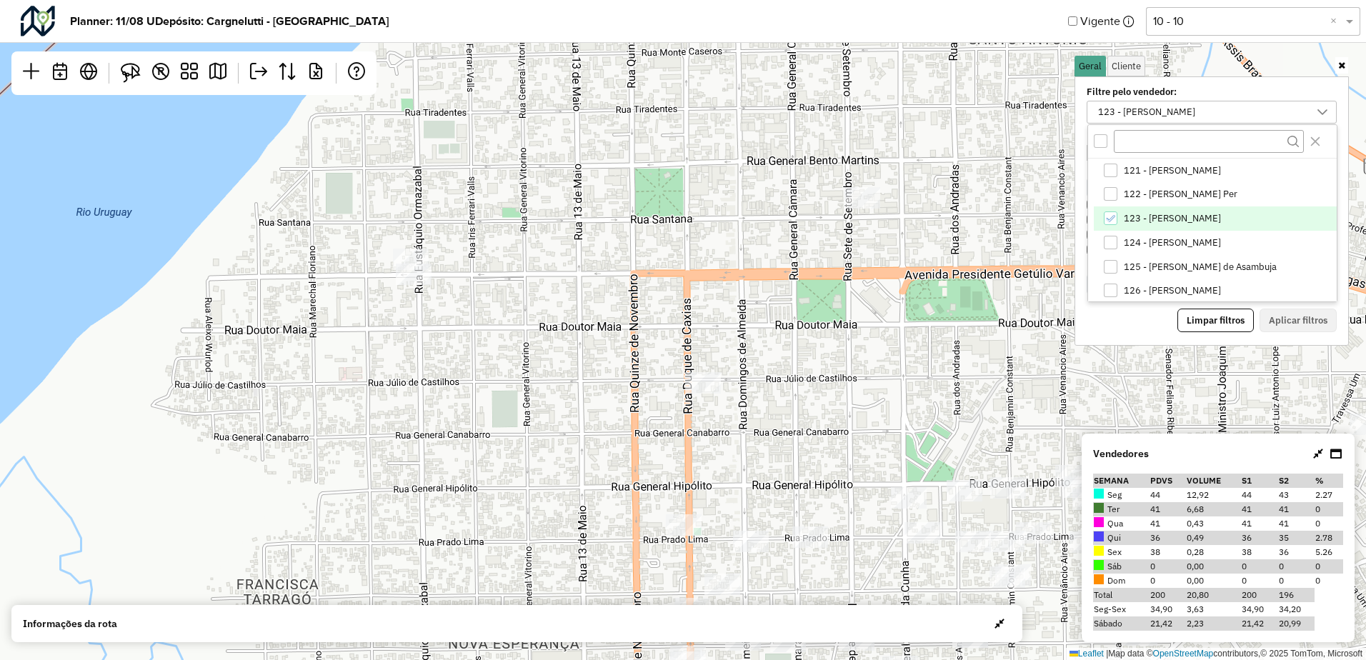
click at [1134, 229] on li "123 - [PERSON_NAME]" at bounding box center [1214, 218] width 243 height 24
click at [1150, 245] on span "124 - [PERSON_NAME]" at bounding box center [1171, 242] width 97 height 11
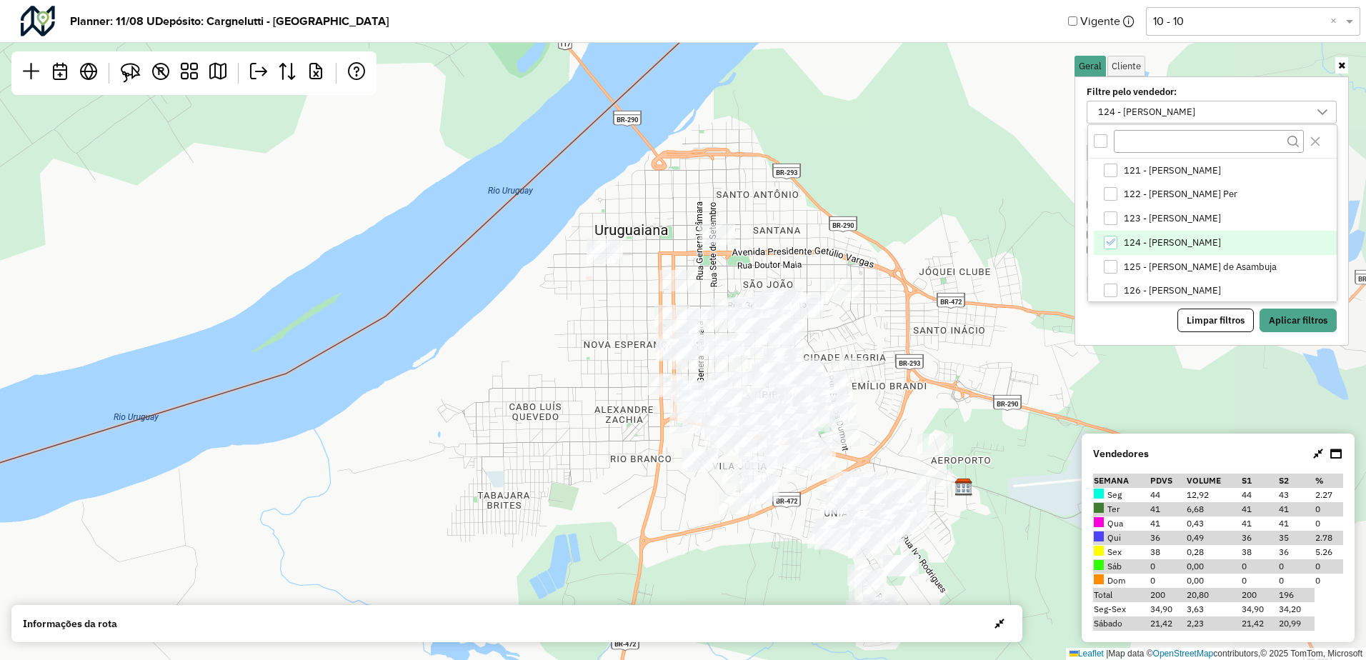
drag, startPoint x: 871, startPoint y: 366, endPoint x: 697, endPoint y: 269, distance: 198.9
click at [698, 269] on div "Leaflet | Map data © OpenStreetMap contributors,© 2025 TomTom, Microsoft" at bounding box center [683, 330] width 1366 height 660
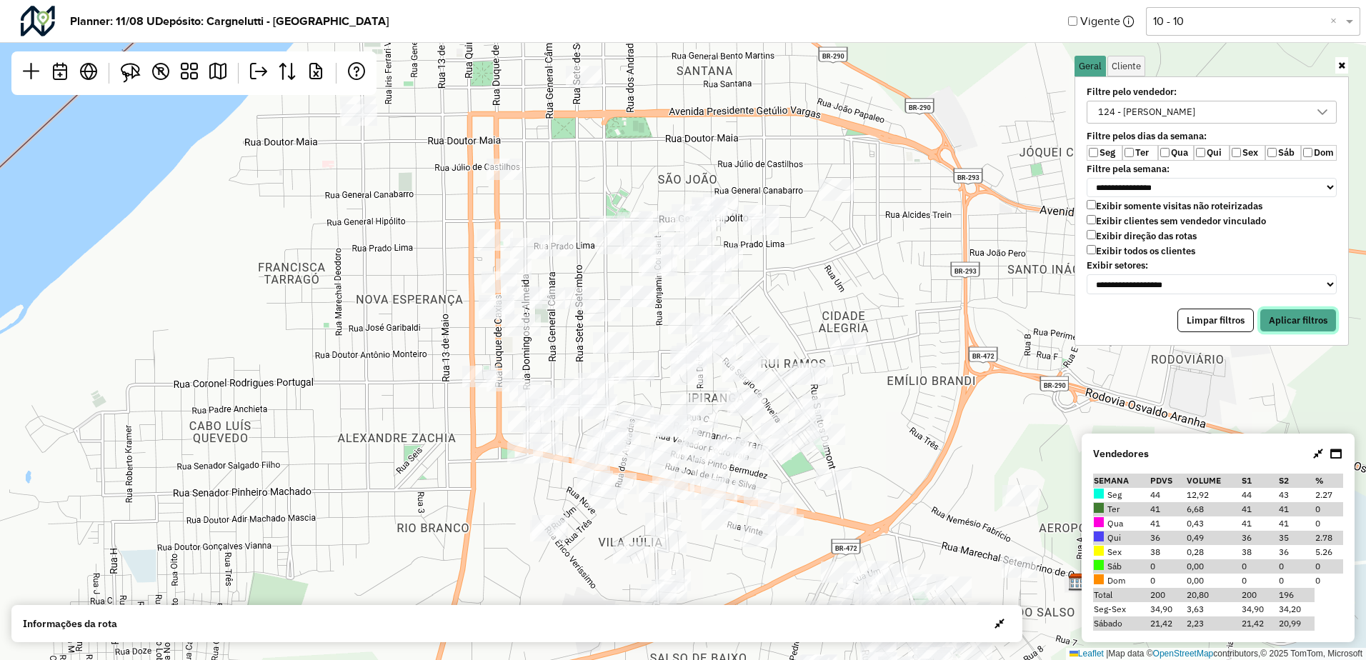
drag, startPoint x: 1276, startPoint y: 322, endPoint x: 1177, endPoint y: 293, distance: 103.5
click at [1277, 322] on button "Aplicar filtros" at bounding box center [1297, 321] width 77 height 24
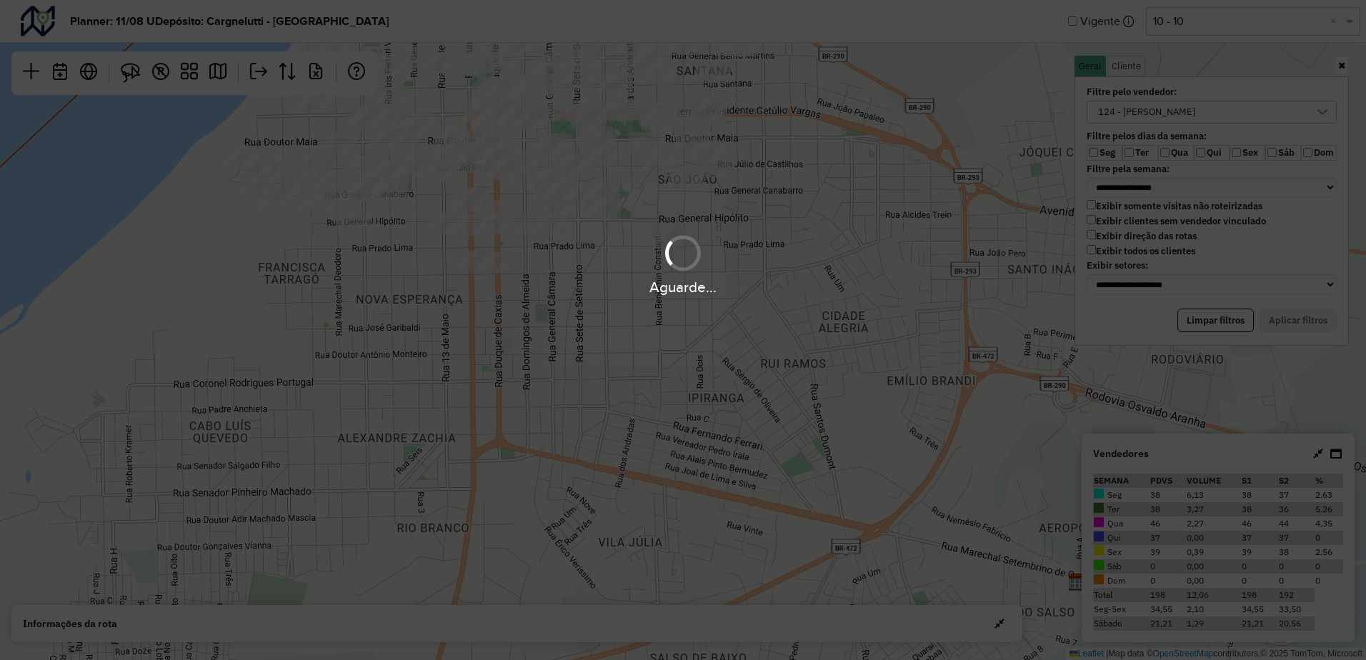
drag, startPoint x: 599, startPoint y: 266, endPoint x: 628, endPoint y: 291, distance: 38.0
click at [636, 296] on div "Aguarde..." at bounding box center [683, 264] width 1366 height 68
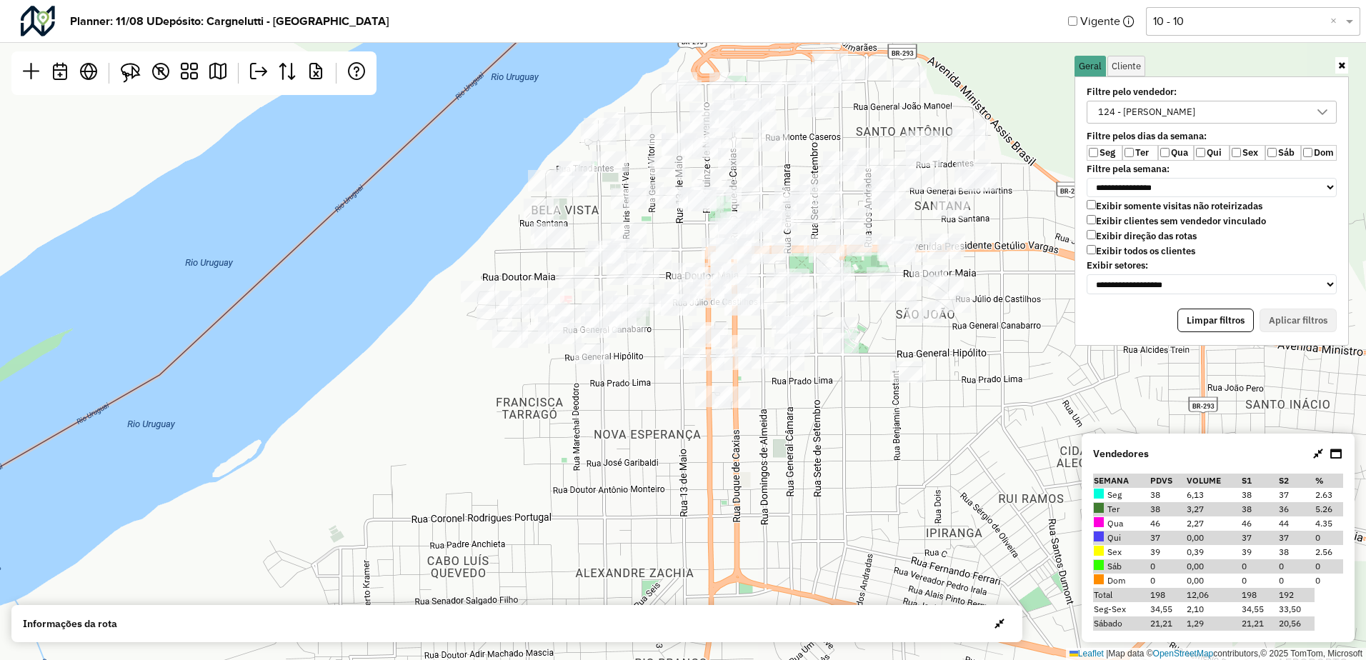
drag, startPoint x: 595, startPoint y: 280, endPoint x: 833, endPoint y: 415, distance: 273.5
click at [833, 415] on div "Leaflet | Map data © OpenStreetMap contributors,© 2025 TomTom, Microsoft" at bounding box center [683, 330] width 1366 height 660
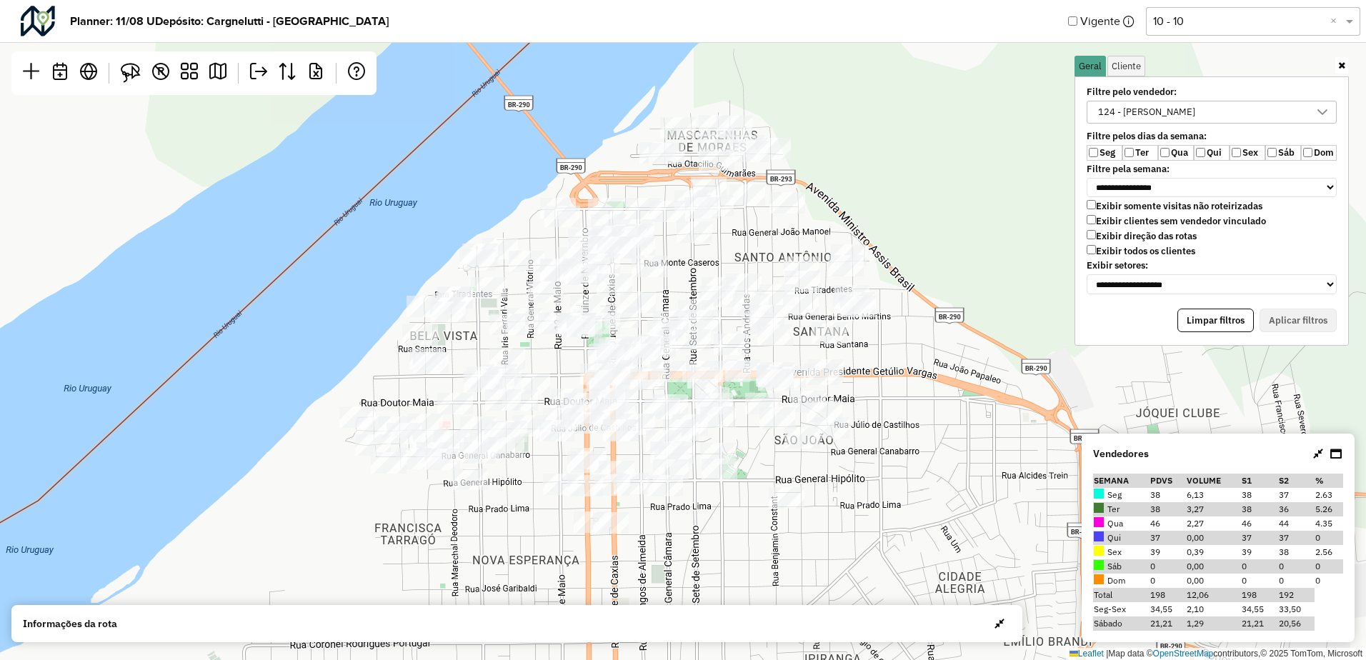
drag, startPoint x: 811, startPoint y: 397, endPoint x: 684, endPoint y: 521, distance: 177.3
click at [684, 521] on div "Leaflet | Map data © OpenStreetMap contributors,© 2025 TomTom, Microsoft" at bounding box center [683, 330] width 1366 height 660
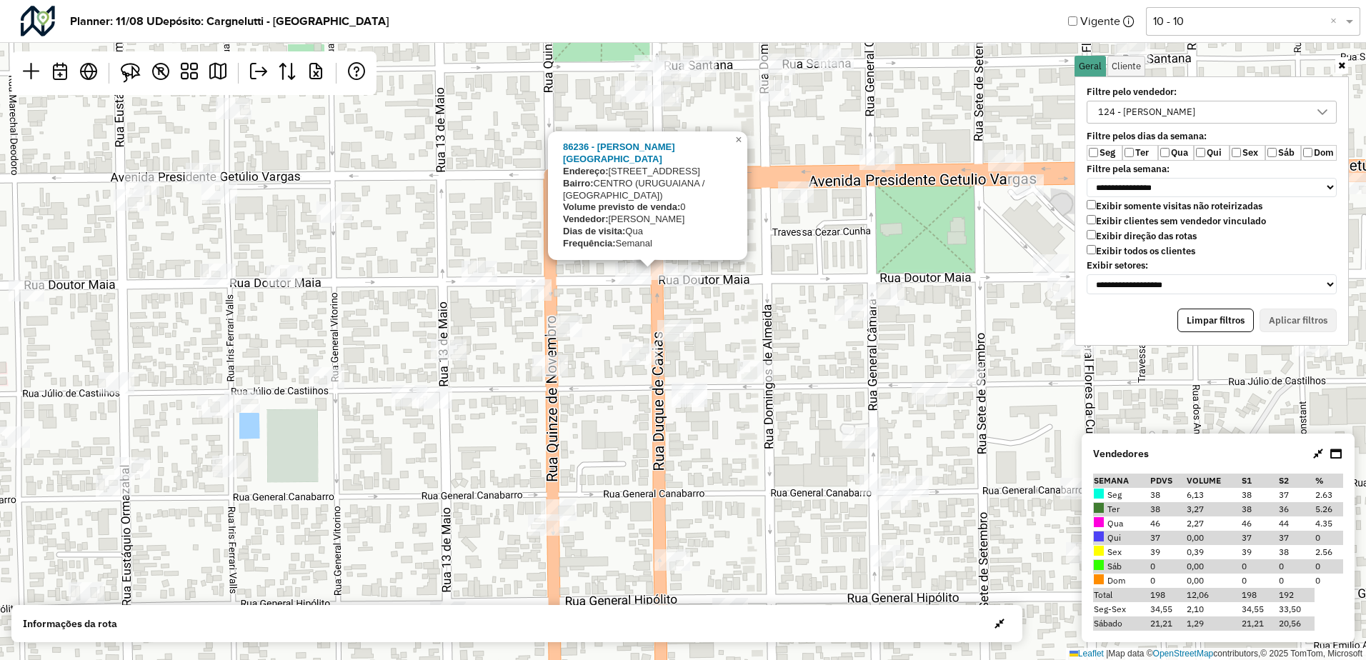
click at [806, 266] on div "86236 - [PERSON_NAME] LAGAGGIO Endereço: [STREET_ADDRESS] Bairro: [GEOGRAPHIC_D…" at bounding box center [683, 330] width 1366 height 660
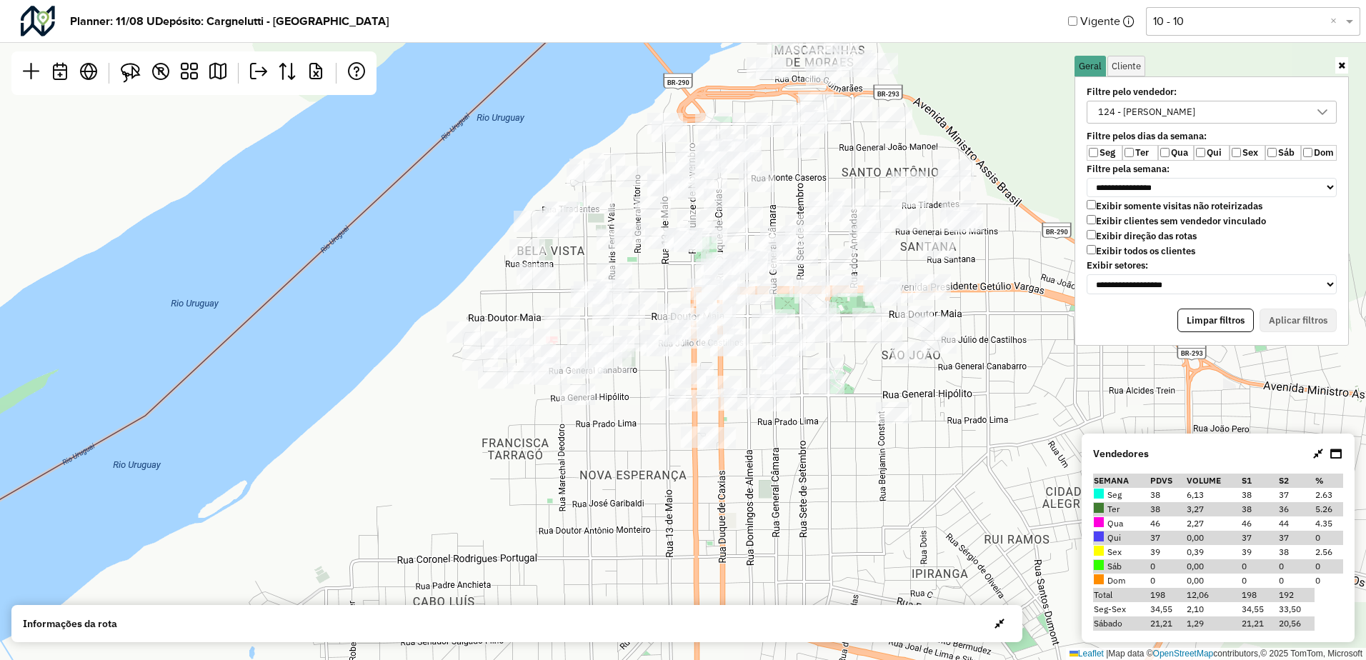
drag, startPoint x: 834, startPoint y: 394, endPoint x: 808, endPoint y: 437, distance: 51.0
click at [808, 436] on div "Leaflet | Map data © OpenStreetMap contributors,© 2025 TomTom, Microsoft" at bounding box center [683, 330] width 1366 height 660
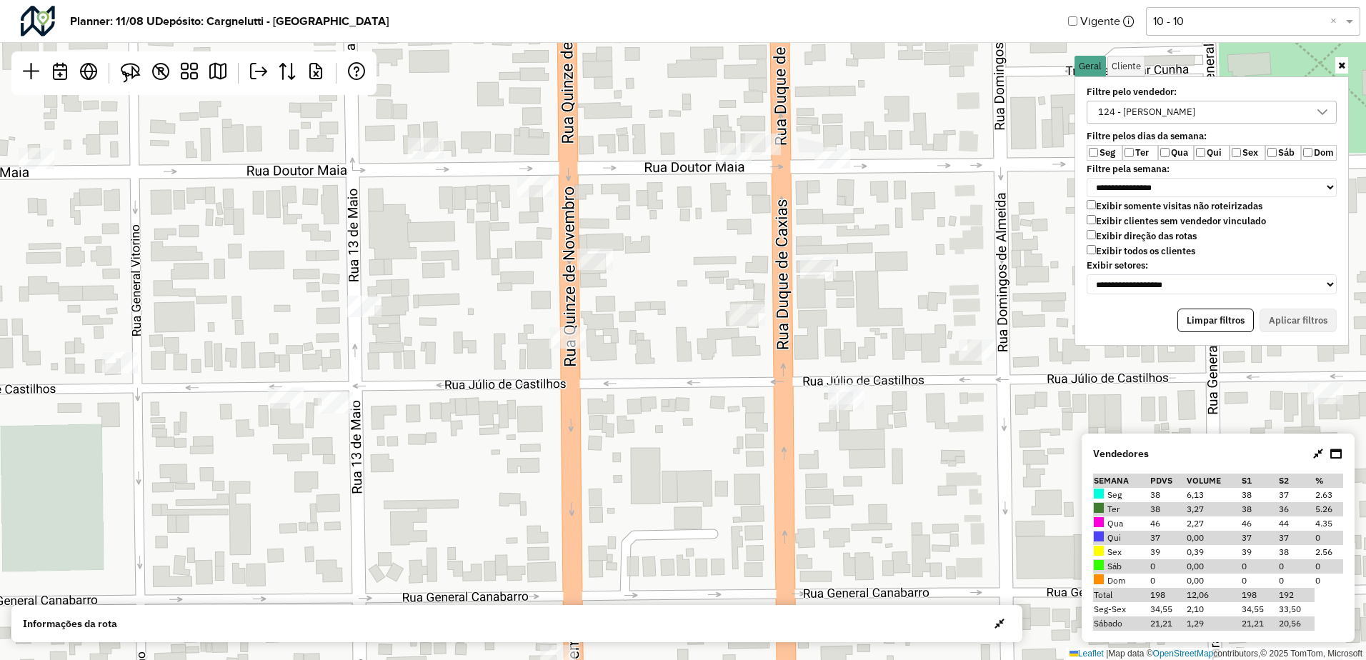
drag, startPoint x: 747, startPoint y: 209, endPoint x: 746, endPoint y: 238, distance: 29.3
click at [746, 238] on div "Leaflet | Map data © OpenStreetMap contributors,© 2025 TomTom, Microsoft" at bounding box center [683, 330] width 1366 height 660
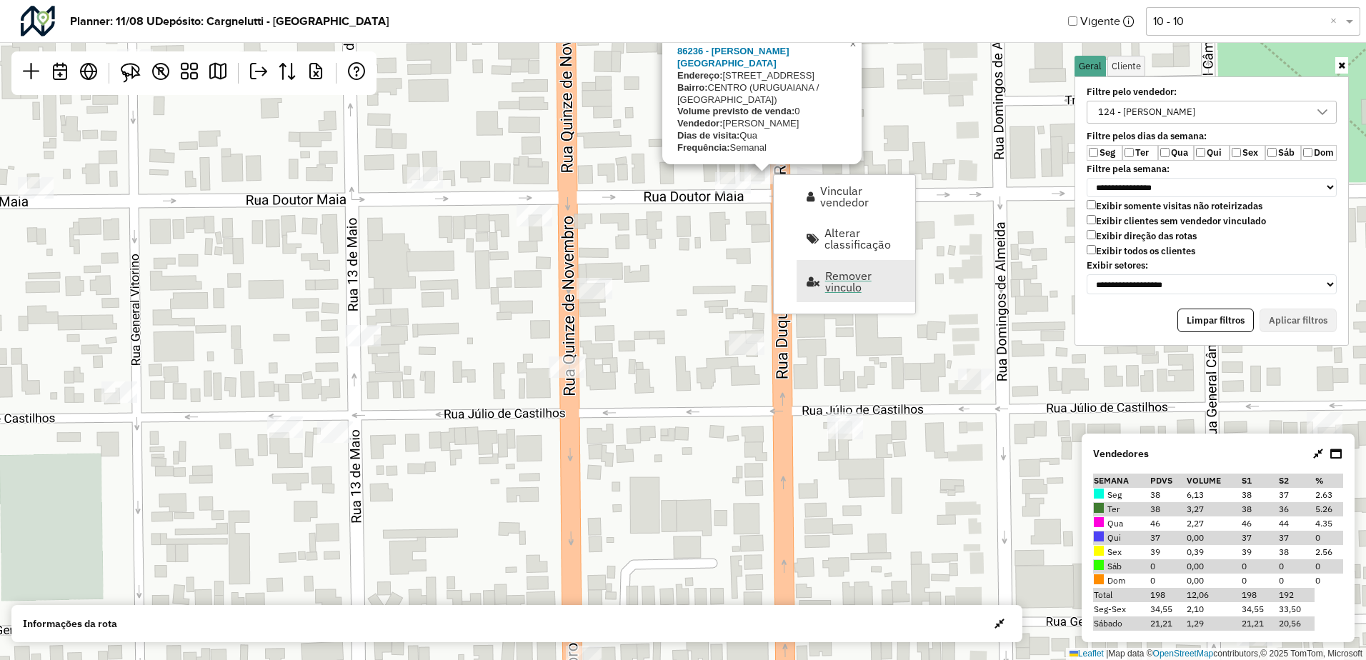
click at [857, 277] on span "Remover vinculo" at bounding box center [865, 281] width 81 height 23
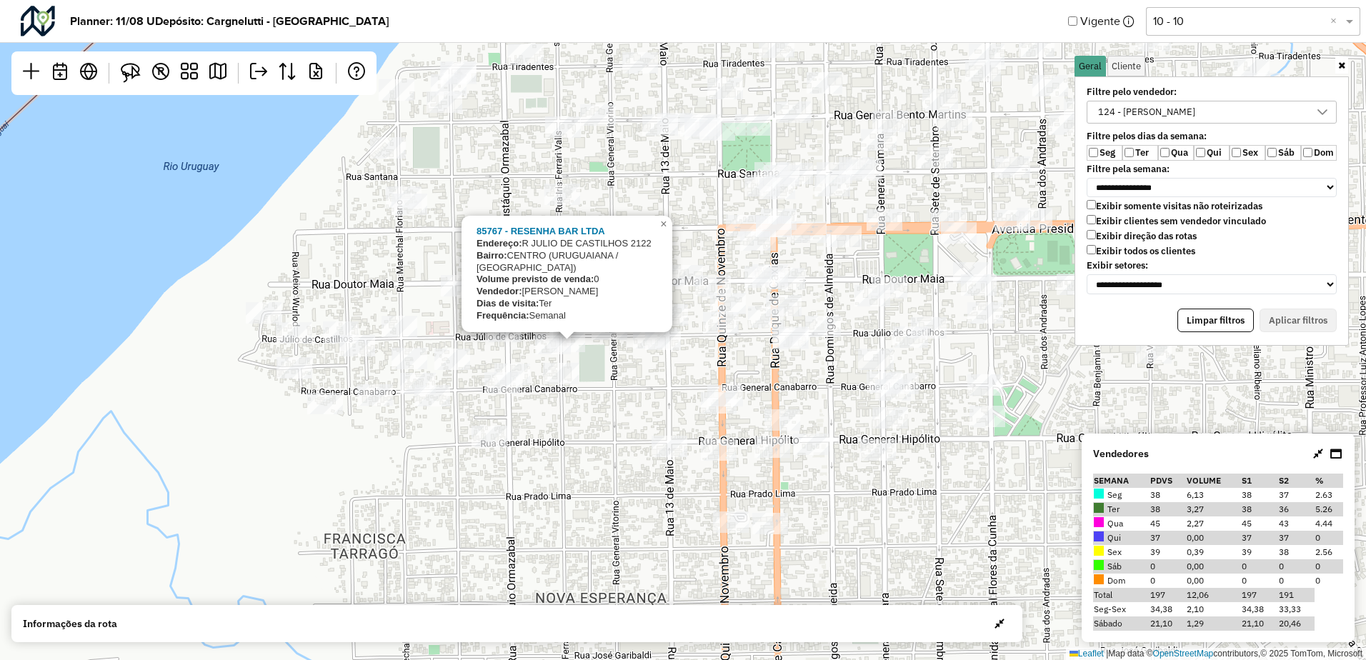
drag, startPoint x: 591, startPoint y: 378, endPoint x: 613, endPoint y: 386, distance: 23.7
click at [610, 386] on div "85767 - RESENHA BAR LTDA Endereço: [STREET_ADDRESS]) Volume previsto de venda: …" at bounding box center [683, 330] width 1366 height 660
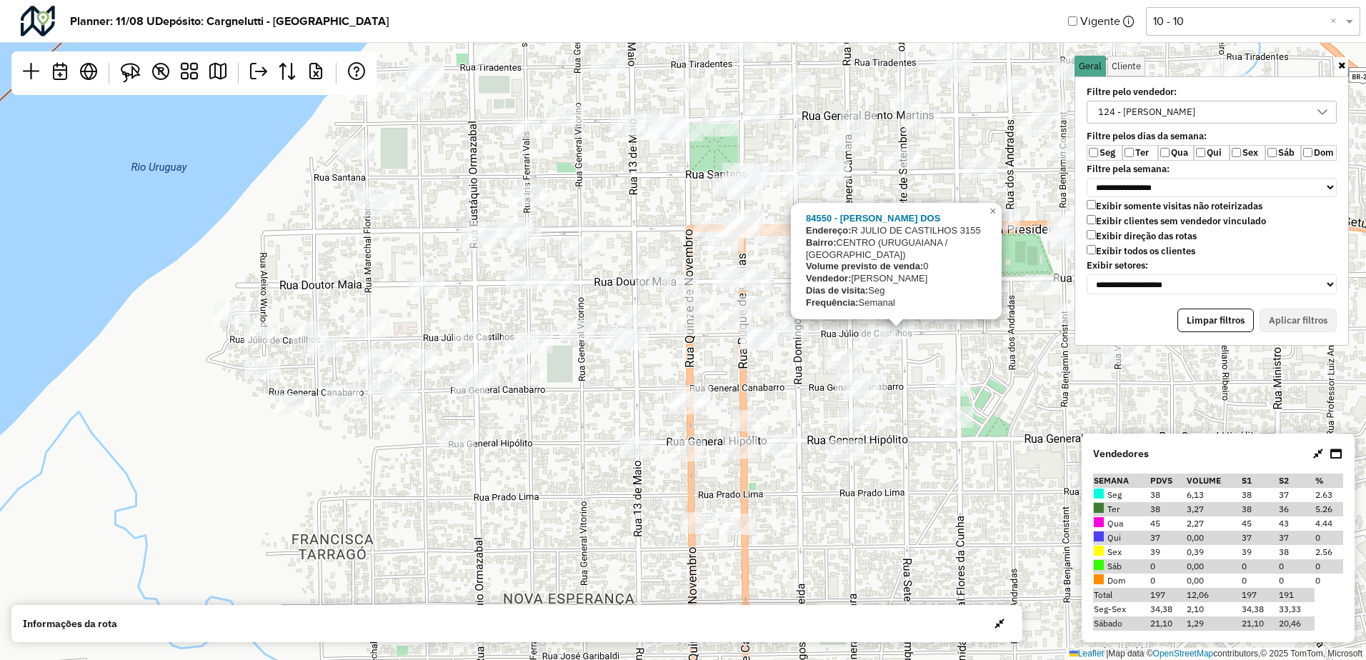
drag, startPoint x: 910, startPoint y: 375, endPoint x: 878, endPoint y: 370, distance: 32.5
click at [880, 371] on div "84550 - [PERSON_NAME] DOS Endereço: [STREET_ADDRESS]) Volume previsto de venda:…" at bounding box center [683, 330] width 1366 height 660
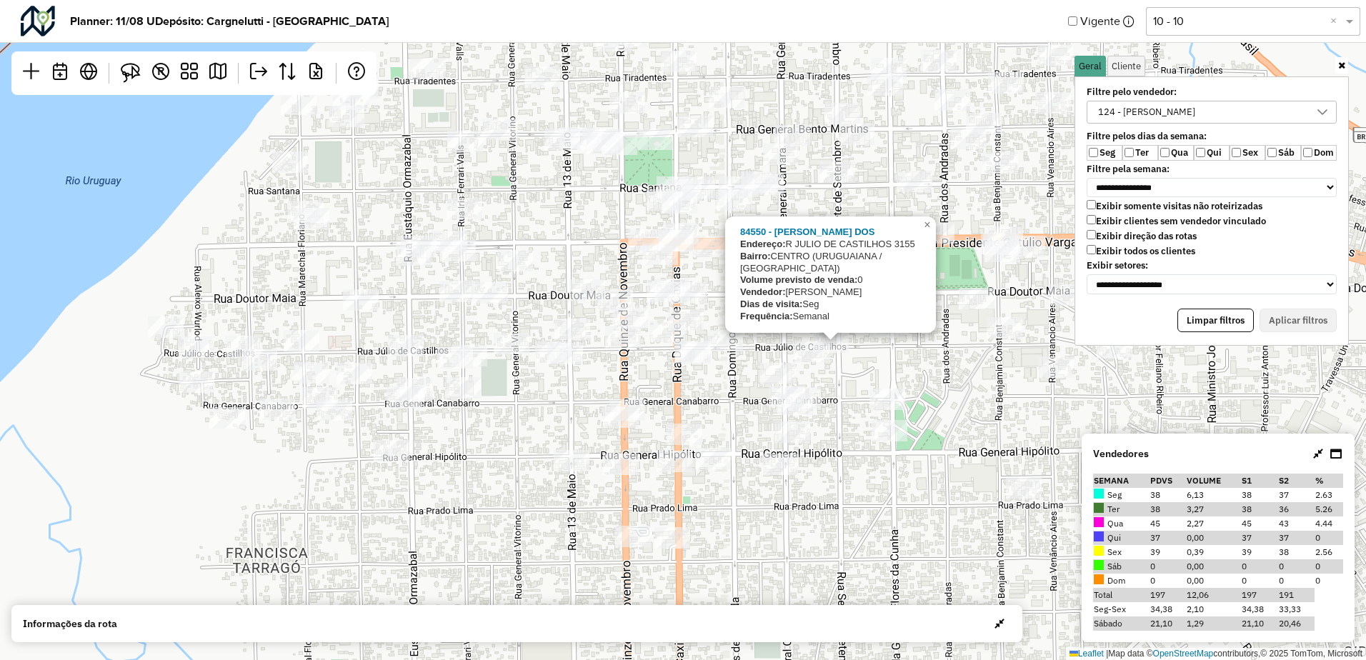
drag, startPoint x: 894, startPoint y: 366, endPoint x: 833, endPoint y: 381, distance: 62.5
click at [833, 381] on div "84550 - [PERSON_NAME] DOS Endereço: [STREET_ADDRESS]) Volume previsto de venda:…" at bounding box center [683, 330] width 1366 height 660
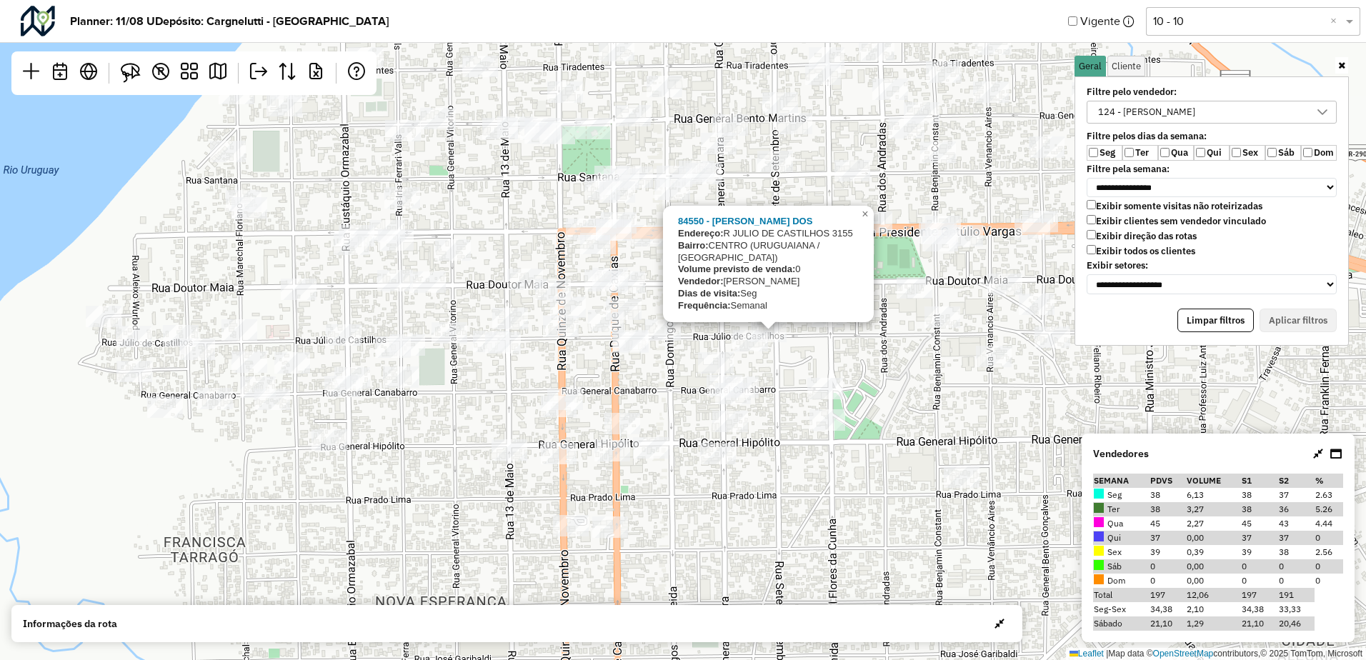
drag, startPoint x: 955, startPoint y: 358, endPoint x: 893, endPoint y: 347, distance: 63.1
click at [893, 347] on div "84550 - [PERSON_NAME] DOS Endereço: [STREET_ADDRESS]) Volume previsto de venda:…" at bounding box center [683, 330] width 1366 height 660
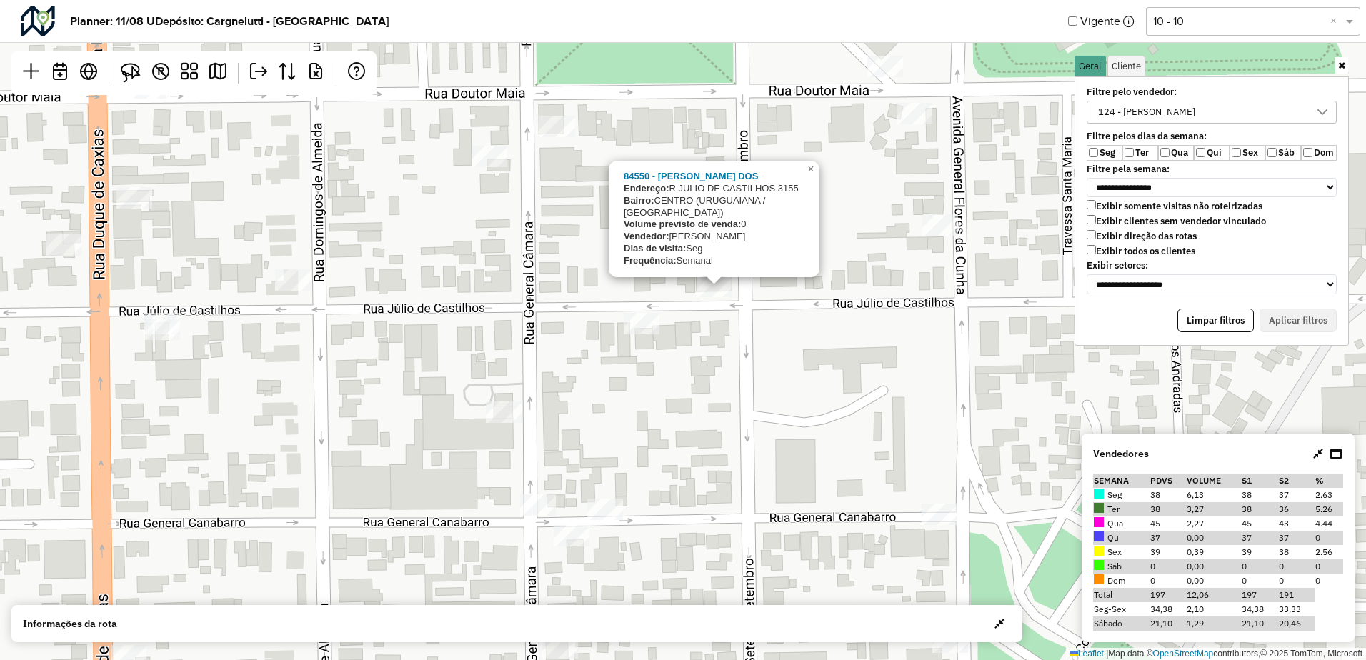
drag, startPoint x: 801, startPoint y: 319, endPoint x: 793, endPoint y: 364, distance: 45.8
click at [793, 364] on div "84550 - [PERSON_NAME] DOS Endereço: [STREET_ADDRESS]) Volume previsto de venda:…" at bounding box center [683, 330] width 1366 height 660
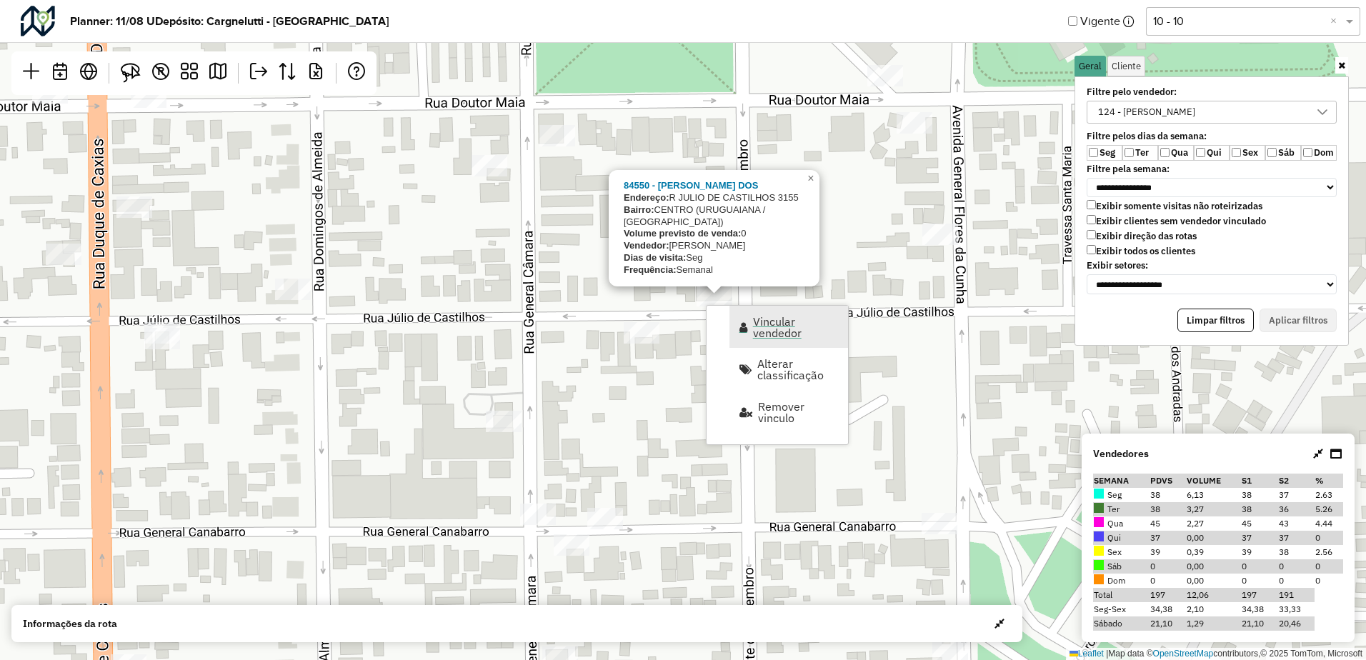
click at [773, 342] on link "Vincular vendedor" at bounding box center [788, 327] width 119 height 42
select select "*******"
select select "*"
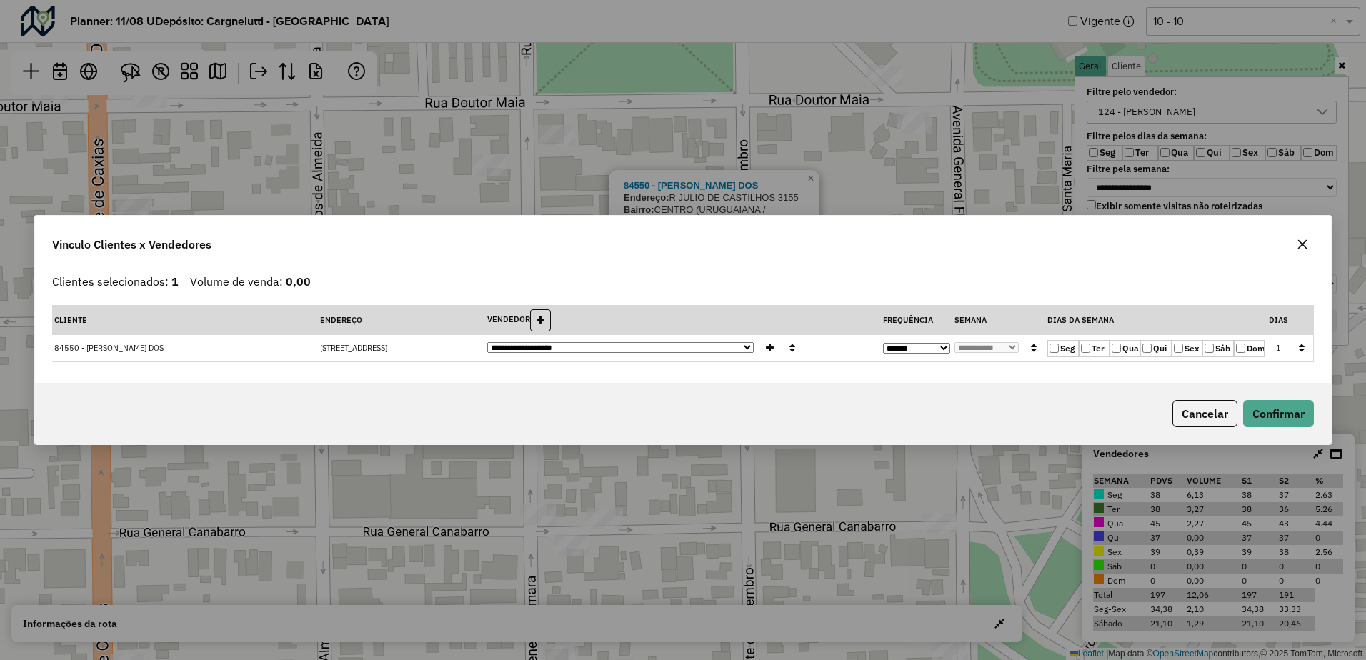
click at [1057, 353] on label "Seg" at bounding box center [1062, 348] width 31 height 17
click at [1091, 344] on label "Ter" at bounding box center [1093, 348] width 31 height 17
click at [1262, 414] on button "Confirmar" at bounding box center [1278, 413] width 71 height 27
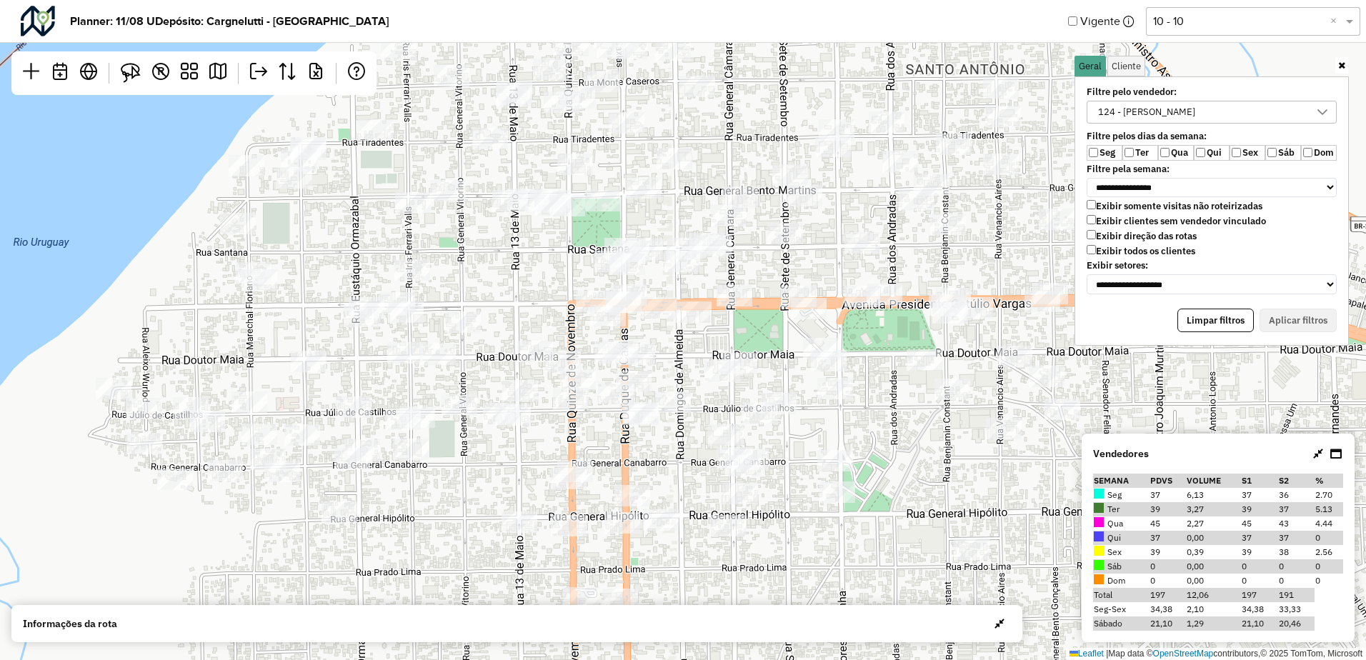
drag, startPoint x: 881, startPoint y: 420, endPoint x: 919, endPoint y: 486, distance: 76.4
click at [923, 489] on div "Leaflet | Map data © OpenStreetMap contributors,© 2025 TomTom, Microsoft" at bounding box center [683, 330] width 1366 height 660
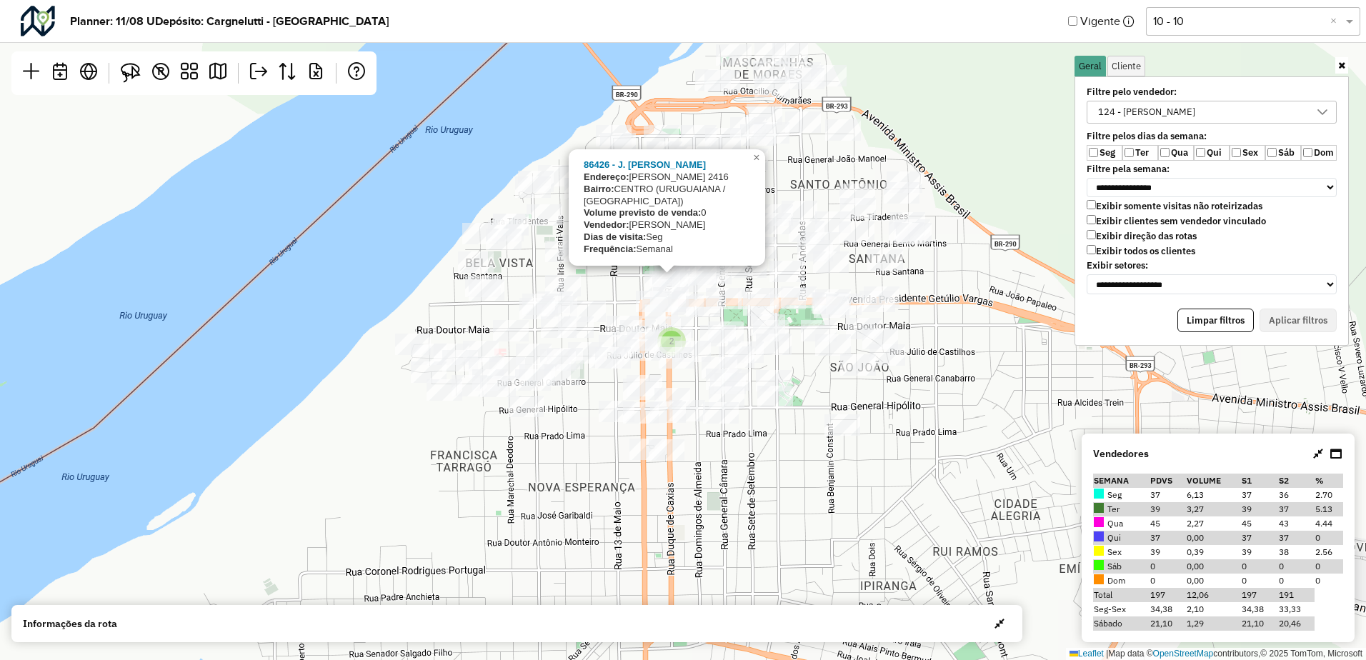
click at [806, 154] on div "2 86426 - J. [PERSON_NAME]: [PERSON_NAME] 2416 Bairro: [GEOGRAPHIC_DATA] (URUGU…" at bounding box center [683, 330] width 1366 height 660
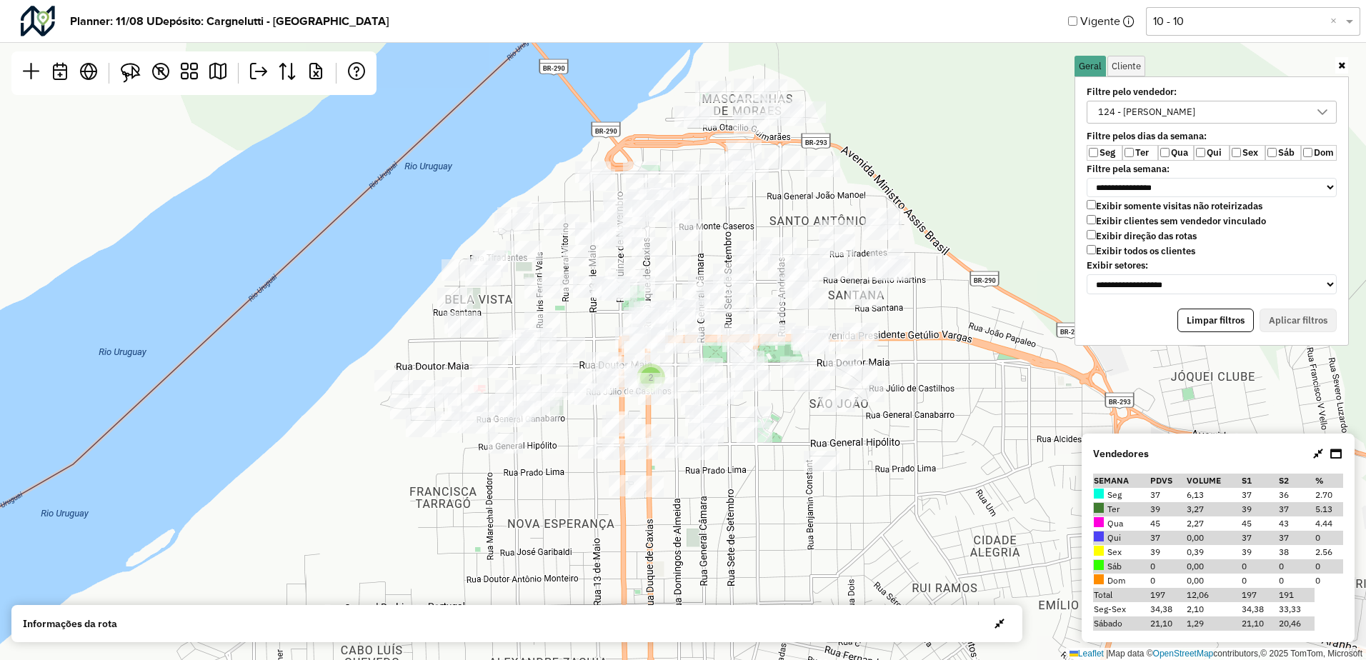
drag, startPoint x: 753, startPoint y: 180, endPoint x: 733, endPoint y: 217, distance: 42.5
click at [733, 217] on div "2 Leaflet | Map data © OpenStreetMap contributors,© 2025 TomTom, Microsoft" at bounding box center [683, 330] width 1366 height 660
click at [1127, 113] on div "124 - [PERSON_NAME]" at bounding box center [1146, 111] width 107 height 21
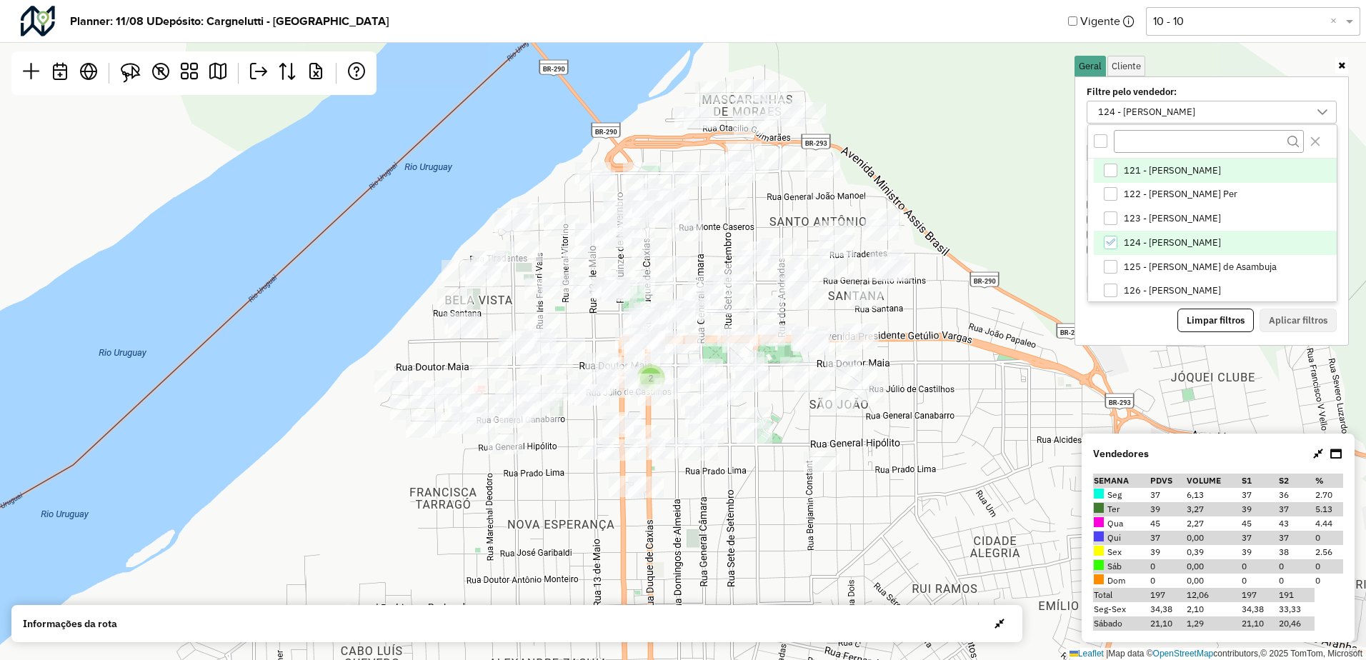
click at [1123, 171] on span "121 - [PERSON_NAME]" at bounding box center [1171, 170] width 97 height 11
click at [1146, 251] on li "124 - [PERSON_NAME]" at bounding box center [1214, 243] width 243 height 24
click at [1287, 324] on button "Aplicar filtros" at bounding box center [1297, 321] width 77 height 24
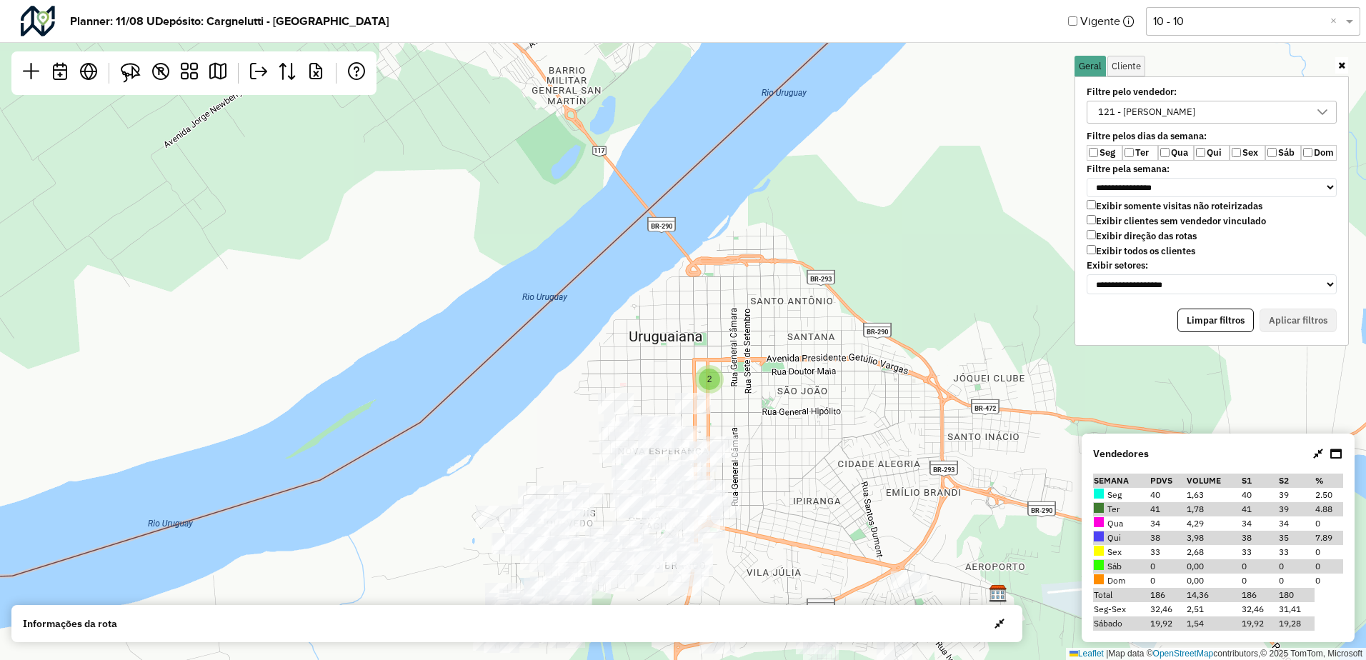
drag, startPoint x: 797, startPoint y: 428, endPoint x: 820, endPoint y: 304, distance: 126.4
click at [816, 314] on div "2 Leaflet | Map data © OpenStreetMap contributors,© 2025 TomTom, Microsoft" at bounding box center [683, 330] width 1366 height 660
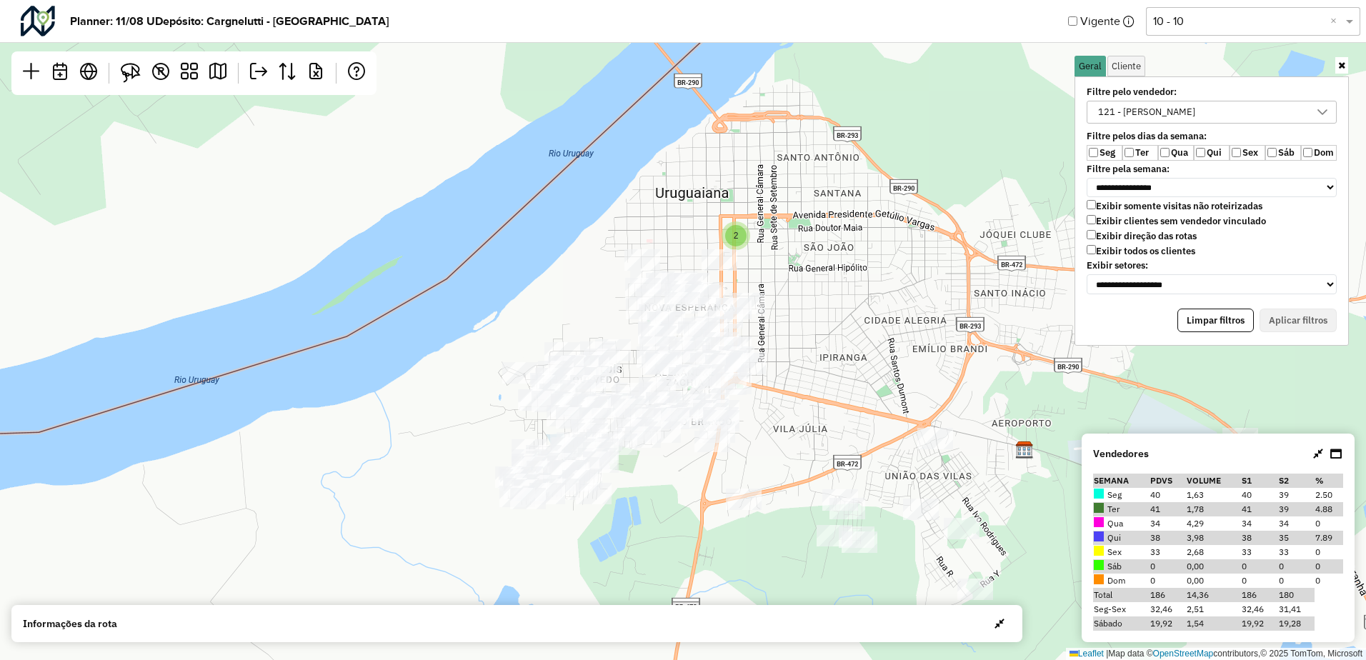
drag, startPoint x: 796, startPoint y: 416, endPoint x: 809, endPoint y: 334, distance: 83.1
click at [808, 339] on div "2 Leaflet | Map data © OpenStreetMap contributors,© 2025 TomTom, Microsoft" at bounding box center [683, 330] width 1366 height 660
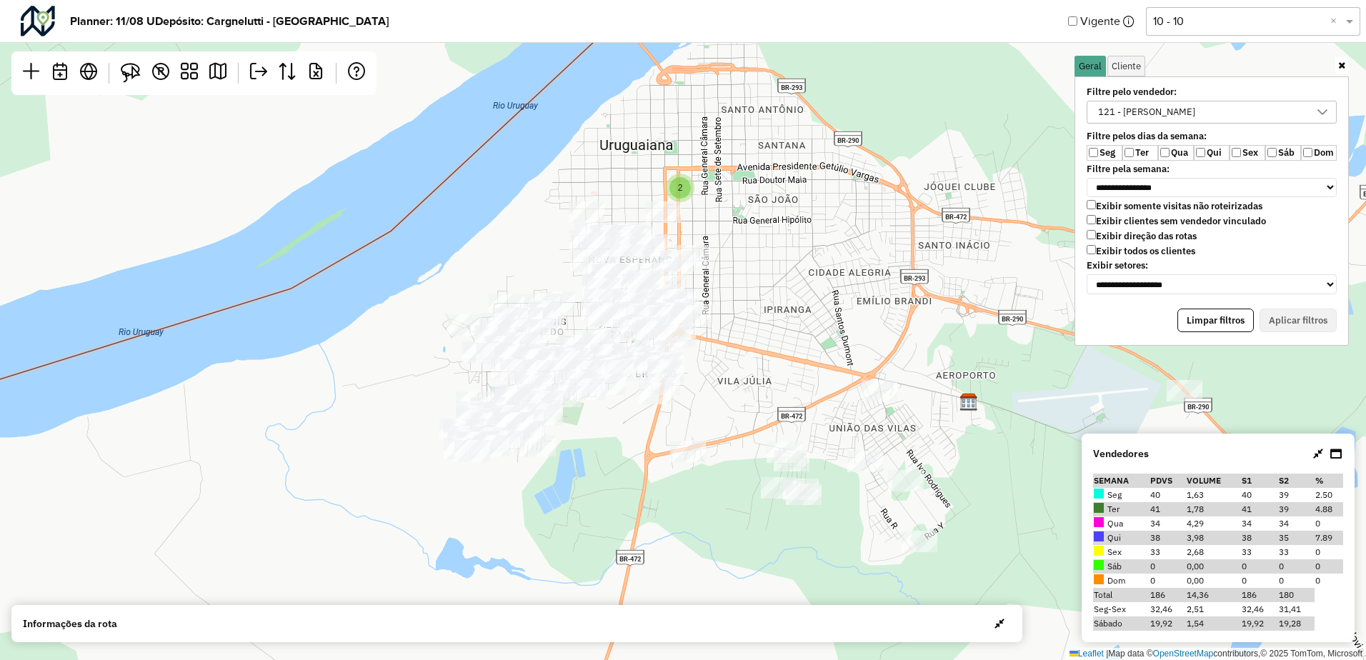
drag, startPoint x: 883, startPoint y: 306, endPoint x: 754, endPoint y: 326, distance: 130.8
click at [811, 344] on div "2 Leaflet | Map data © OpenStreetMap contributors,© 2025 TomTom, Microsoft" at bounding box center [683, 330] width 1366 height 660
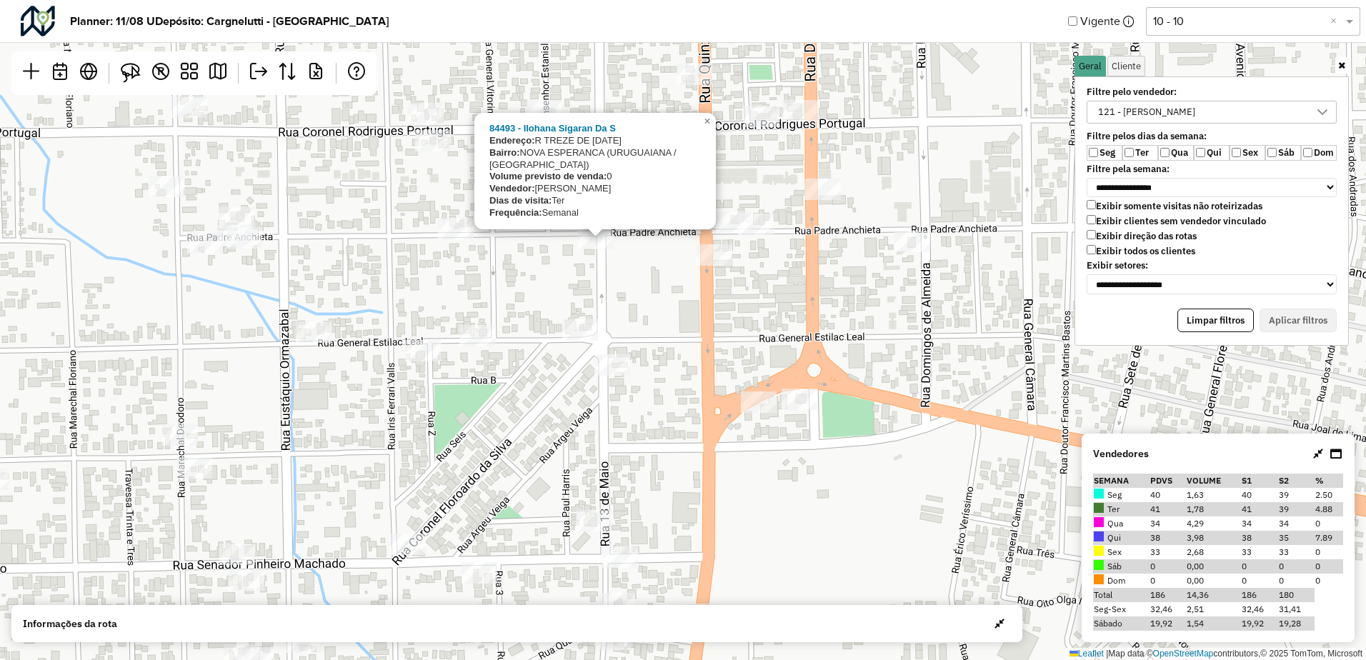
click at [643, 273] on div "84493 - [PERSON_NAME] Da S Endereço: R TREZE DE [DATE] Bairro: [GEOGRAPHIC_DATA…" at bounding box center [683, 330] width 1366 height 660
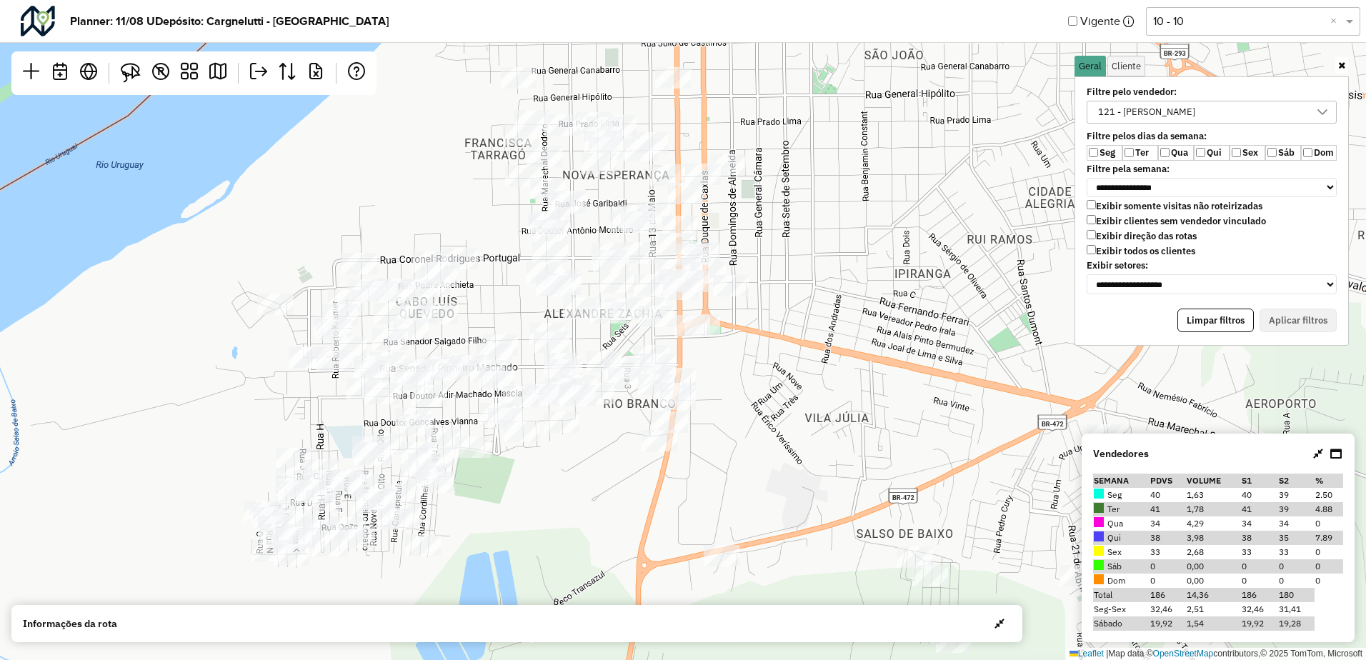
drag, startPoint x: 857, startPoint y: 202, endPoint x: 856, endPoint y: 221, distance: 18.6
click at [856, 221] on div "2 Leaflet | Map data © OpenStreetMap contributors,© 2025 TomTom, Microsoft" at bounding box center [683, 330] width 1366 height 660
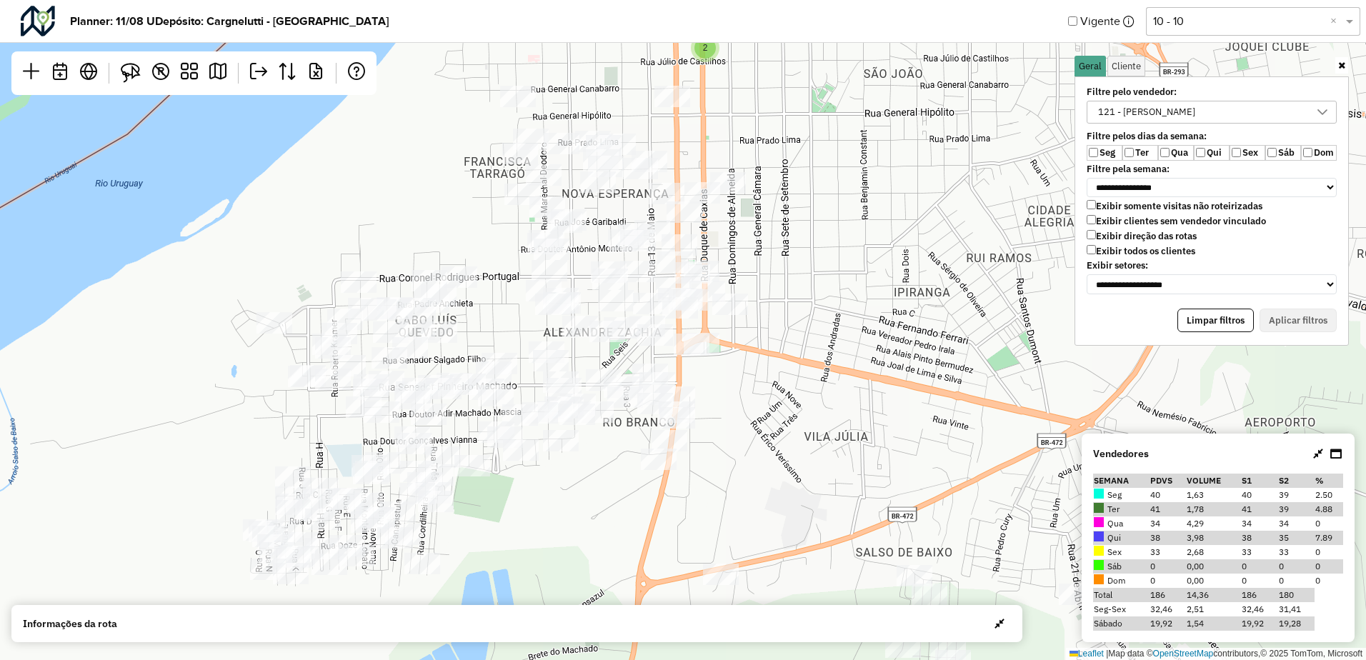
click at [1153, 111] on div "121 - [PERSON_NAME]" at bounding box center [1146, 111] width 107 height 21
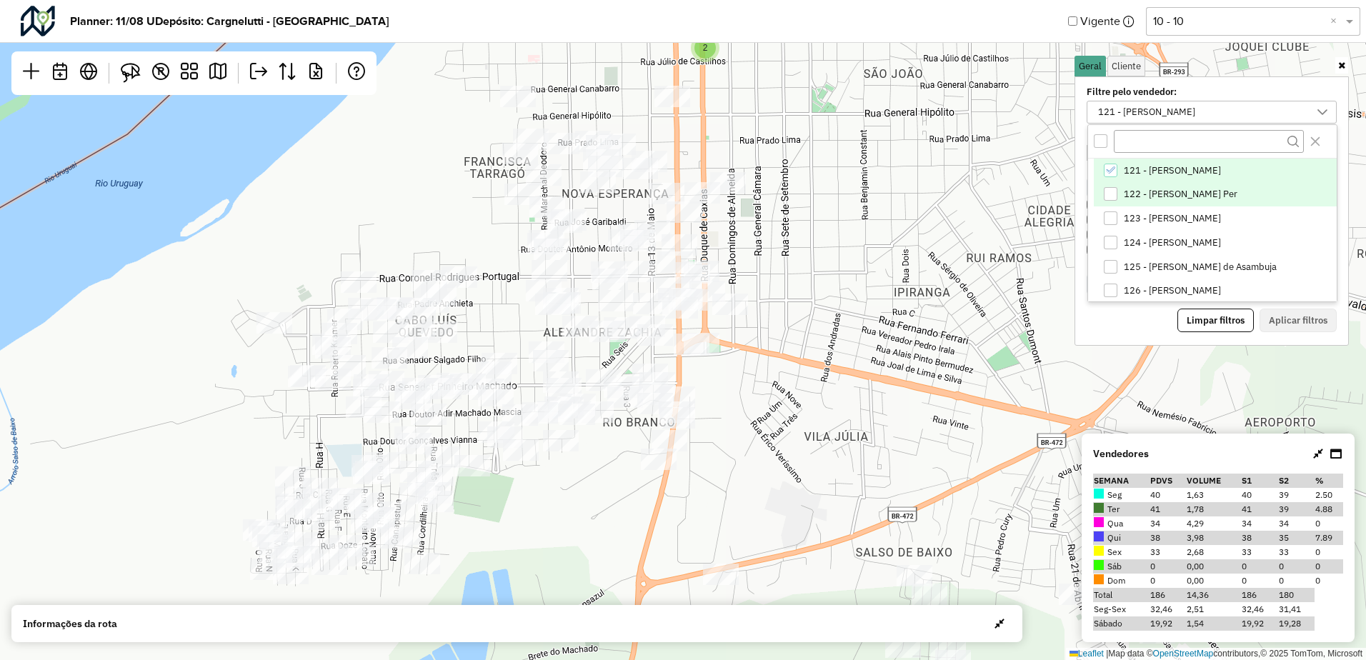
click at [1126, 194] on span "122 - [PERSON_NAME] Per" at bounding box center [1180, 194] width 114 height 11
click at [1126, 172] on span "121 - [PERSON_NAME]" at bounding box center [1171, 170] width 97 height 11
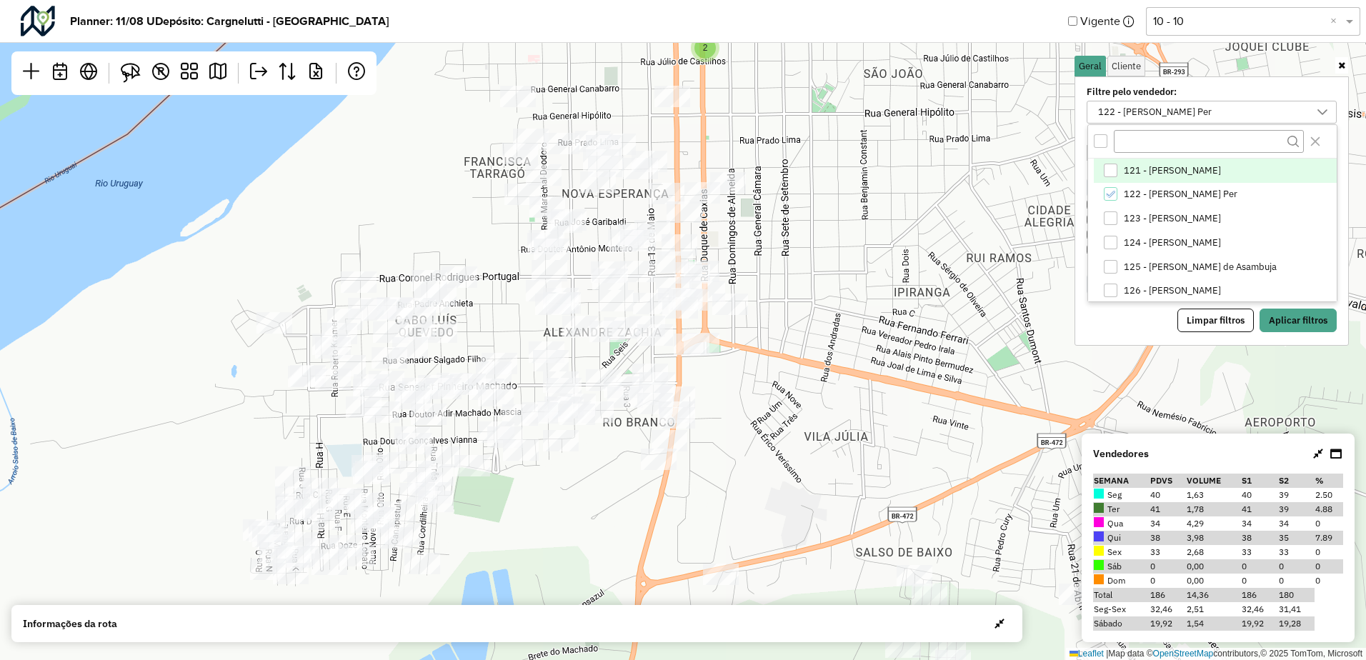
click at [1307, 333] on div "**********" at bounding box center [1211, 210] width 274 height 269
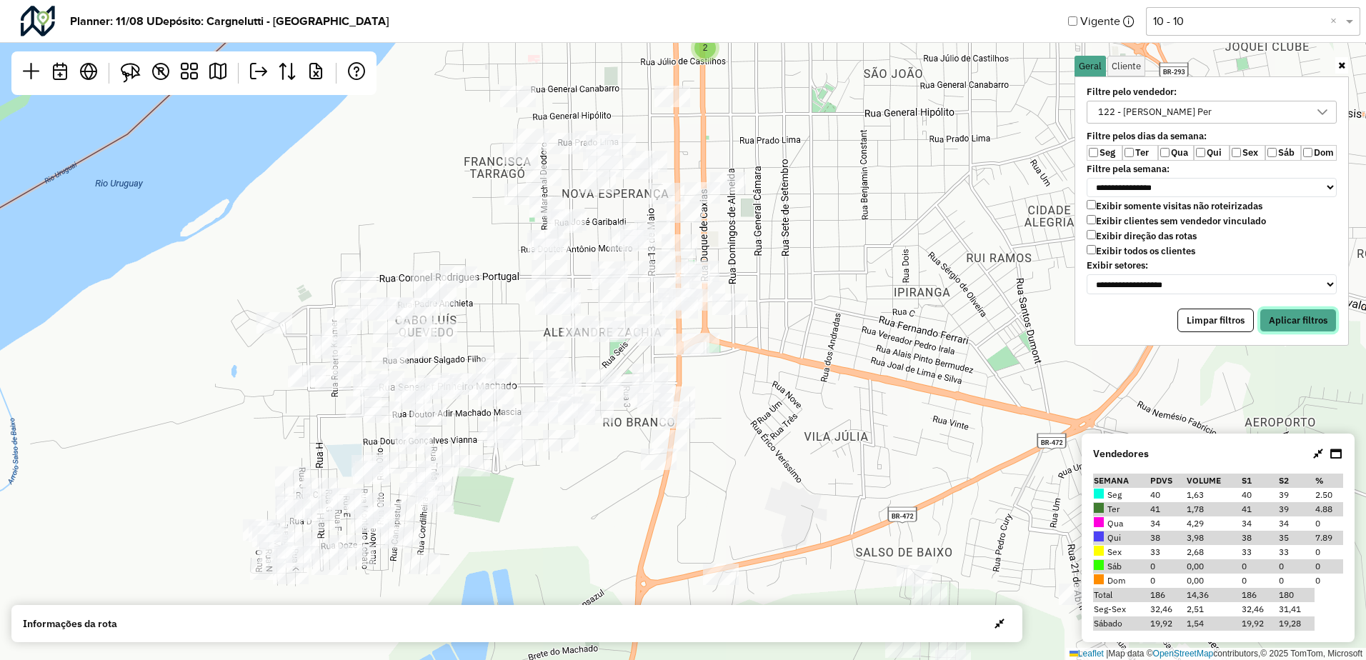
click at [1303, 326] on button "Aplicar filtros" at bounding box center [1297, 321] width 77 height 24
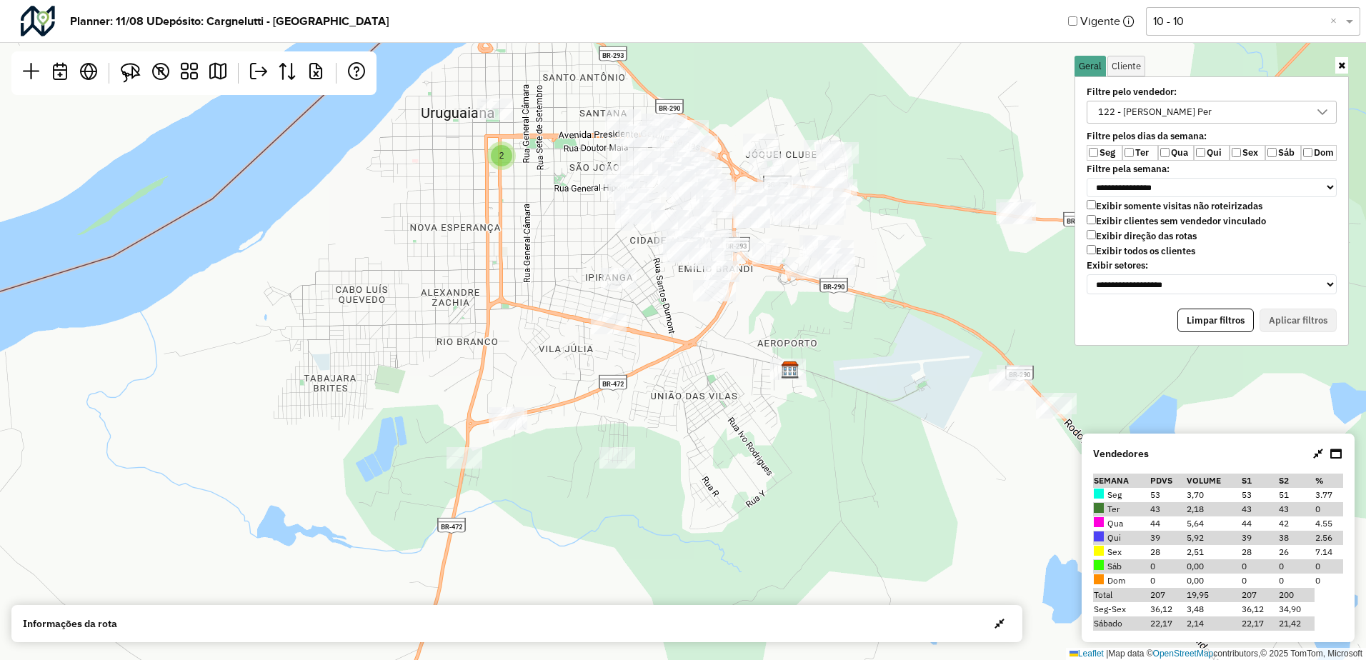
drag, startPoint x: 616, startPoint y: 372, endPoint x: 562, endPoint y: 291, distance: 97.9
click at [562, 291] on div "2 Leaflet | Map data © OpenStreetMap contributors,© 2025 TomTom, Microsoft" at bounding box center [683, 330] width 1366 height 660
click at [1108, 103] on div "122 - [PERSON_NAME] Per" at bounding box center [1155, 111] width 124 height 21
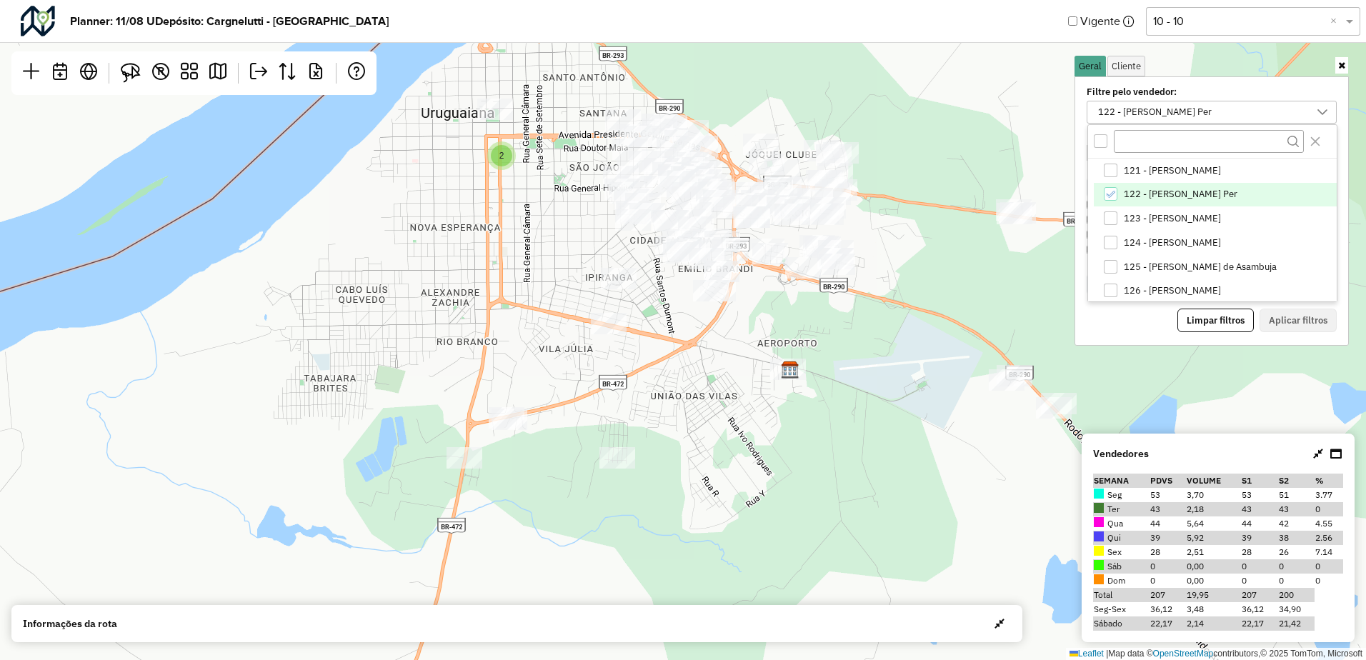
click at [1143, 198] on span "122 - [PERSON_NAME] Per" at bounding box center [1180, 194] width 114 height 11
click at [1143, 207] on li "123 - [PERSON_NAME]" at bounding box center [1214, 218] width 243 height 24
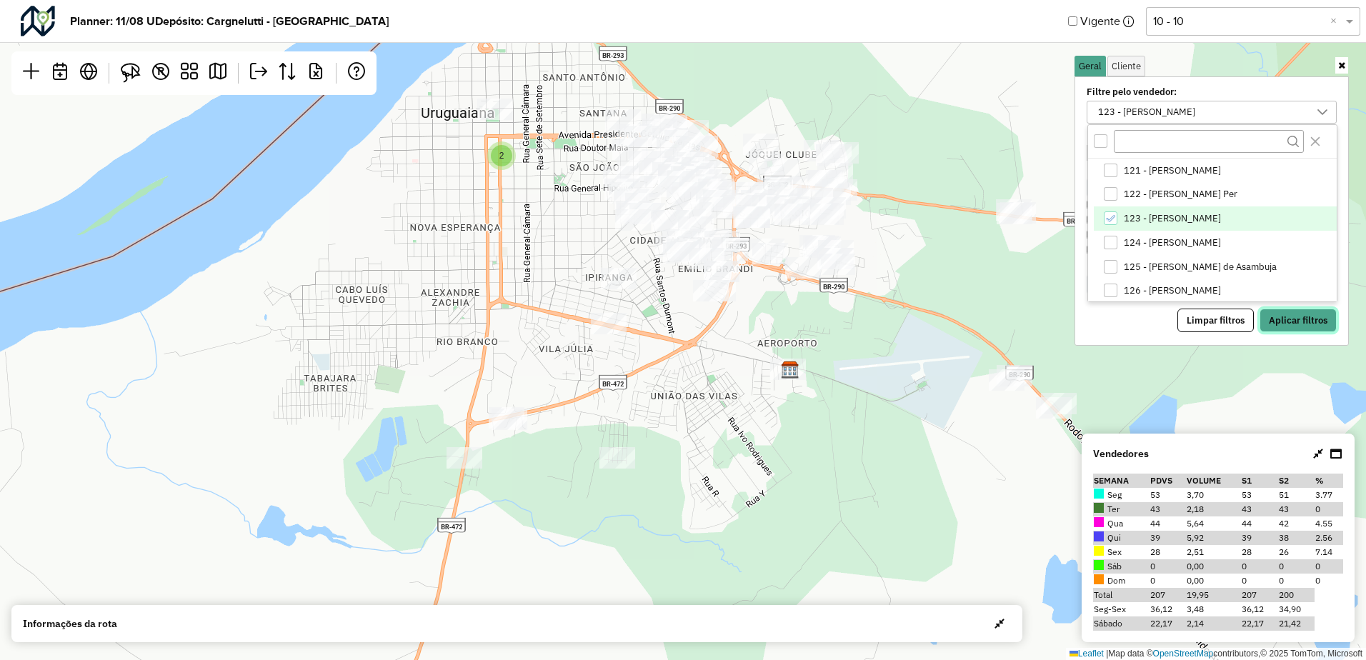
click at [1308, 331] on button "Aplicar filtros" at bounding box center [1297, 321] width 77 height 24
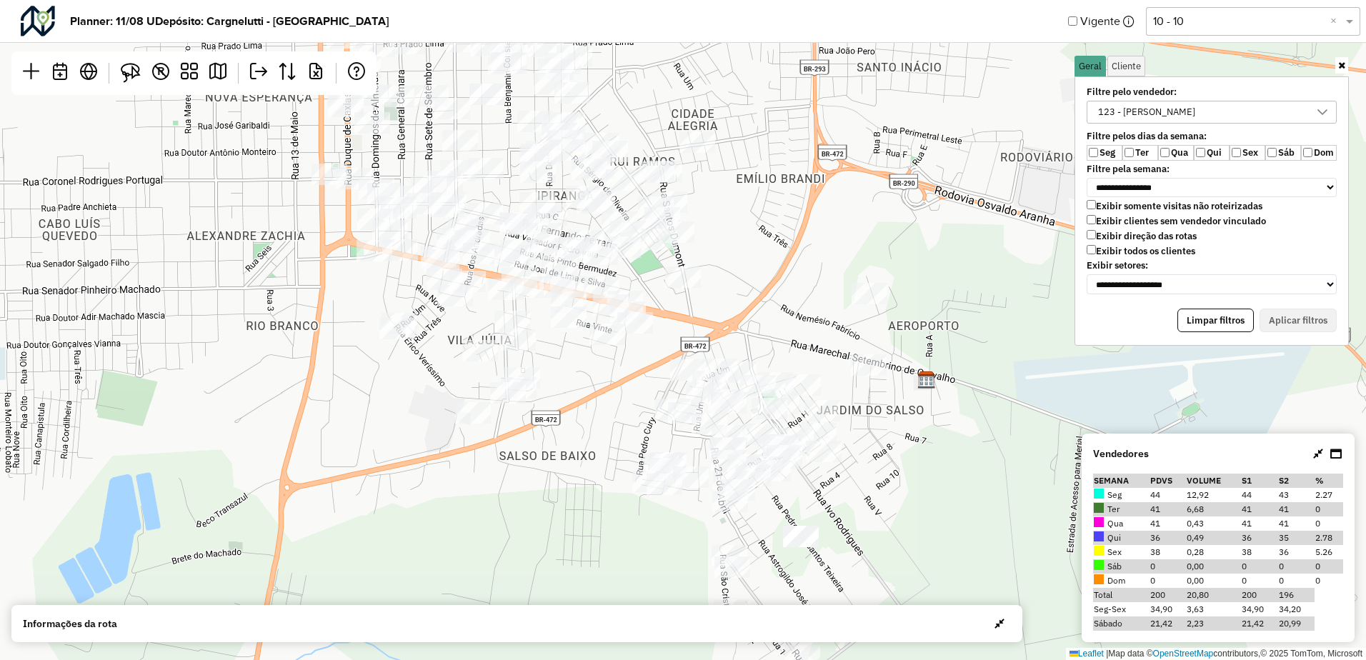
drag, startPoint x: 841, startPoint y: 391, endPoint x: 753, endPoint y: 269, distance: 150.3
click at [753, 269] on div "2 Leaflet | Map data © OpenStreetMap contributors,© 2025 TomTom, Microsoft" at bounding box center [683, 330] width 1366 height 660
